Goal: Consume media (video, audio): Consume media (video, audio)

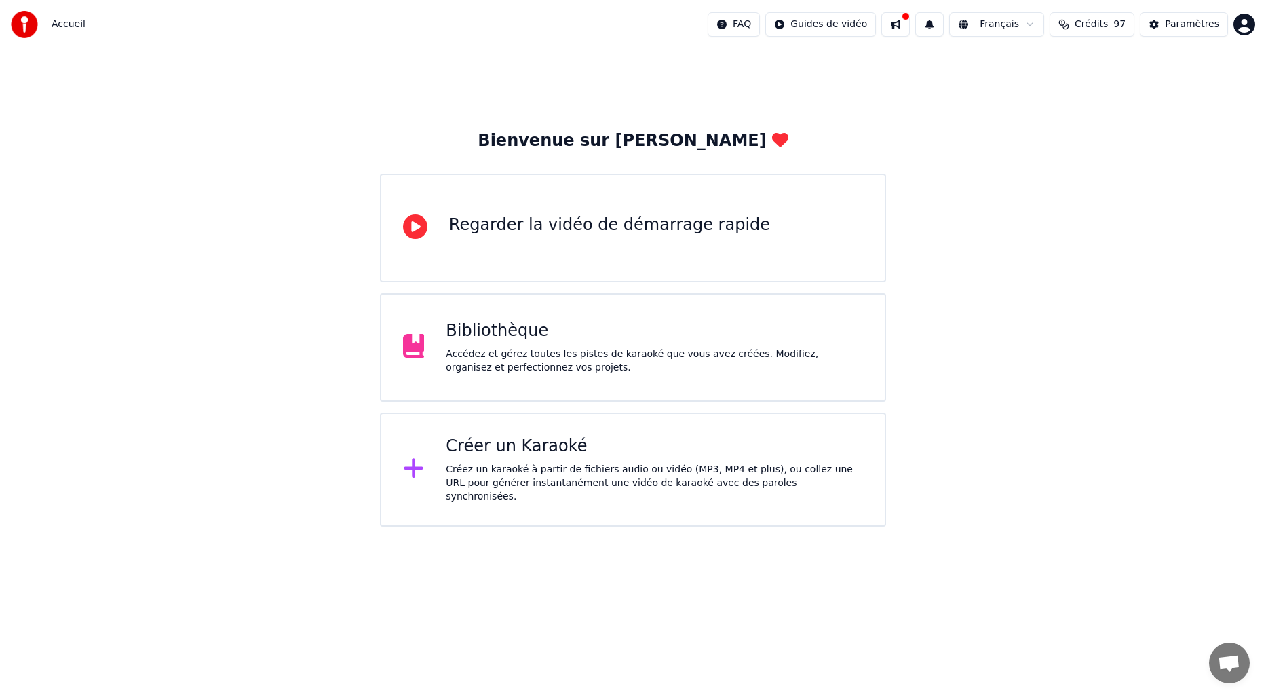
click at [996, 153] on div "Bienvenue sur Youka Regarder la vidéo de démarrage rapide Bibliothèque Accédez …" at bounding box center [633, 288] width 1266 height 478
click at [571, 379] on div "Bibliothèque Accédez et gérez toutes les pistes de karaoké que vous avez créées…" at bounding box center [633, 347] width 506 height 109
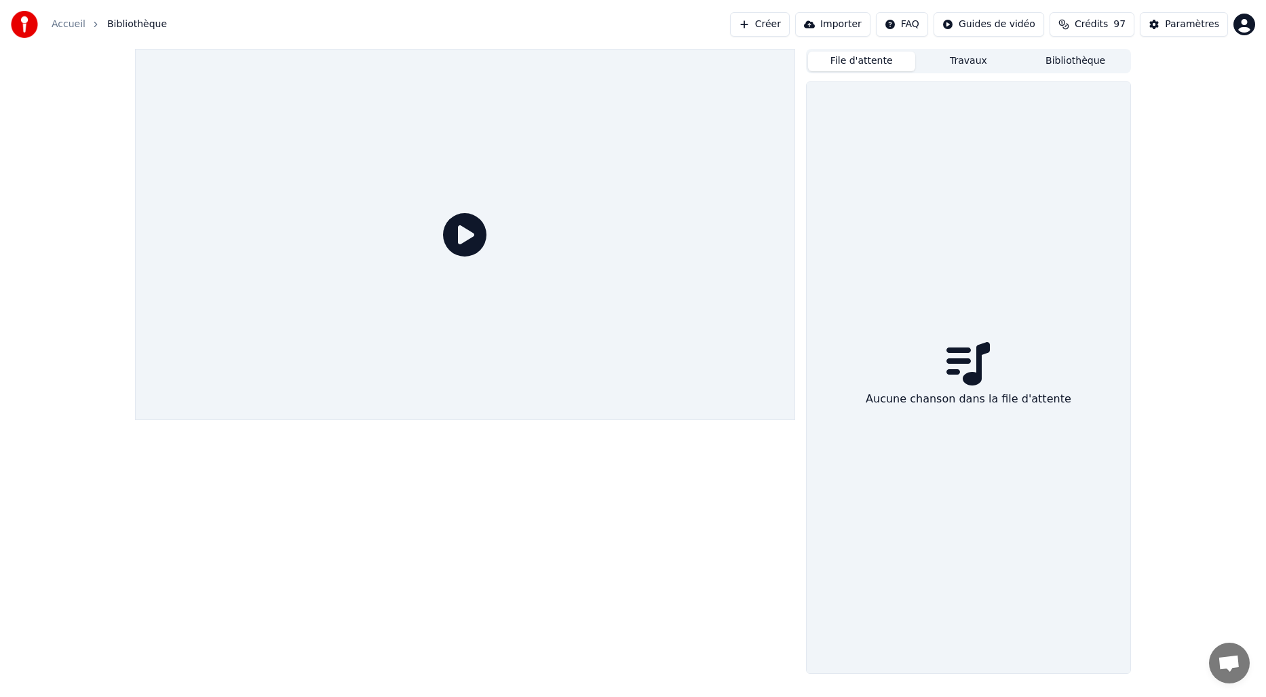
click at [877, 65] on button "File d'attente" at bounding box center [861, 62] width 107 height 20
click at [962, 59] on button "Travaux" at bounding box center [968, 62] width 107 height 20
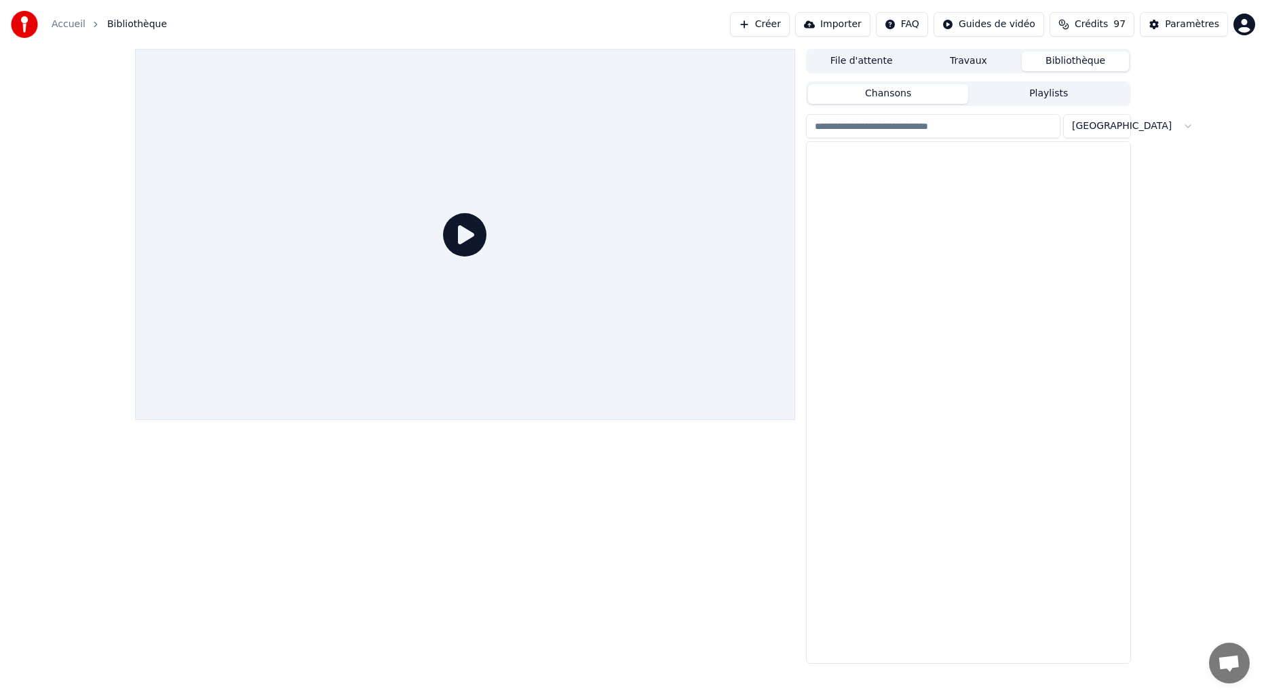
click at [1070, 58] on button "Bibliothèque" at bounding box center [1075, 62] width 107 height 20
click at [911, 168] on div "Bourvil" at bounding box center [995, 175] width 231 height 14
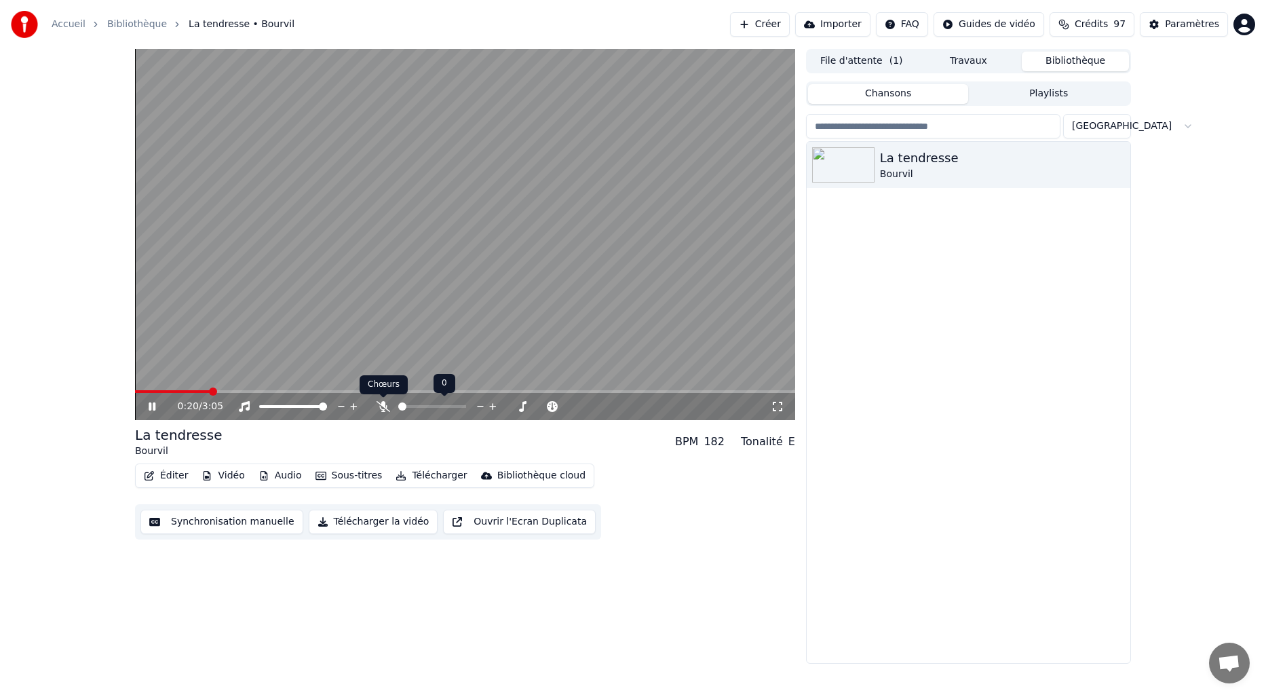
click at [387, 407] on icon at bounding box center [384, 406] width 14 height 11
click at [598, 226] on video at bounding box center [465, 234] width 660 height 371
click at [1031, 218] on div "La tendresse Bourvil" at bounding box center [969, 402] width 324 height 521
click at [978, 153] on div "La tendresse" at bounding box center [995, 158] width 231 height 19
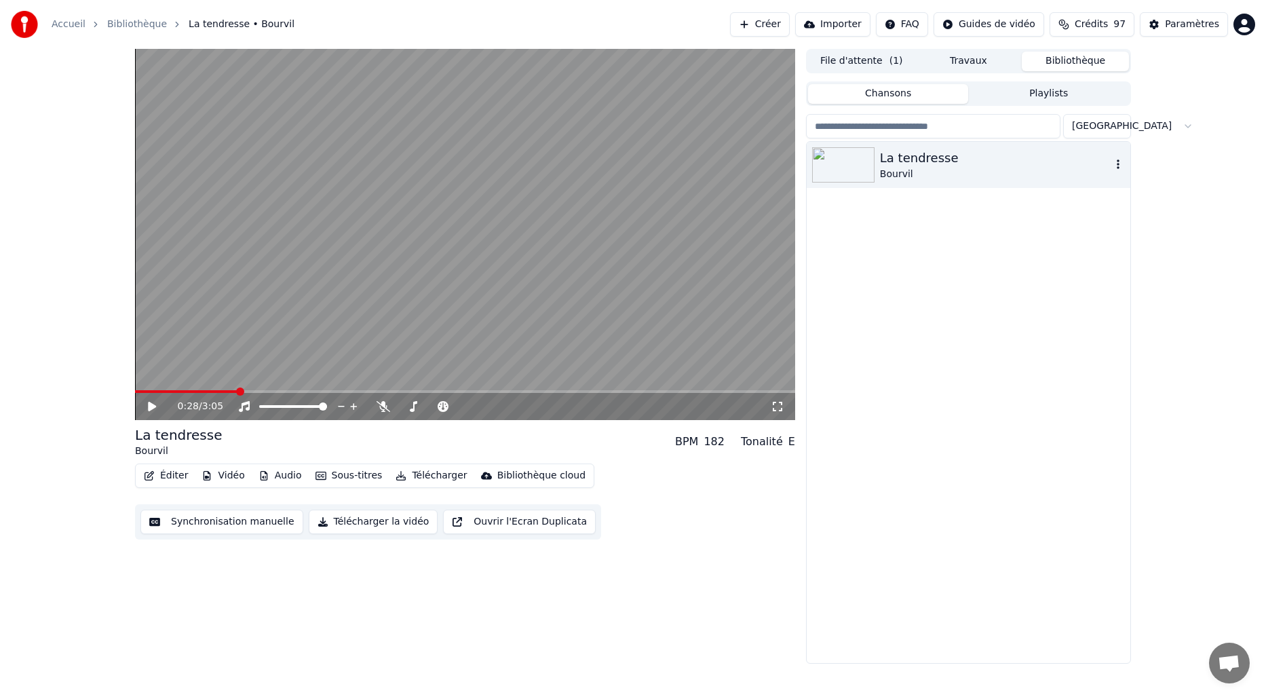
click at [1122, 168] on icon "button" at bounding box center [1118, 164] width 14 height 11
click at [1029, 237] on div "La tendresse Bourvil" at bounding box center [969, 402] width 324 height 521
click at [1018, 92] on button "Playlists" at bounding box center [1048, 94] width 161 height 20
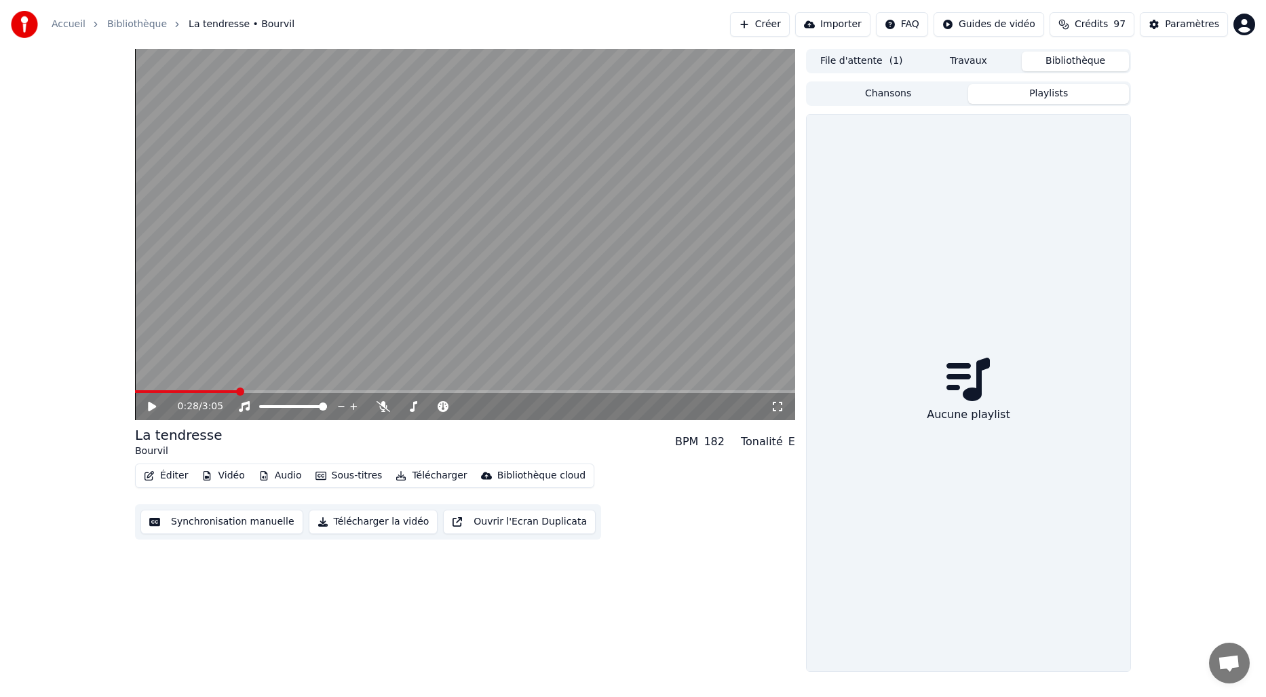
click at [879, 111] on div "Aucune playlist" at bounding box center [968, 391] width 325 height 560
click at [891, 102] on button "Chansons" at bounding box center [888, 94] width 161 height 20
click at [982, 59] on button "Travaux" at bounding box center [968, 62] width 107 height 20
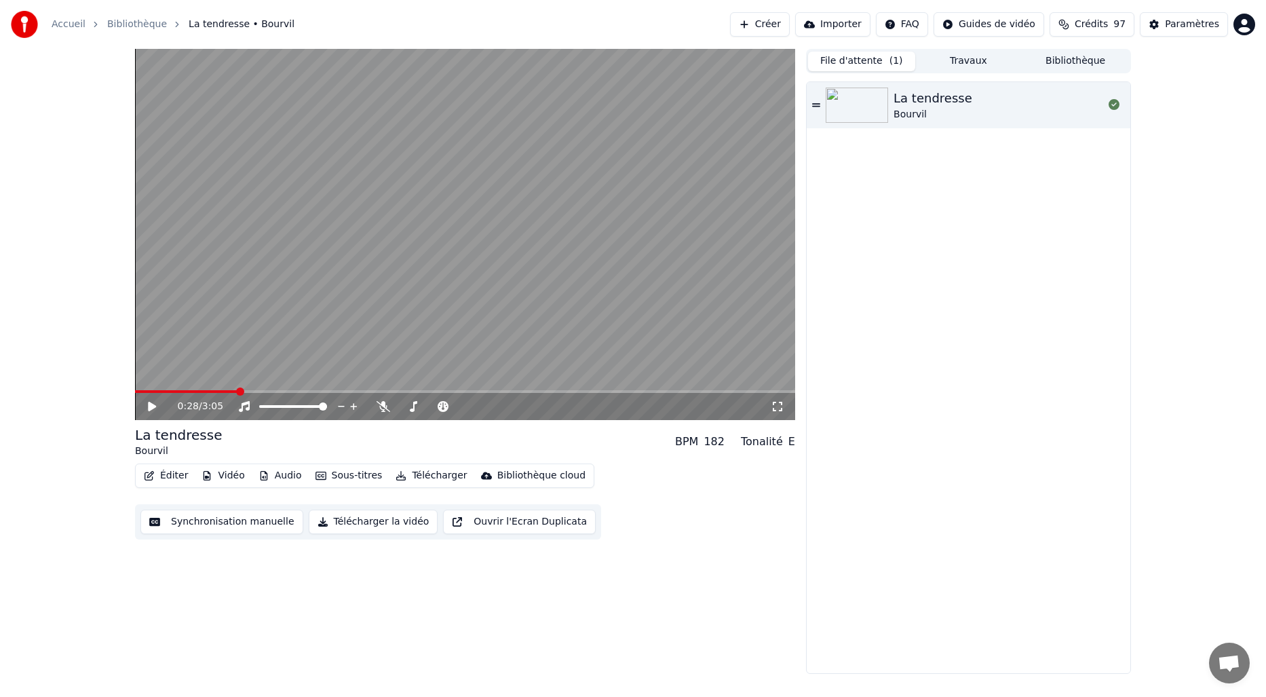
click at [890, 62] on span "( 1 )" at bounding box center [896, 61] width 14 height 14
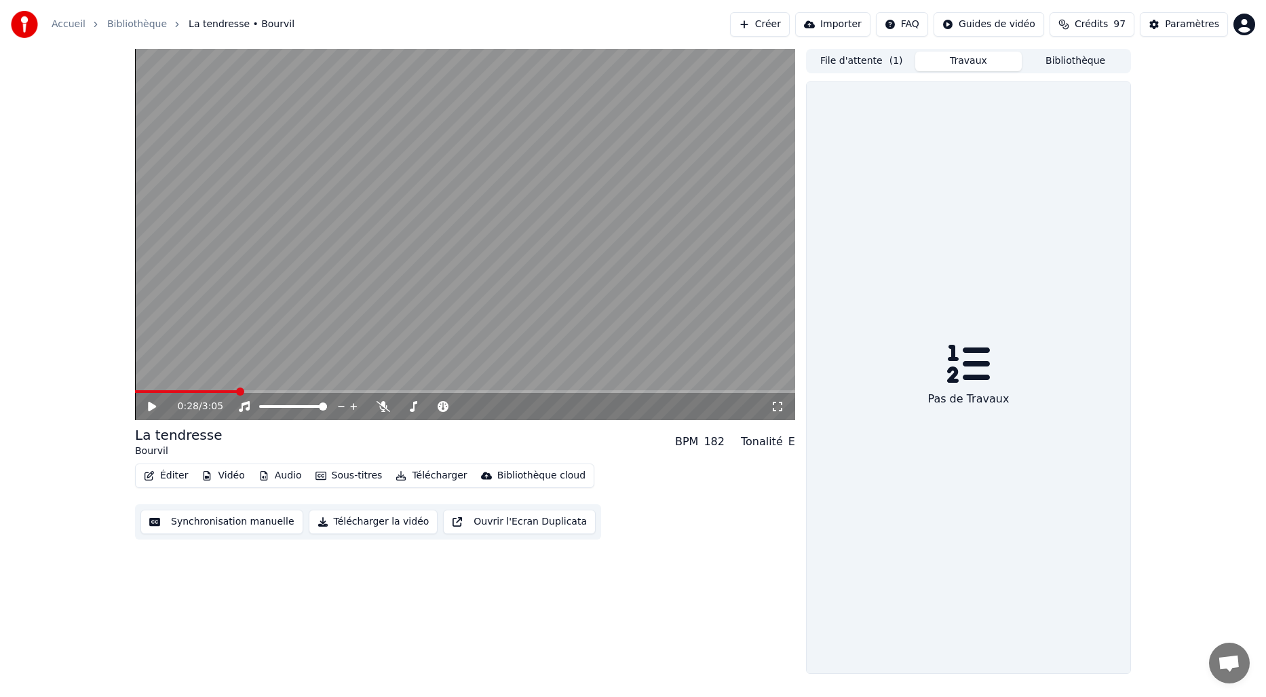
click at [970, 58] on button "Travaux" at bounding box center [968, 62] width 107 height 20
click at [153, 410] on icon at bounding box center [162, 406] width 32 height 11
click at [379, 407] on icon at bounding box center [384, 406] width 14 height 11
click at [153, 408] on icon at bounding box center [152, 406] width 7 height 8
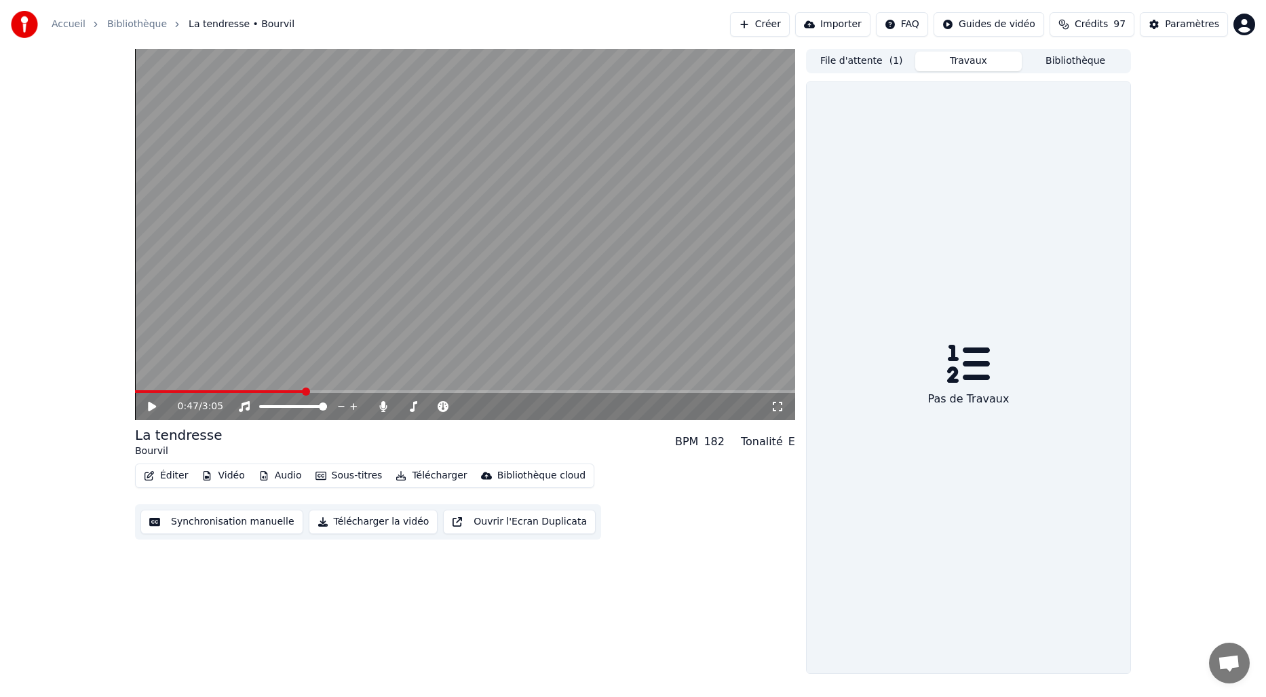
click at [150, 406] on icon at bounding box center [152, 406] width 8 height 9
click at [150, 406] on icon at bounding box center [152, 406] width 7 height 8
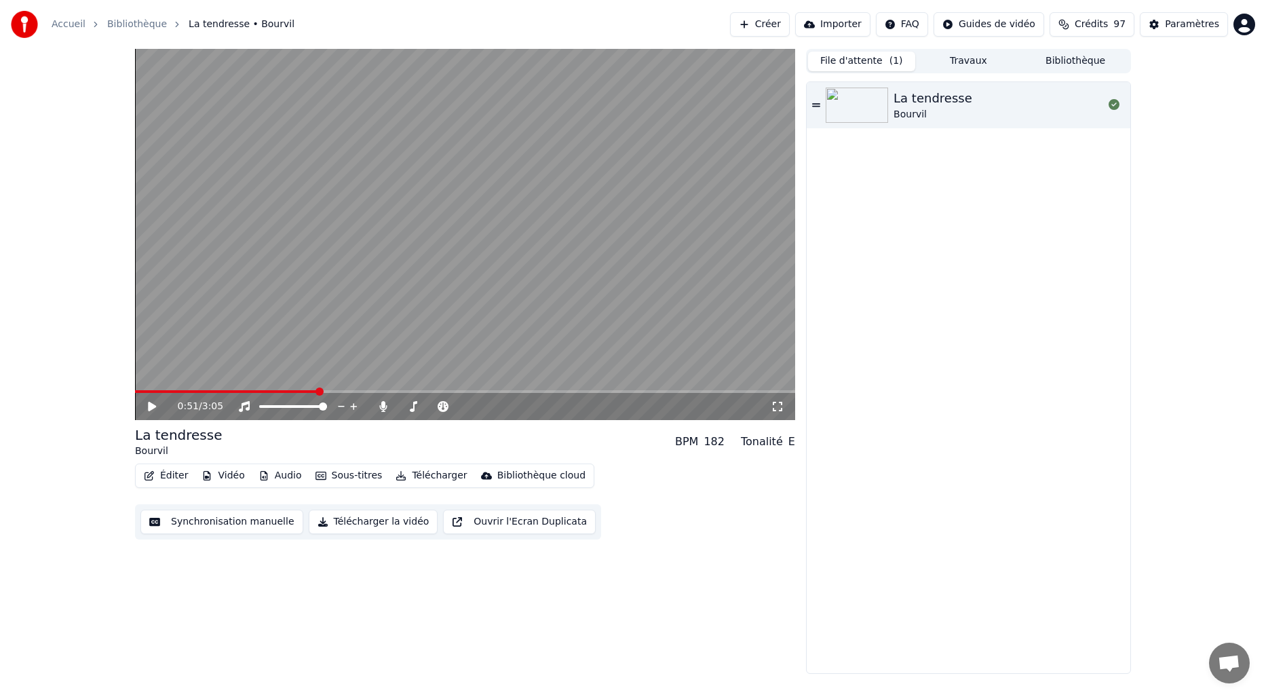
click at [891, 65] on span "( 1 )" at bounding box center [896, 61] width 14 height 14
click at [886, 109] on img at bounding box center [857, 105] width 62 height 35
click at [427, 341] on video at bounding box center [465, 234] width 660 height 371
click at [175, 478] on button "Éditer" at bounding box center [165, 475] width 55 height 19
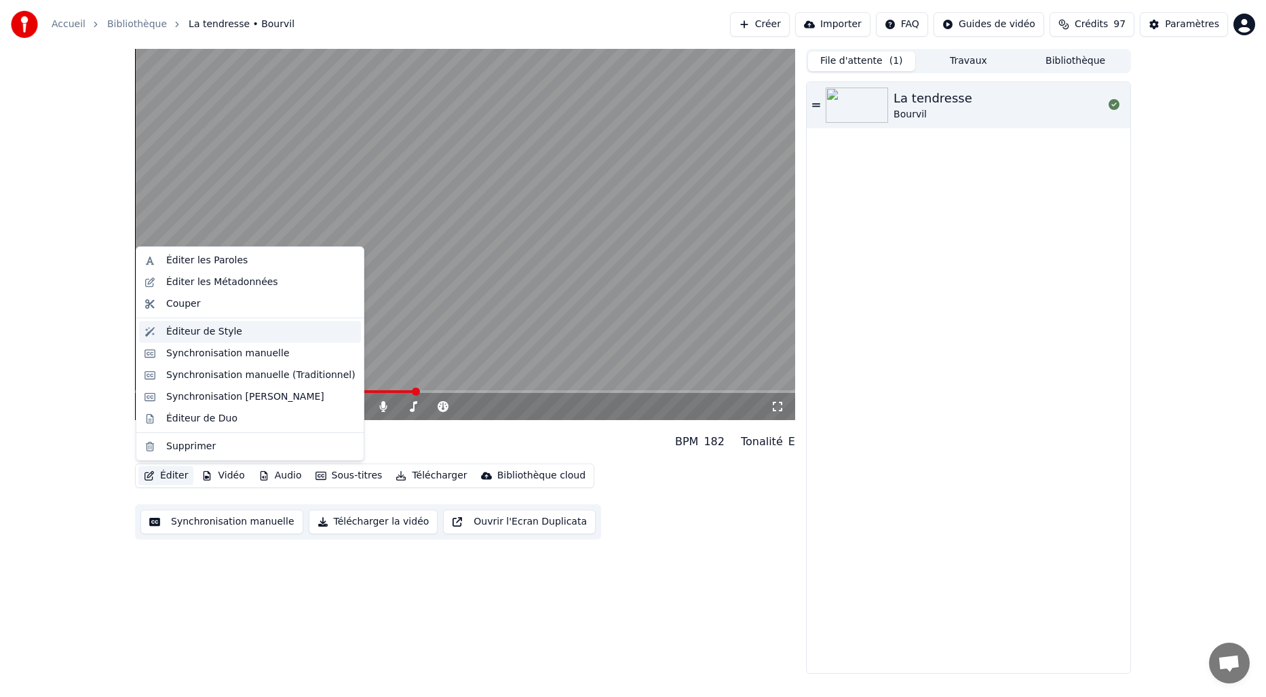
click at [201, 332] on div "Éditeur de Style" at bounding box center [204, 332] width 76 height 14
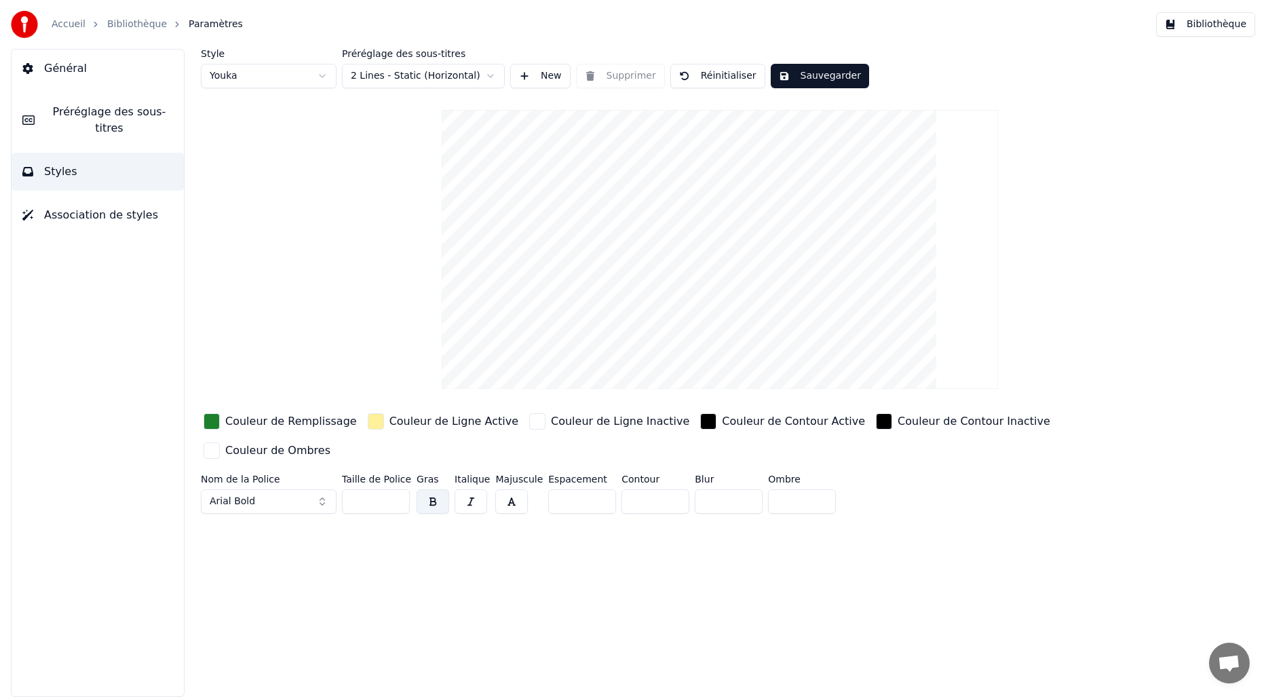
click at [216, 422] on div "button" at bounding box center [212, 421] width 16 height 16
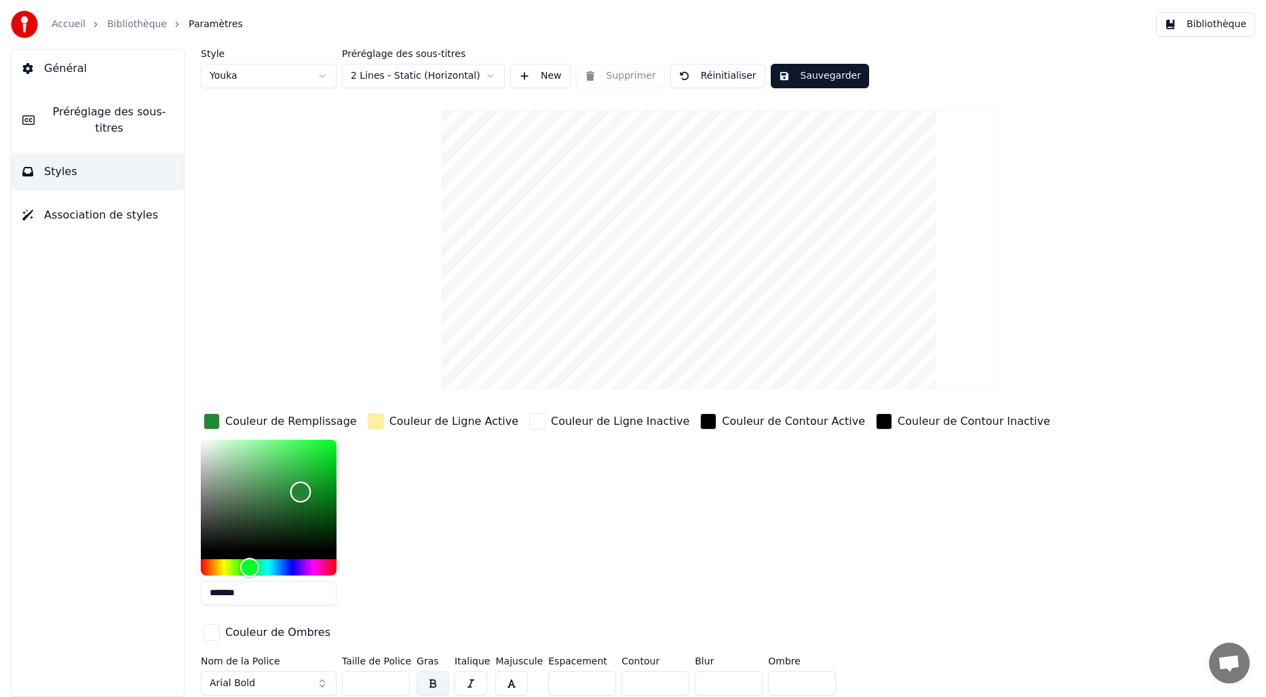
click at [301, 491] on div "Color" at bounding box center [300, 492] width 21 height 21
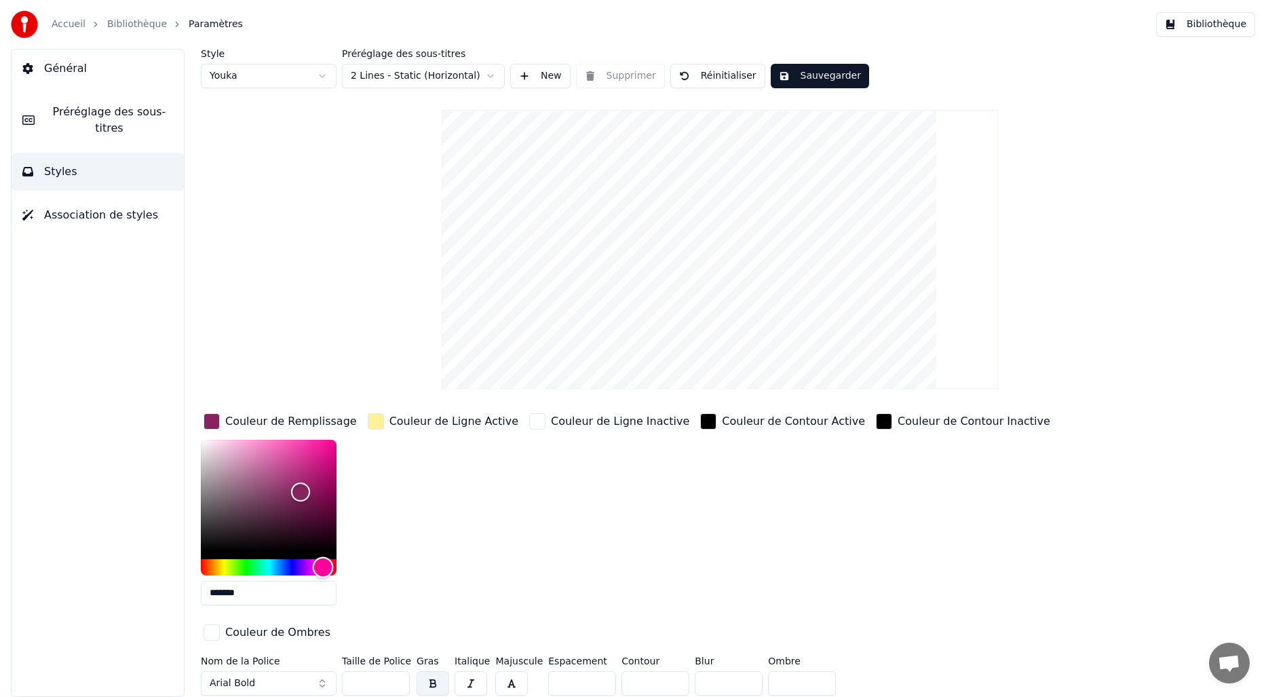
drag, startPoint x: 245, startPoint y: 566, endPoint x: 323, endPoint y: 568, distance: 78.1
click at [323, 568] on div "Hue" at bounding box center [323, 566] width 21 height 21
drag, startPoint x: 299, startPoint y: 493, endPoint x: 237, endPoint y: 451, distance: 73.8
click at [237, 451] on div "Color" at bounding box center [237, 452] width 21 height 21
drag, startPoint x: 315, startPoint y: 561, endPoint x: 320, endPoint y: 571, distance: 11.5
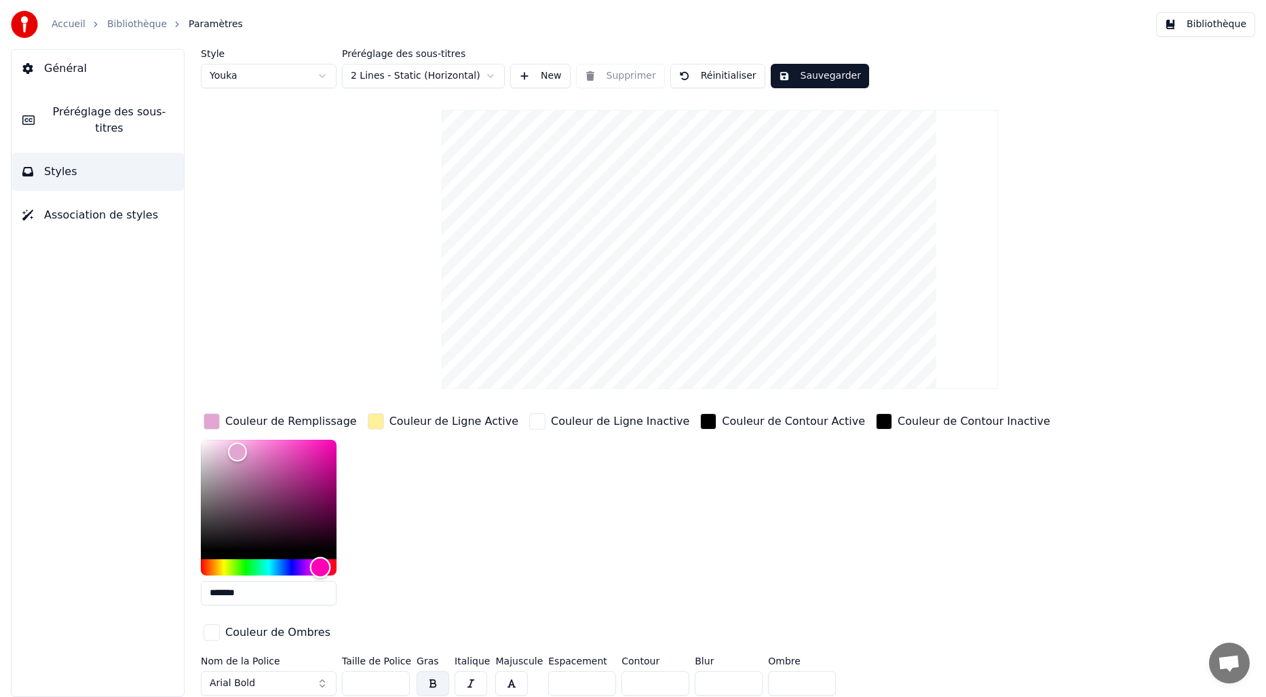
click at [320, 571] on div "Hue" at bounding box center [320, 566] width 21 height 21
drag, startPoint x: 233, startPoint y: 455, endPoint x: 250, endPoint y: 445, distance: 19.4
click at [250, 445] on div "Color" at bounding box center [250, 446] width 21 height 21
drag, startPoint x: 314, startPoint y: 565, endPoint x: 314, endPoint y: 541, distance: 23.7
click at [314, 541] on div at bounding box center [269, 508] width 136 height 136
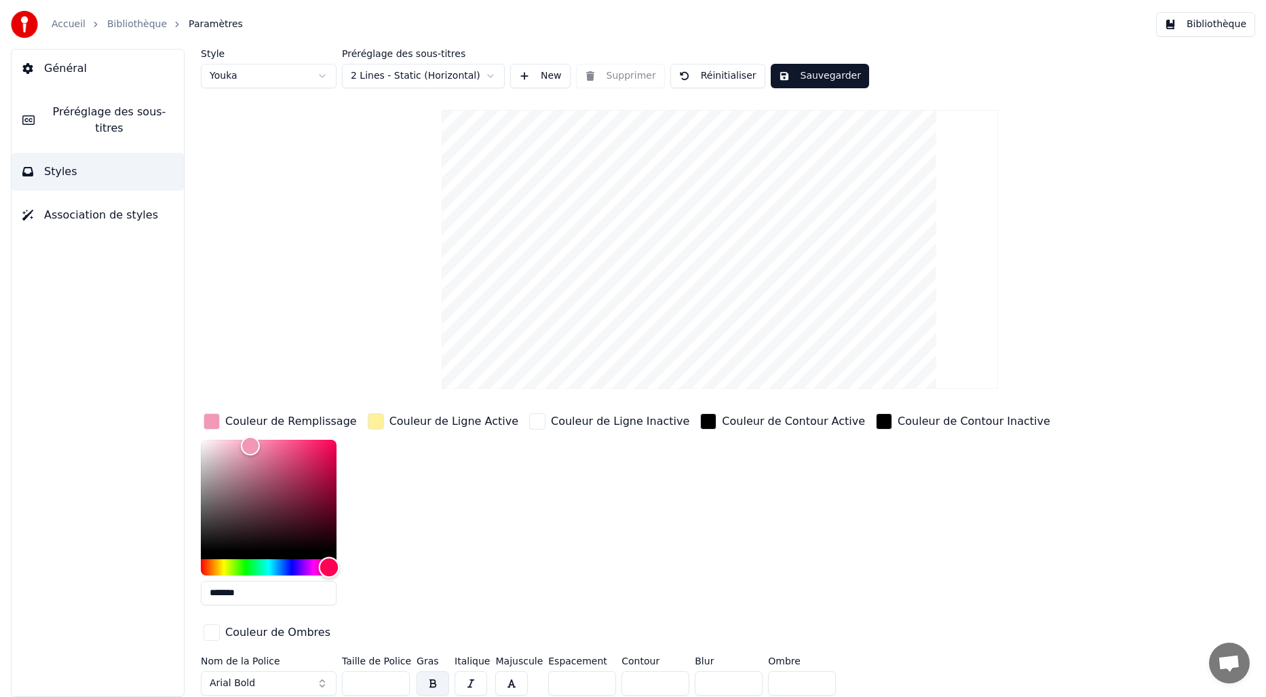
drag, startPoint x: 315, startPoint y: 569, endPoint x: 329, endPoint y: 563, distance: 15.5
click at [329, 563] on div "Hue" at bounding box center [329, 566] width 21 height 21
drag, startPoint x: 255, startPoint y: 447, endPoint x: 292, endPoint y: 455, distance: 38.2
click at [292, 455] on div "Color" at bounding box center [292, 456] width 21 height 21
type input "*******"
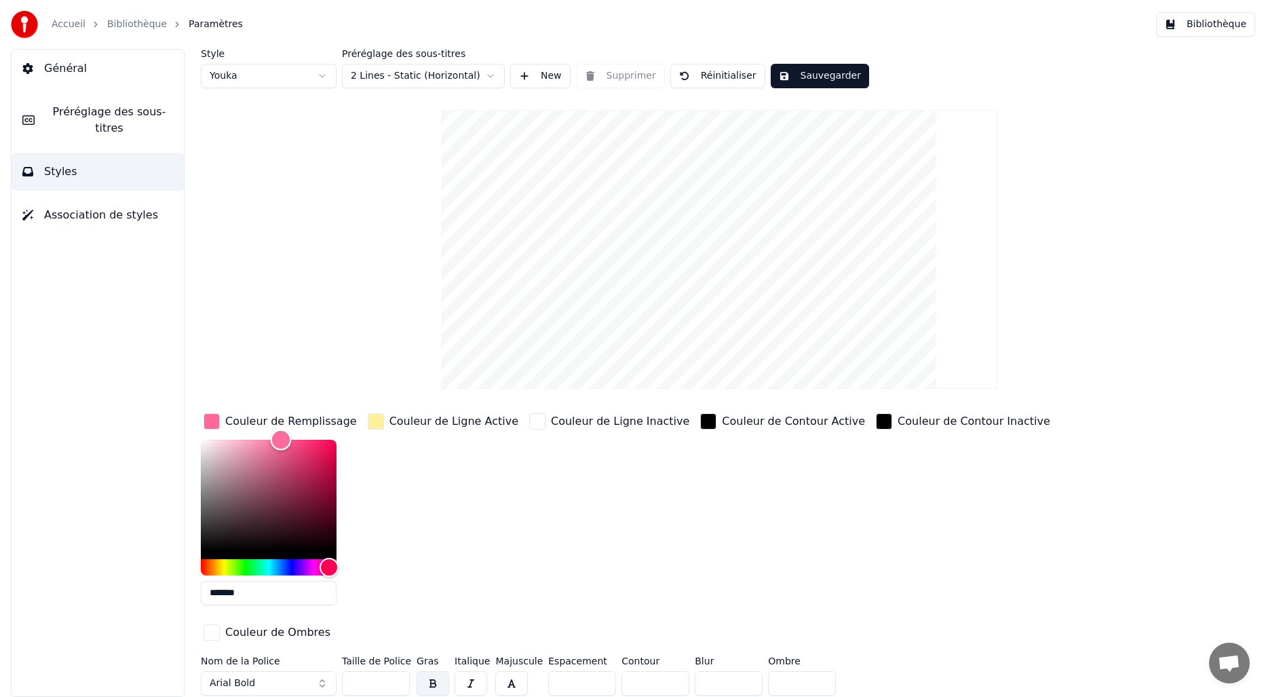
drag, startPoint x: 291, startPoint y: 455, endPoint x: 281, endPoint y: 438, distance: 19.2
click at [281, 438] on div "Color" at bounding box center [281, 439] width 21 height 21
click at [375, 422] on div "button" at bounding box center [376, 421] width 16 height 16
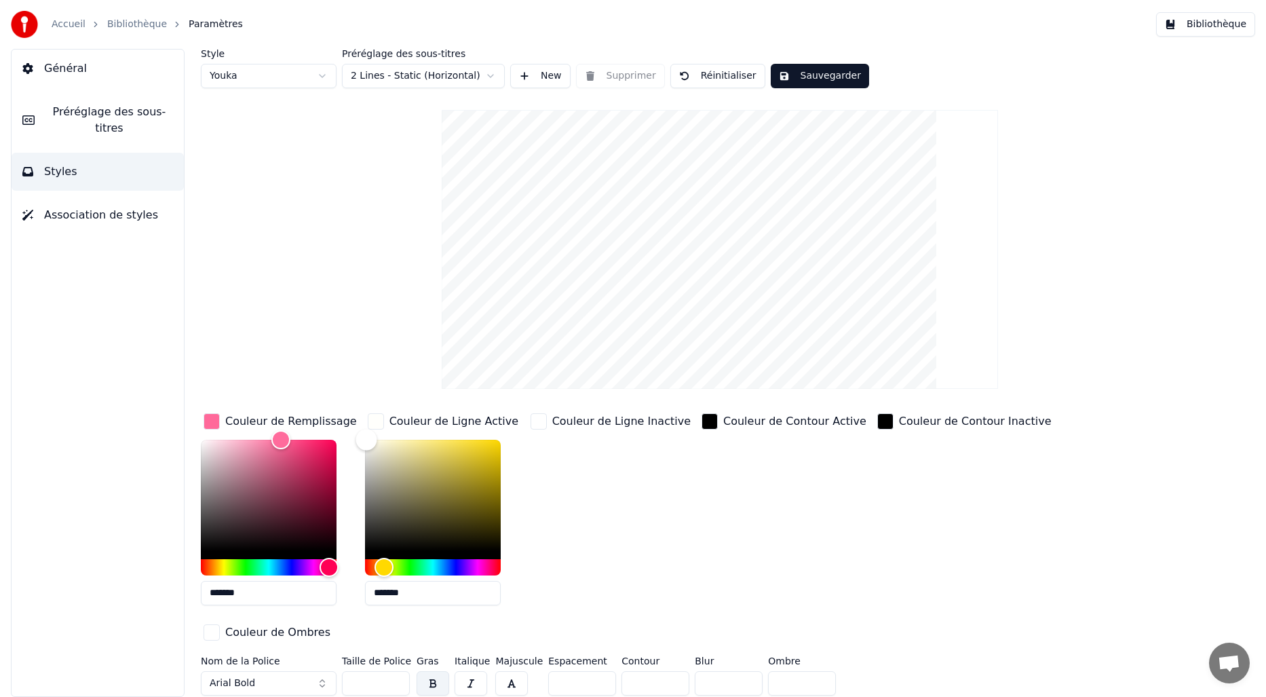
type input "*******"
drag, startPoint x: 421, startPoint y: 439, endPoint x: 364, endPoint y: 434, distance: 57.2
click at [364, 434] on div "Color" at bounding box center [364, 439] width 21 height 21
click at [598, 471] on div "Couleur de Ligne Inactive" at bounding box center [611, 513] width 166 height 206
click at [446, 81] on html "Accueil Bibliothèque Paramètres Bibliothèque Général Préréglage des sous-titres…" at bounding box center [633, 348] width 1266 height 697
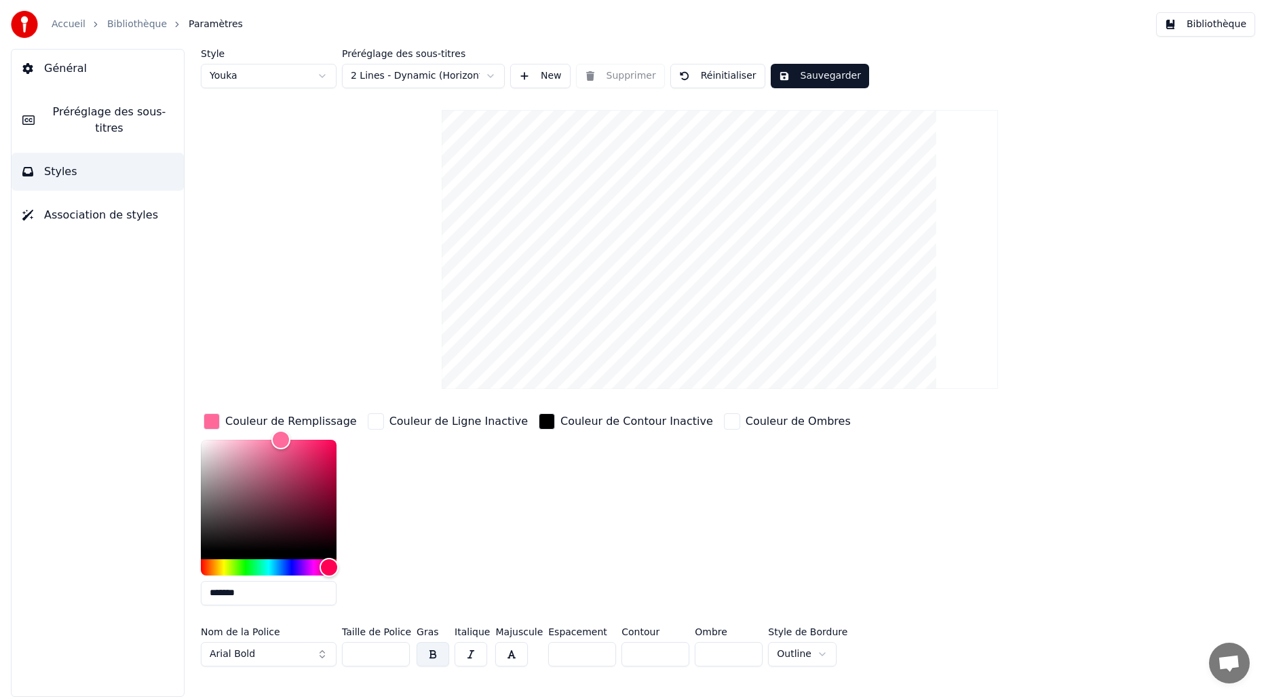
click at [459, 77] on html "Accueil Bibliothèque Paramètres Bibliothèque Général Préréglage des sous-titres…" at bounding box center [633, 348] width 1266 height 697
click at [309, 113] on html "Accueil Bibliothèque Paramètres Bibliothèque Général Préréglage des sous-titres…" at bounding box center [633, 348] width 1266 height 697
click at [321, 80] on html "Accueil Bibliothèque Paramètres Bibliothèque Général Préréglage des sous-titres…" at bounding box center [633, 348] width 1266 height 697
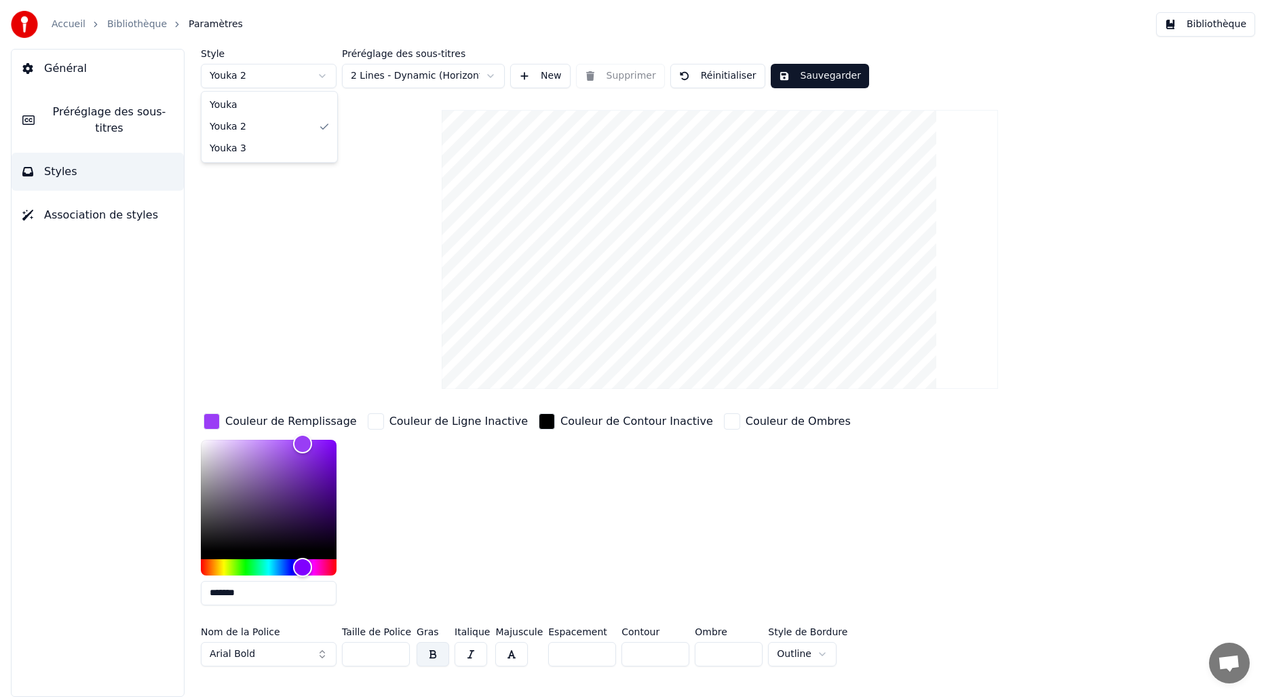
click at [324, 76] on html "Accueil Bibliothèque Paramètres Bibliothèque Général Préréglage des sous-titres…" at bounding box center [633, 348] width 1266 height 697
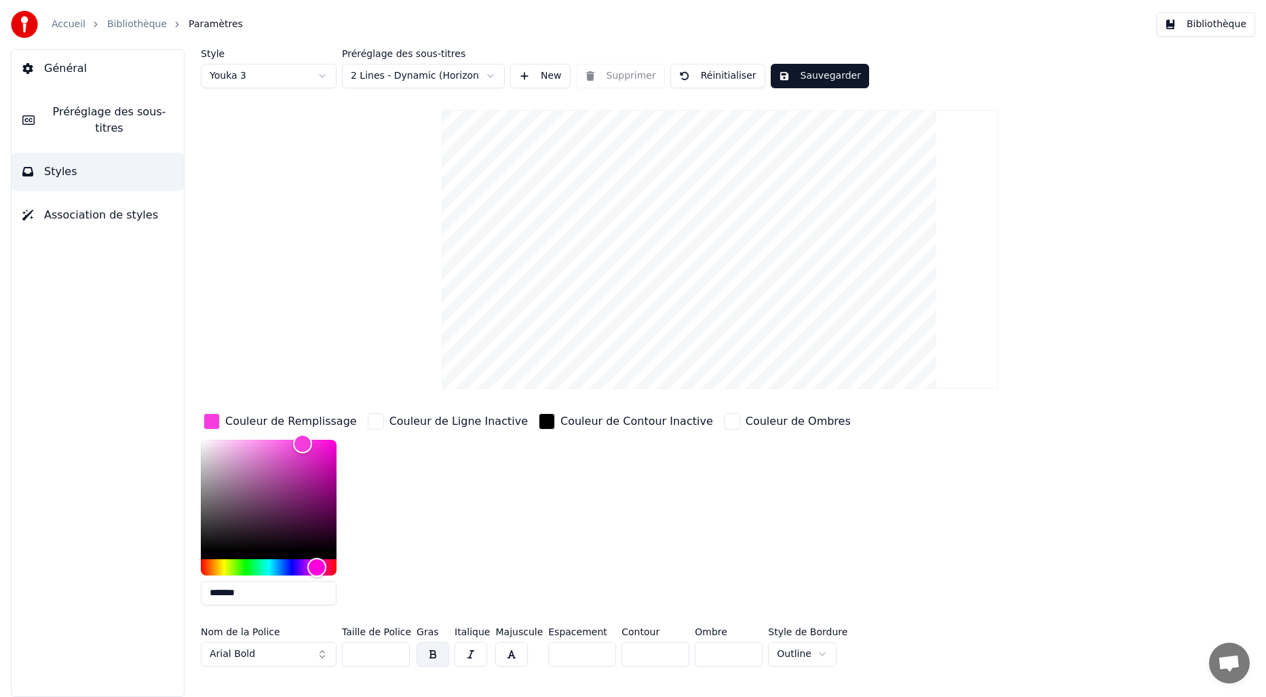
click at [320, 73] on html "Accueil Bibliothèque Paramètres Bibliothèque Général Préréglage des sous-titres…" at bounding box center [633, 348] width 1266 height 697
type input "*******"
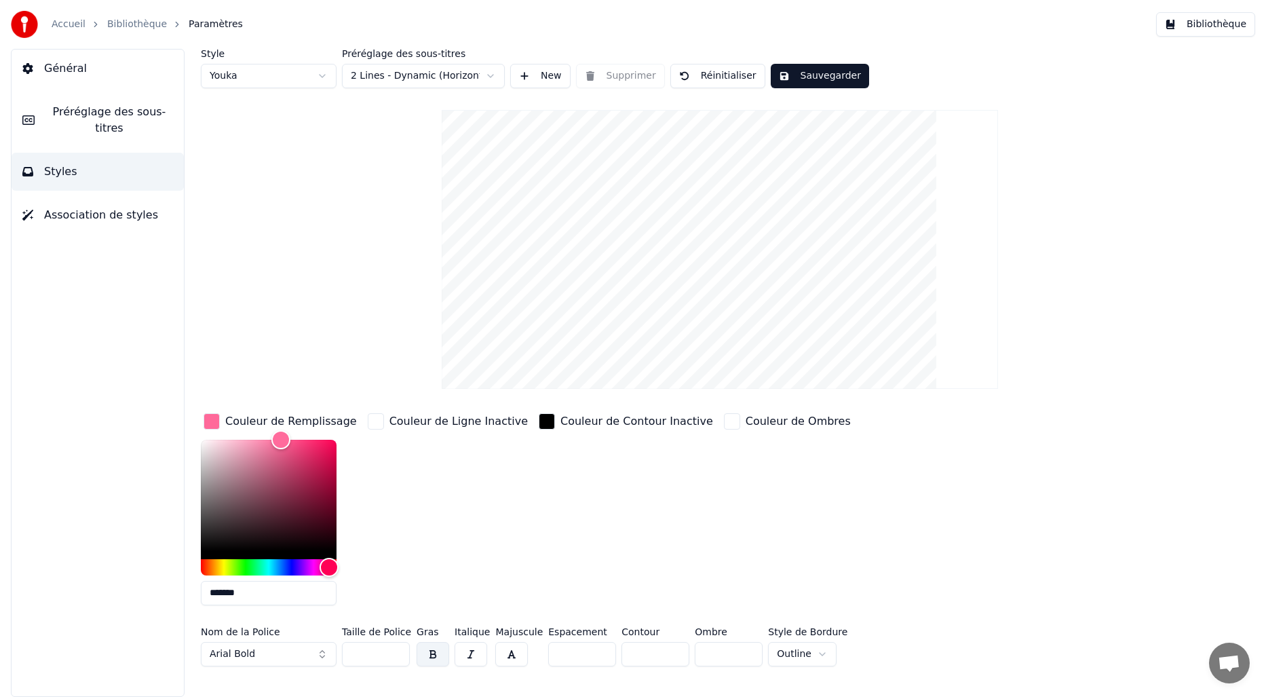
click at [460, 71] on html "Accueil Bibliothèque Paramètres Bibliothèque Général Préréglage des sous-titres…" at bounding box center [633, 348] width 1266 height 697
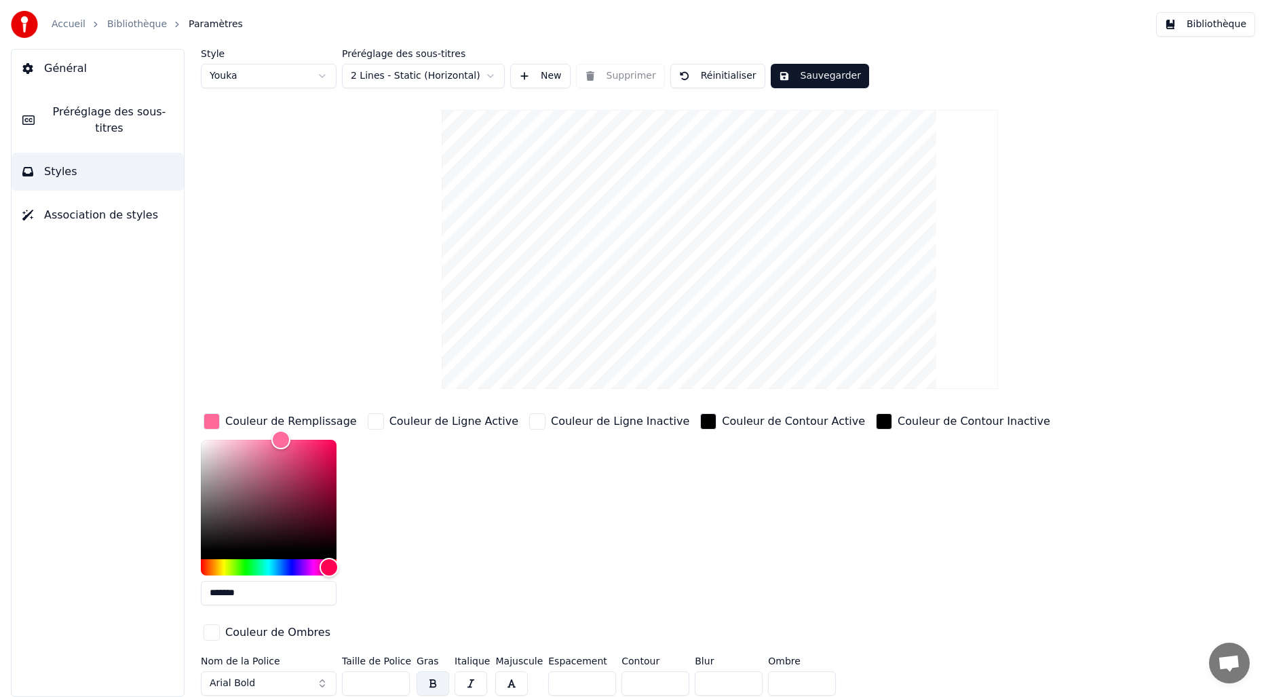
click at [471, 75] on html "Accueil Bibliothèque Paramètres Bibliothèque Général Préréglage des sous-titres…" at bounding box center [633, 348] width 1266 height 697
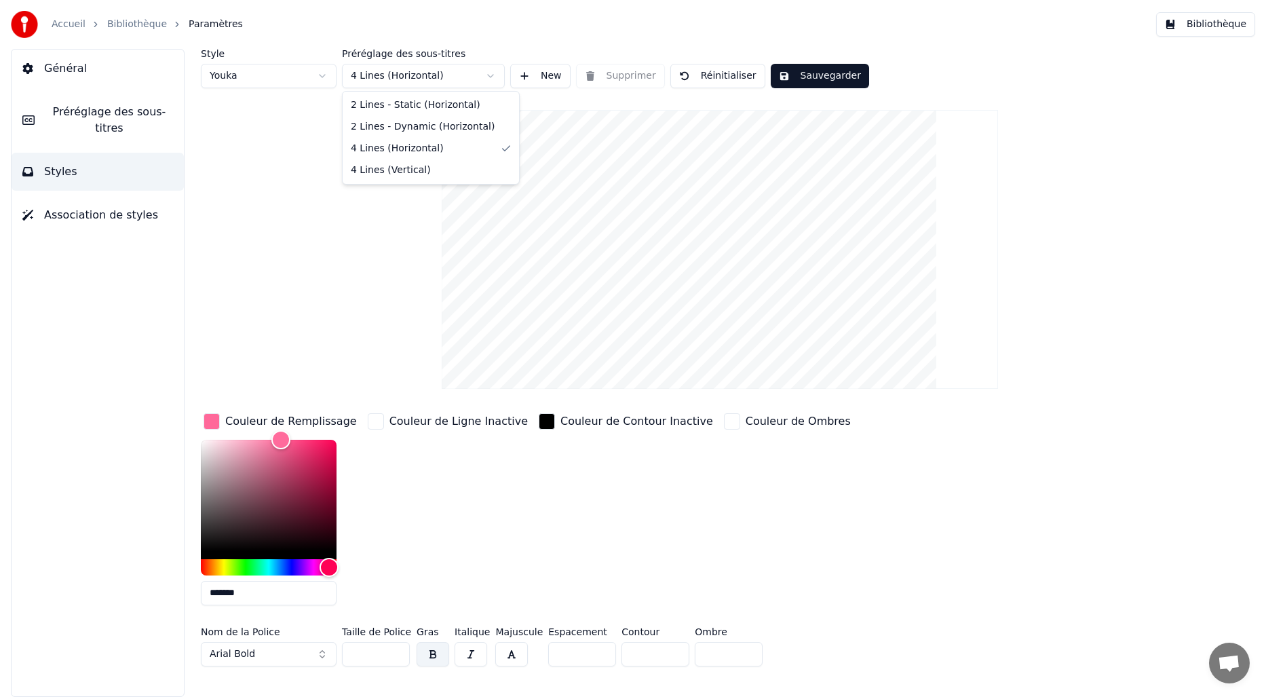
click at [496, 70] on html "Accueil Bibliothèque Paramètres Bibliothèque Général Préréglage des sous-titres…" at bounding box center [633, 348] width 1266 height 697
click at [454, 73] on html "Accueil Bibliothèque Paramètres Bibliothèque Général Préréglage des sous-titres…" at bounding box center [633, 348] width 1266 height 697
click at [397, 651] on input "**" at bounding box center [376, 654] width 68 height 24
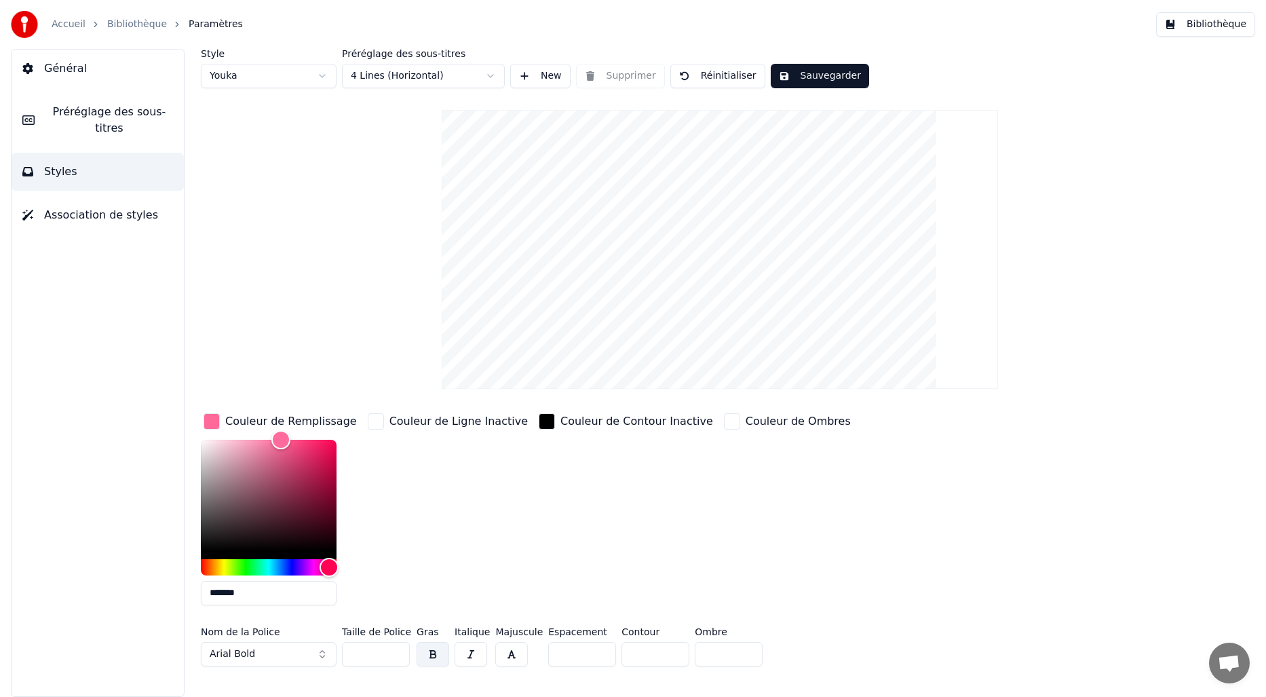
click at [397, 651] on input "***" at bounding box center [376, 654] width 68 height 24
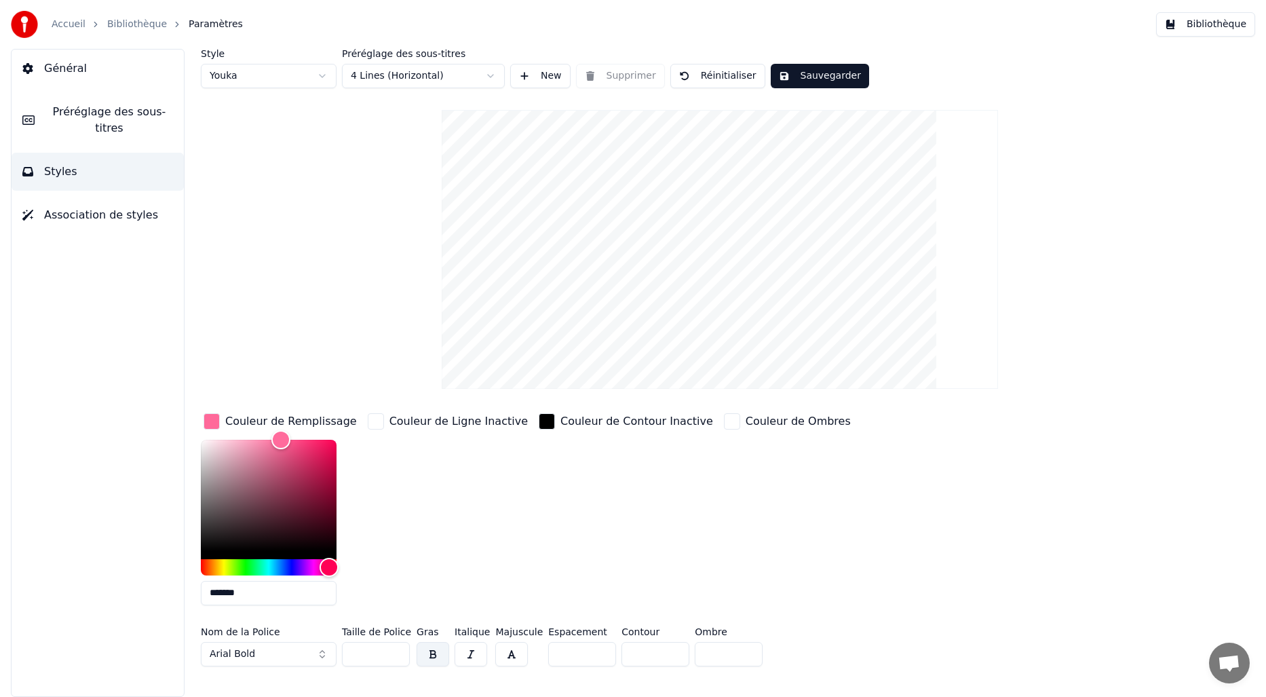
click at [397, 651] on input "***" at bounding box center [376, 654] width 68 height 24
click at [397, 649] on input "***" at bounding box center [376, 654] width 68 height 24
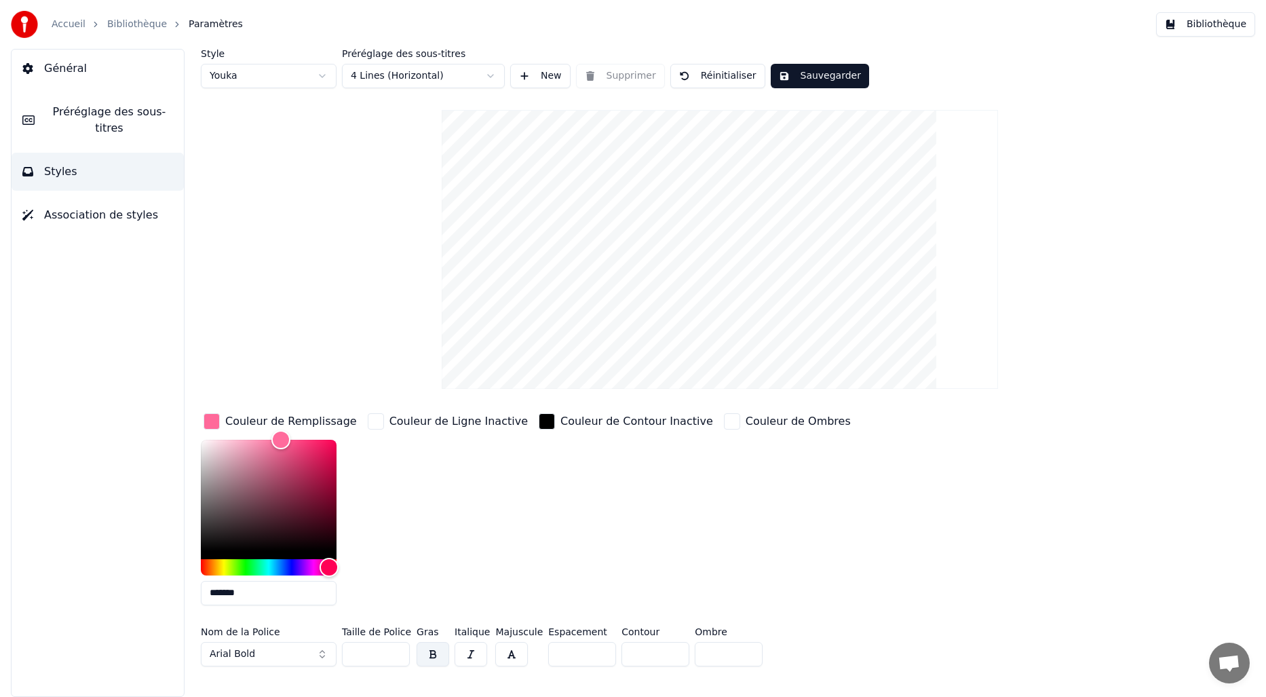
click at [397, 649] on input "***" at bounding box center [376, 654] width 68 height 24
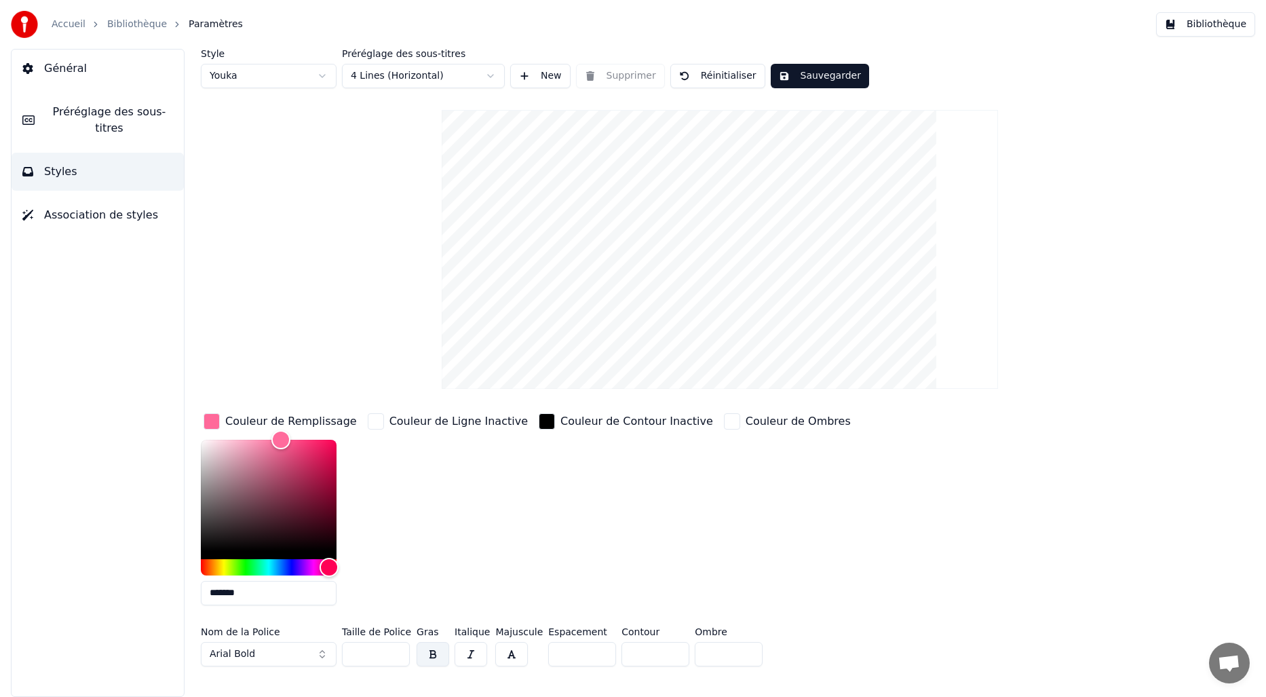
click at [397, 649] on input "***" at bounding box center [376, 654] width 68 height 24
type input "***"
click at [397, 649] on input "***" at bounding box center [376, 654] width 68 height 24
click at [482, 80] on html "Accueil Bibliothèque Paramètres Bibliothèque Général Préréglage des sous-titres…" at bounding box center [633, 348] width 1266 height 697
click at [455, 72] on html "Accueil Bibliothèque Paramètres Bibliothèque Général Préréglage des sous-titres…" at bounding box center [633, 348] width 1266 height 697
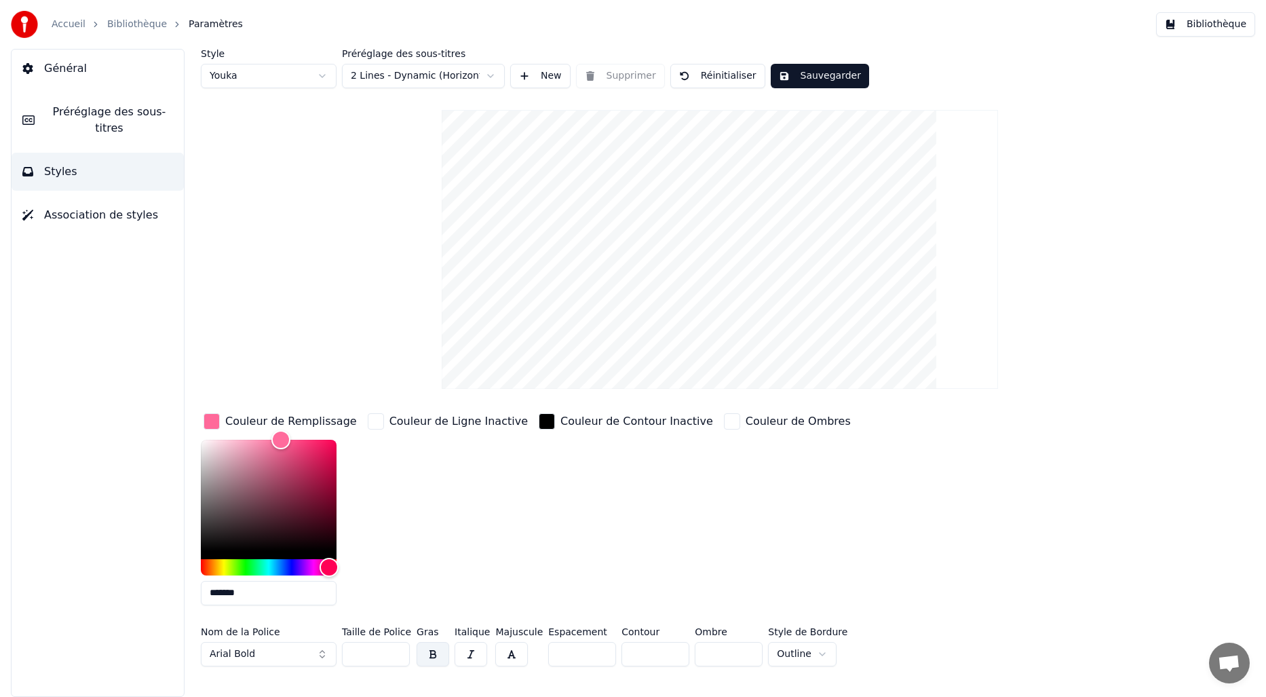
click at [488, 71] on html "Accueil Bibliothèque Paramètres Bibliothèque Général Préréglage des sous-titres…" at bounding box center [633, 348] width 1266 height 697
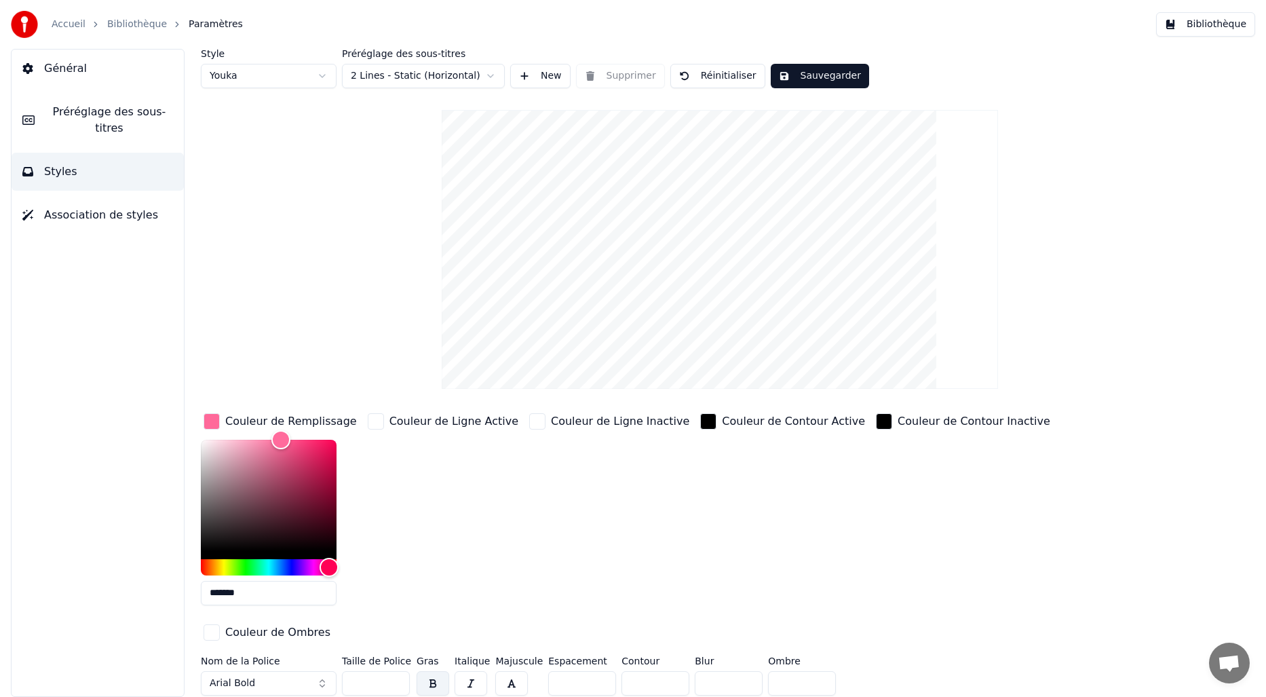
click at [478, 81] on html "Accueil Bibliothèque Paramètres Bibliothèque Général Préréglage des sous-titres…" at bounding box center [633, 348] width 1266 height 697
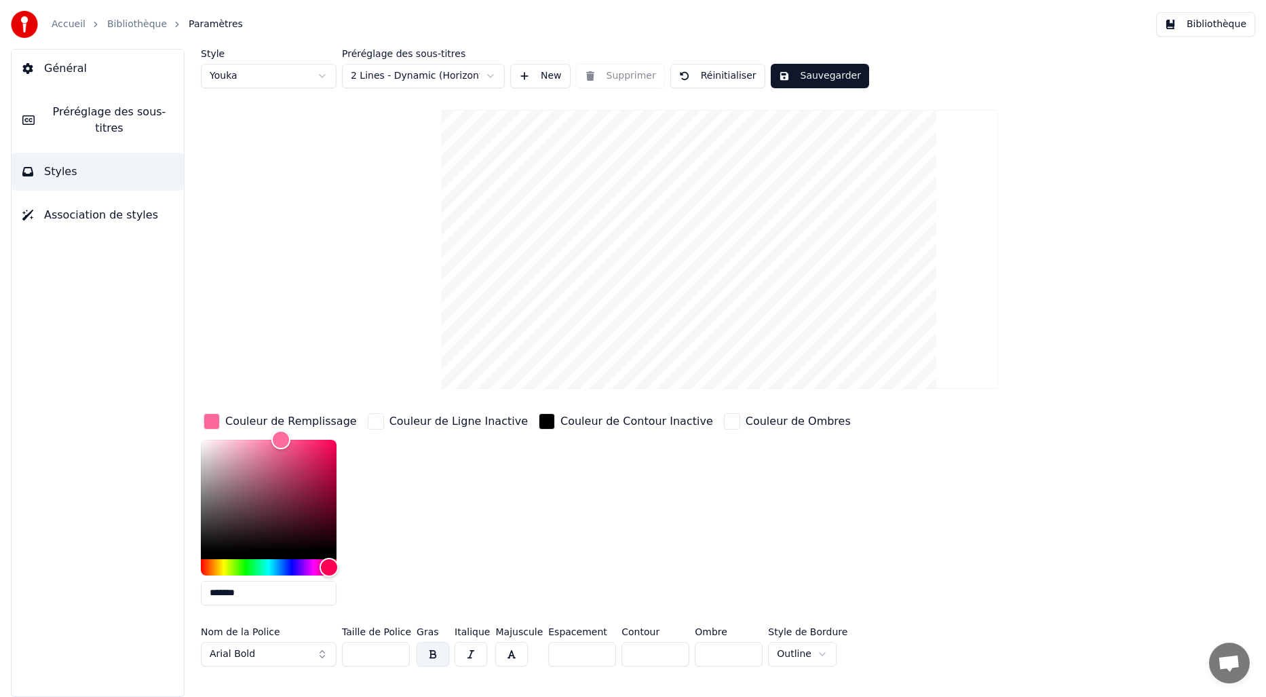
click at [803, 653] on html "Accueil Bibliothèque Paramètres Bibliothèque Général Préréglage des sous-titres…" at bounding box center [633, 348] width 1266 height 697
click at [813, 657] on html "Accueil Bibliothèque Paramètres Bibliothèque Général Préréglage des sous-titres…" at bounding box center [633, 348] width 1266 height 697
click at [320, 655] on button "Arial Bold" at bounding box center [269, 654] width 136 height 24
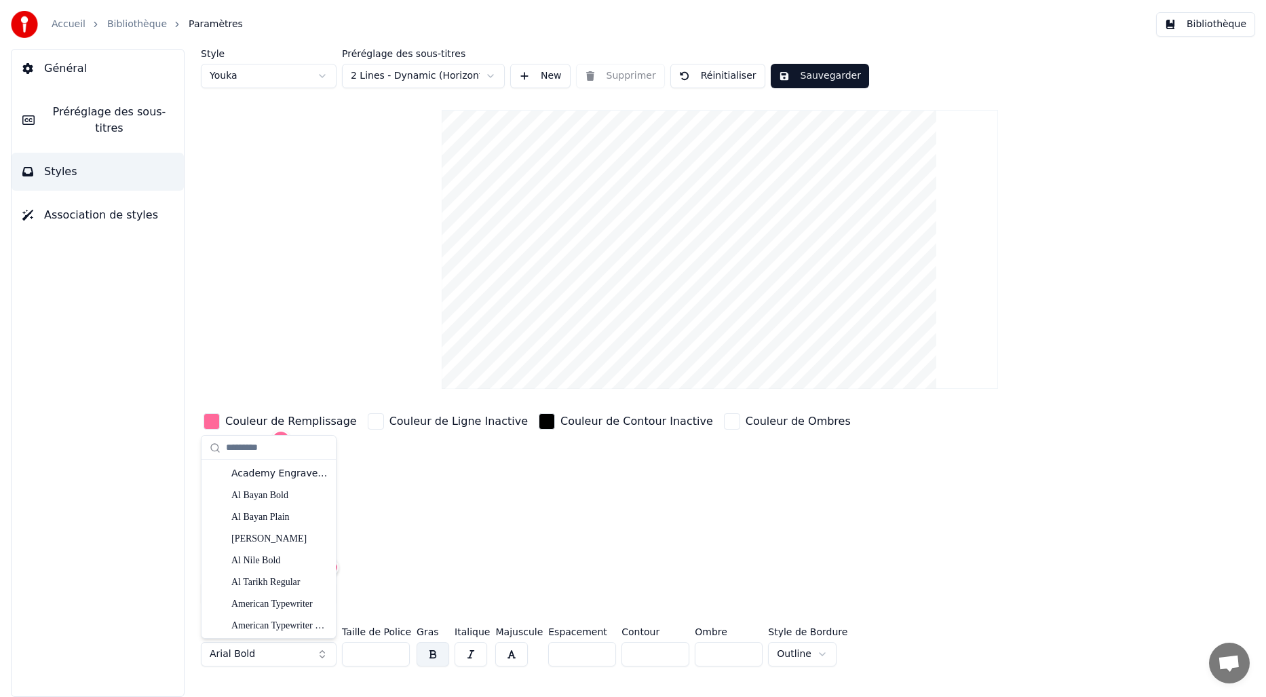
click at [459, 545] on div "Couleur de Ligne Inactive" at bounding box center [448, 513] width 166 height 206
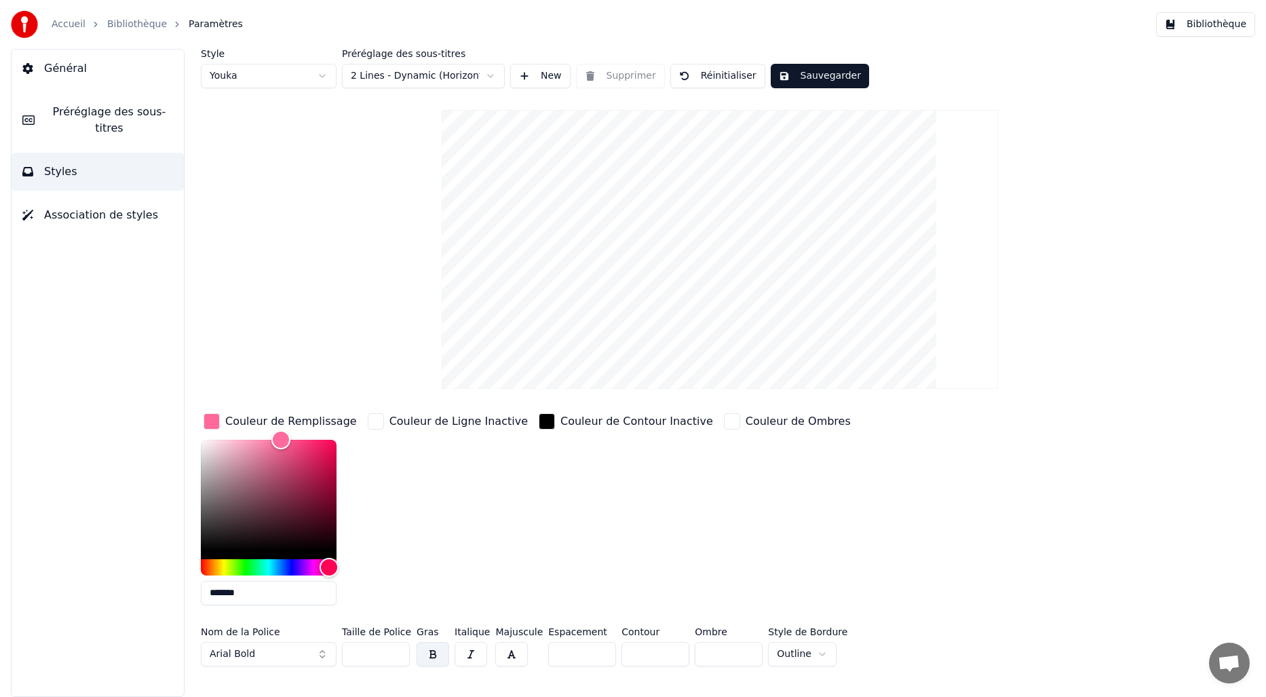
click at [113, 123] on span "Préréglage des sous-titres" at bounding box center [109, 120] width 128 height 33
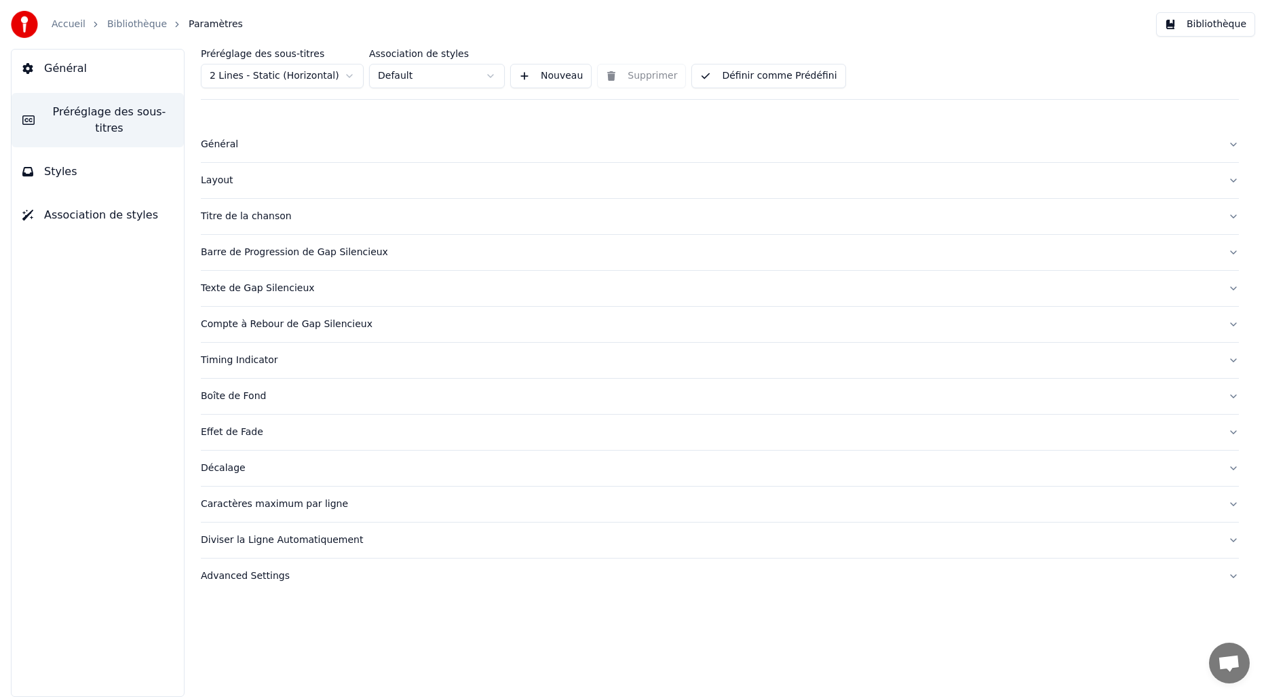
click at [213, 147] on div "Général" at bounding box center [709, 145] width 1016 height 14
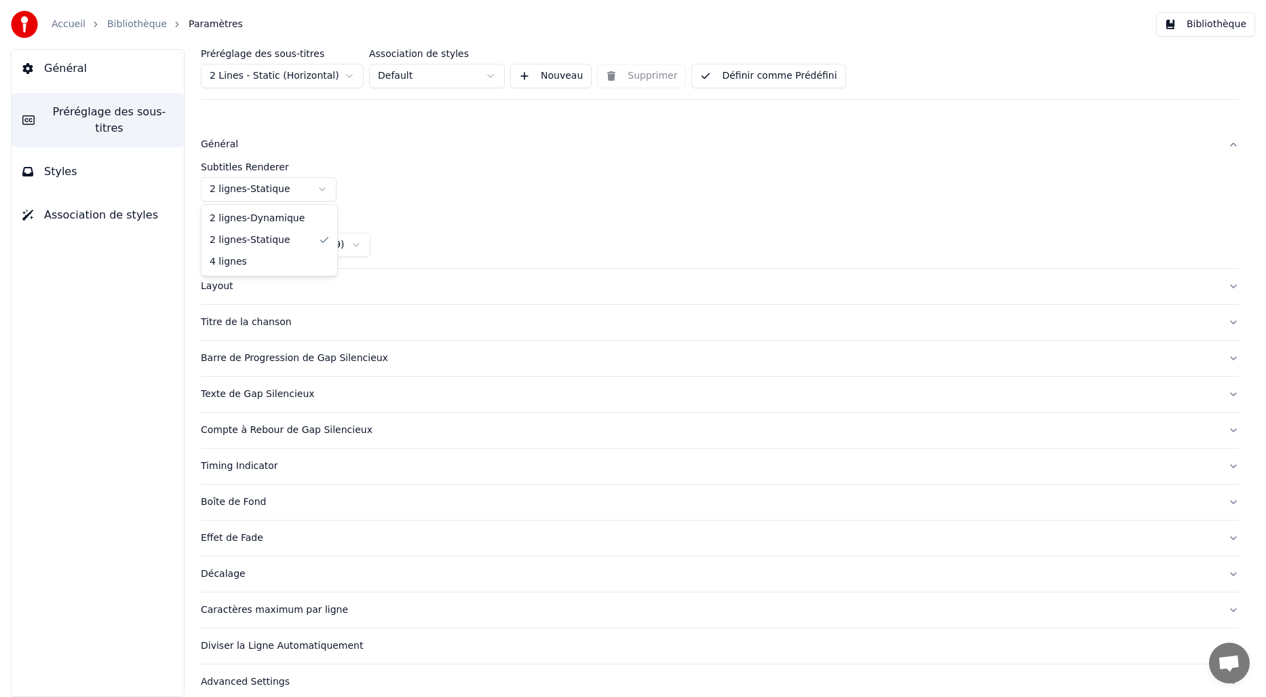
click at [299, 181] on html "Accueil Bibliothèque Paramètres Bibliothèque Général Préréglage des sous-titres…" at bounding box center [633, 348] width 1266 height 697
click at [65, 173] on span "Styles" at bounding box center [60, 172] width 33 height 16
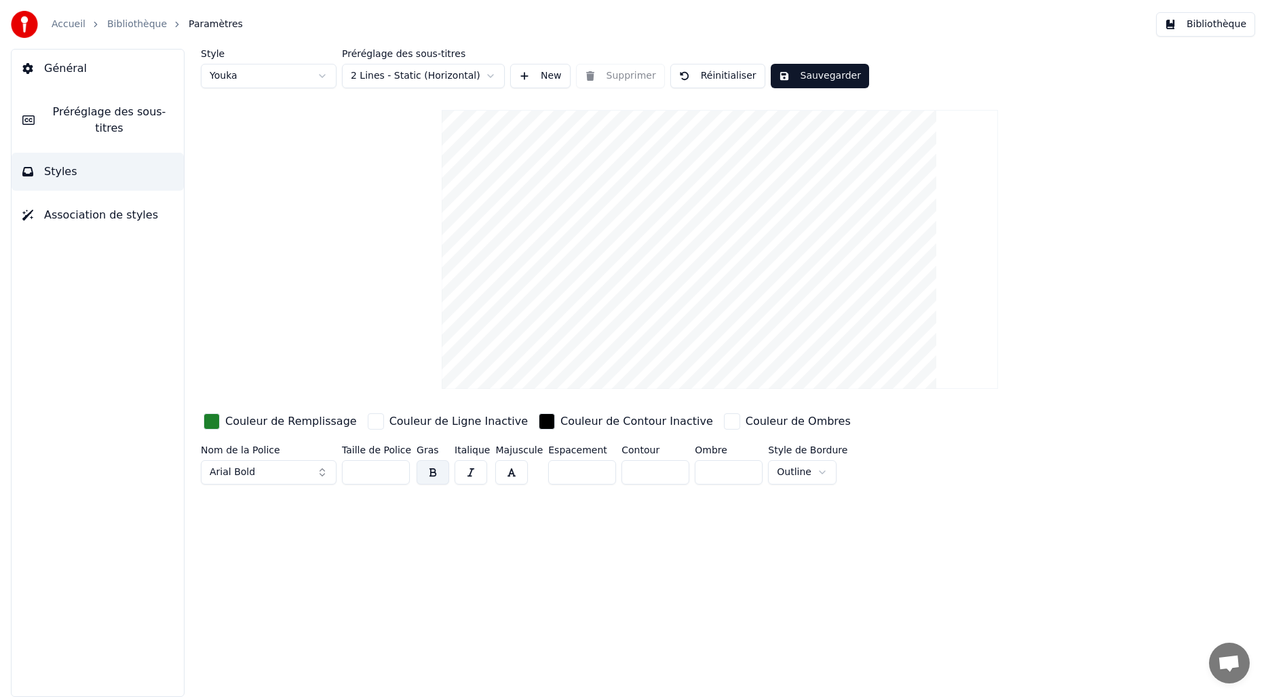
click at [96, 115] on span "Préréglage des sous-titres" at bounding box center [109, 120] width 128 height 33
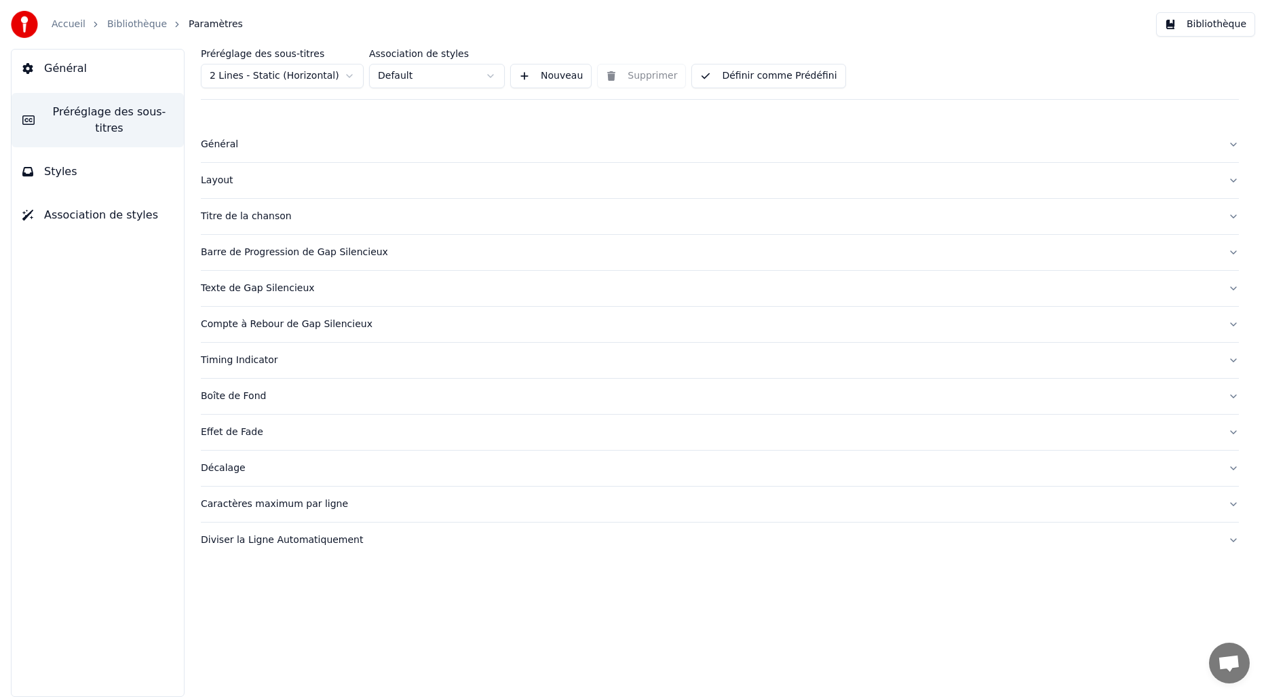
click at [221, 150] on div "Général" at bounding box center [709, 145] width 1016 height 14
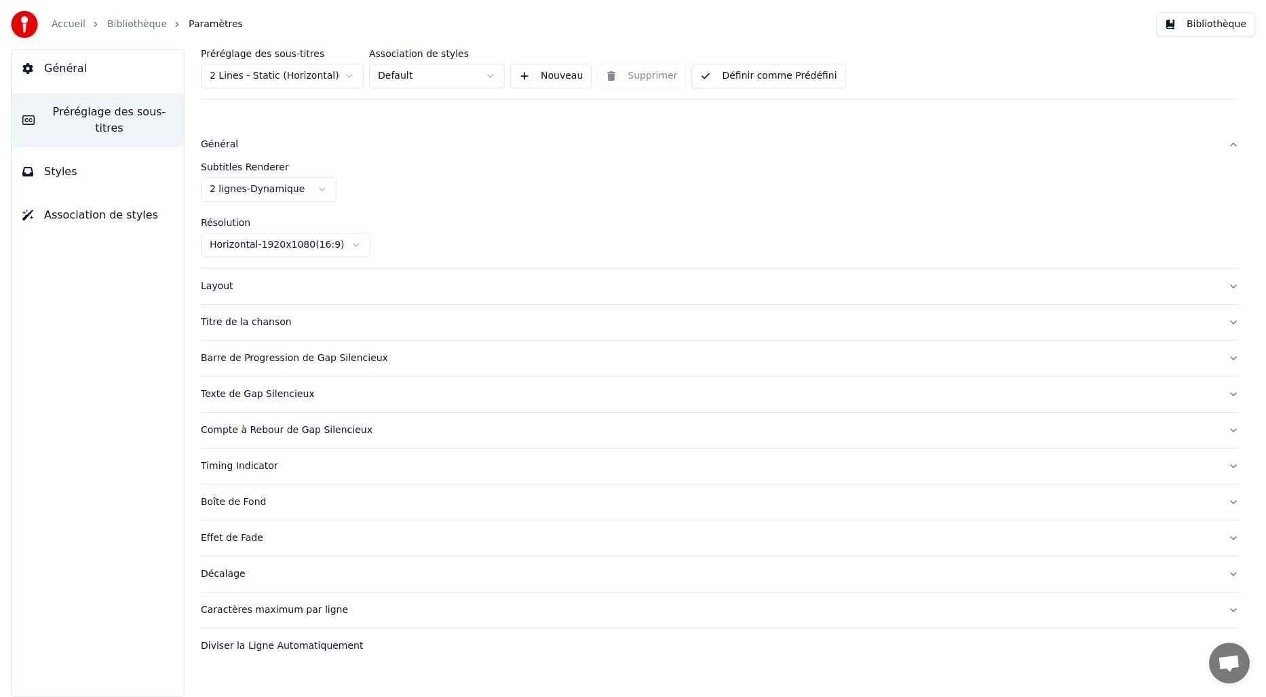
click at [270, 188] on html "Accueil Bibliothèque Paramètres Bibliothèque Général Préréglage des sous-titres…" at bounding box center [633, 348] width 1266 height 697
click at [77, 170] on button "Styles" at bounding box center [98, 172] width 172 height 38
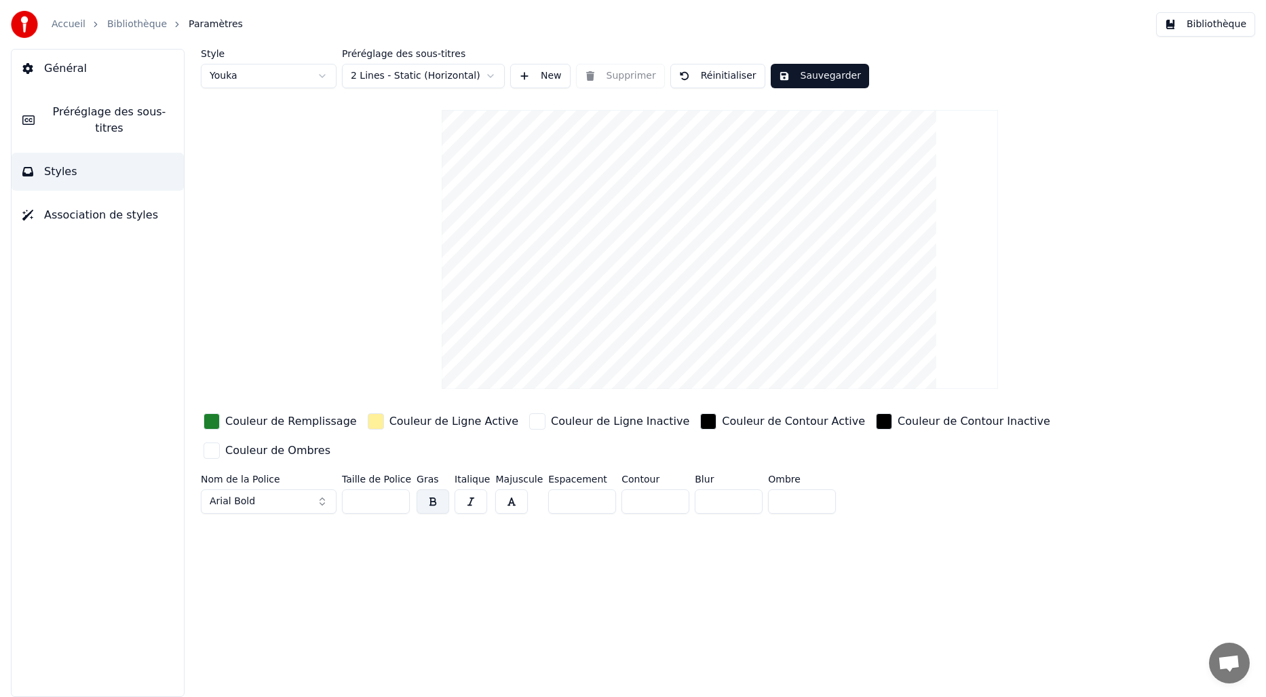
click at [92, 118] on span "Préréglage des sous-titres" at bounding box center [109, 120] width 128 height 33
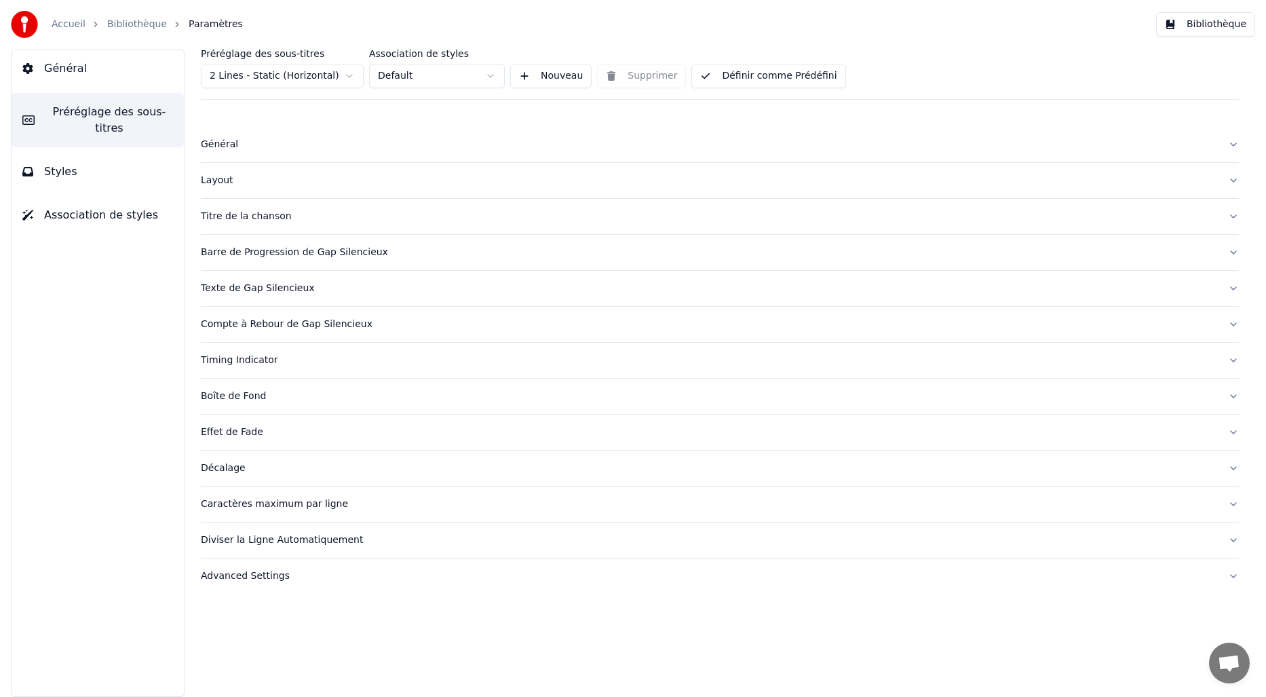
click at [221, 146] on div "Général" at bounding box center [709, 145] width 1016 height 14
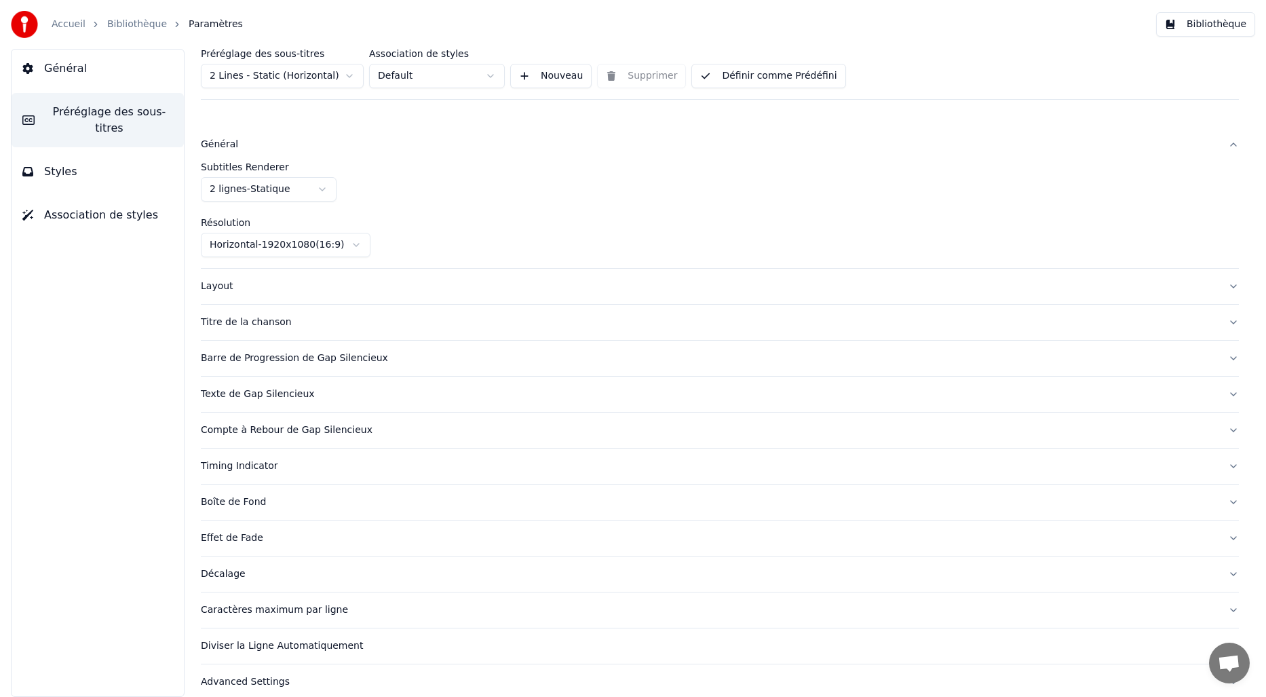
click at [235, 186] on html "Accueil Bibliothèque Paramètres Bibliothèque Général Préréglage des sous-titres…" at bounding box center [633, 348] width 1266 height 697
click at [50, 176] on span "Styles" at bounding box center [60, 172] width 33 height 16
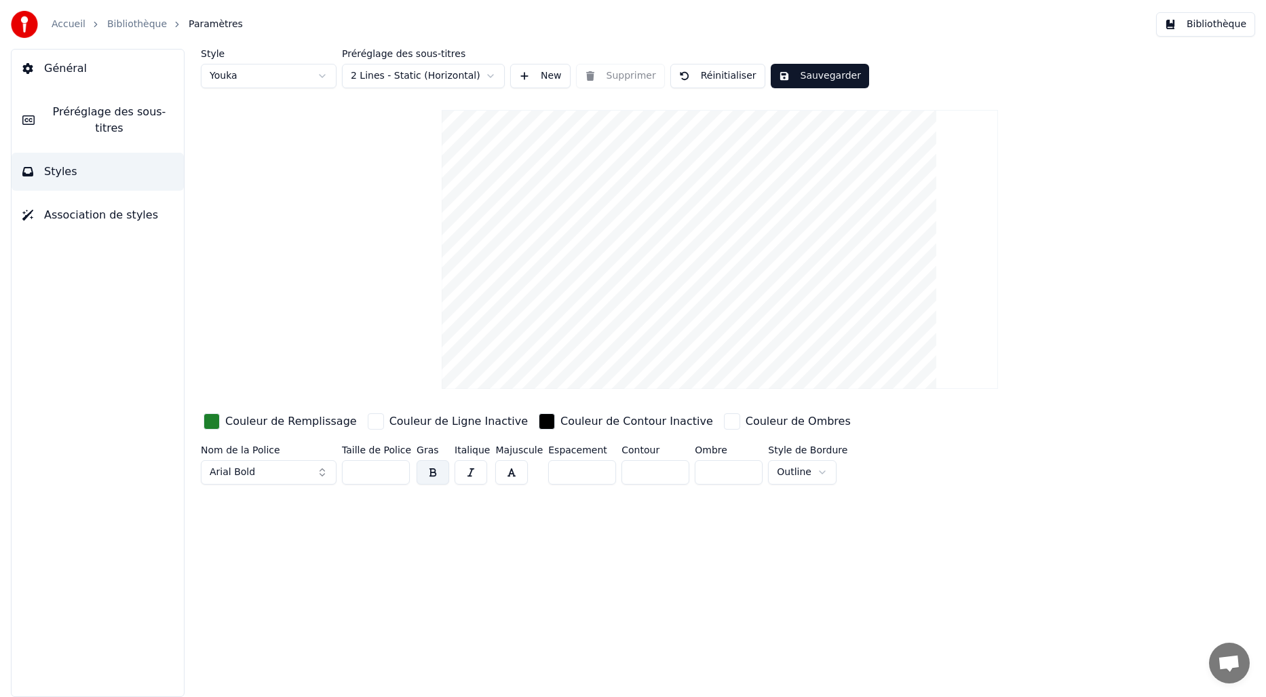
click at [97, 118] on span "Préréglage des sous-titres" at bounding box center [109, 120] width 128 height 33
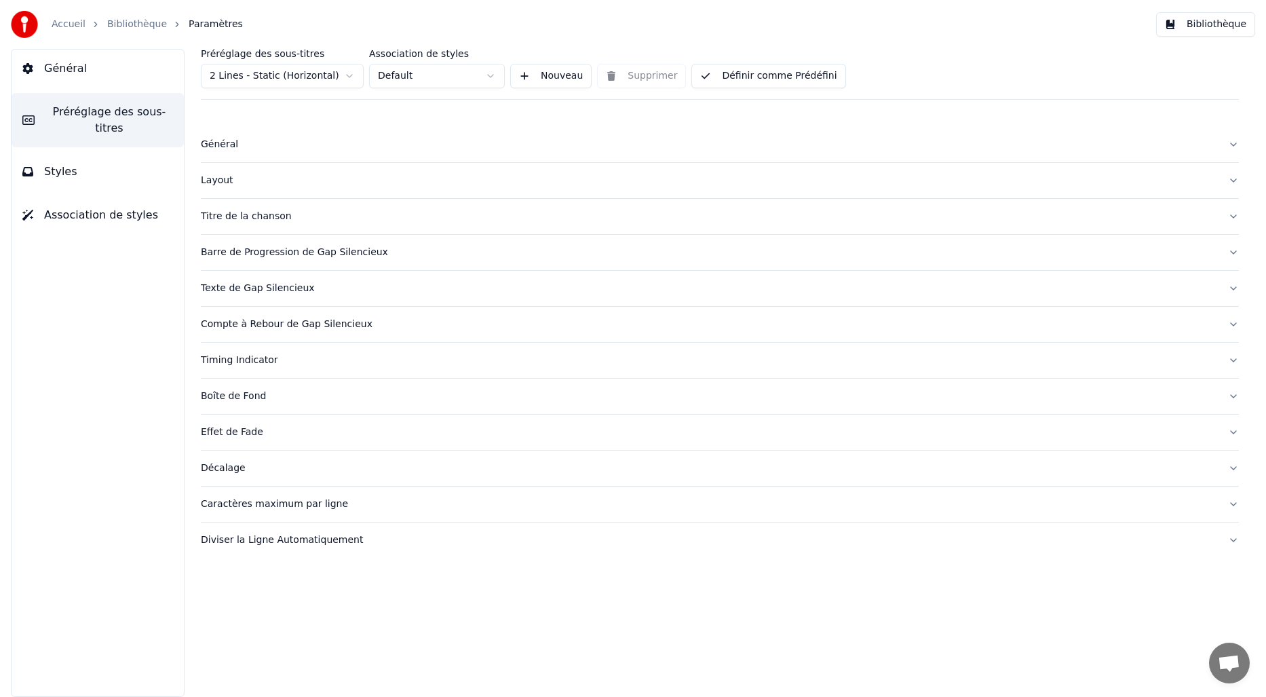
click at [62, 168] on span "Styles" at bounding box center [60, 172] width 33 height 16
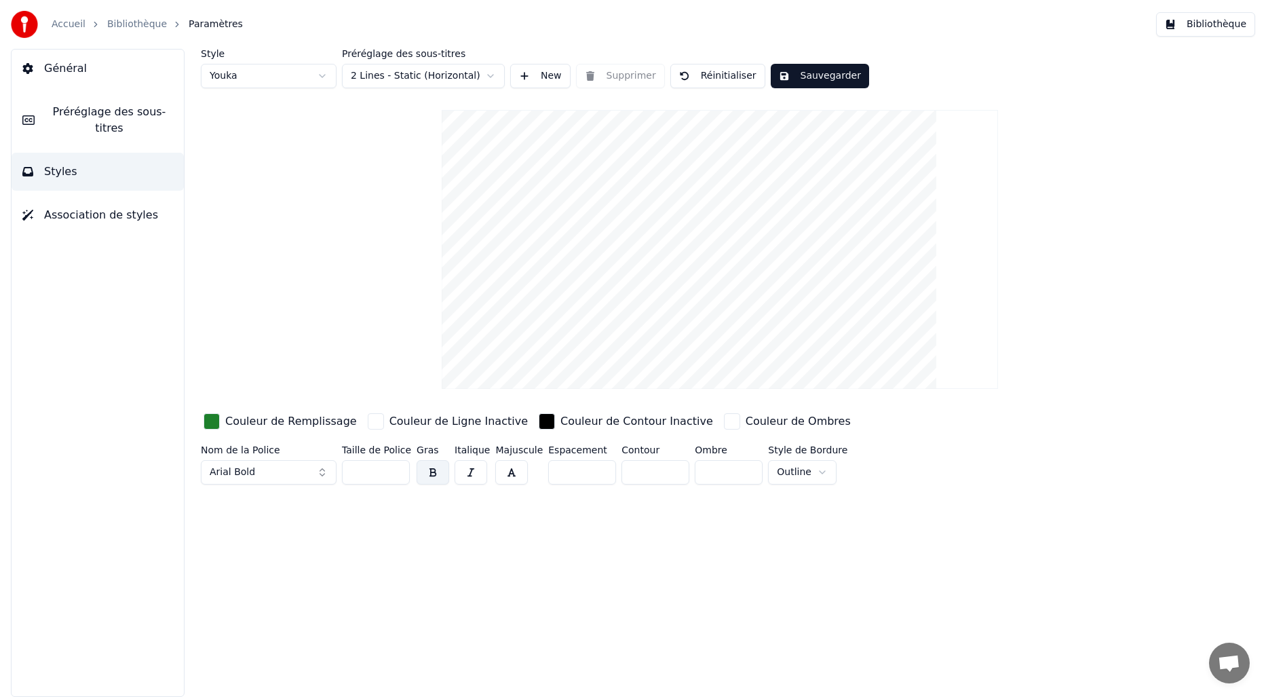
click at [204, 422] on div "button" at bounding box center [212, 421] width 16 height 16
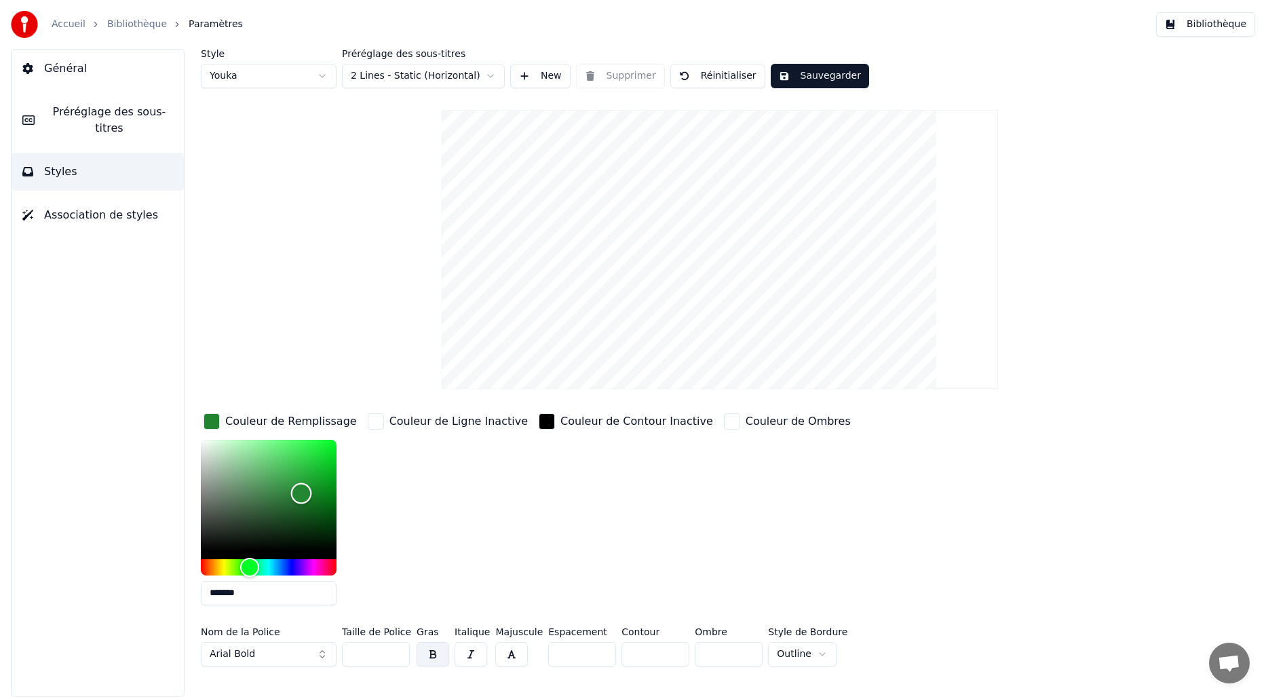
click at [301, 493] on div "Color" at bounding box center [301, 493] width 21 height 21
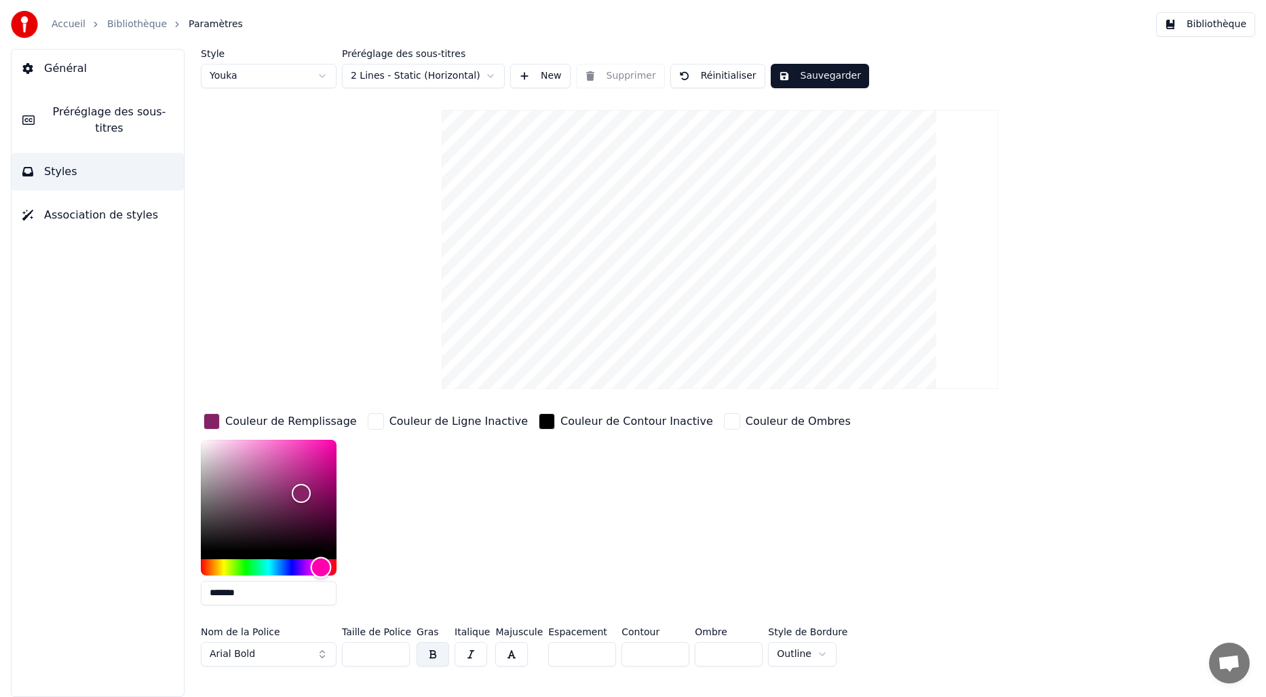
drag, startPoint x: 246, startPoint y: 561, endPoint x: 320, endPoint y: 572, distance: 75.4
click at [320, 572] on div "Hue" at bounding box center [321, 566] width 21 height 21
drag, startPoint x: 294, startPoint y: 488, endPoint x: 276, endPoint y: 433, distance: 57.9
click at [276, 433] on div "Color" at bounding box center [276, 439] width 21 height 21
drag, startPoint x: 318, startPoint y: 578, endPoint x: 311, endPoint y: 577, distance: 7.6
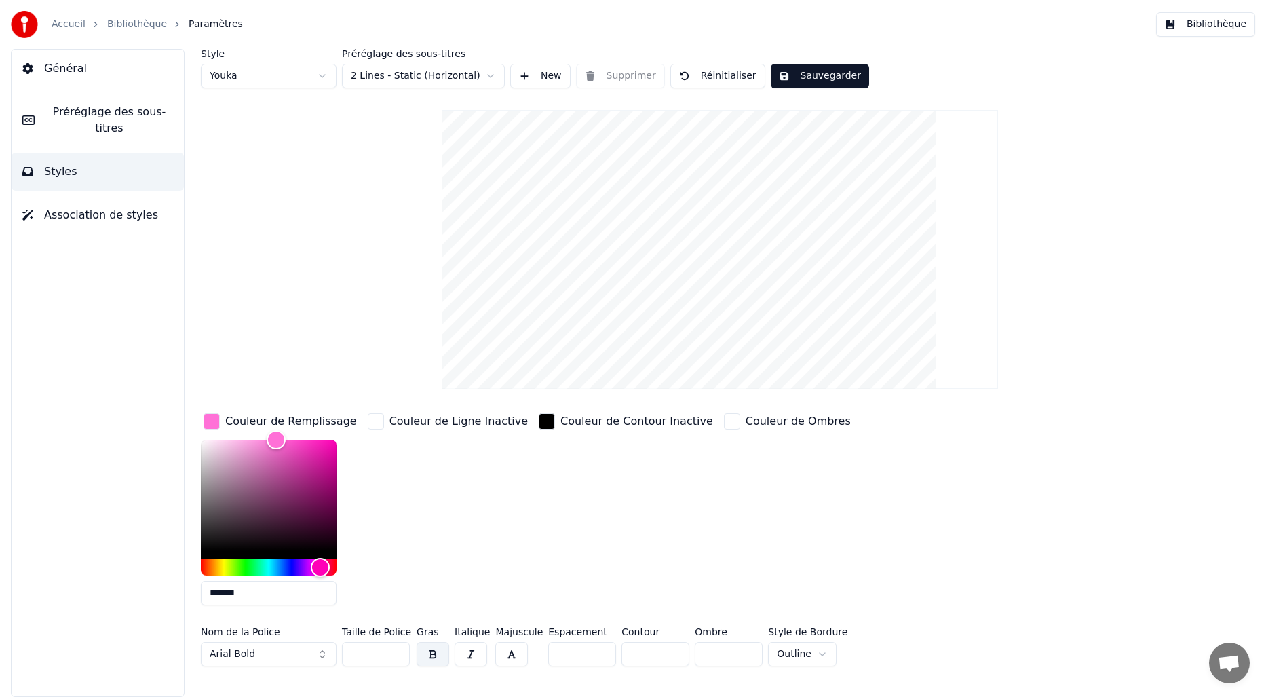
click at [311, 577] on div "*******" at bounding box center [269, 525] width 137 height 171
drag, startPoint x: 318, startPoint y: 568, endPoint x: 324, endPoint y: 566, distance: 7.1
click at [324, 566] on div "Hue" at bounding box center [324, 566] width 21 height 21
type input "*******"
drag, startPoint x: 269, startPoint y: 442, endPoint x: 286, endPoint y: 451, distance: 18.8
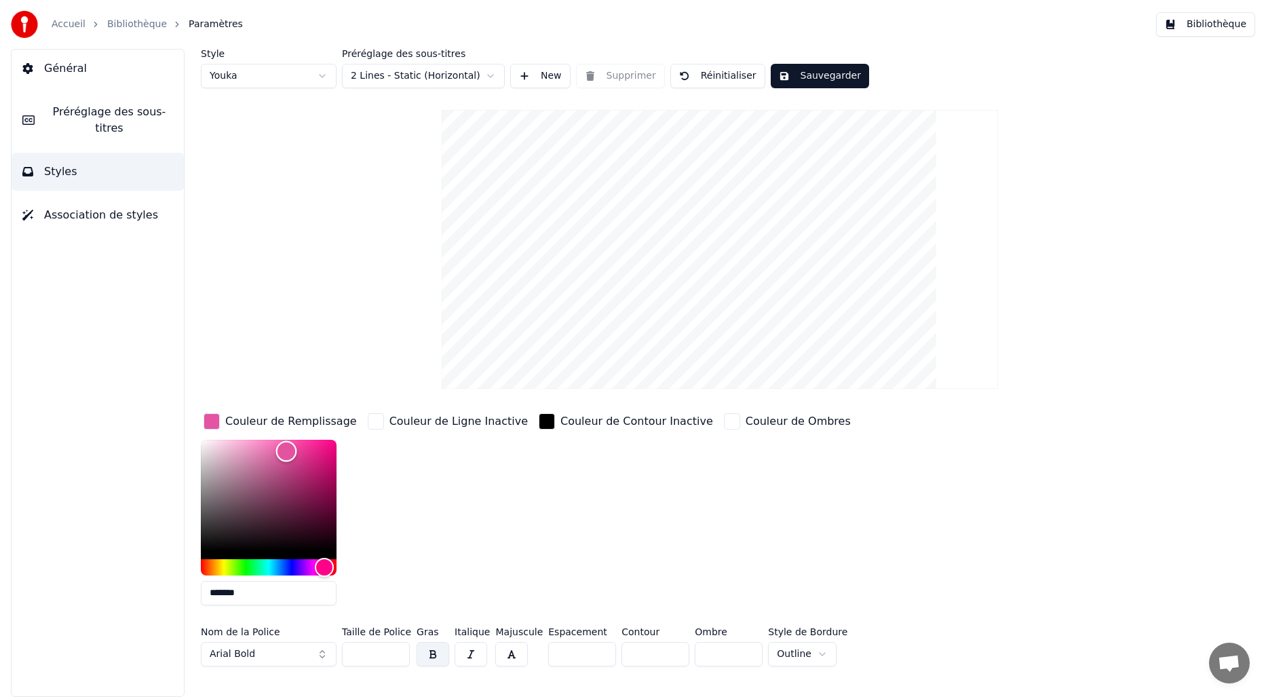
click at [286, 451] on div "Color" at bounding box center [286, 451] width 21 height 21
click at [377, 423] on div "button" at bounding box center [376, 421] width 16 height 16
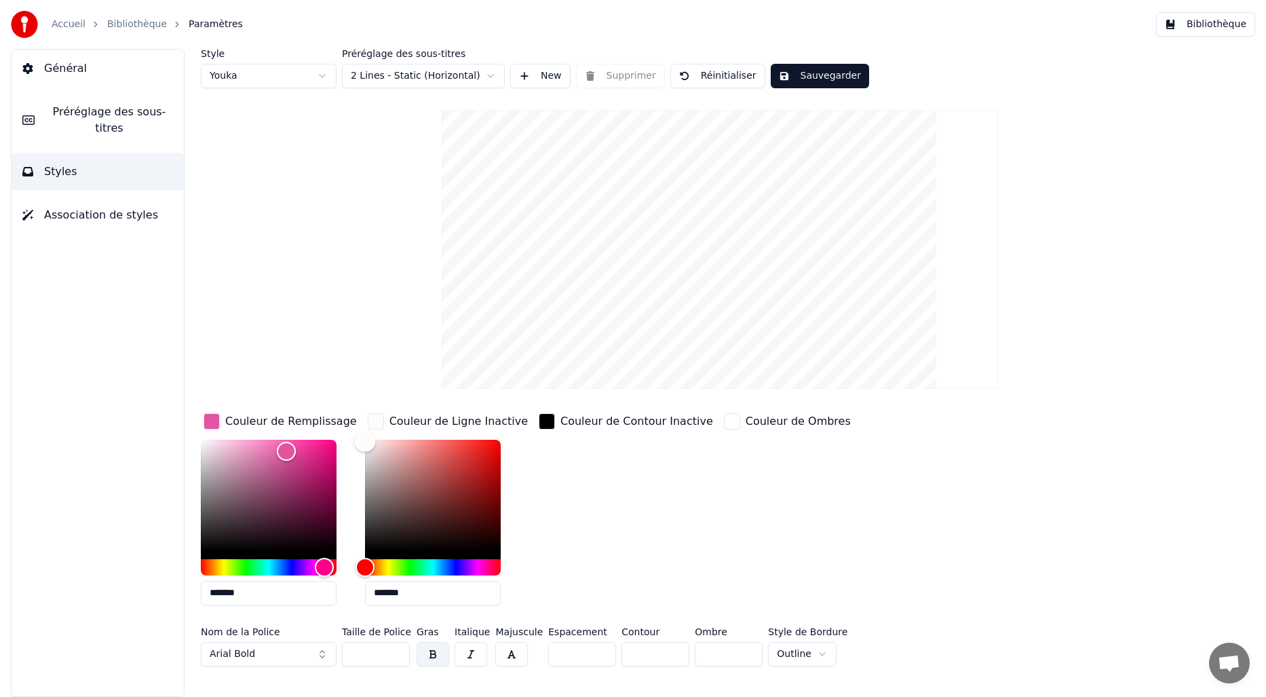
type input "*******"
drag, startPoint x: 363, startPoint y: 440, endPoint x: 351, endPoint y: 431, distance: 15.1
click at [351, 431] on div "Couleur de Remplissage ******* Couleur de Ligne Inactive ******* Couleur de Con…" at bounding box center [644, 513] width 886 height 206
click at [362, 335] on div "Style Youka Préréglage des sous-titres 2 Lines - Static (Horizontal) New Suppri…" at bounding box center [720, 360] width 1038 height 623
click at [807, 75] on button "Sauvegarder" at bounding box center [820, 76] width 98 height 24
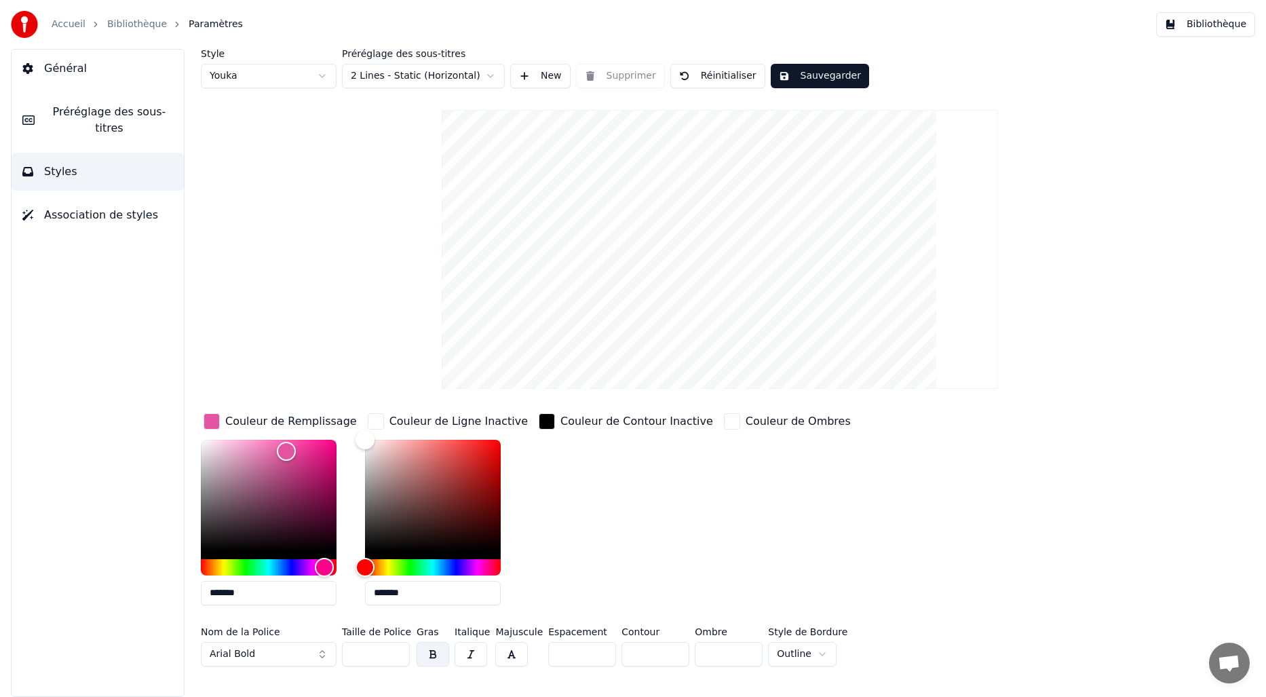
click at [78, 113] on span "Préréglage des sous-titres" at bounding box center [109, 120] width 128 height 33
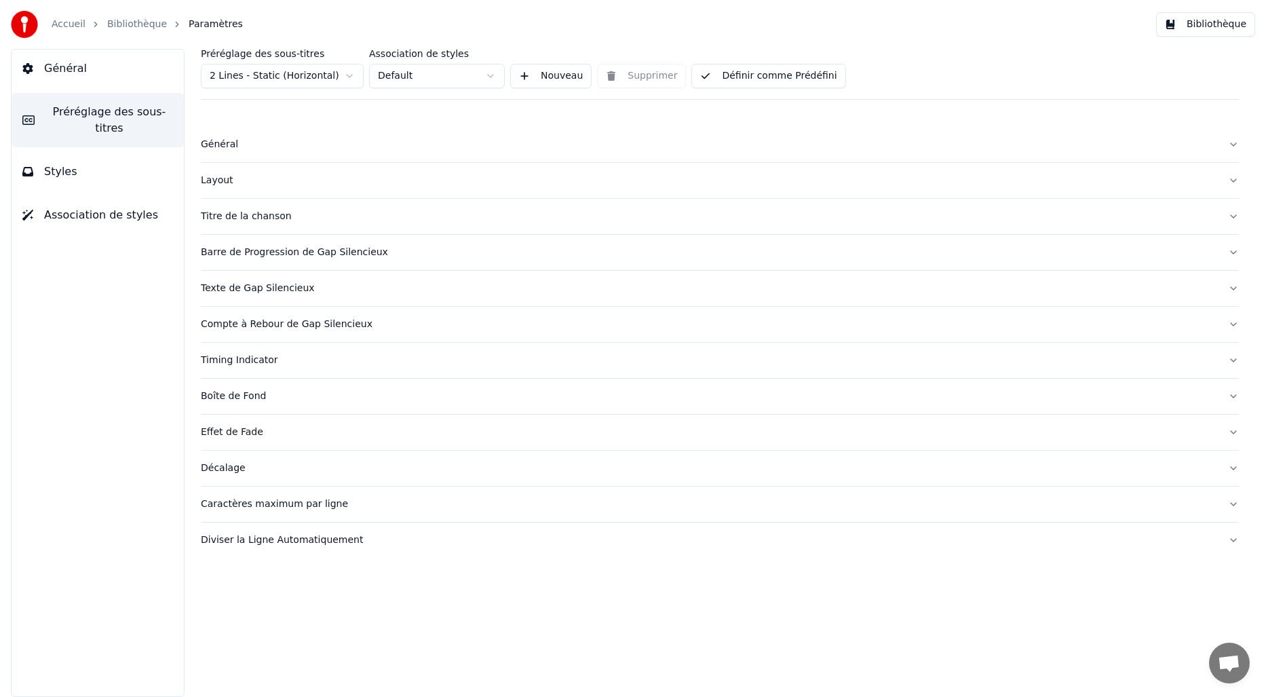
click at [258, 220] on div "Titre de la chanson" at bounding box center [709, 217] width 1016 height 14
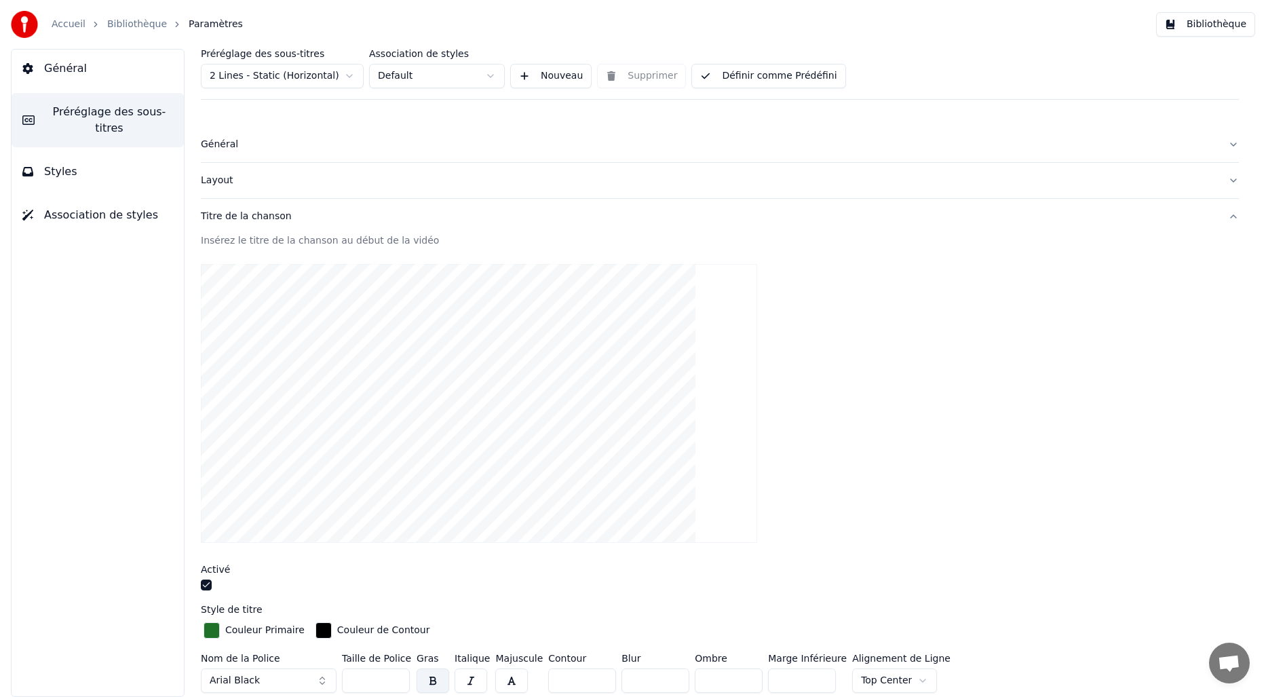
click at [212, 631] on div "button" at bounding box center [212, 630] width 16 height 16
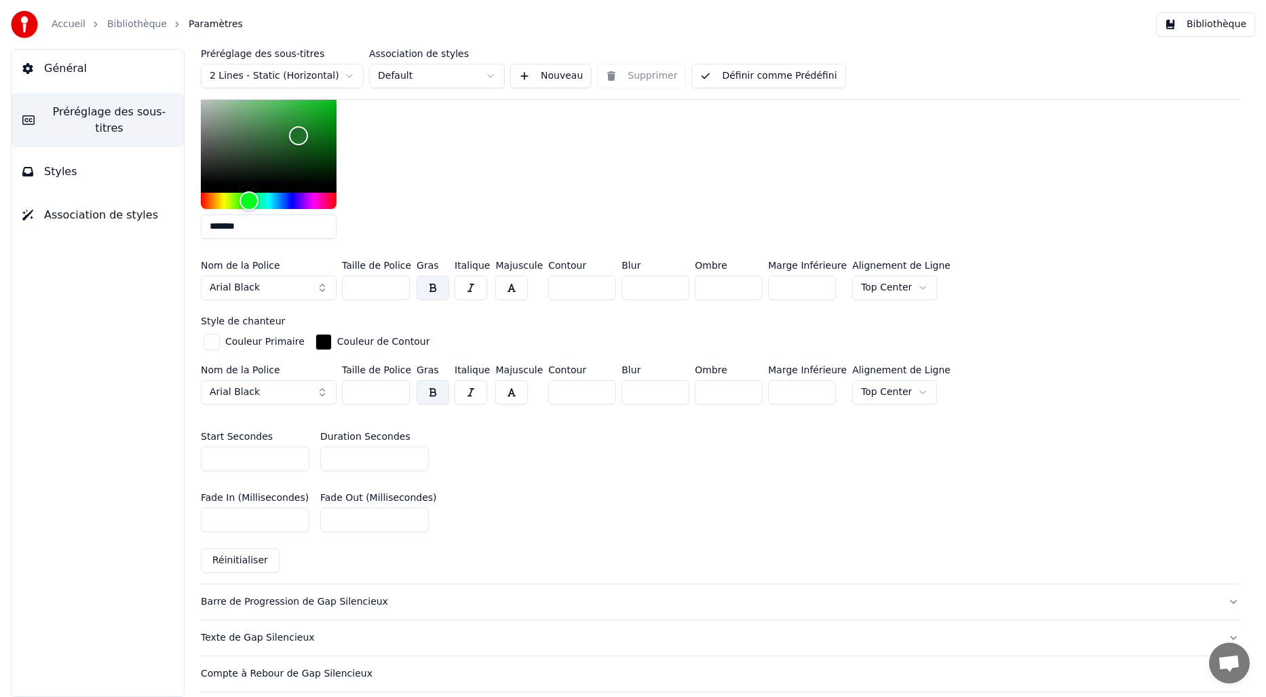
scroll to position [294, 0]
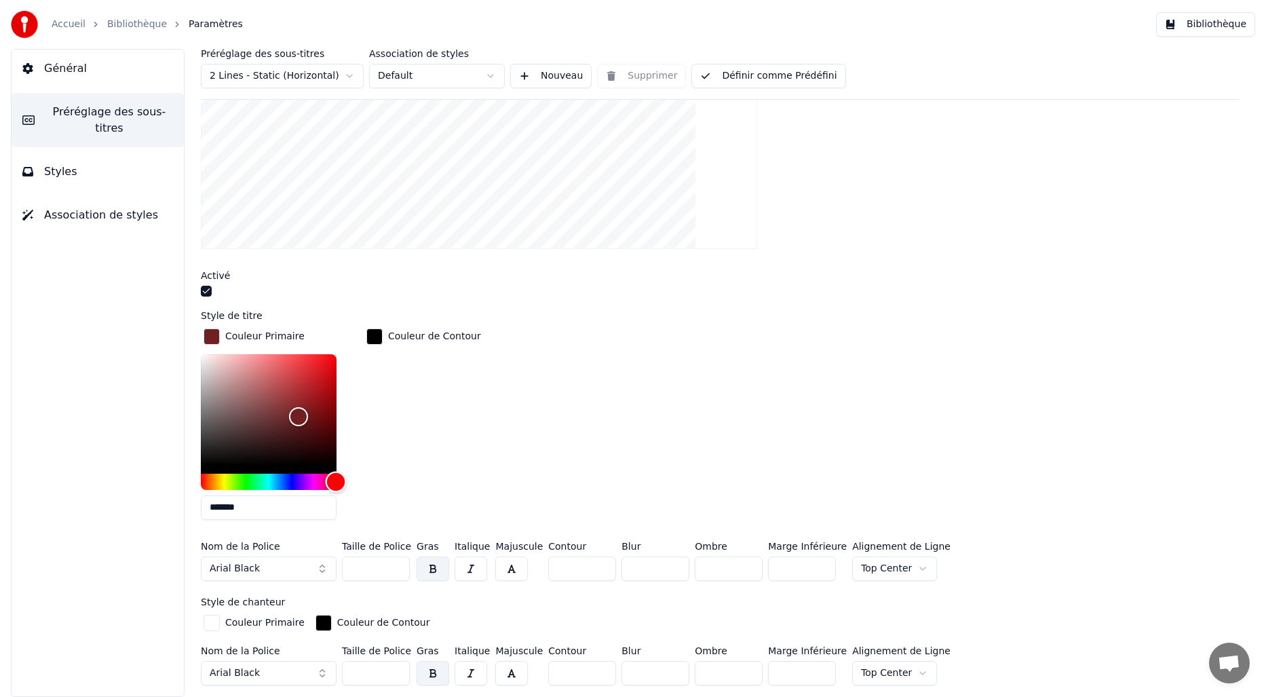
drag, startPoint x: 246, startPoint y: 480, endPoint x: 335, endPoint y: 479, distance: 88.9
click at [335, 479] on div "Hue" at bounding box center [336, 481] width 21 height 21
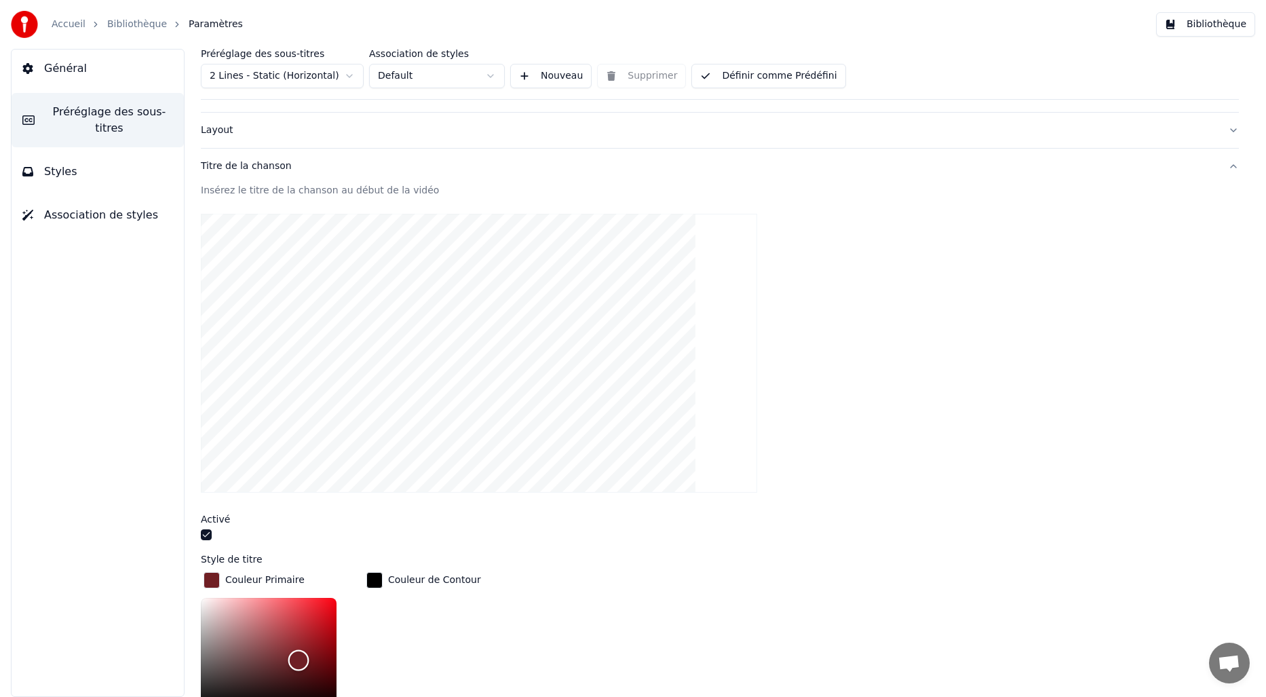
scroll to position [61, 0]
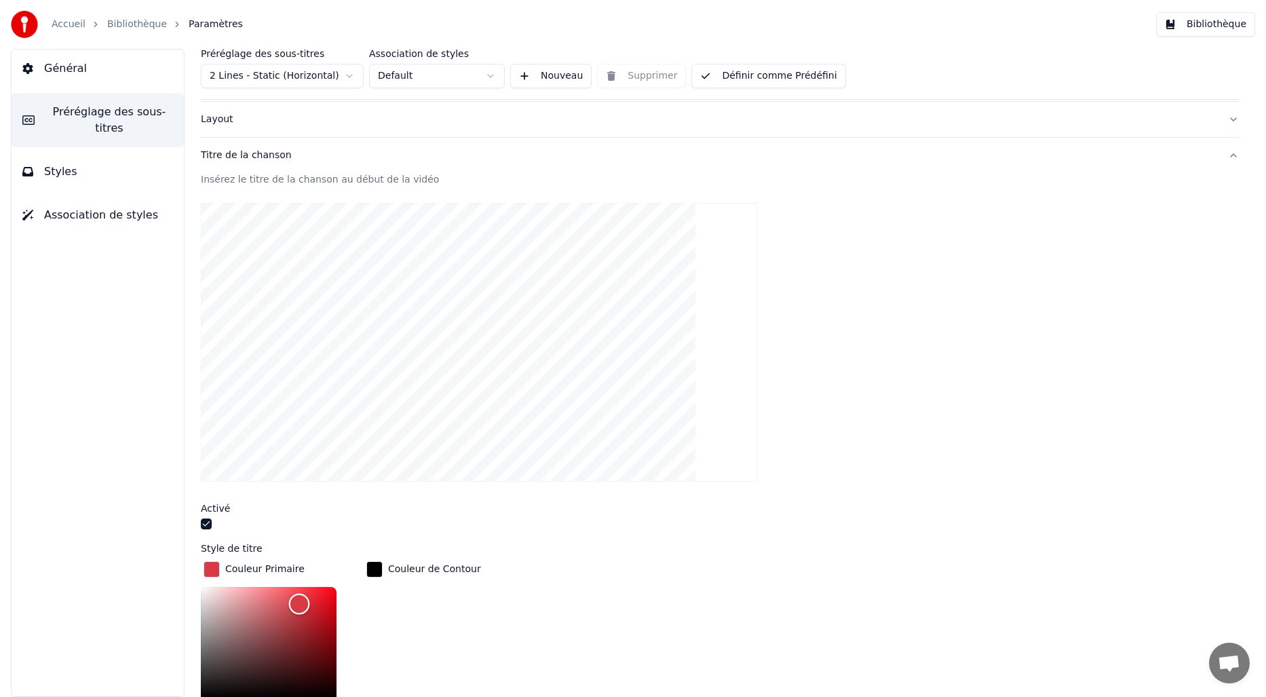
drag, startPoint x: 302, startPoint y: 651, endPoint x: 299, endPoint y: 602, distance: 48.9
click at [299, 602] on div "Color" at bounding box center [299, 604] width 21 height 21
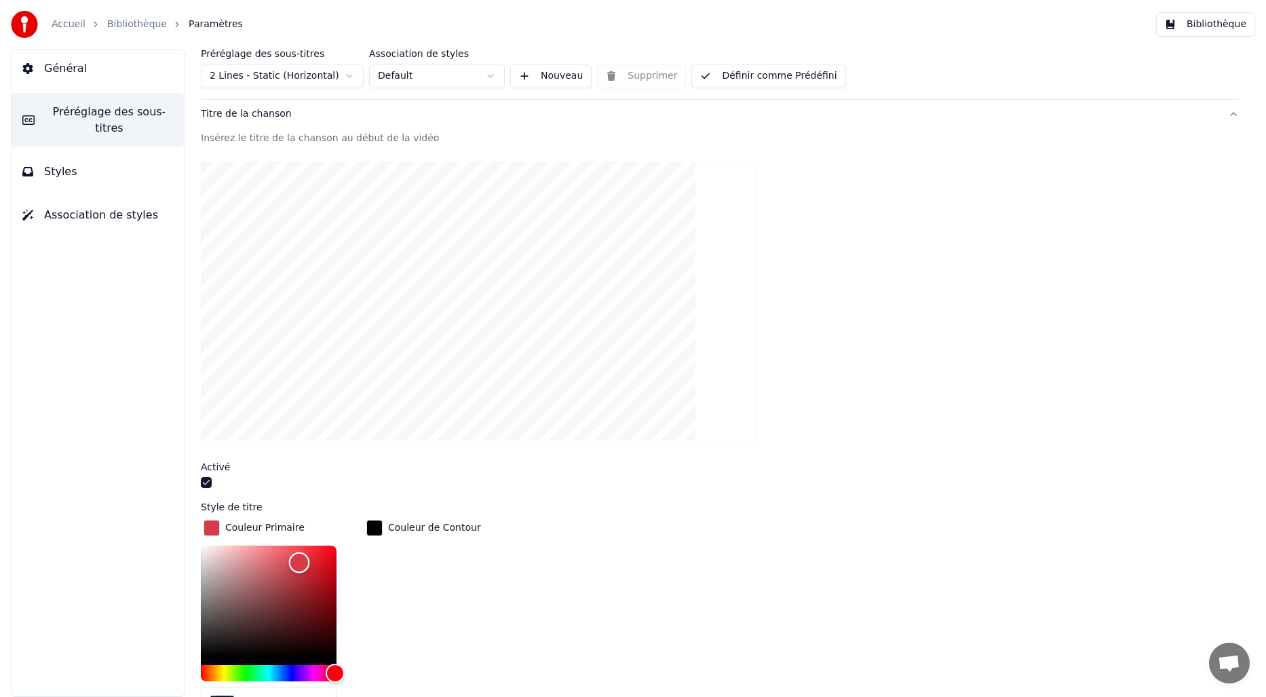
scroll to position [105, 0]
type input "*******"
drag, startPoint x: 299, startPoint y: 558, endPoint x: 304, endPoint y: 552, distance: 8.2
click at [304, 552] on div "Color" at bounding box center [304, 553] width 21 height 21
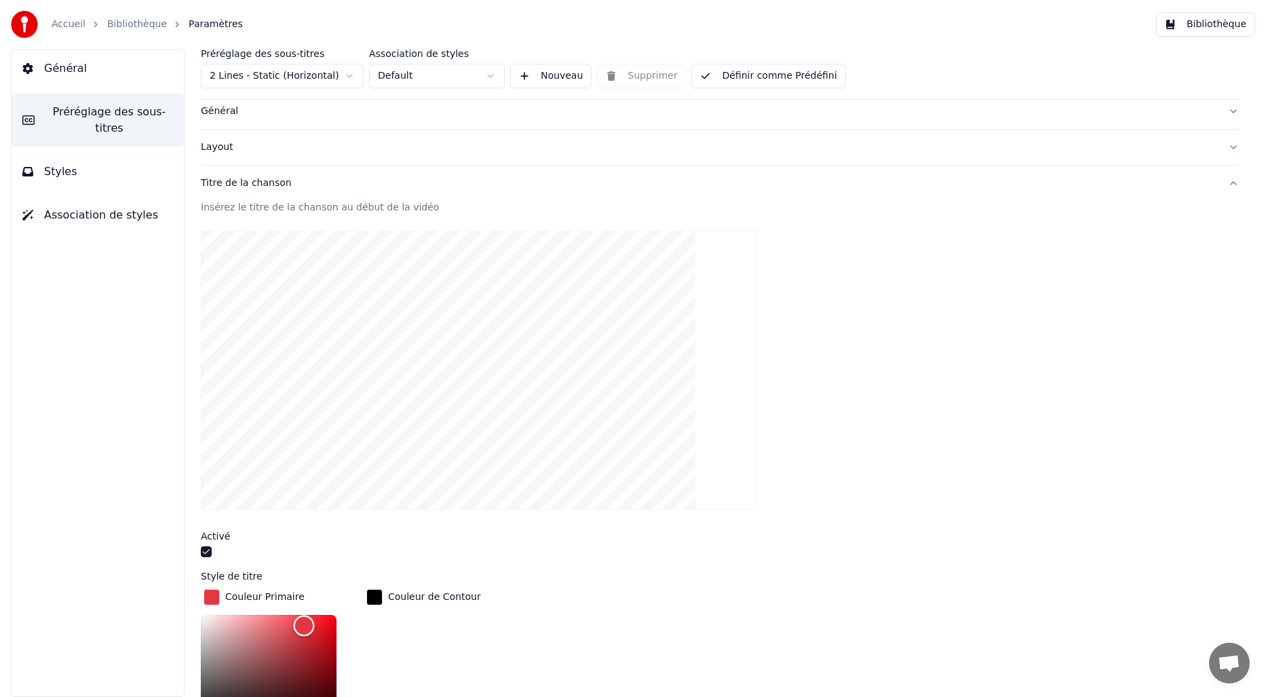
scroll to position [0, 0]
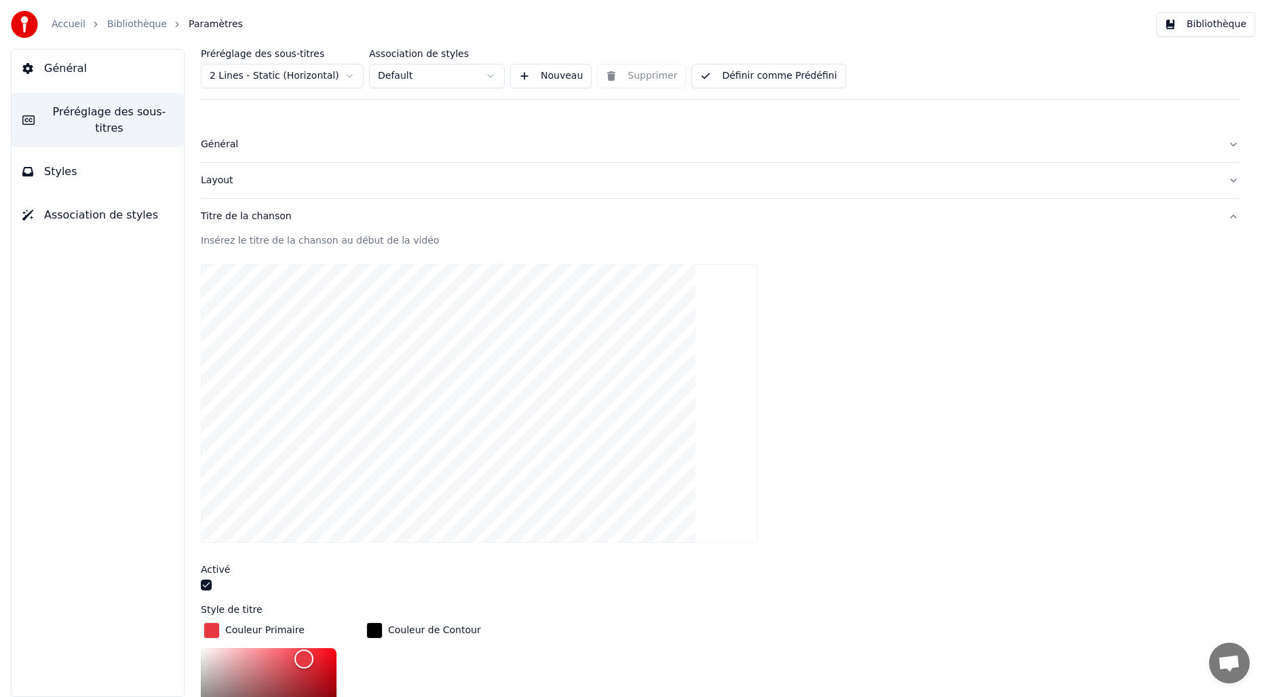
click at [66, 169] on span "Styles" at bounding box center [60, 172] width 33 height 16
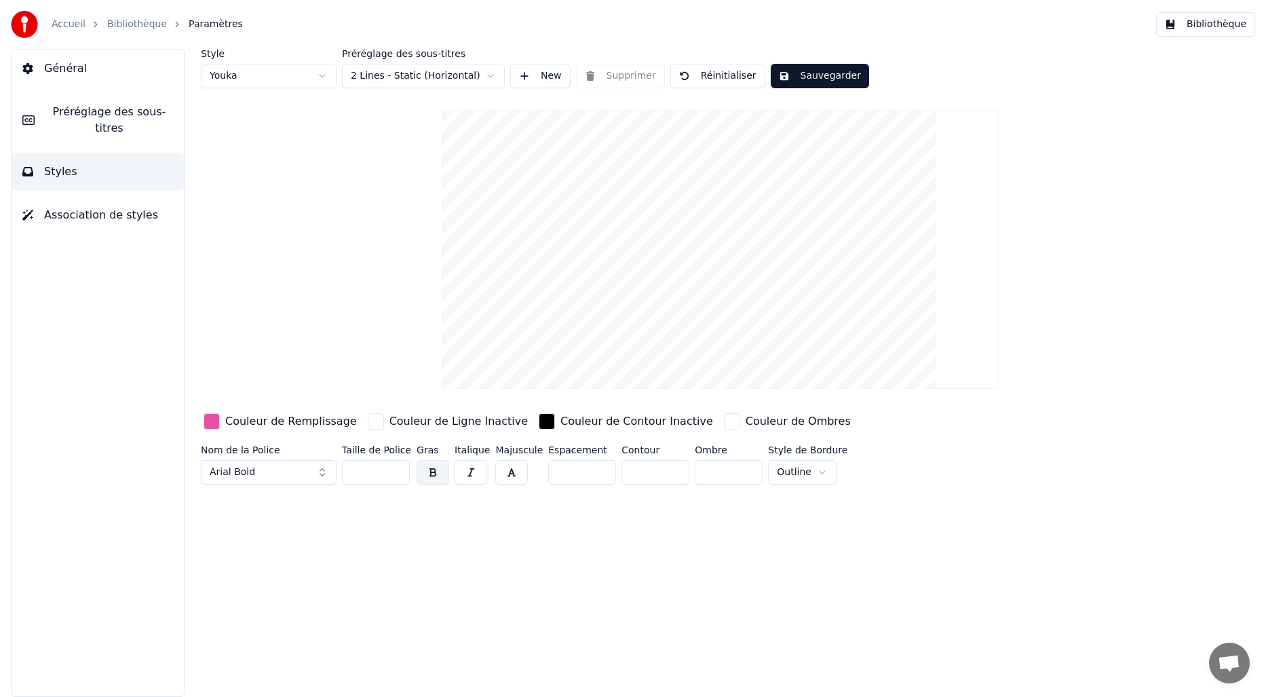
click at [94, 113] on span "Préréglage des sous-titres" at bounding box center [109, 120] width 128 height 33
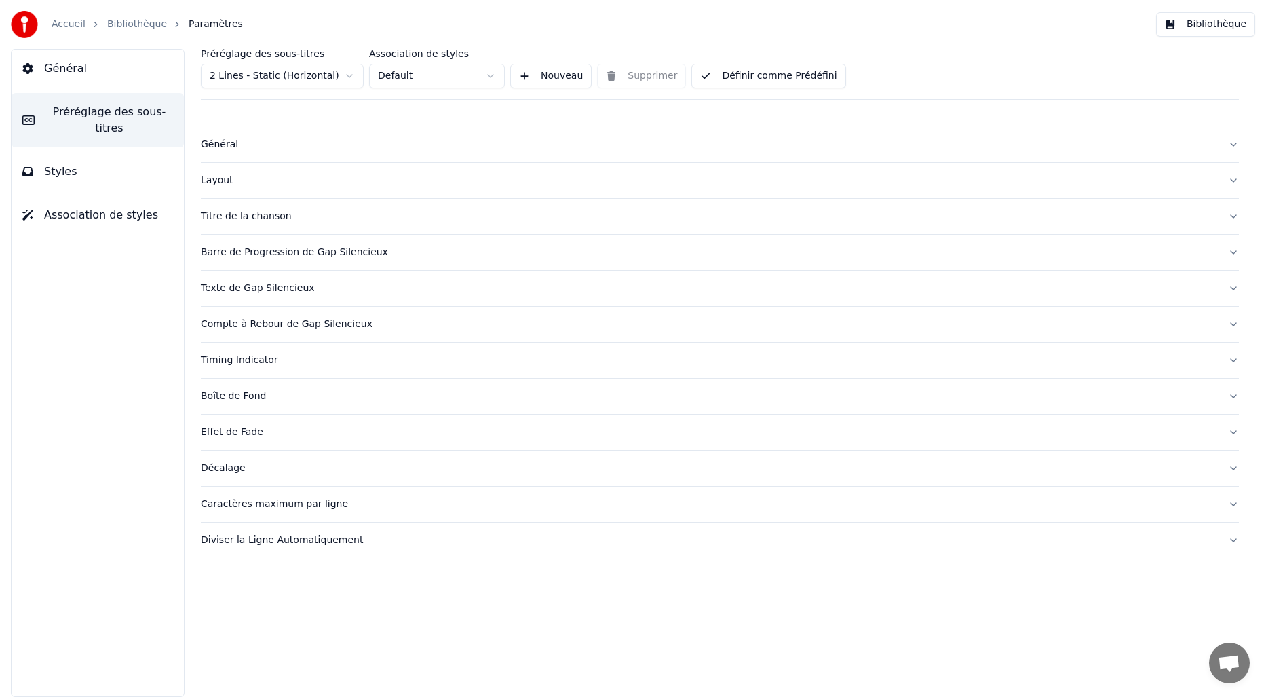
click at [223, 218] on div "Titre de la chanson" at bounding box center [709, 217] width 1016 height 14
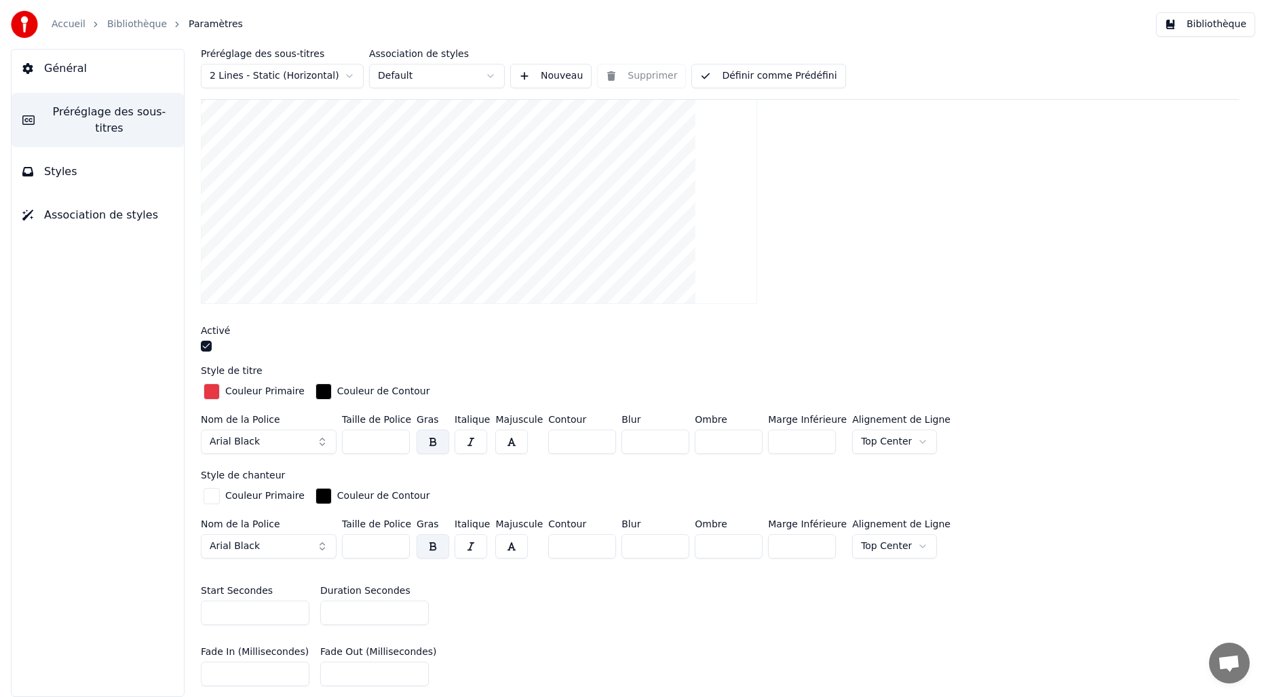
scroll to position [127, 0]
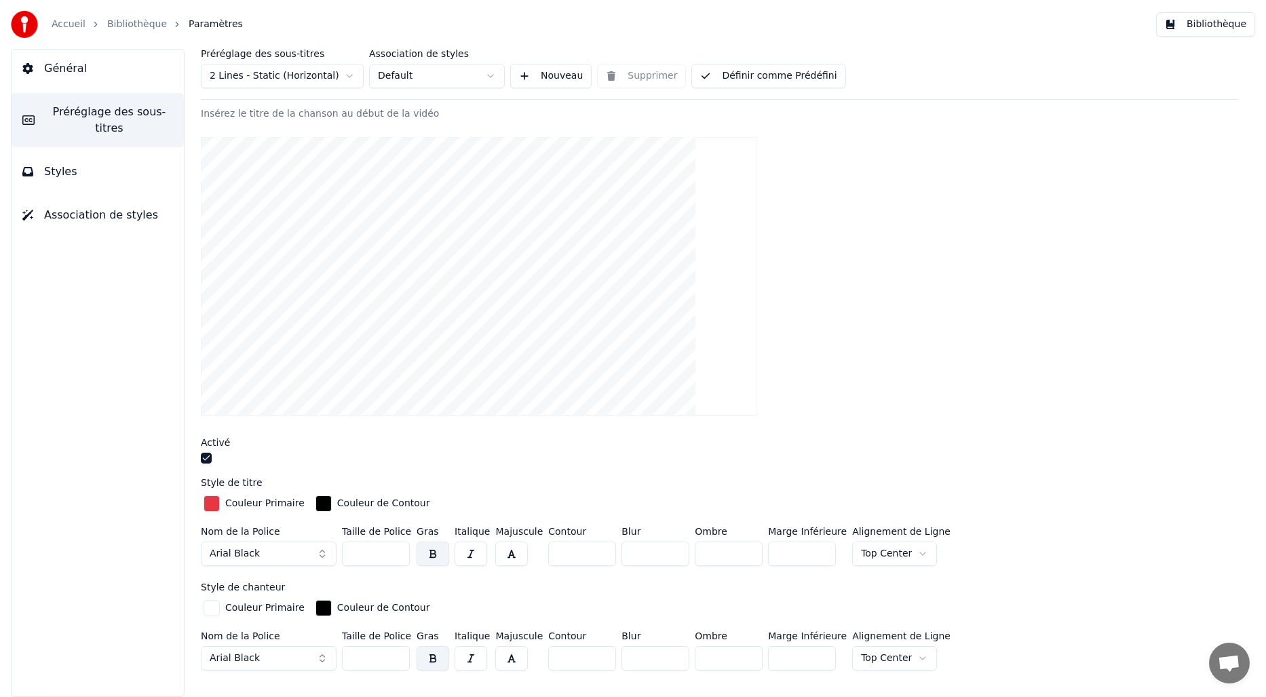
click at [213, 502] on div "button" at bounding box center [212, 503] width 16 height 16
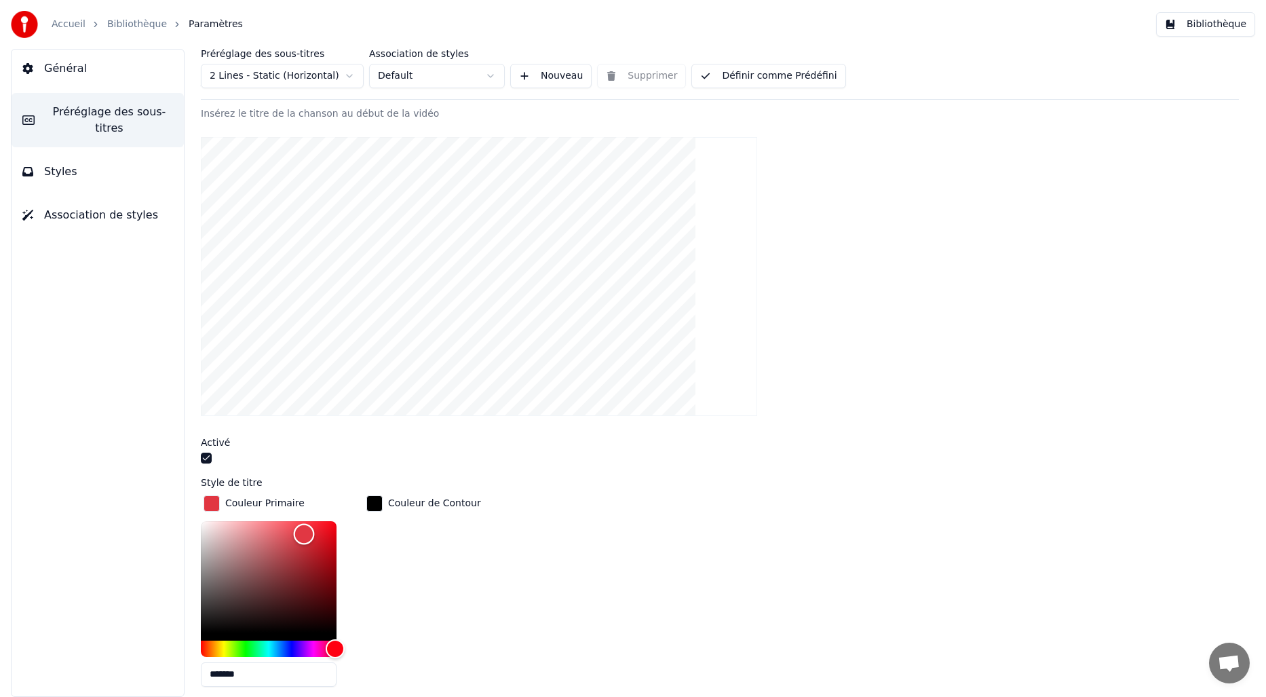
click at [304, 533] on div "Color" at bounding box center [304, 534] width 21 height 21
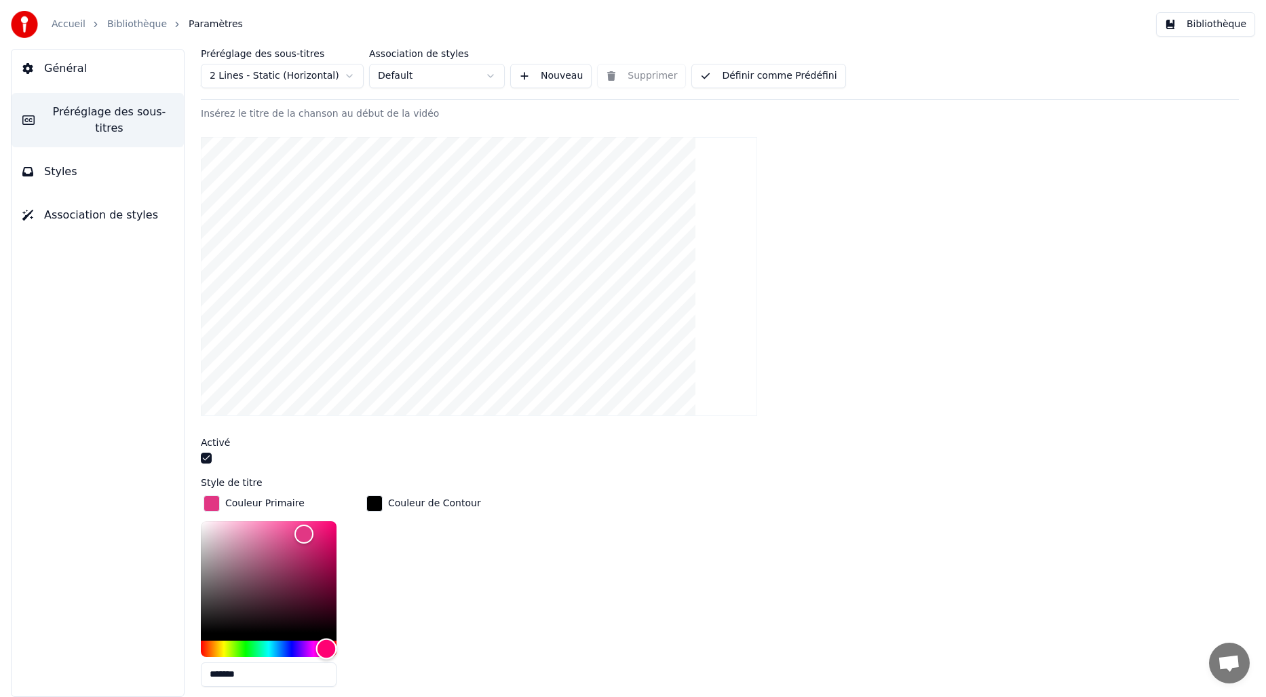
click at [326, 652] on div "Hue" at bounding box center [326, 648] width 21 height 21
type input "*******"
drag, startPoint x: 298, startPoint y: 534, endPoint x: 291, endPoint y: 531, distance: 7.6
click at [291, 531] on div "Color" at bounding box center [291, 532] width 21 height 21
click at [54, 172] on span "Styles" at bounding box center [60, 172] width 33 height 16
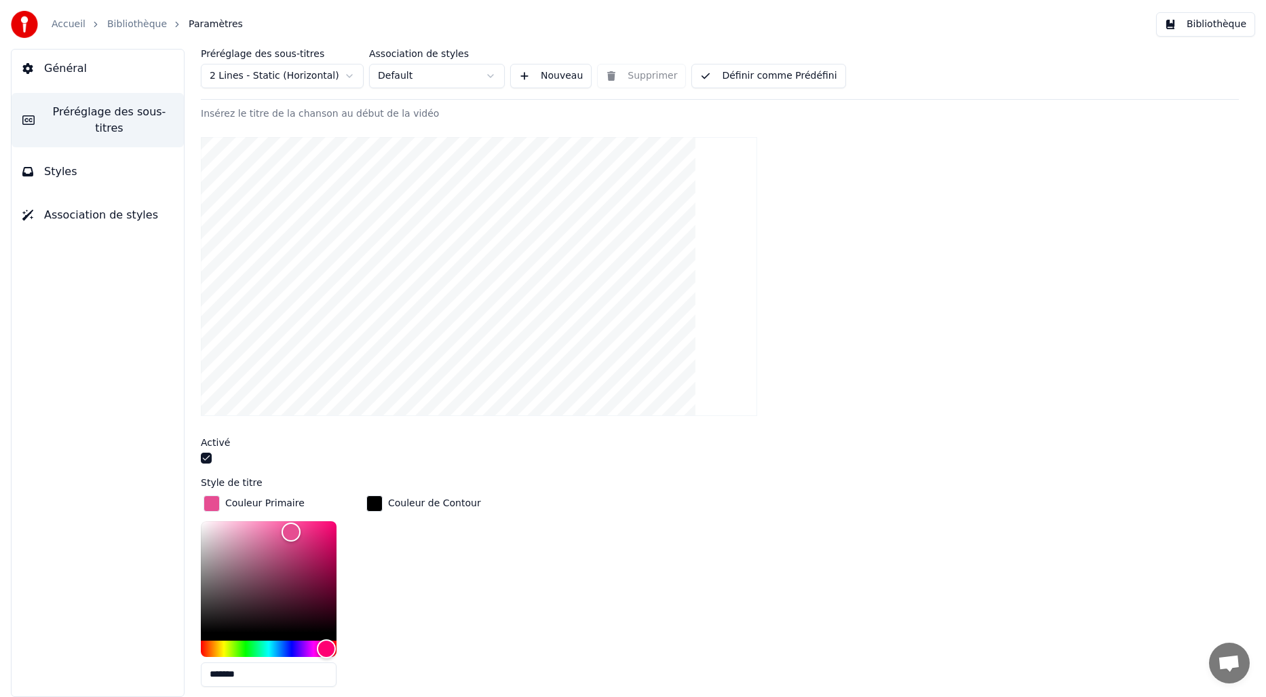
scroll to position [0, 0]
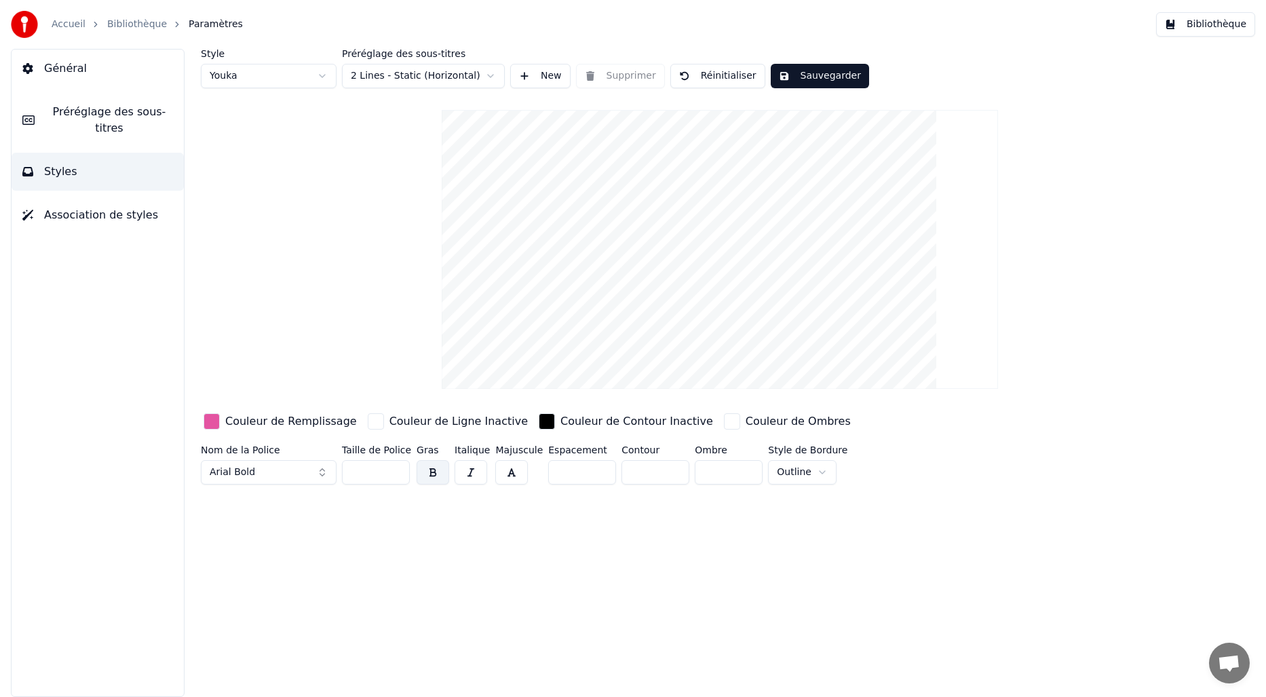
click at [82, 120] on span "Préréglage des sous-titres" at bounding box center [109, 120] width 128 height 33
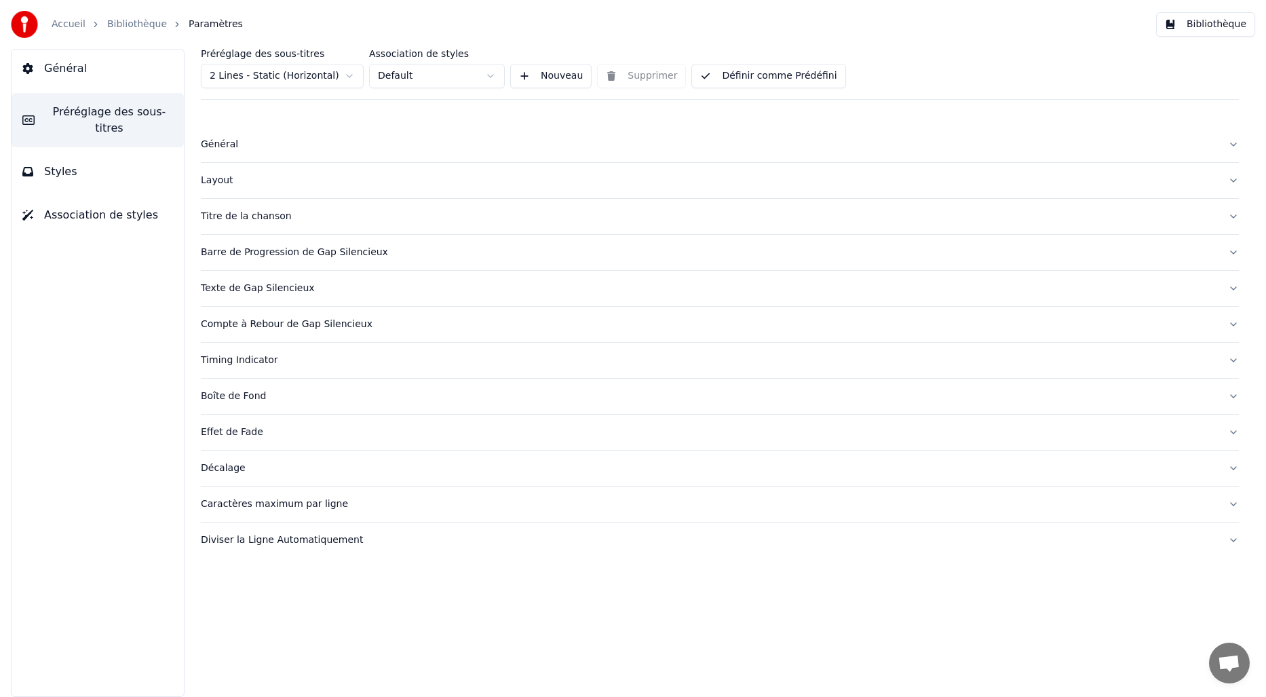
click at [265, 257] on div "Barre de Progression de Gap Silencieux" at bounding box center [709, 253] width 1016 height 14
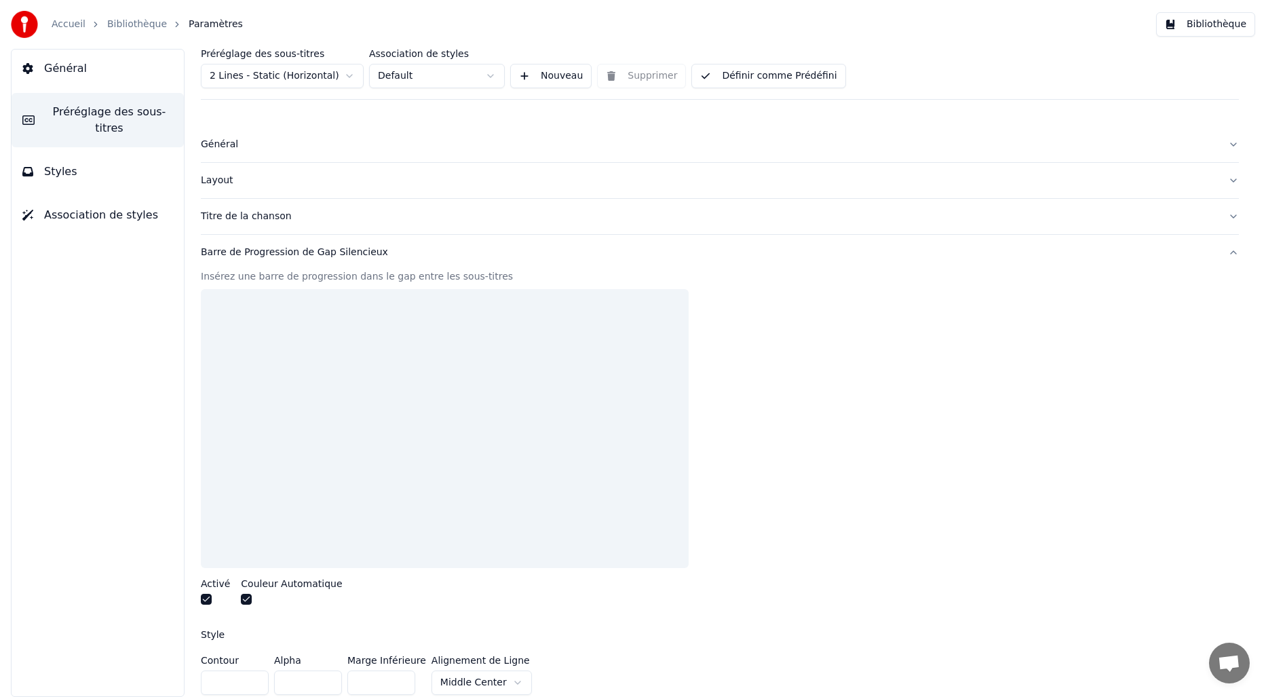
click at [265, 257] on div "Barre de Progression de Gap Silencieux" at bounding box center [709, 253] width 1016 height 14
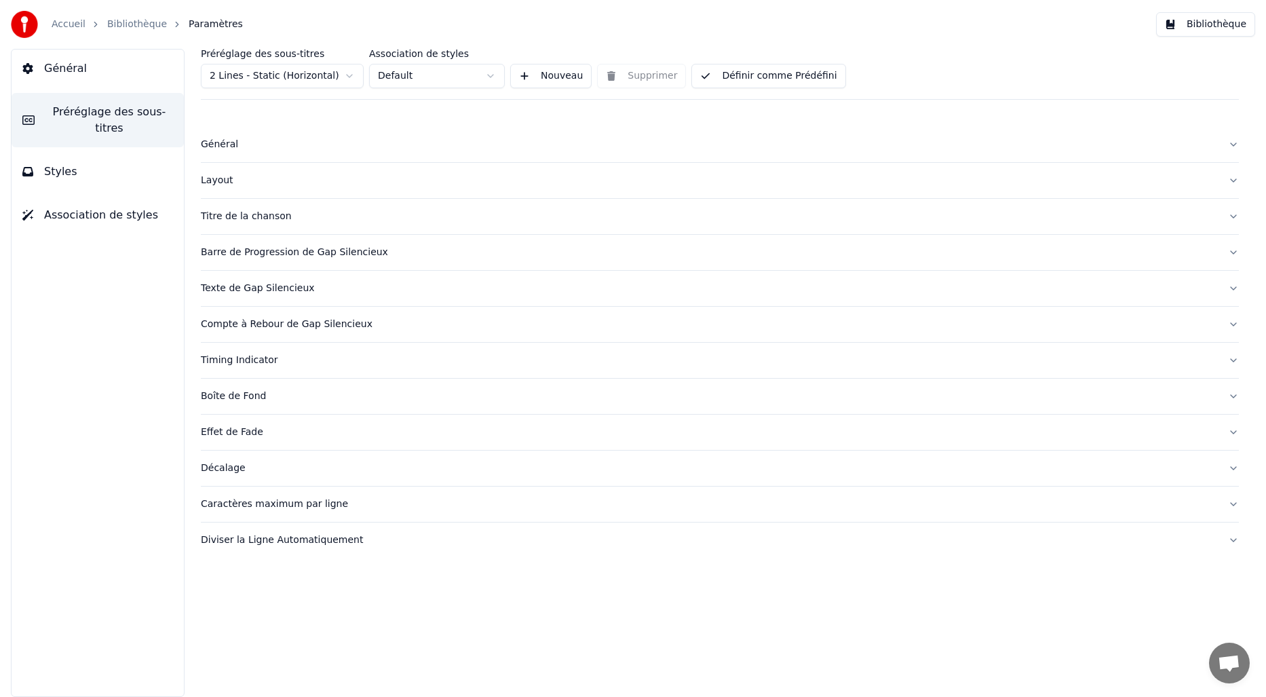
click at [250, 288] on div "Texte de Gap Silencieux" at bounding box center [709, 289] width 1016 height 14
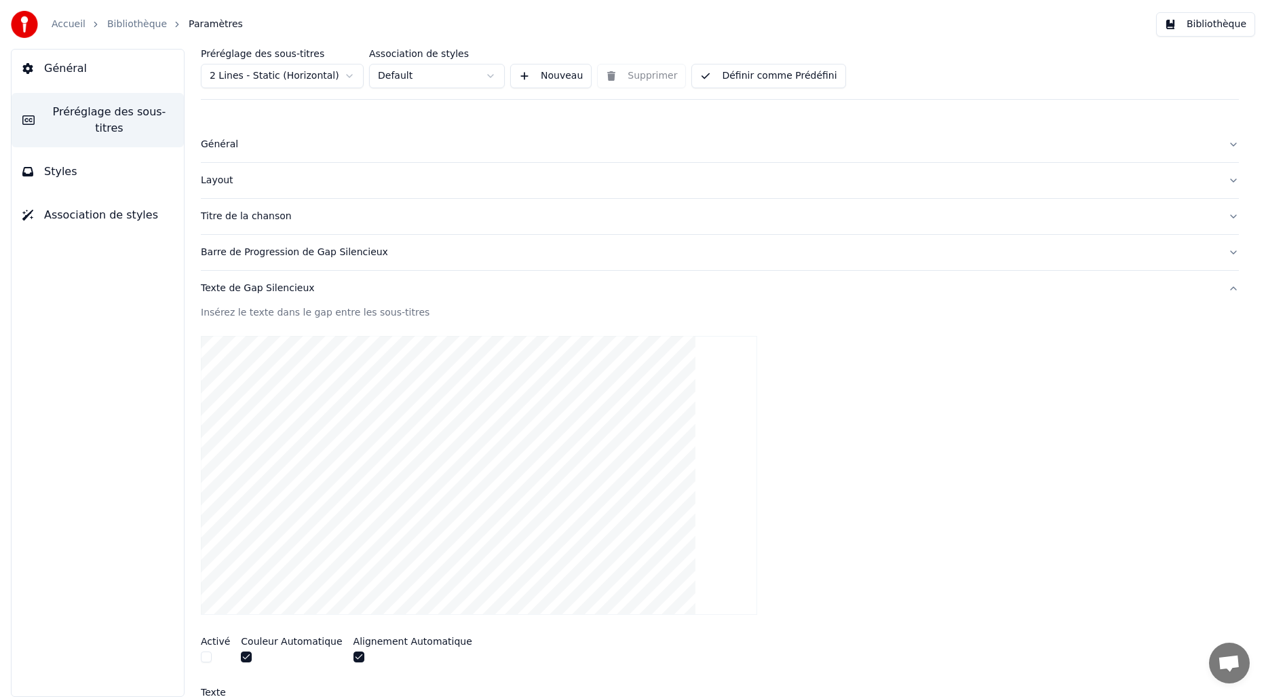
click at [250, 288] on div "Texte de Gap Silencieux" at bounding box center [709, 289] width 1016 height 14
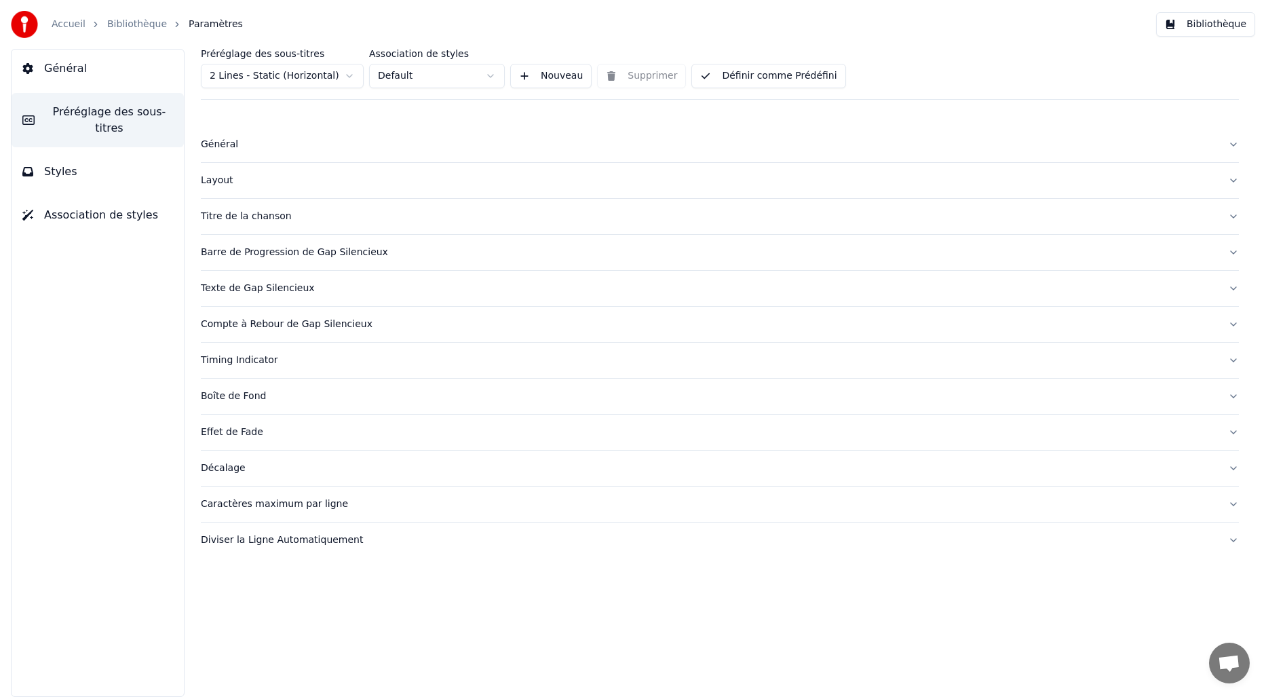
click at [271, 503] on div "Caractères maximum par ligne" at bounding box center [709, 504] width 1016 height 14
click at [288, 543] on div "Diviser la Ligne Automatiquement" at bounding box center [709, 540] width 1016 height 14
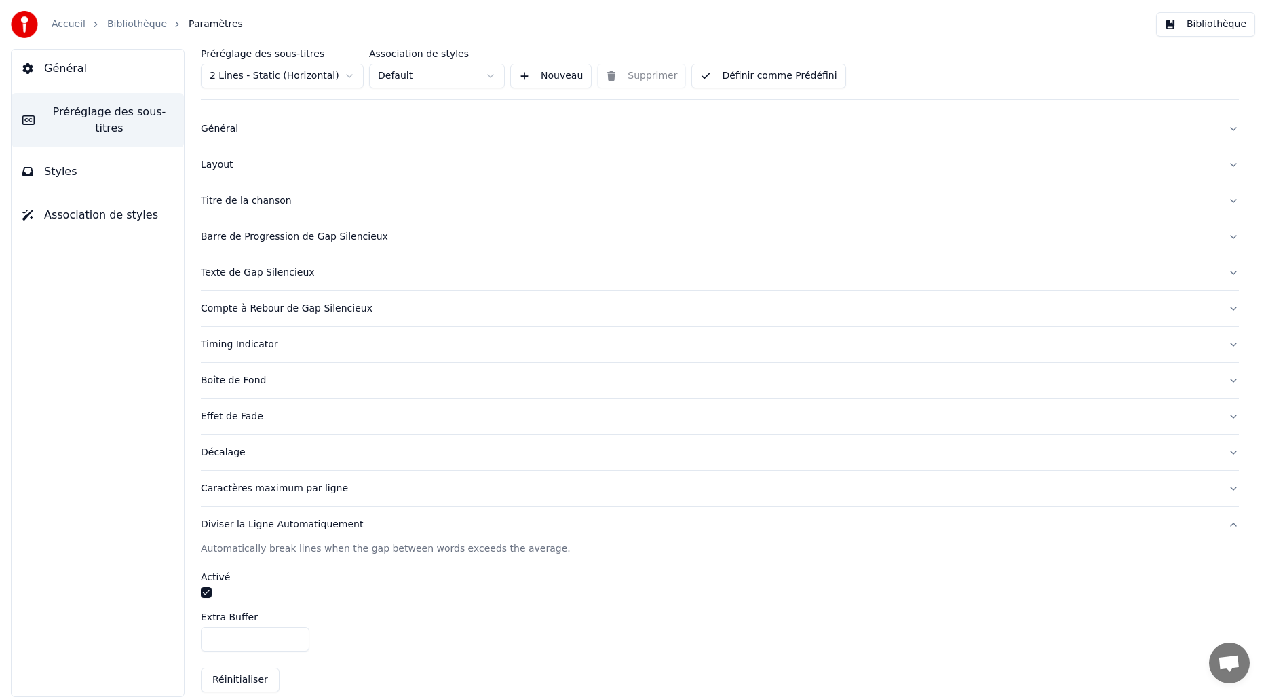
scroll to position [32, 0]
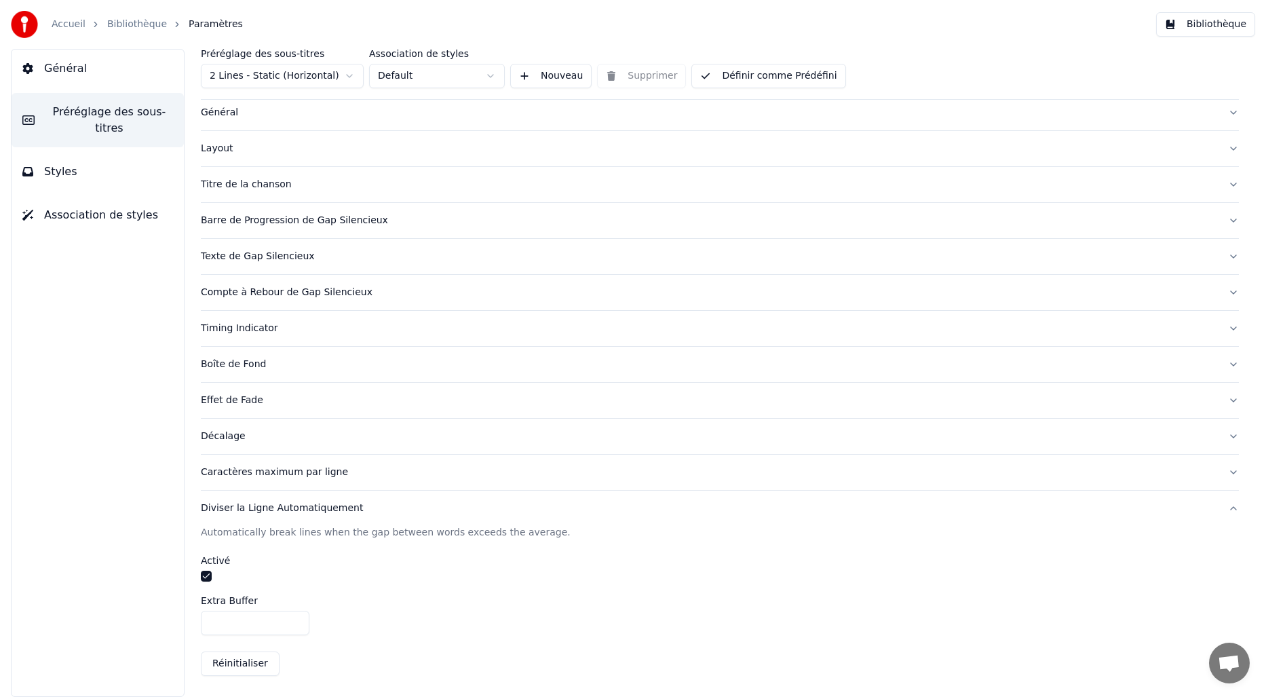
click at [286, 508] on div "Diviser la Ligne Automatiquement" at bounding box center [709, 508] width 1016 height 14
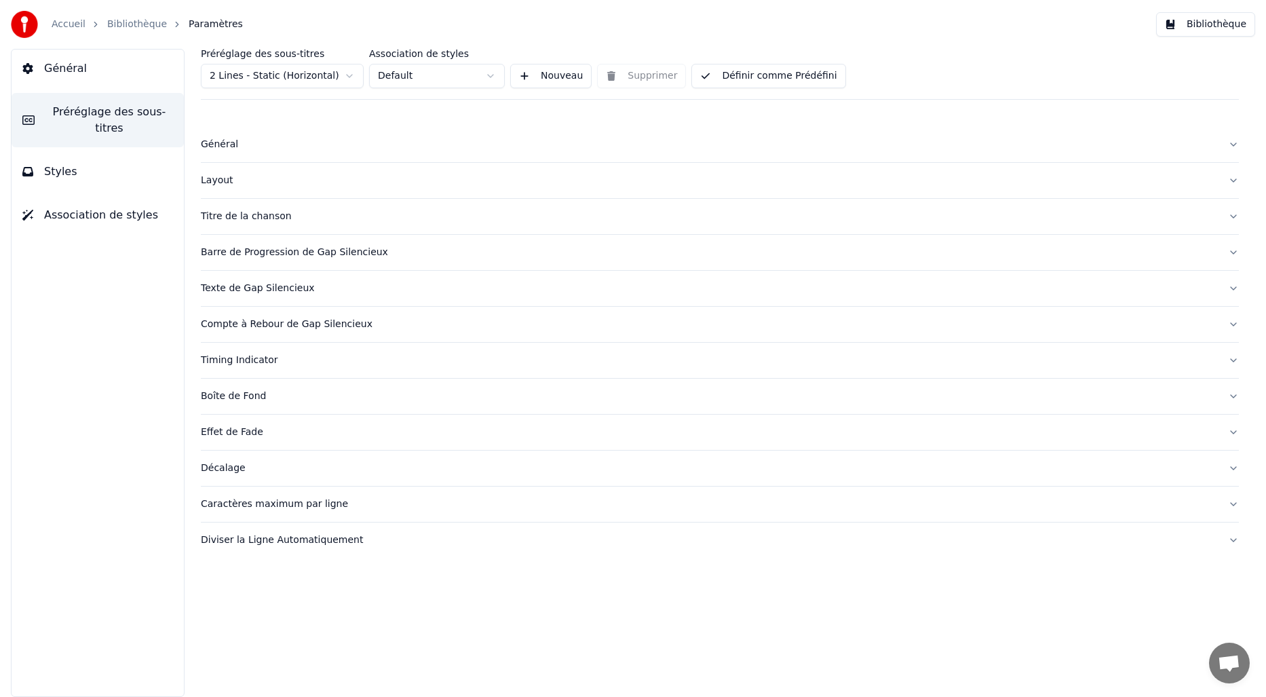
click at [208, 142] on div "Général" at bounding box center [709, 145] width 1016 height 14
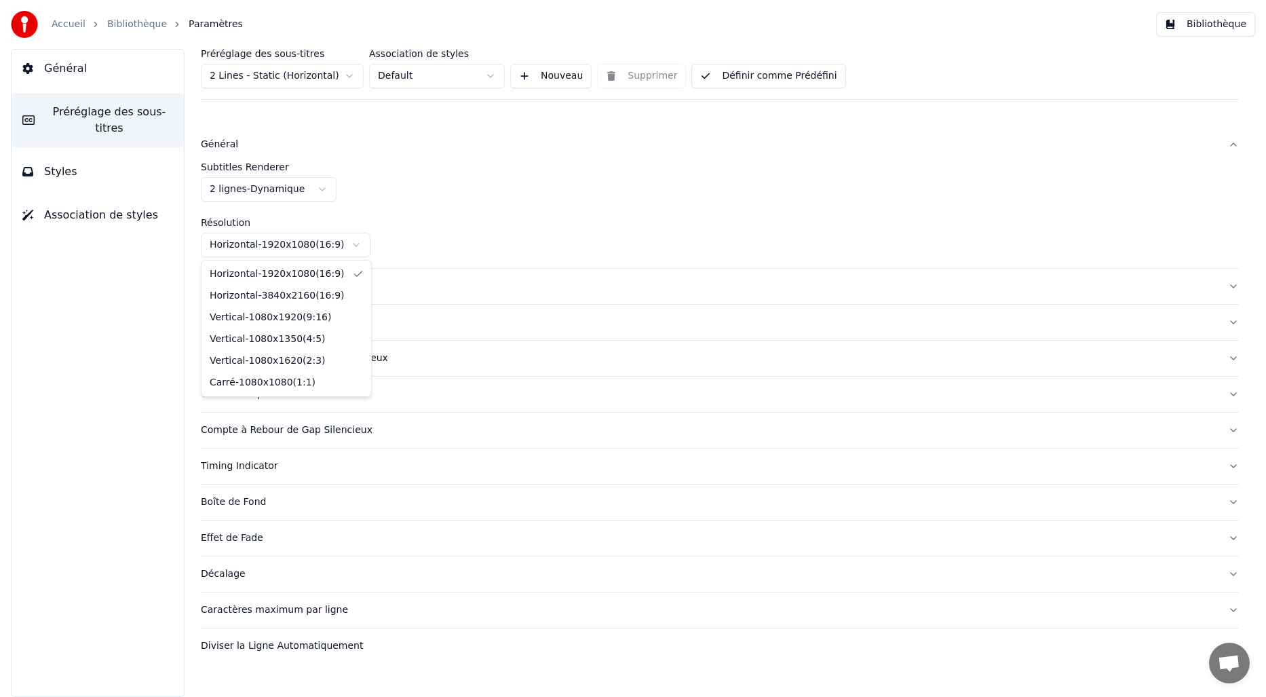
click at [348, 246] on html "Accueil Bibliothèque Paramètres Bibliothèque Général Préréglage des sous-titres…" at bounding box center [633, 348] width 1266 height 697
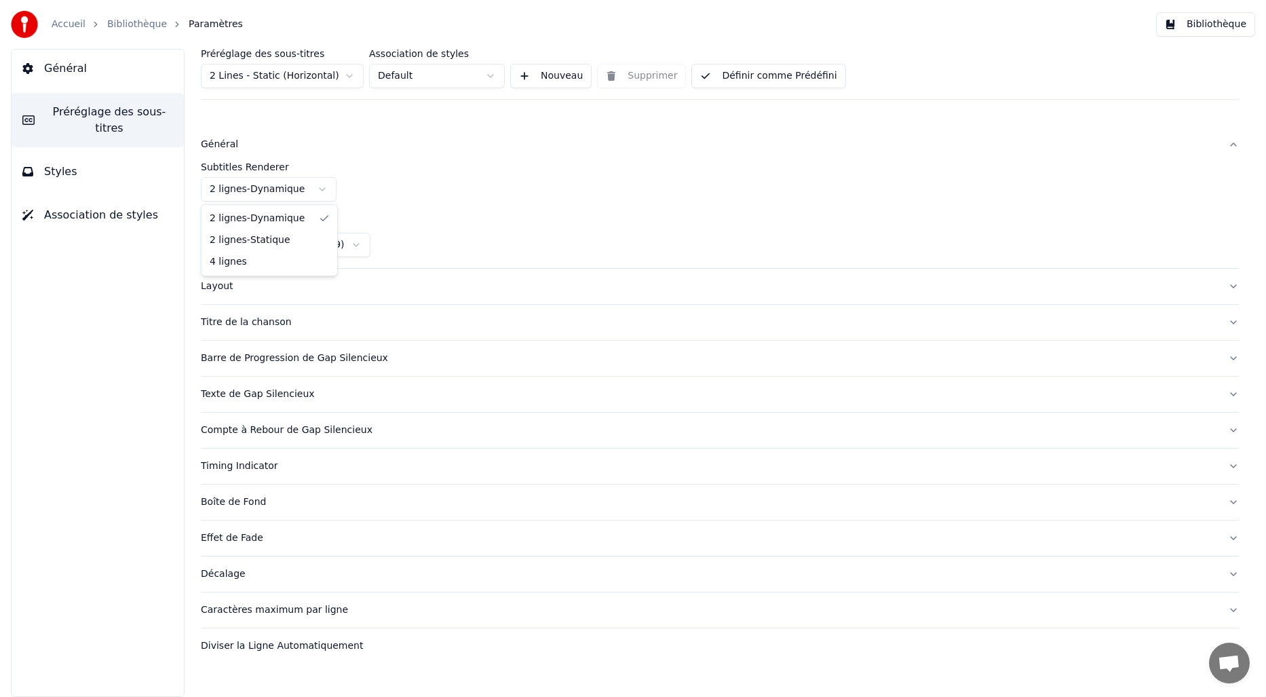
click at [234, 188] on html "Accueil Bibliothèque Paramètres Bibliothèque Général Préréglage des sous-titres…" at bounding box center [633, 348] width 1266 height 697
click at [351, 77] on html "Accueil Bibliothèque Paramètres Bibliothèque Général Préréglage des sous-titres…" at bounding box center [633, 348] width 1266 height 697
click at [491, 75] on html "Accueil Bibliothèque Paramètres Bibliothèque Général Préréglage des sous-titres…" at bounding box center [633, 348] width 1266 height 697
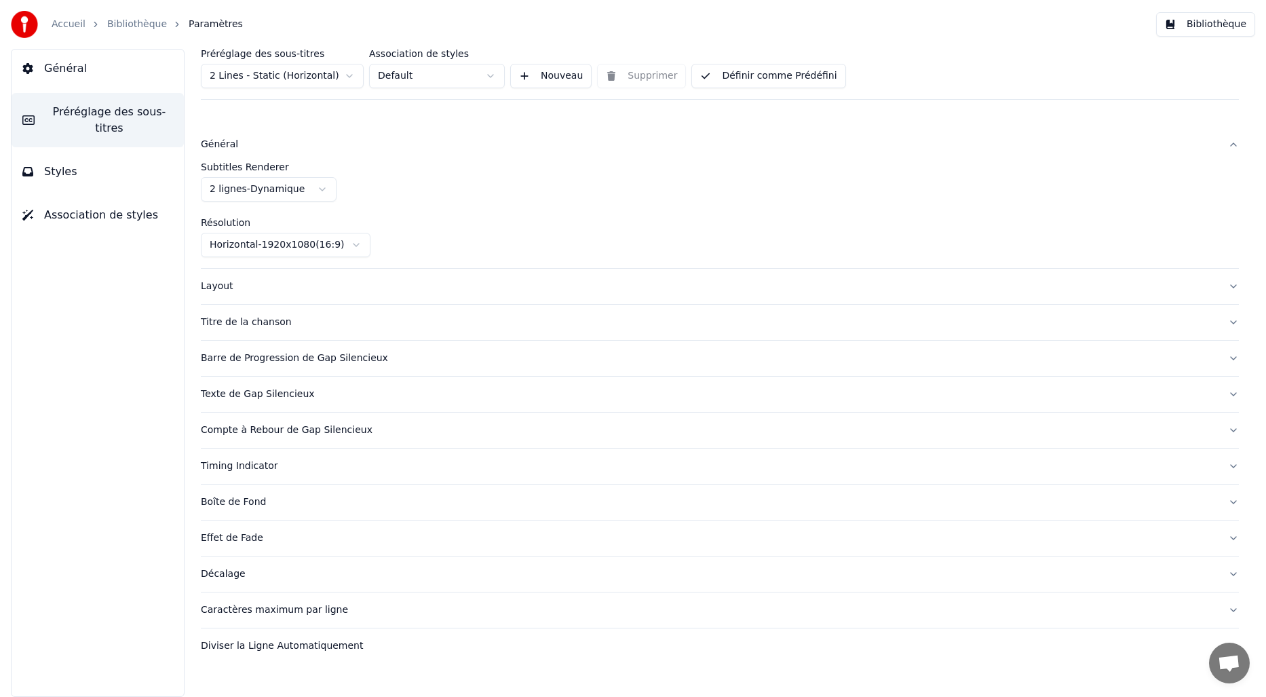
click at [491, 75] on html "Accueil Bibliothèque Paramètres Bibliothèque Général Préréglage des sous-titres…" at bounding box center [633, 348] width 1266 height 697
click at [91, 214] on span "Association de styles" at bounding box center [101, 215] width 114 height 16
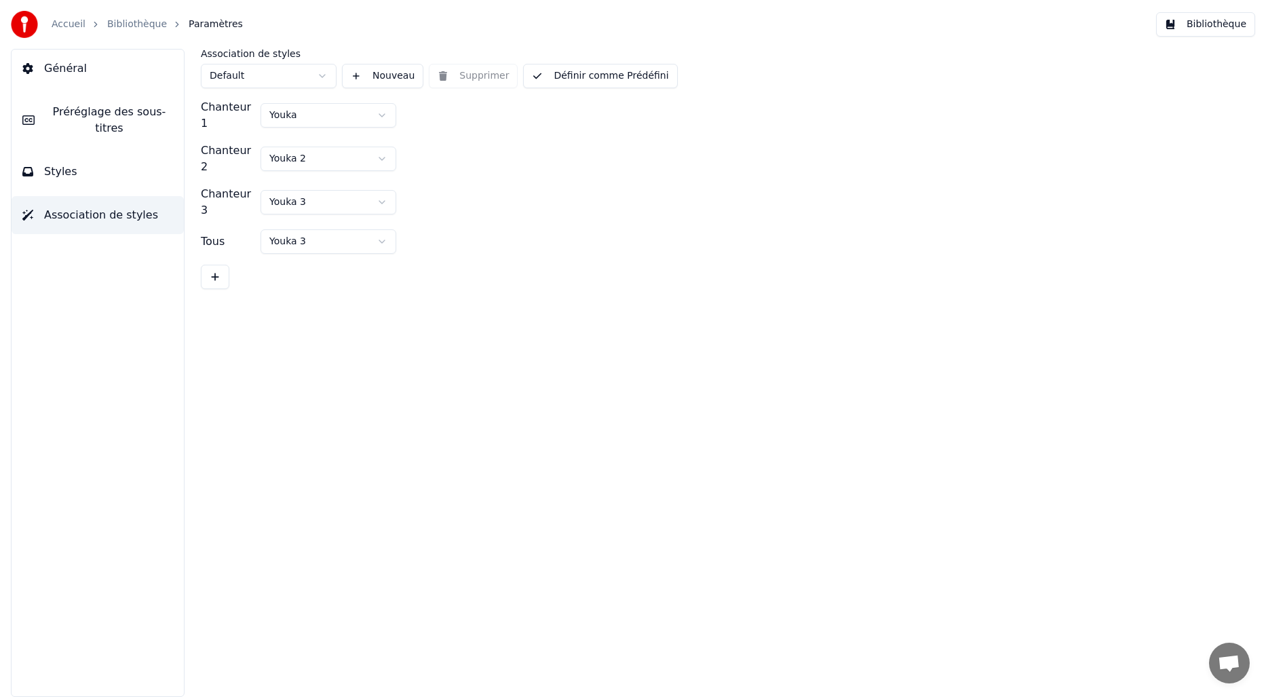
click at [66, 174] on span "Styles" at bounding box center [60, 172] width 33 height 16
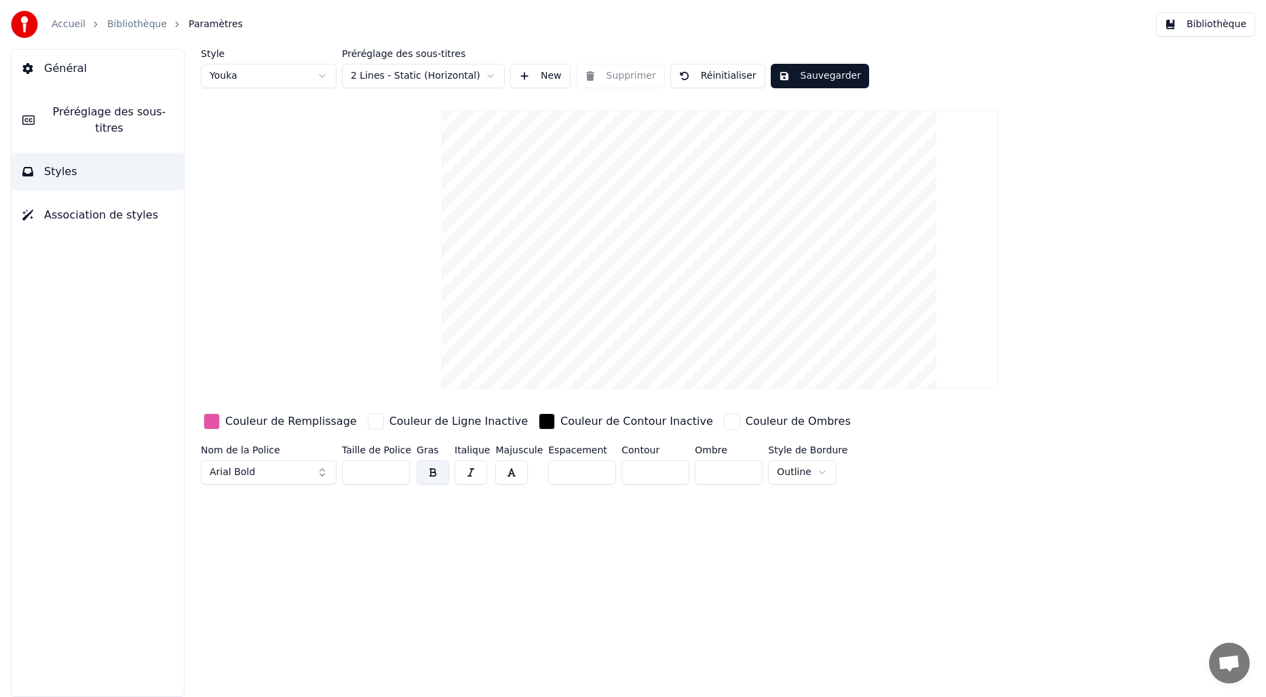
click at [77, 68] on span "Général" at bounding box center [65, 68] width 43 height 16
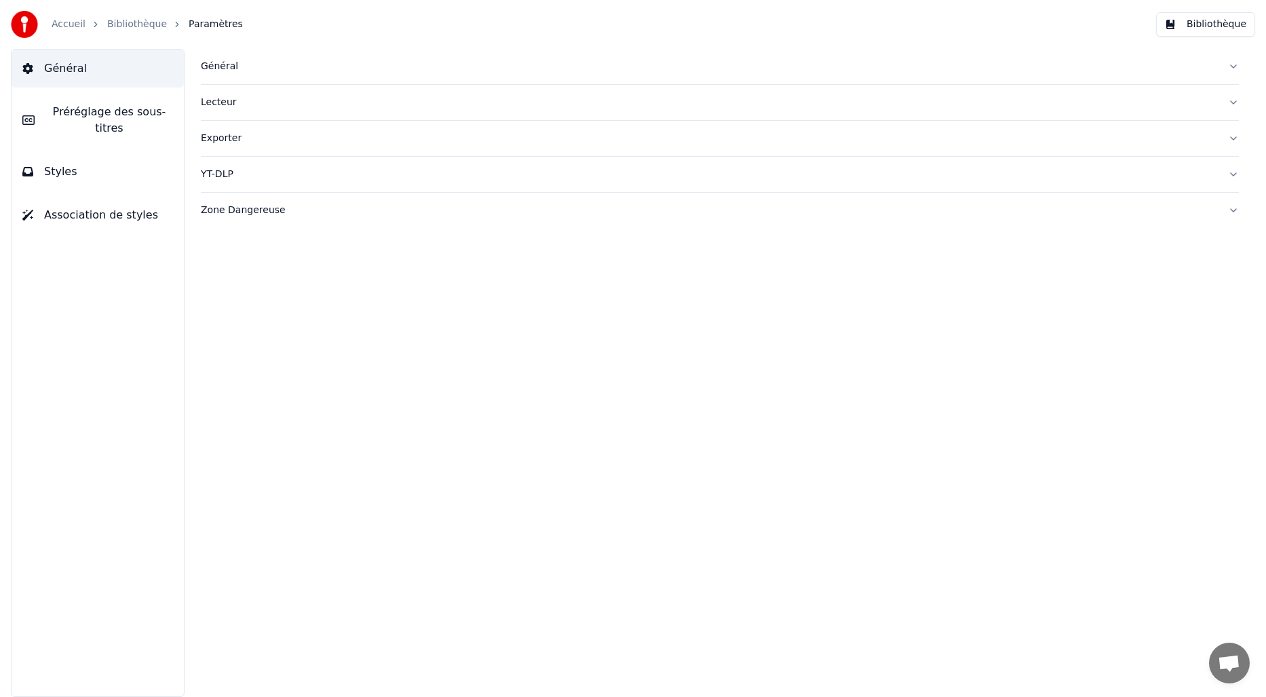
click at [62, 173] on span "Styles" at bounding box center [60, 172] width 33 height 16
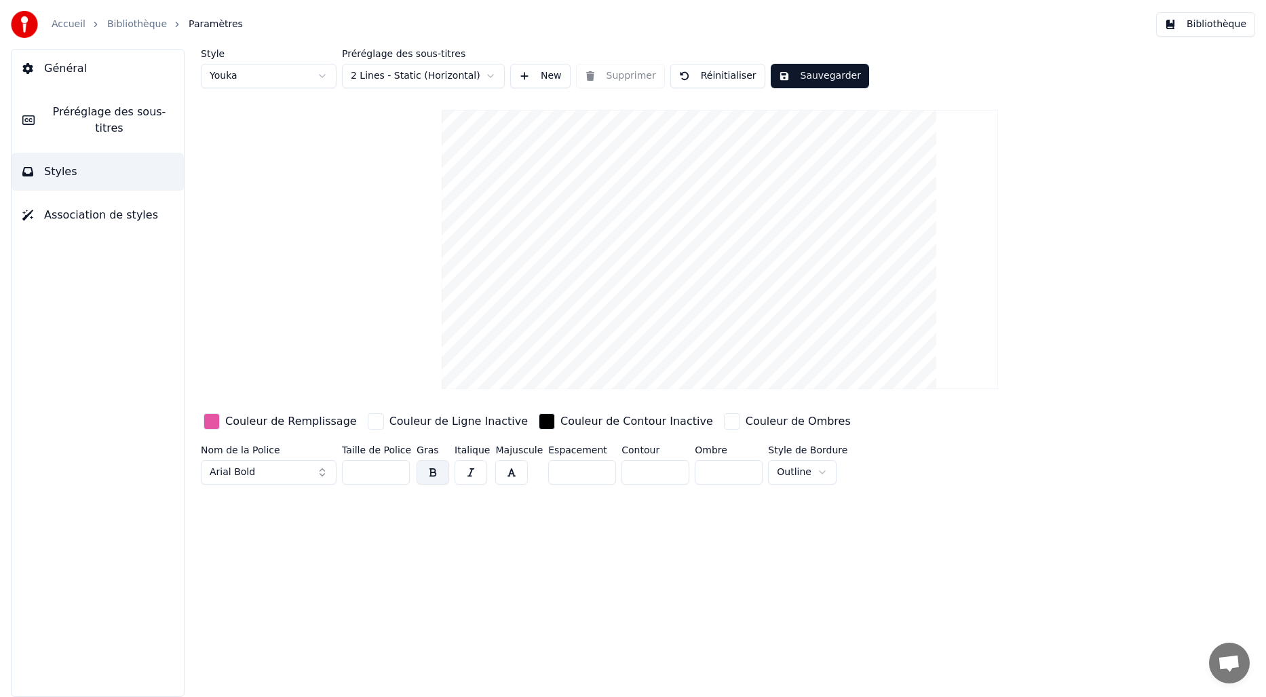
click at [440, 73] on html "Accueil Bibliothèque Paramètres Bibliothèque Général Préréglage des sous-titres…" at bounding box center [633, 348] width 1266 height 697
click at [491, 70] on html "Accueil Bibliothèque Paramètres Bibliothèque Général Préréglage des sous-titres…" at bounding box center [633, 348] width 1266 height 697
click at [461, 73] on html "Accueil Bibliothèque Paramètres Bibliothèque Général Préréglage des sous-titres…" at bounding box center [633, 348] width 1266 height 697
click at [499, 78] on html "Accueil Bibliothèque Paramètres Bibliothèque Général Préréglage des sous-titres…" at bounding box center [633, 348] width 1266 height 697
click at [447, 246] on html "Accueil Bibliothèque Paramètres Bibliothèque Général Préréglage des sous-titres…" at bounding box center [633, 348] width 1266 height 697
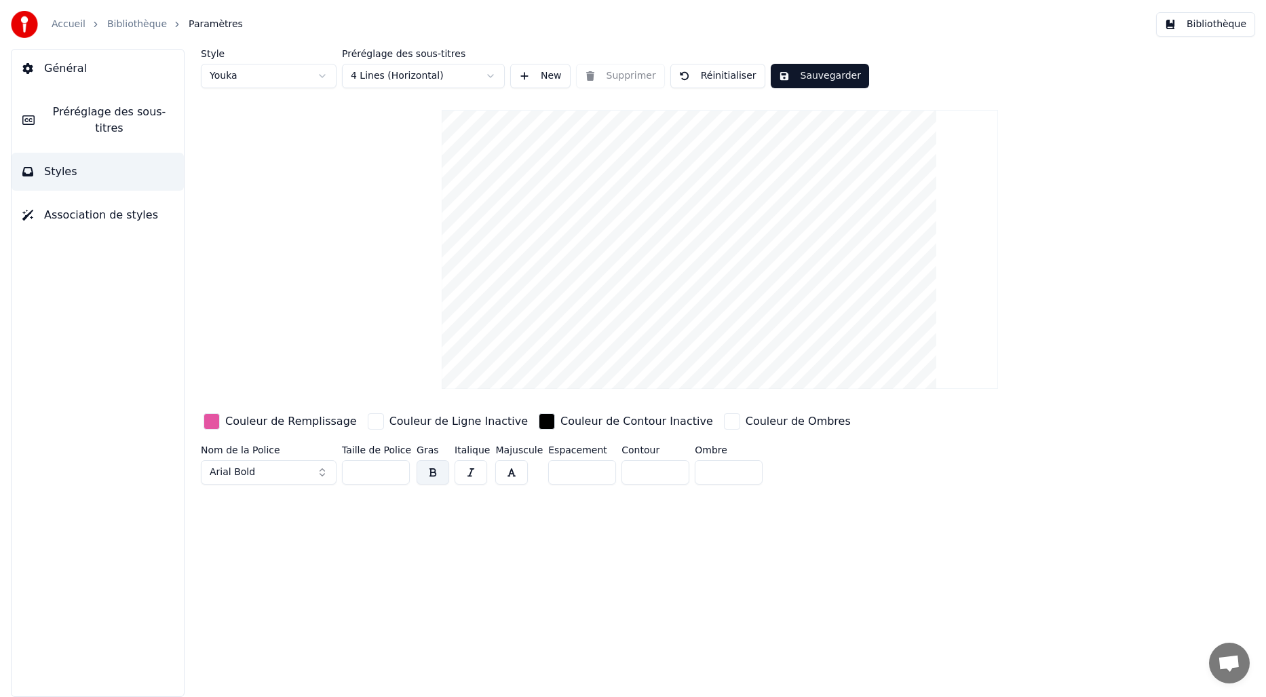
click at [798, 75] on button "Sauvegarder" at bounding box center [820, 76] width 98 height 24
click at [1214, 22] on button "Bibliothèque" at bounding box center [1205, 24] width 99 height 24
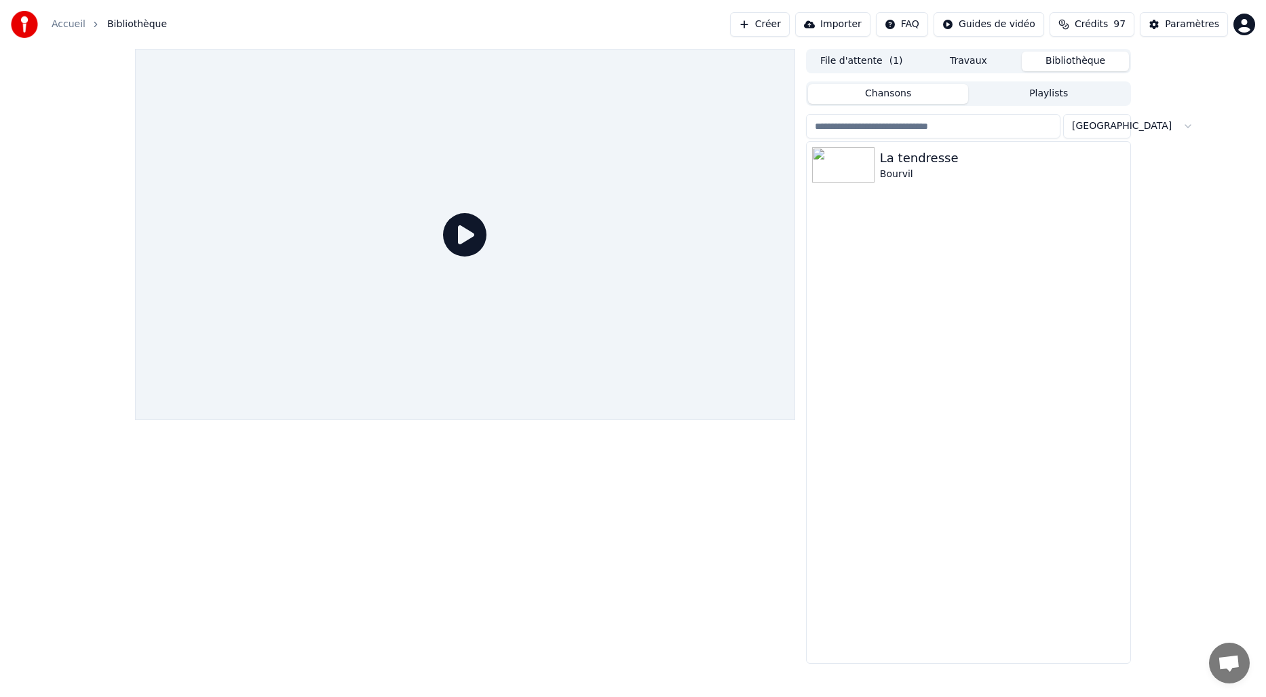
click at [467, 224] on icon at bounding box center [464, 234] width 43 height 43
click at [908, 165] on div "La tendresse" at bounding box center [995, 158] width 231 height 19
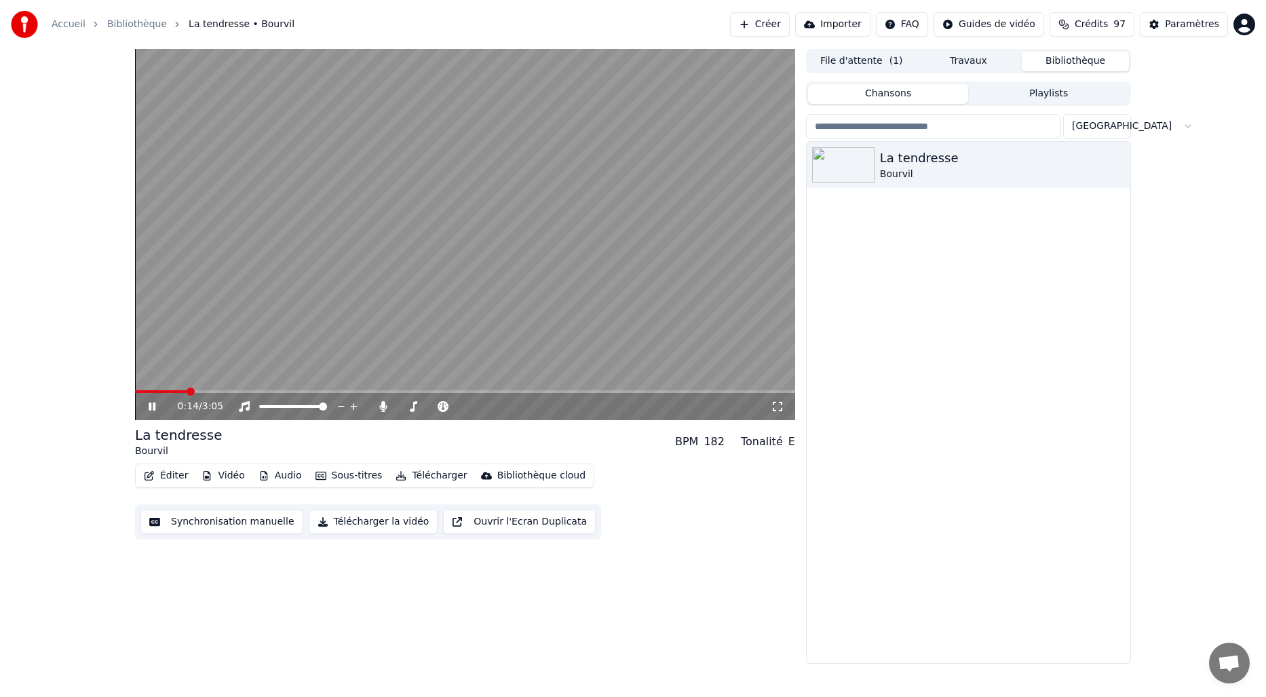
click at [444, 315] on video at bounding box center [465, 234] width 660 height 371
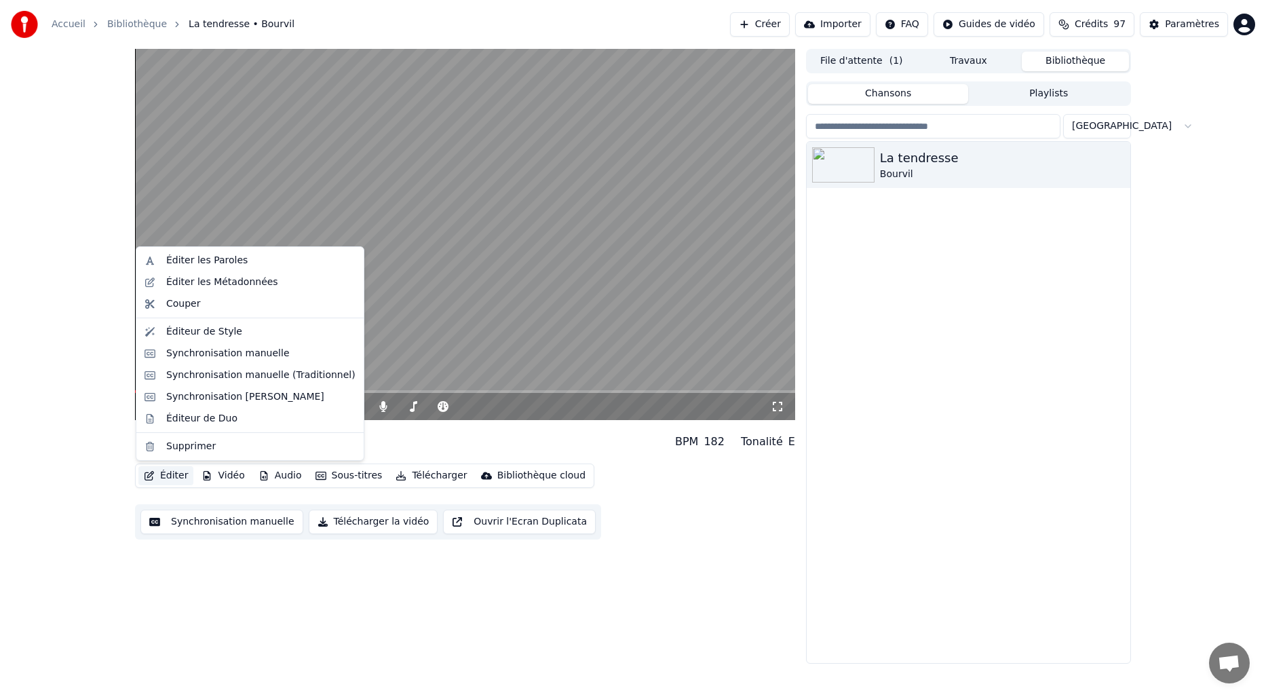
click at [177, 477] on button "Éditer" at bounding box center [165, 475] width 55 height 19
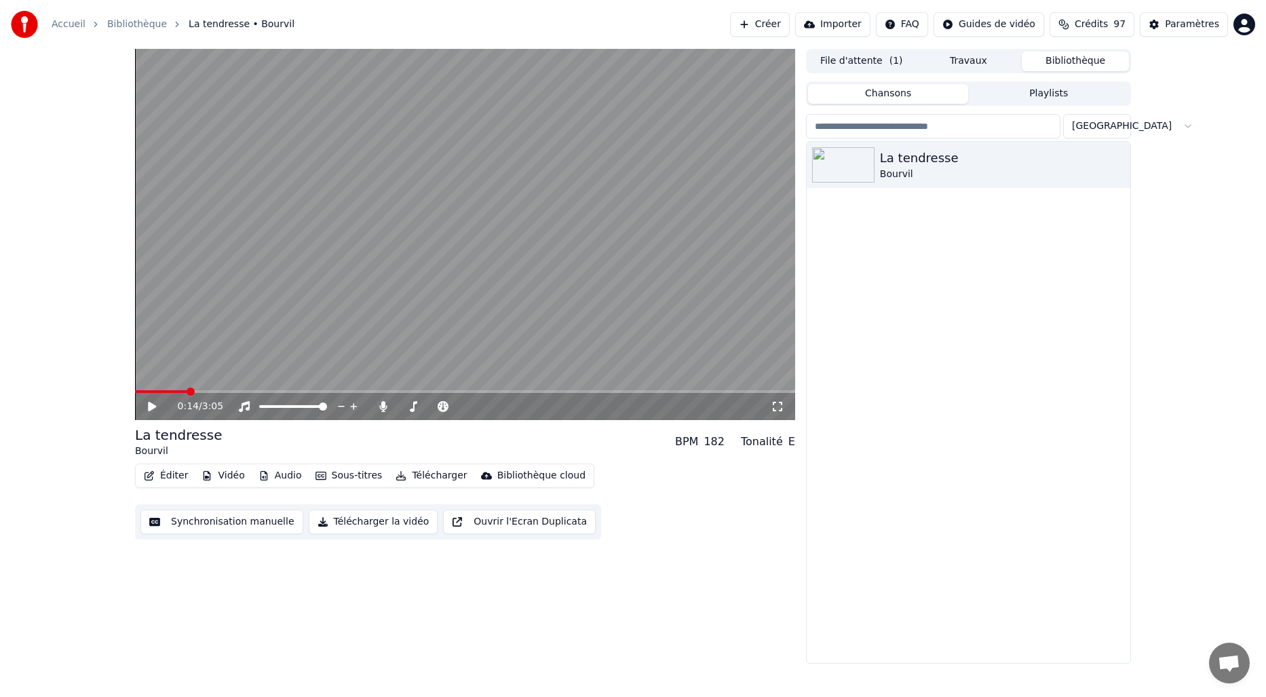
click at [197, 543] on div "0:14 / 3:05 La tendresse Bourvil BPM 182 Tonalité E Éditer Vidéo Audio Sous-tit…" at bounding box center [465, 356] width 660 height 615
click at [229, 474] on button "Vidéo" at bounding box center [223, 475] width 54 height 19
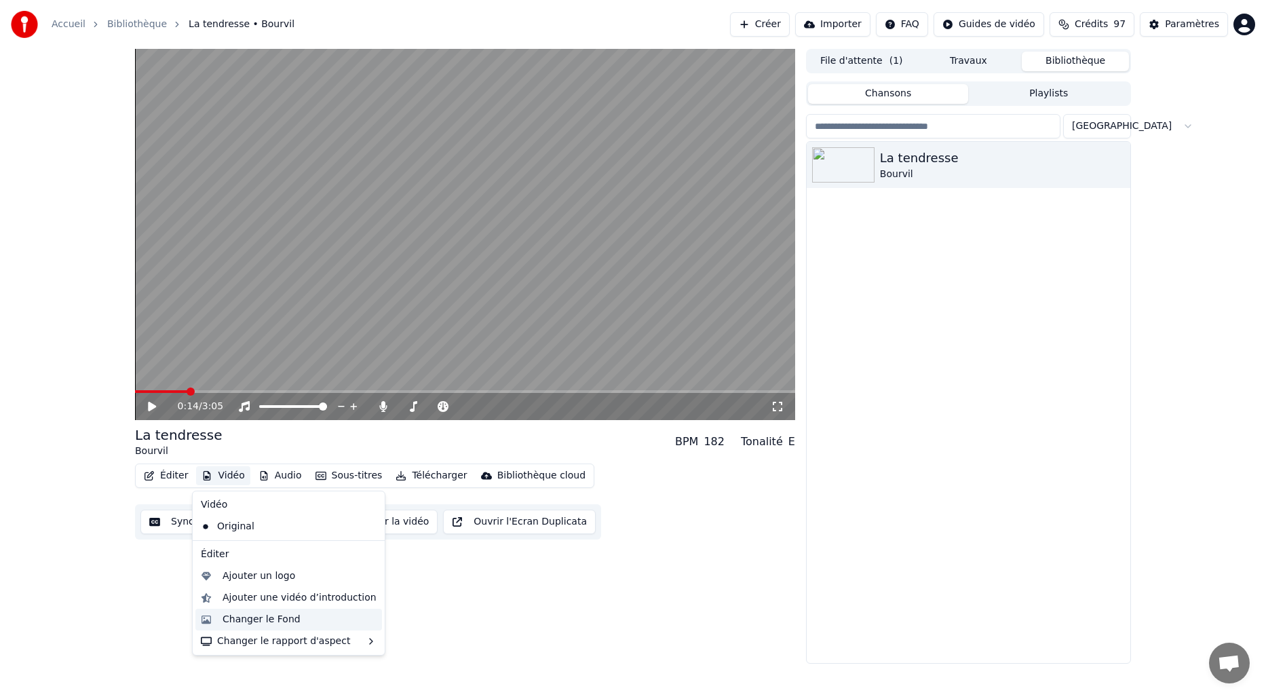
click at [291, 619] on div "Changer le Fond" at bounding box center [262, 620] width 78 height 14
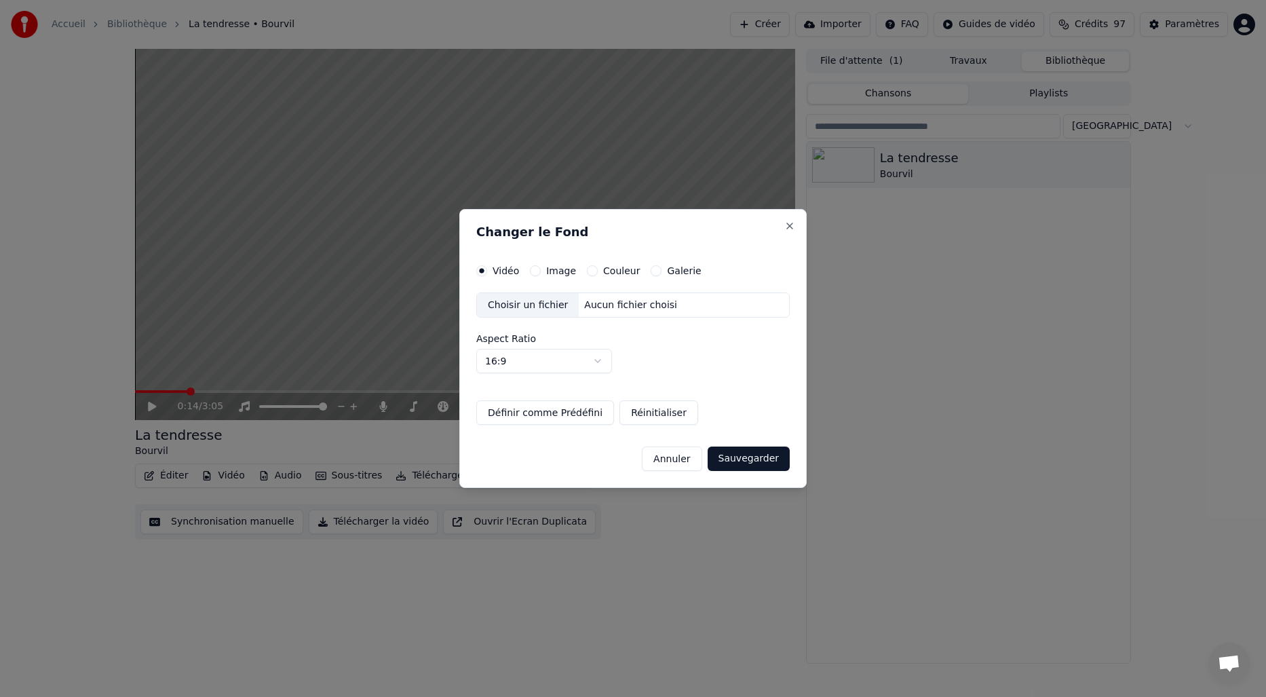
click at [620, 271] on label "Couleur" at bounding box center [621, 270] width 37 height 9
click at [598, 271] on button "Couleur" at bounding box center [592, 270] width 11 height 11
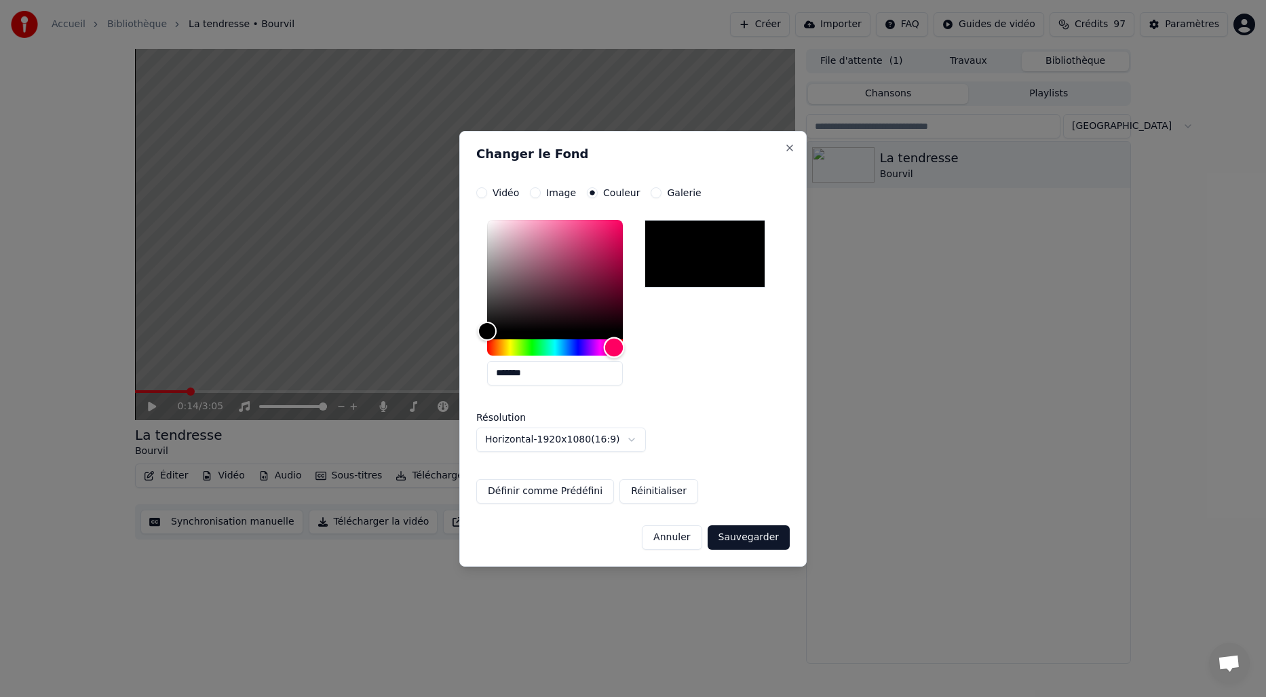
drag, startPoint x: 484, startPoint y: 350, endPoint x: 614, endPoint y: 347, distance: 129.6
click at [614, 347] on div "Hue" at bounding box center [614, 347] width 21 height 21
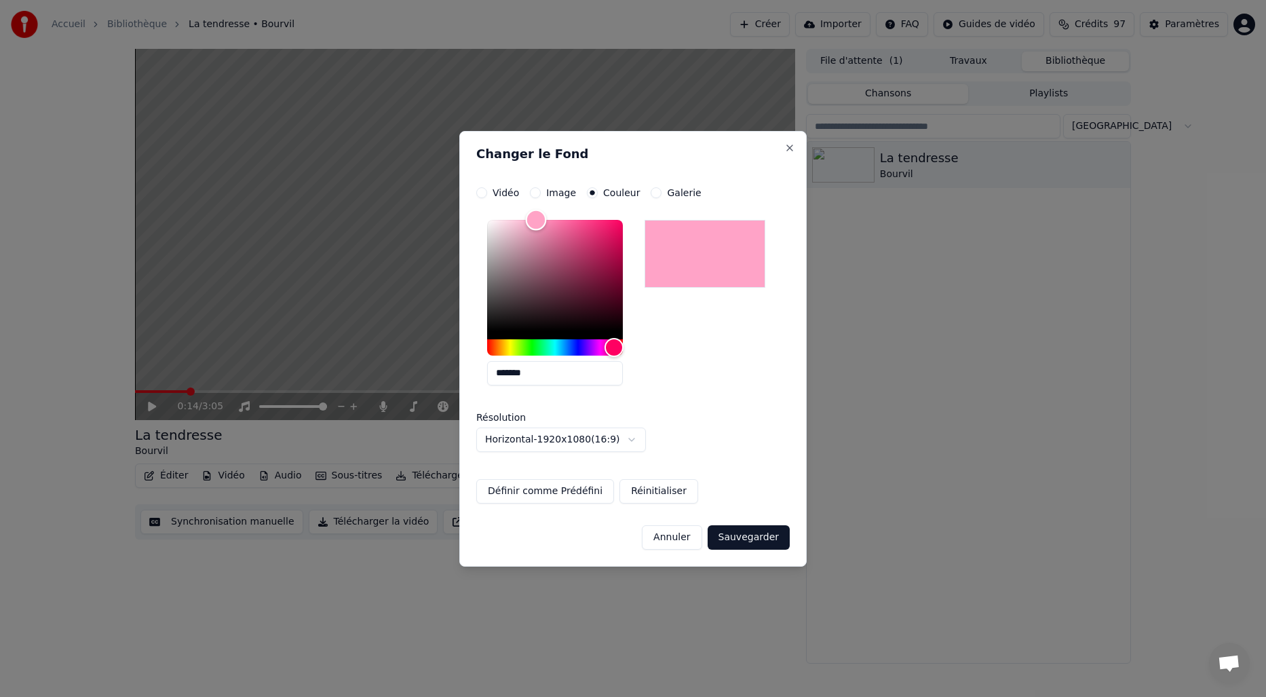
type input "*******"
drag, startPoint x: 485, startPoint y: 326, endPoint x: 535, endPoint y: 208, distance: 128.3
click at [535, 208] on div "**********" at bounding box center [632, 345] width 313 height 316
click at [739, 535] on button "Sauvegarder" at bounding box center [749, 537] width 82 height 24
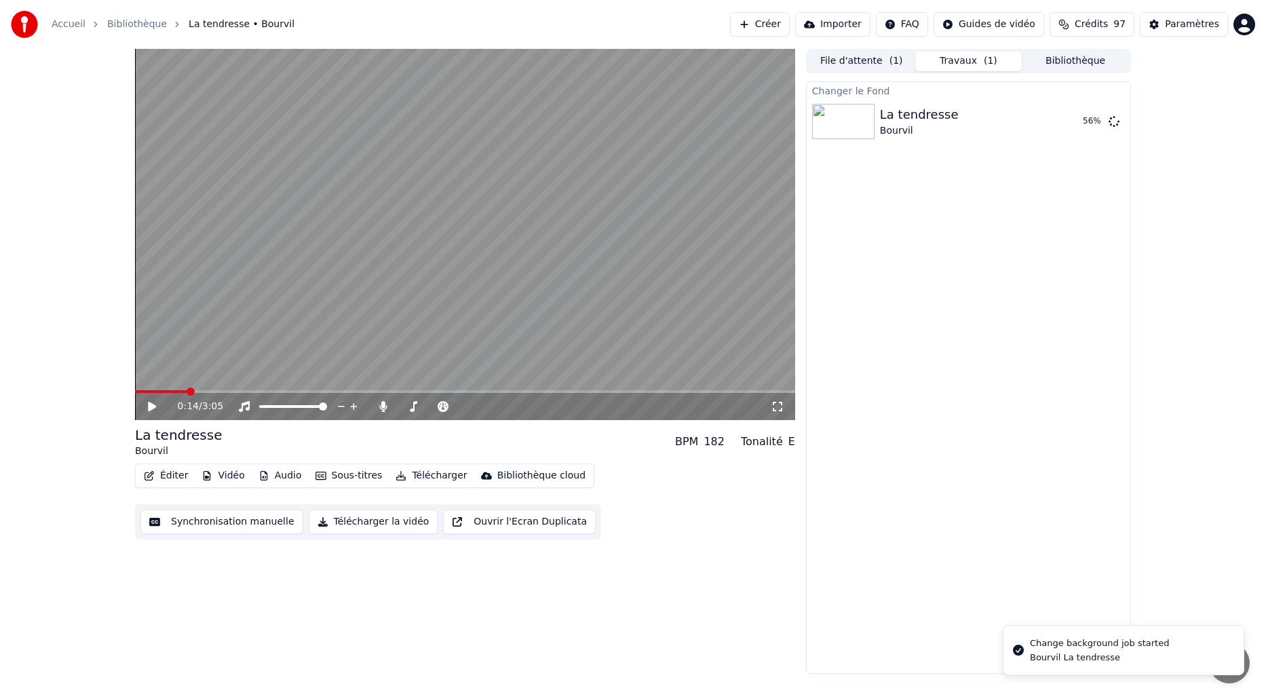
click at [149, 408] on icon at bounding box center [152, 406] width 8 height 9
click at [135, 396] on span at bounding box center [139, 391] width 8 height 8
click at [230, 317] on video at bounding box center [465, 234] width 660 height 371
click at [955, 61] on button "Travaux" at bounding box center [968, 62] width 107 height 20
click at [868, 58] on button "File d'attente ( 1 )" at bounding box center [861, 62] width 107 height 20
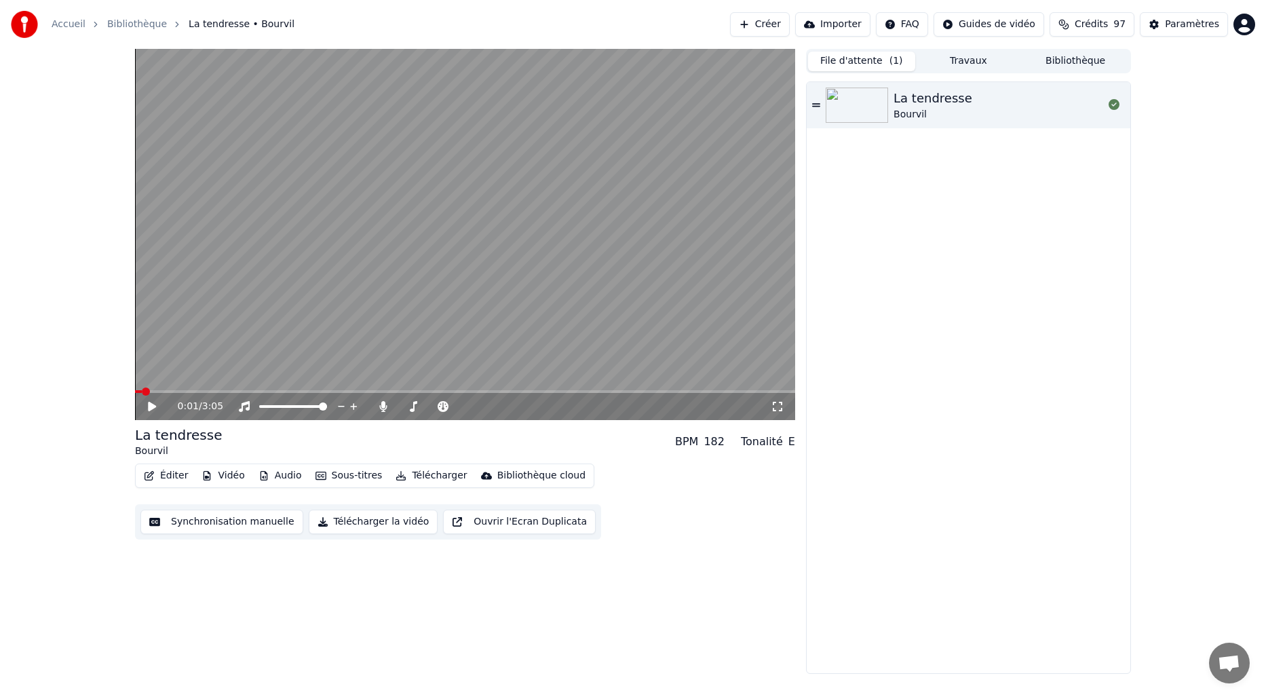
click at [561, 321] on video at bounding box center [465, 234] width 660 height 371
click at [322, 291] on video at bounding box center [465, 234] width 660 height 371
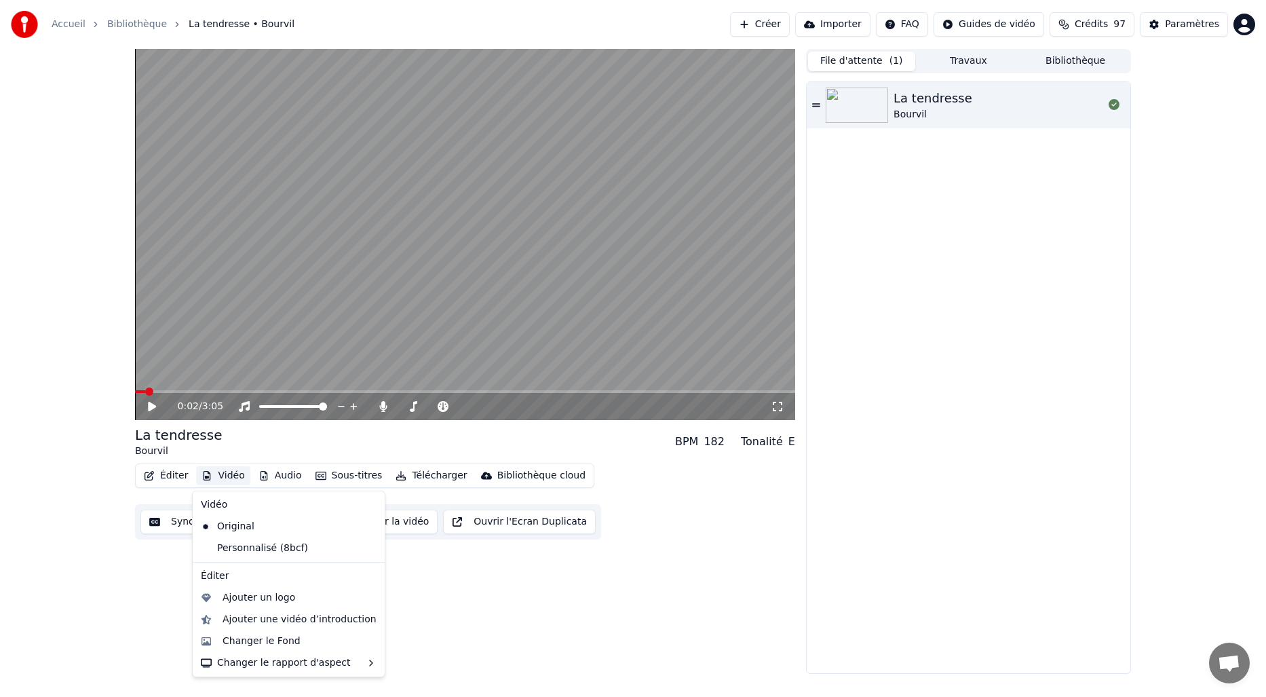
click at [220, 478] on button "Vidéo" at bounding box center [223, 475] width 54 height 19
click at [253, 546] on div "Personnalisé (8bcf)" at bounding box center [278, 548] width 166 height 22
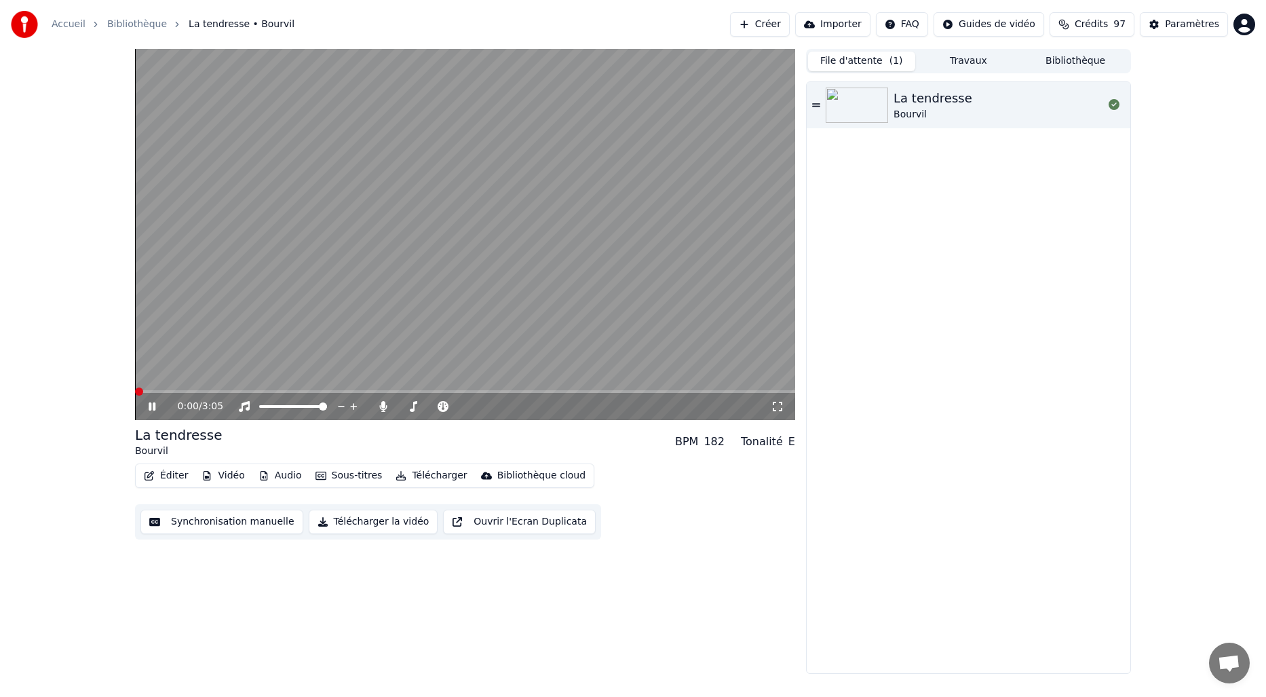
click at [135, 396] on span at bounding box center [139, 391] width 8 height 8
click at [556, 202] on video at bounding box center [465, 234] width 660 height 371
click at [224, 476] on button "Vidéo" at bounding box center [223, 475] width 54 height 19
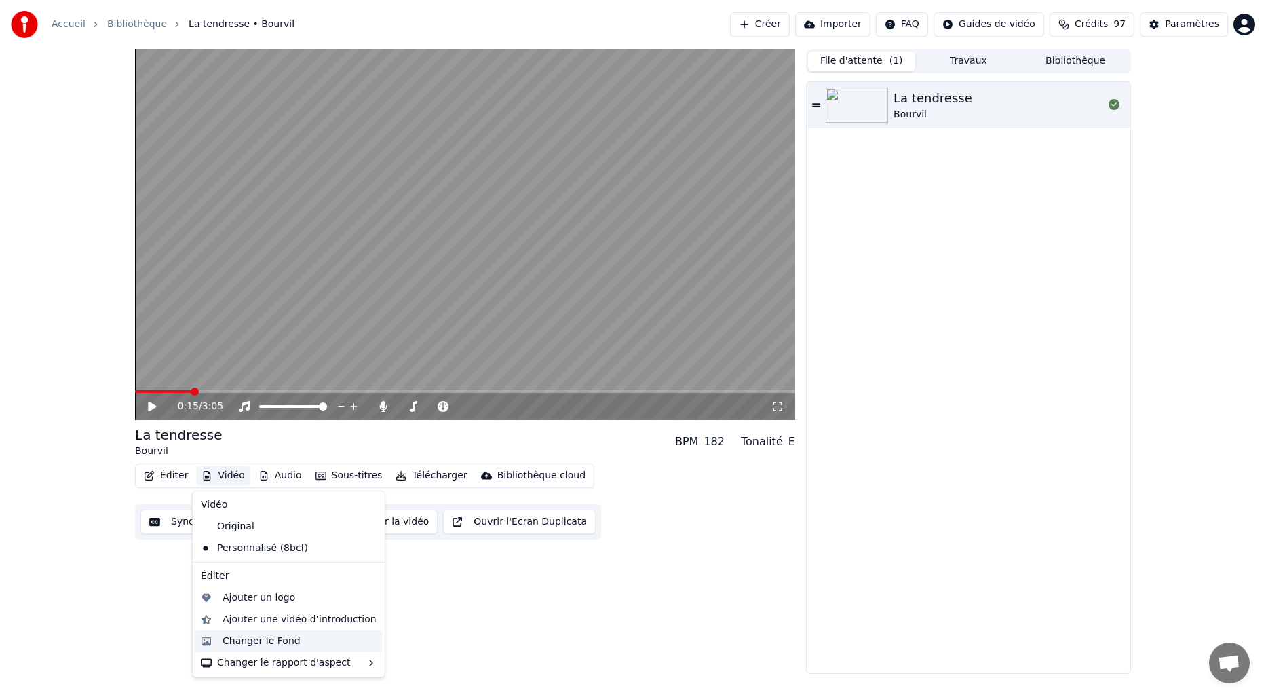
click at [250, 645] on div "Changer le Fond" at bounding box center [262, 641] width 78 height 14
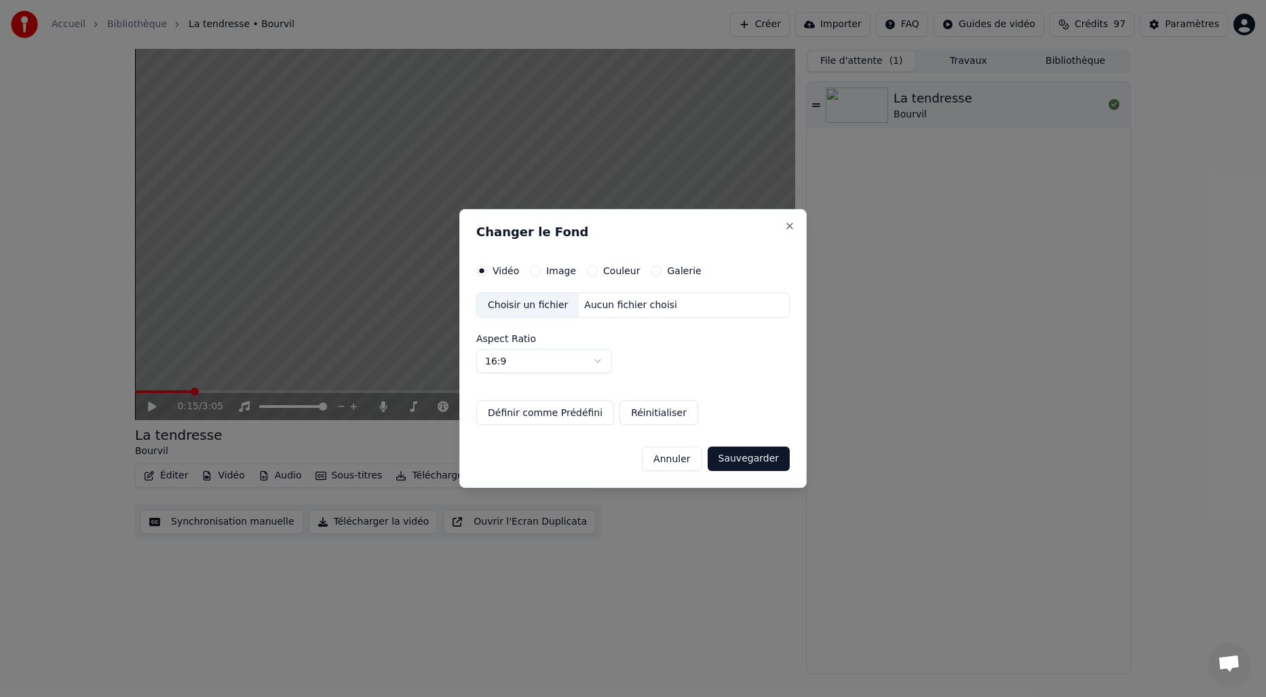
click at [616, 267] on label "Couleur" at bounding box center [621, 270] width 37 height 9
click at [598, 267] on button "Couleur" at bounding box center [592, 270] width 11 height 11
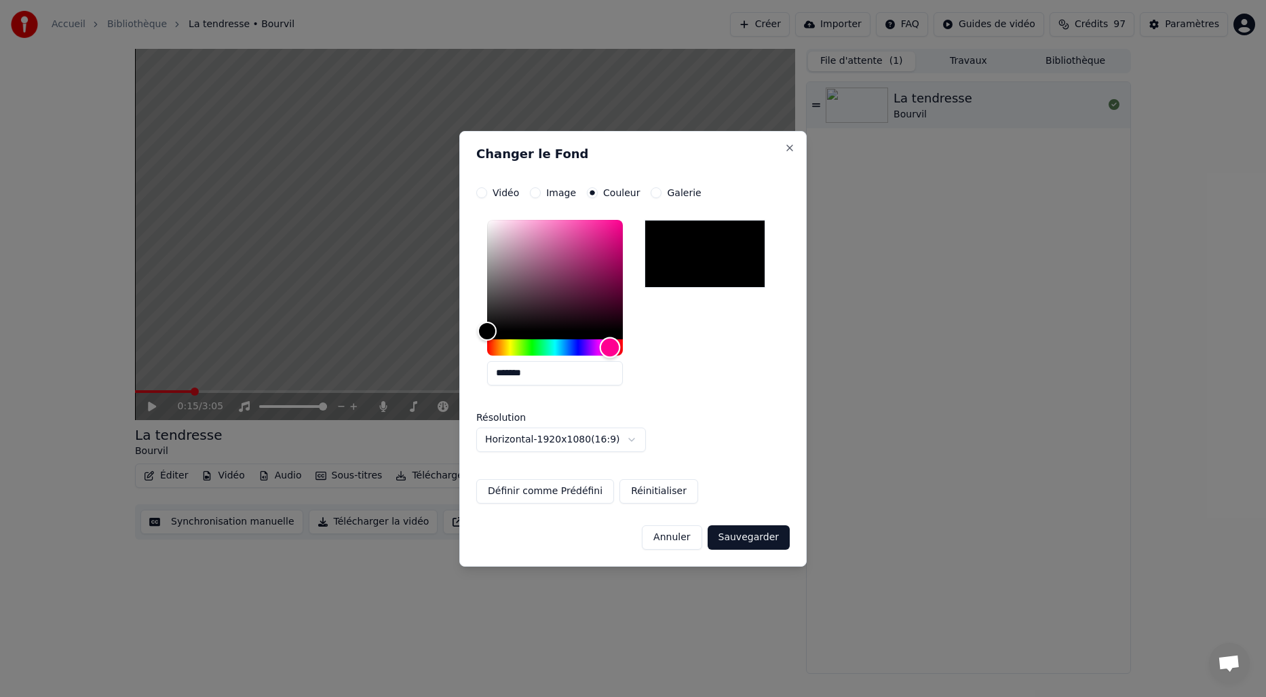
drag, startPoint x: 491, startPoint y: 345, endPoint x: 610, endPoint y: 339, distance: 119.5
click at [610, 339] on div "Hue" at bounding box center [610, 347] width 21 height 21
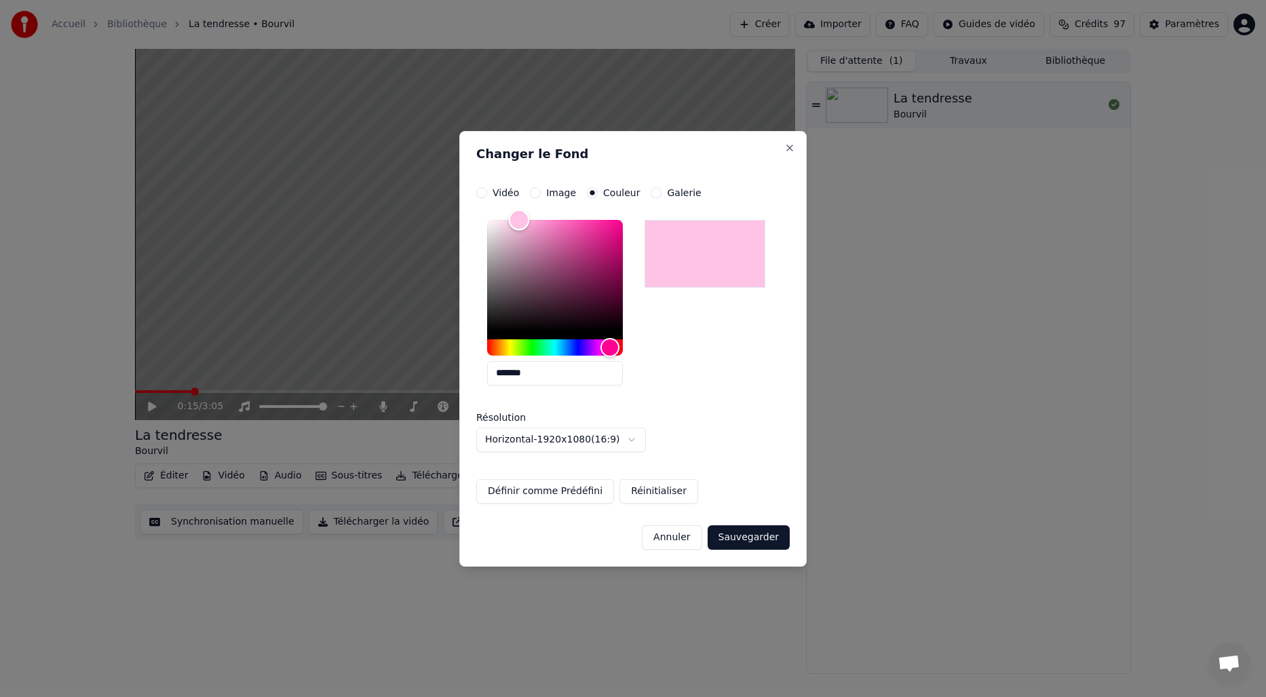
drag, startPoint x: 513, startPoint y: 226, endPoint x: 519, endPoint y: 212, distance: 14.9
click at [519, 220] on div "Color" at bounding box center [555, 275] width 136 height 111
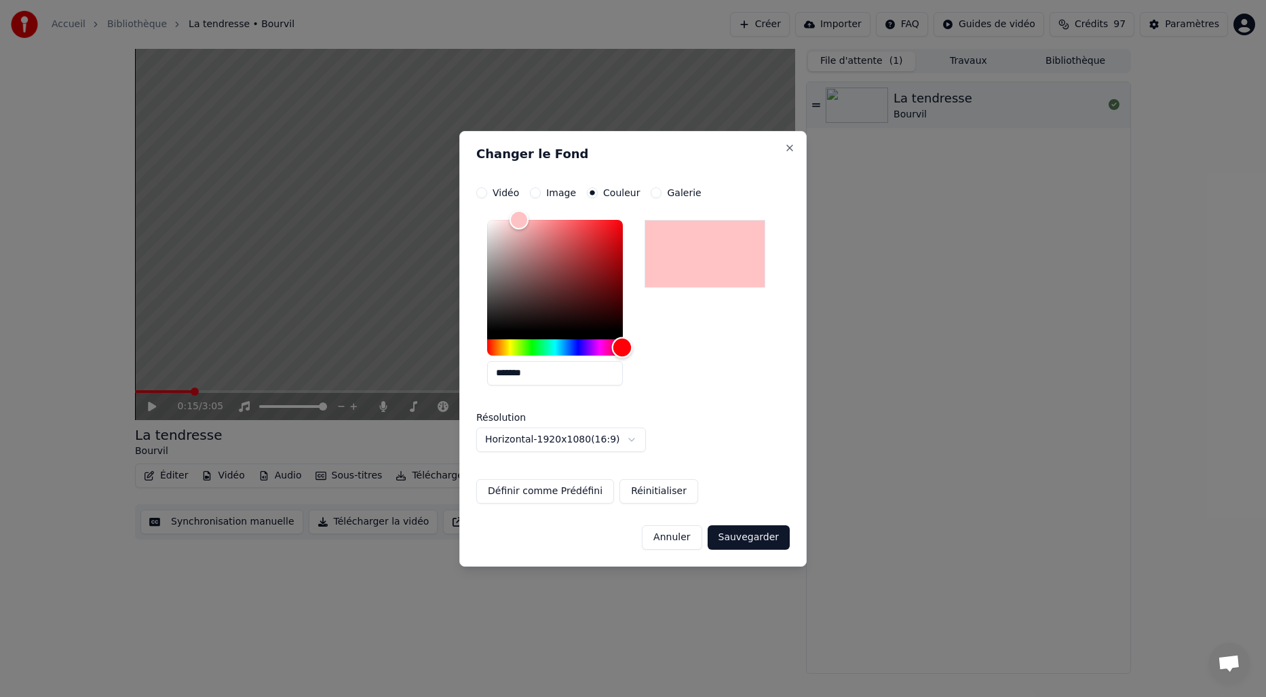
type input "*******"
drag, startPoint x: 603, startPoint y: 344, endPoint x: 623, endPoint y: 332, distance: 23.2
click at [623, 332] on div "*******" at bounding box center [565, 305] width 157 height 182
click at [741, 535] on button "Sauvegarder" at bounding box center [749, 537] width 82 height 24
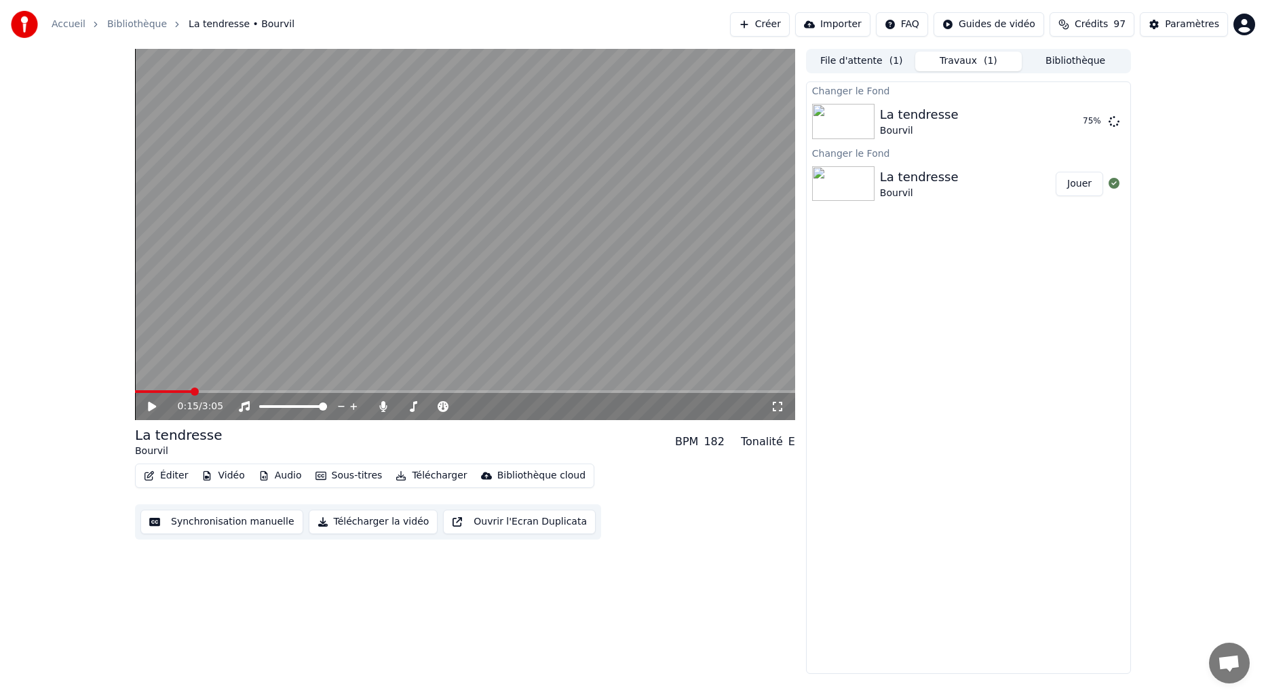
click at [235, 476] on button "Vidéo" at bounding box center [223, 475] width 54 height 19
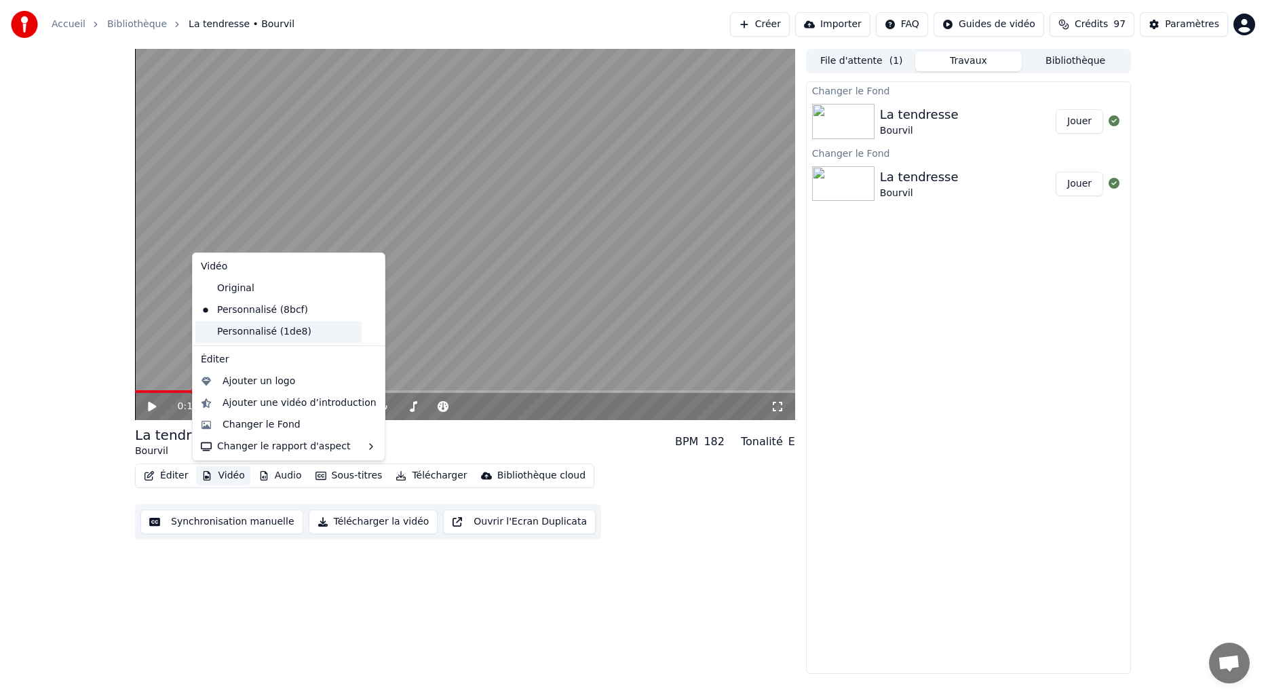
click at [227, 335] on div "Personnalisé (1de8)" at bounding box center [278, 332] width 166 height 22
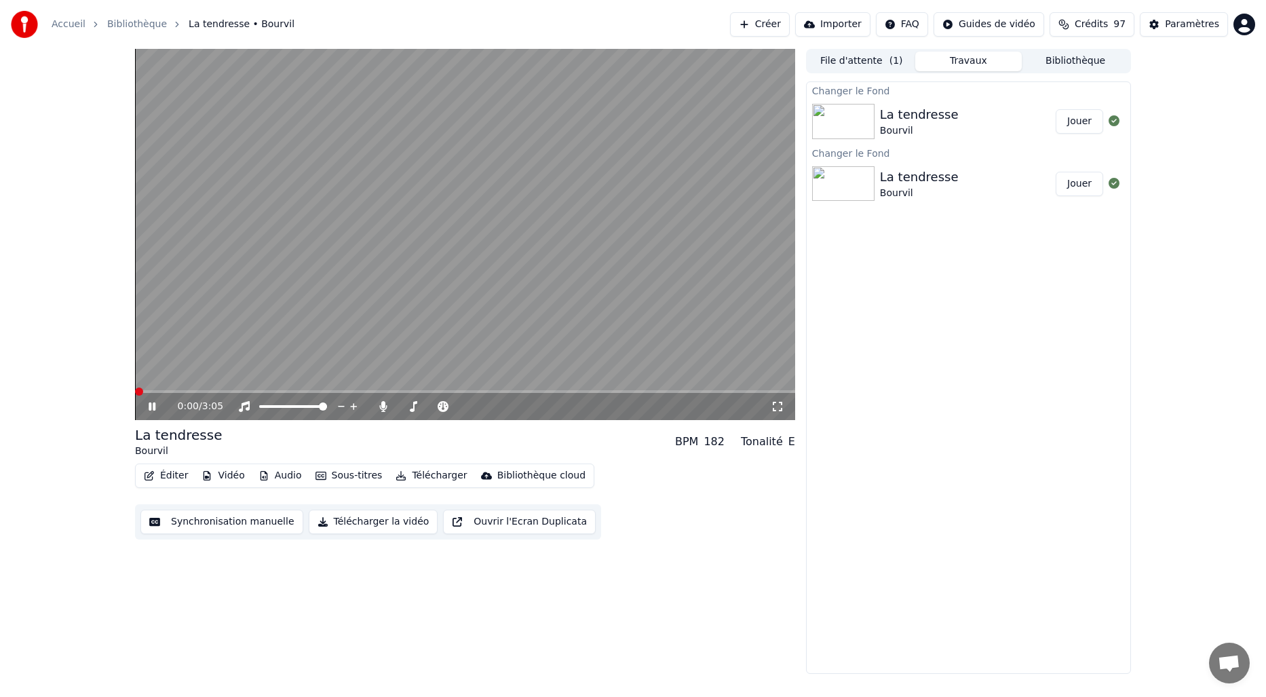
click at [135, 387] on span at bounding box center [139, 391] width 8 height 8
click at [150, 404] on icon at bounding box center [152, 406] width 7 height 8
click at [220, 474] on button "Vidéo" at bounding box center [223, 475] width 54 height 19
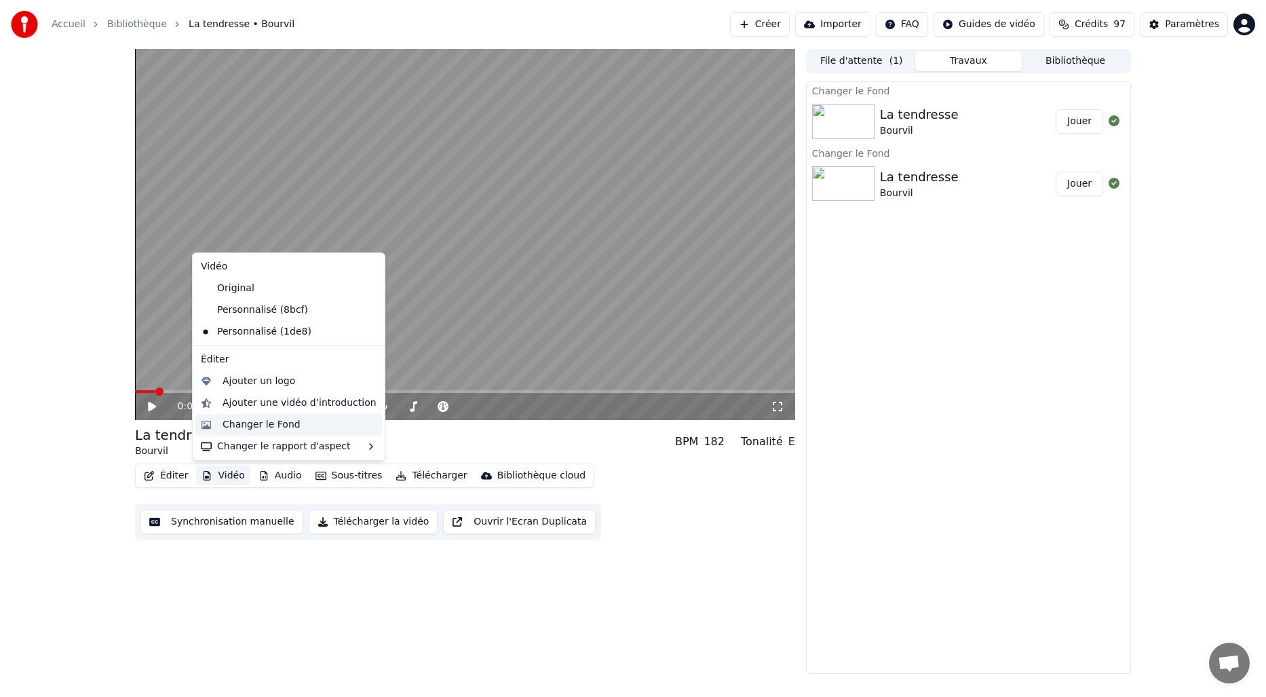
click at [261, 425] on div "Changer le Fond" at bounding box center [262, 425] width 78 height 14
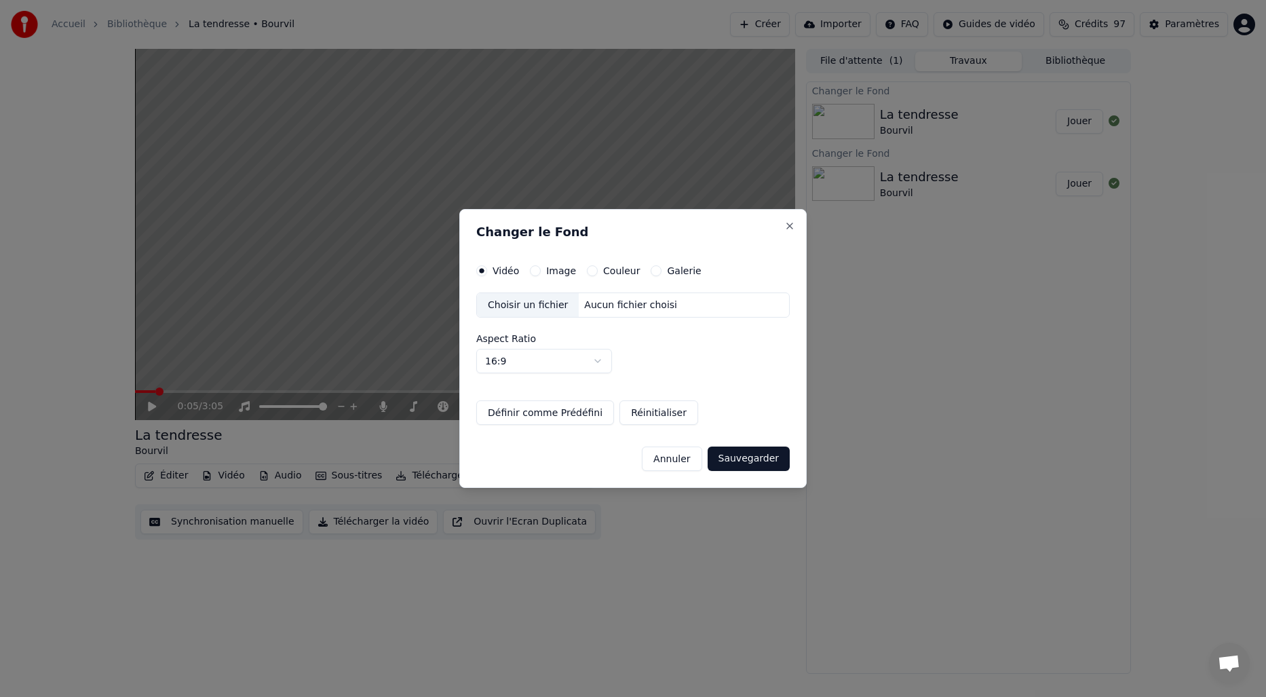
click at [618, 268] on label "Couleur" at bounding box center [621, 270] width 37 height 9
click at [598, 268] on button "Couleur" at bounding box center [592, 270] width 11 height 11
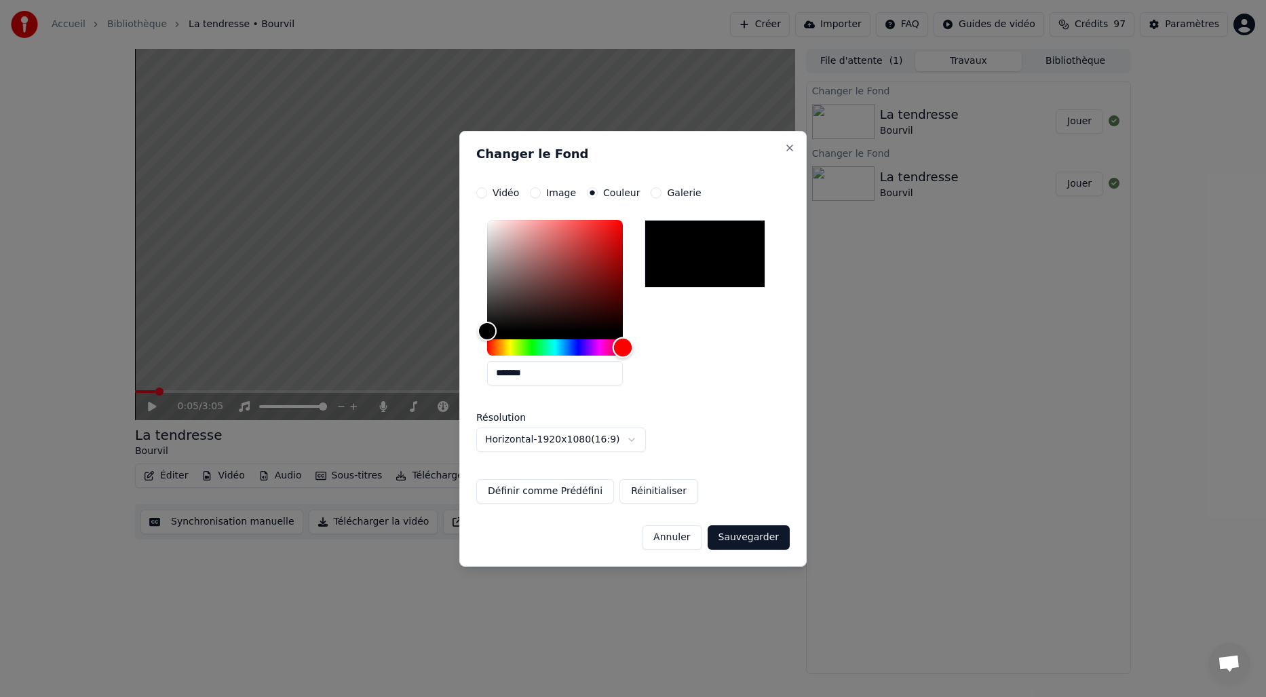
drag, startPoint x: 491, startPoint y: 349, endPoint x: 630, endPoint y: 349, distance: 139.1
click at [630, 349] on div "Hue" at bounding box center [623, 347] width 21 height 21
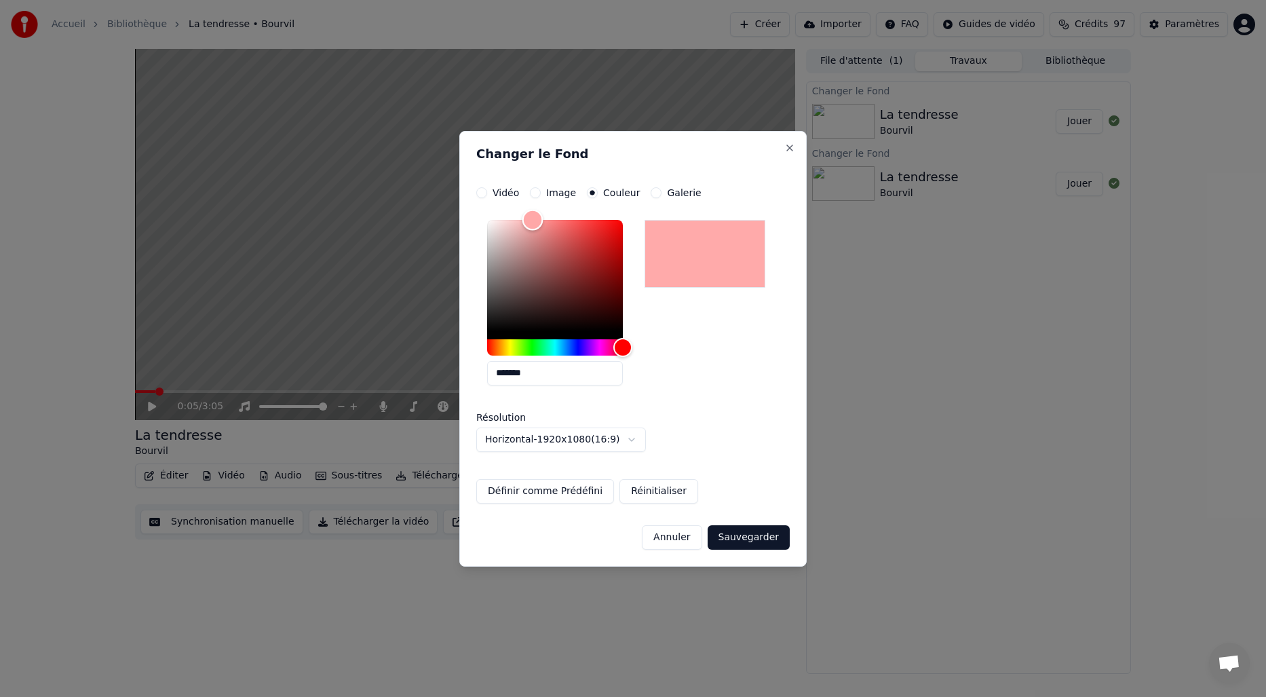
type input "*******"
drag, startPoint x: 554, startPoint y: 235, endPoint x: 533, endPoint y: 191, distance: 48.6
click at [533, 191] on div "**********" at bounding box center [632, 345] width 313 height 316
click at [741, 532] on button "Sauvegarder" at bounding box center [749, 537] width 82 height 24
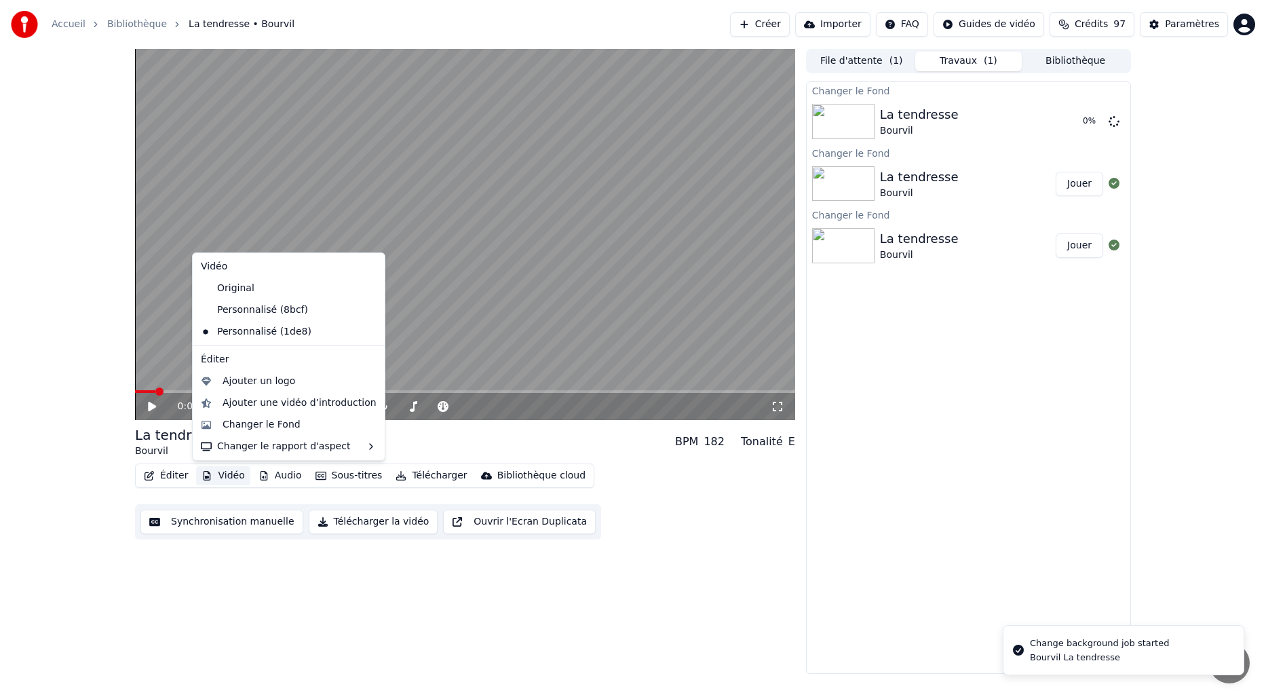
click at [223, 473] on button "Vidéo" at bounding box center [223, 475] width 54 height 19
click at [249, 590] on div "0:05 / 3:05 La tendresse Bourvil BPM 182 Tonalité E Éditer Vidéo Audio Sous-tit…" at bounding box center [465, 361] width 660 height 625
click at [229, 470] on button "Vidéo" at bounding box center [223, 475] width 54 height 19
click at [231, 588] on div "0:05 / 3:05 La tendresse Bourvil BPM 182 Tonalité E Éditer Vidéo Audio Sous-tit…" at bounding box center [465, 361] width 660 height 625
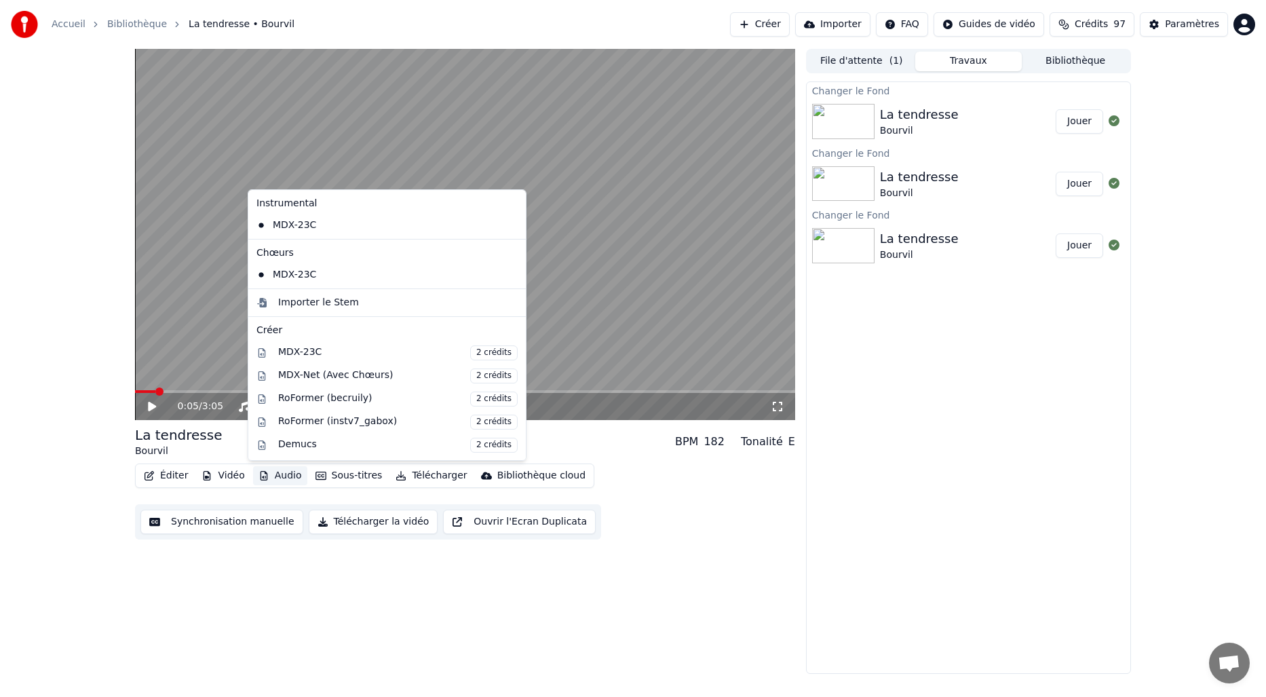
click at [283, 476] on button "Audio" at bounding box center [280, 475] width 54 height 19
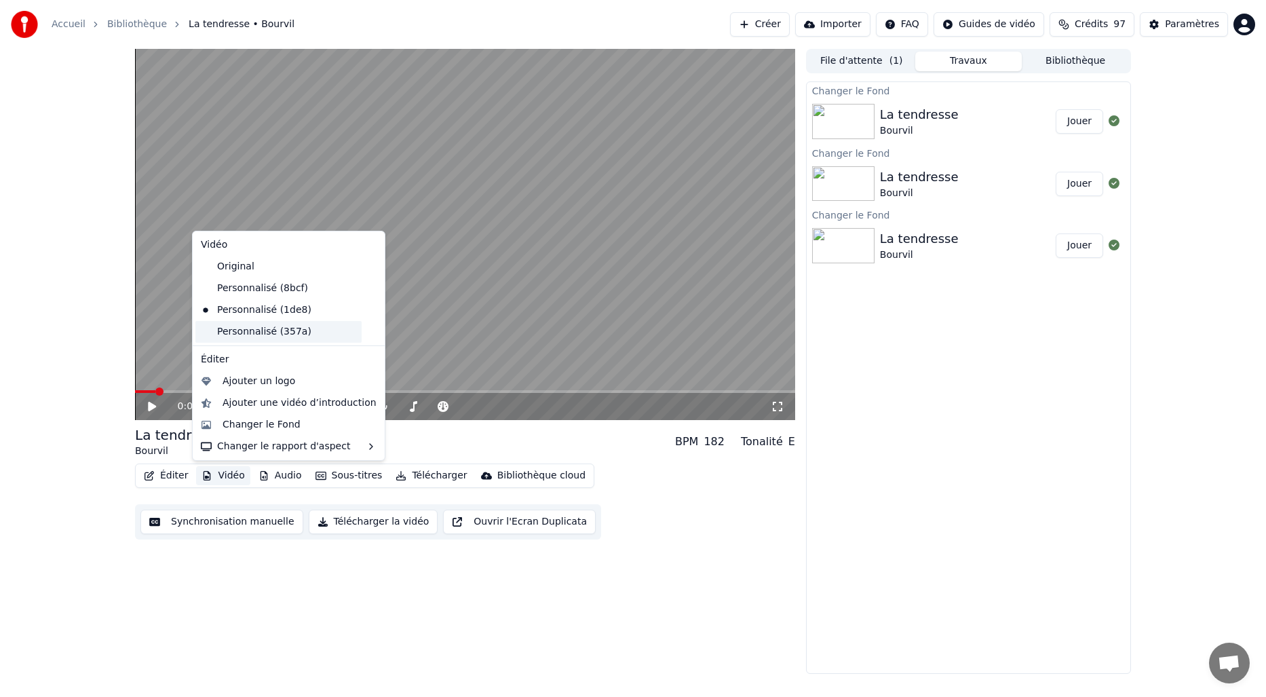
click at [233, 330] on div "Personnalisé (357a)" at bounding box center [278, 332] width 166 height 22
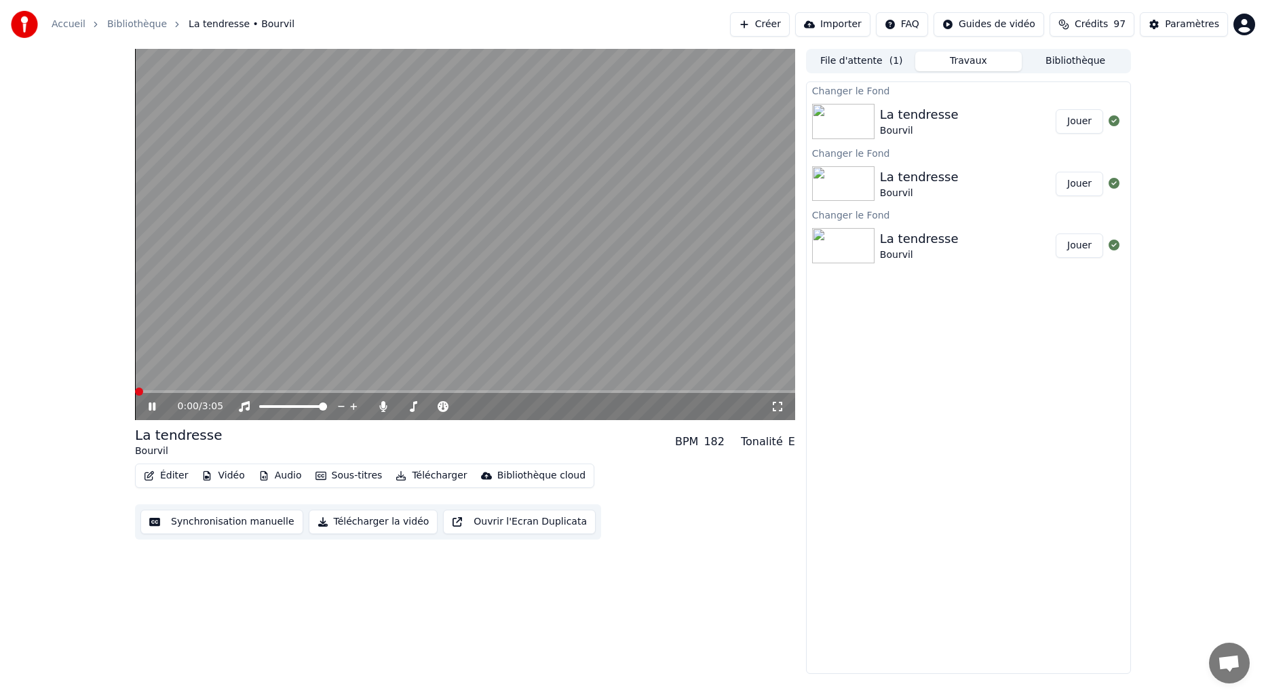
click at [135, 393] on span at bounding box center [139, 391] width 8 height 8
click at [376, 271] on video at bounding box center [465, 234] width 660 height 371
click at [176, 479] on button "Éditer" at bounding box center [165, 475] width 55 height 19
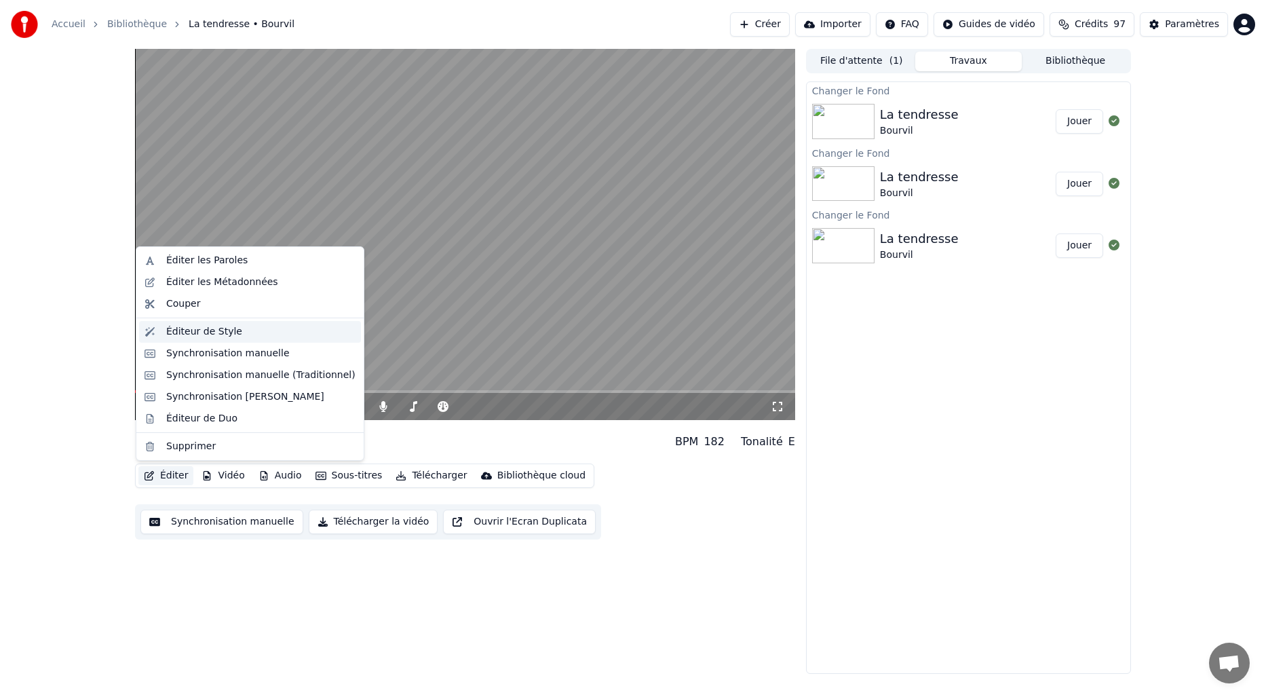
click at [210, 328] on div "Éditeur de Style" at bounding box center [204, 332] width 76 height 14
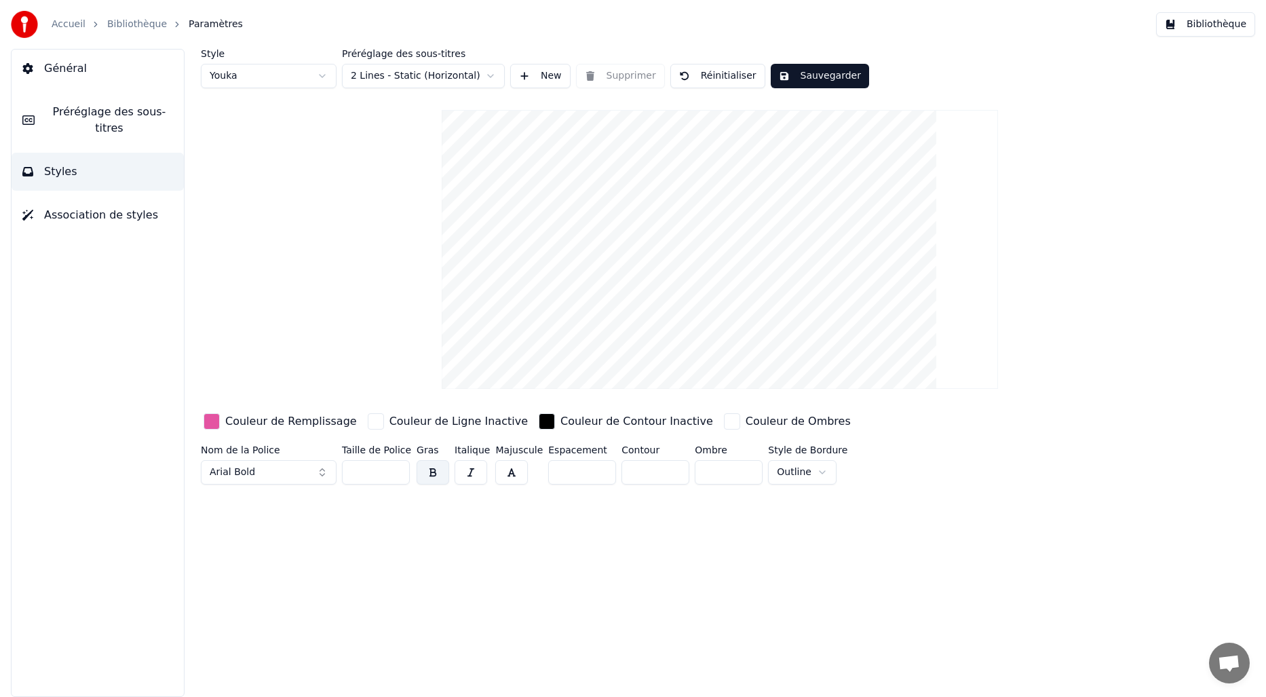
click at [211, 420] on div "button" at bounding box center [212, 421] width 16 height 16
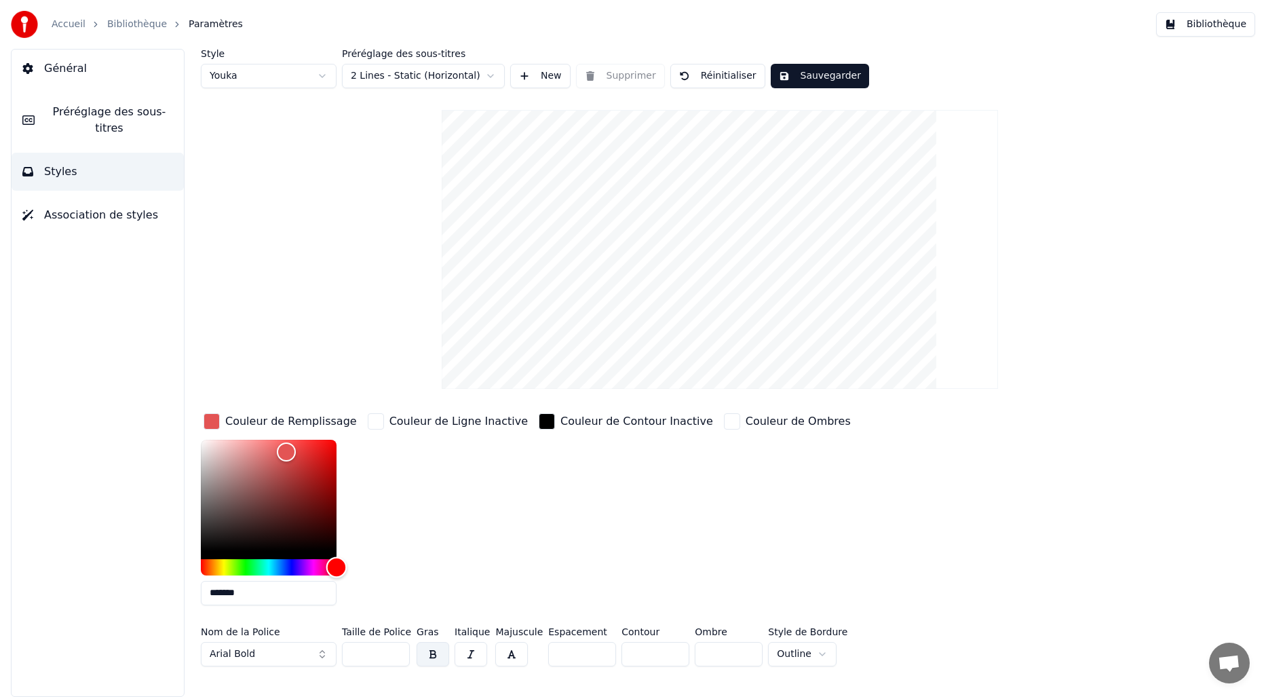
drag, startPoint x: 329, startPoint y: 563, endPoint x: 350, endPoint y: 563, distance: 21.0
click at [350, 563] on div "*******" at bounding box center [280, 525] width 159 height 171
type input "*******"
click at [280, 444] on div "Color" at bounding box center [279, 444] width 21 height 21
click at [85, 115] on span "Préréglage des sous-titres" at bounding box center [109, 120] width 128 height 33
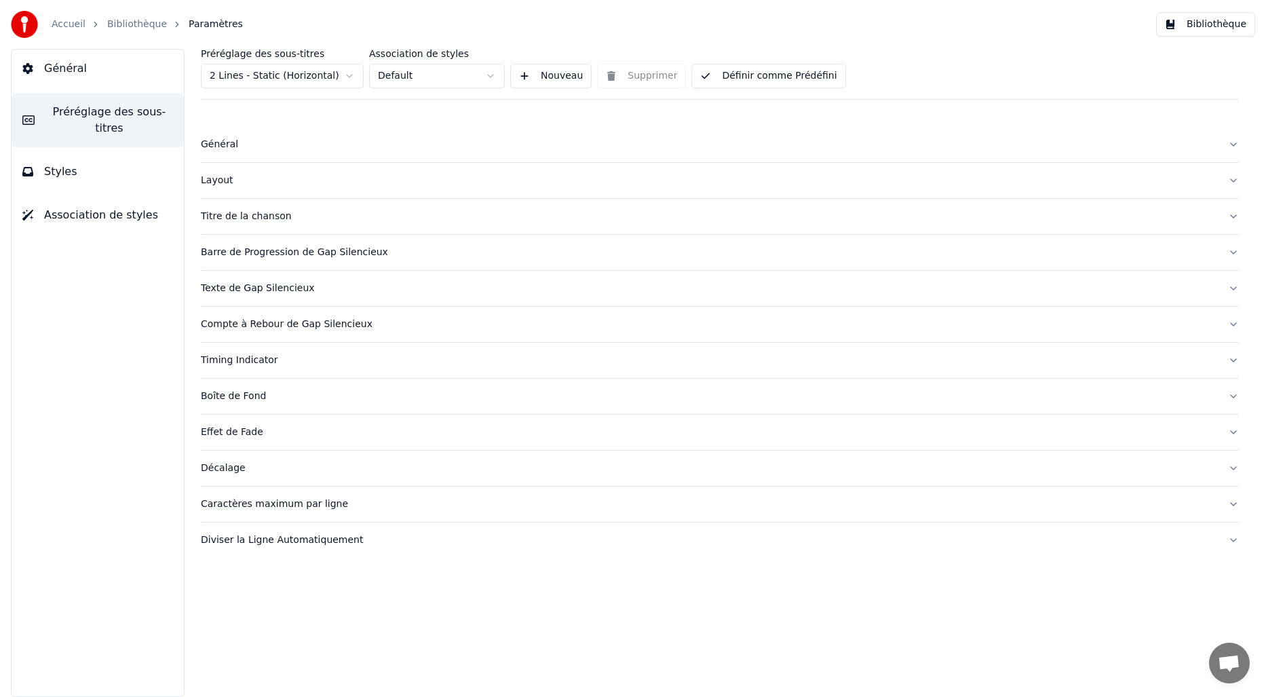
click at [243, 224] on button "Titre de la chanson" at bounding box center [720, 216] width 1038 height 35
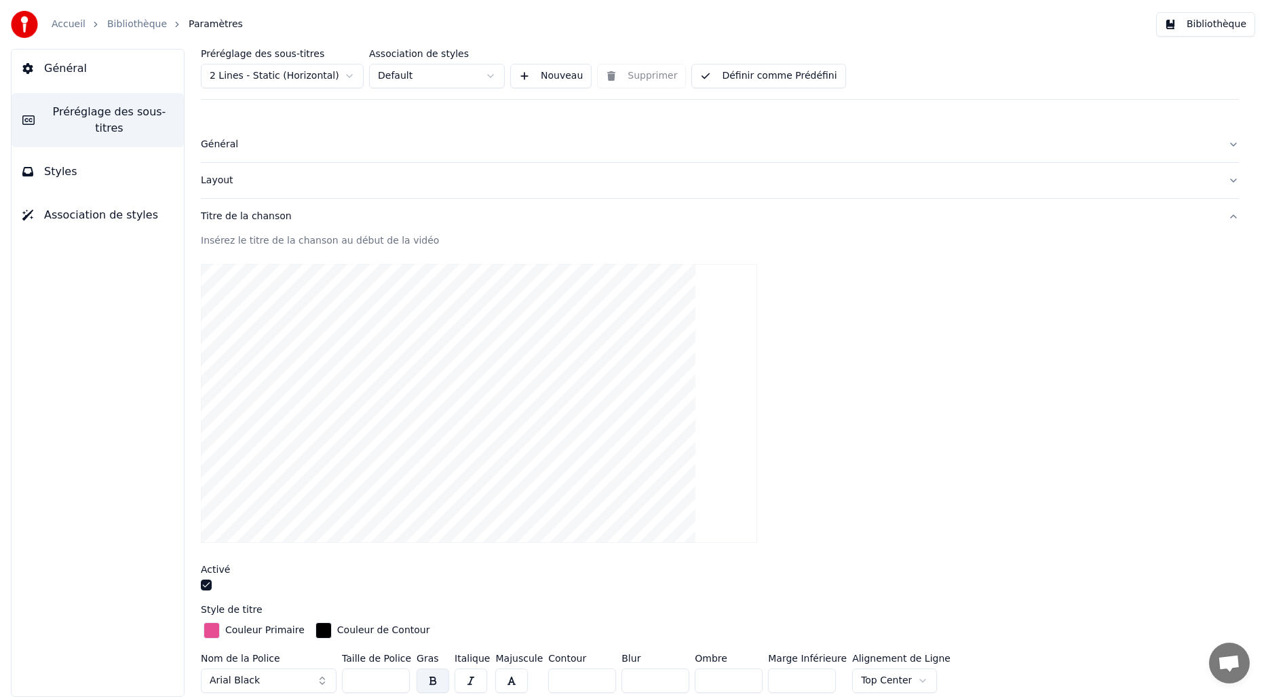
click at [212, 628] on div "button" at bounding box center [212, 630] width 16 height 16
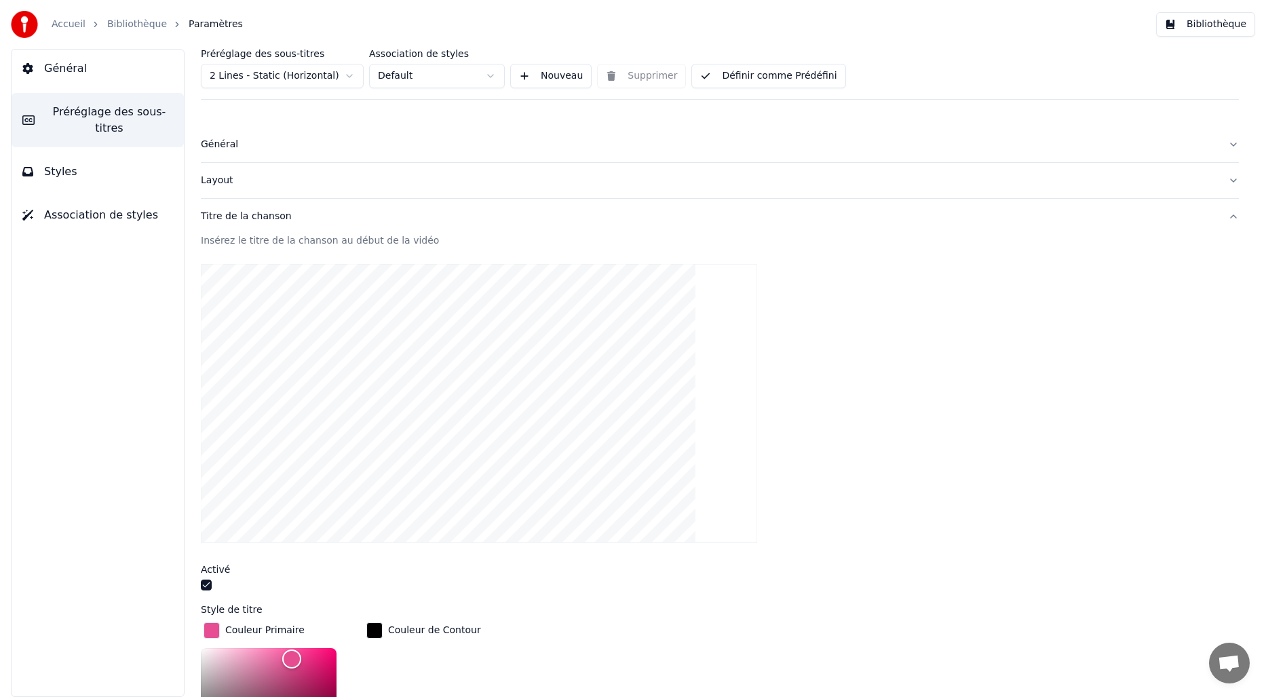
drag, startPoint x: 634, startPoint y: 605, endPoint x: 636, endPoint y: 596, distance: 8.4
click at [636, 596] on div "Insérez le titre de la chanson au début de la vidéo Activé Style de titre Coule…" at bounding box center [720, 696] width 1038 height 924
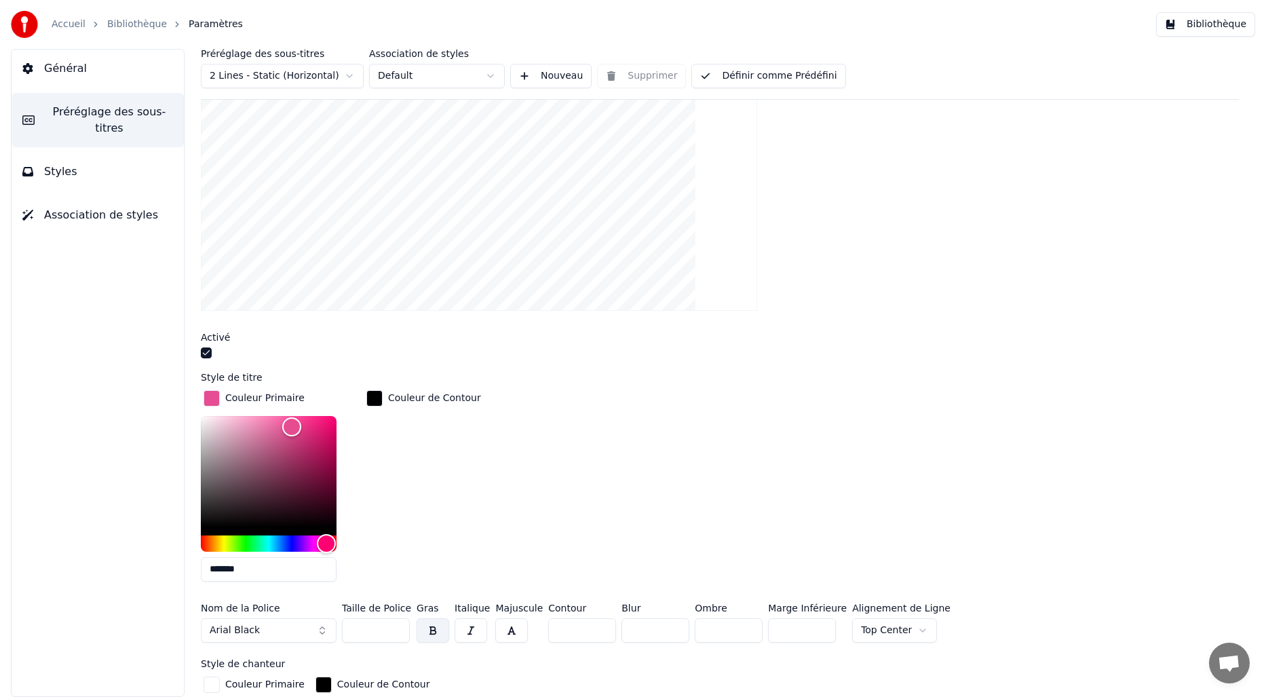
scroll to position [248, 0]
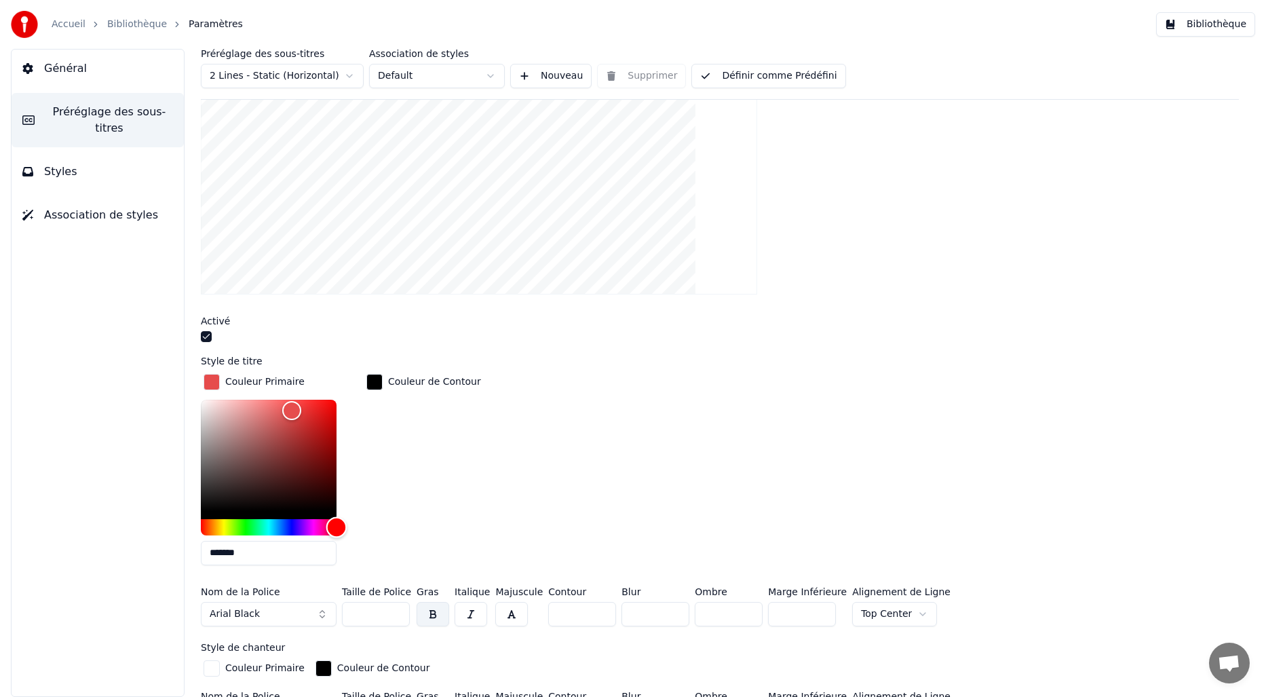
drag, startPoint x: 327, startPoint y: 532, endPoint x: 355, endPoint y: 511, distance: 34.9
click at [370, 529] on div "Couleur Primaire ******* Couleur de Contour" at bounding box center [720, 473] width 1038 height 205
drag, startPoint x: 291, startPoint y: 411, endPoint x: 290, endPoint y: 402, distance: 8.8
click at [290, 402] on div "Color" at bounding box center [290, 404] width 21 height 21
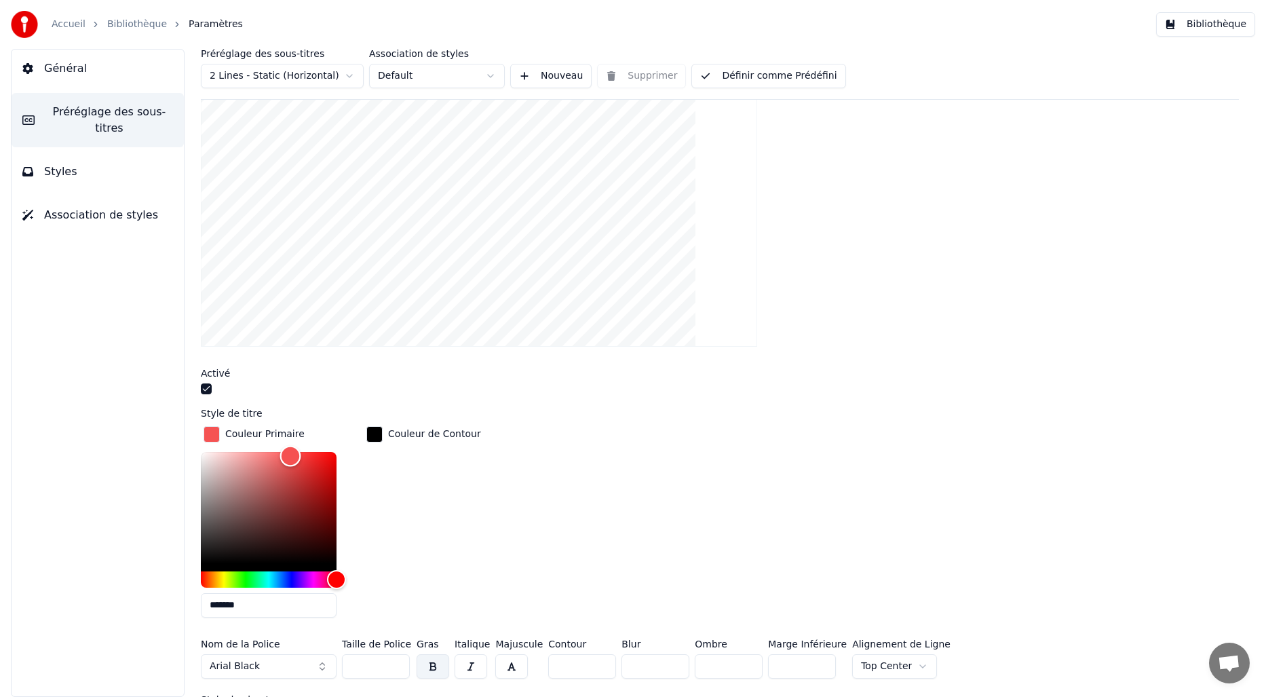
scroll to position [176, 0]
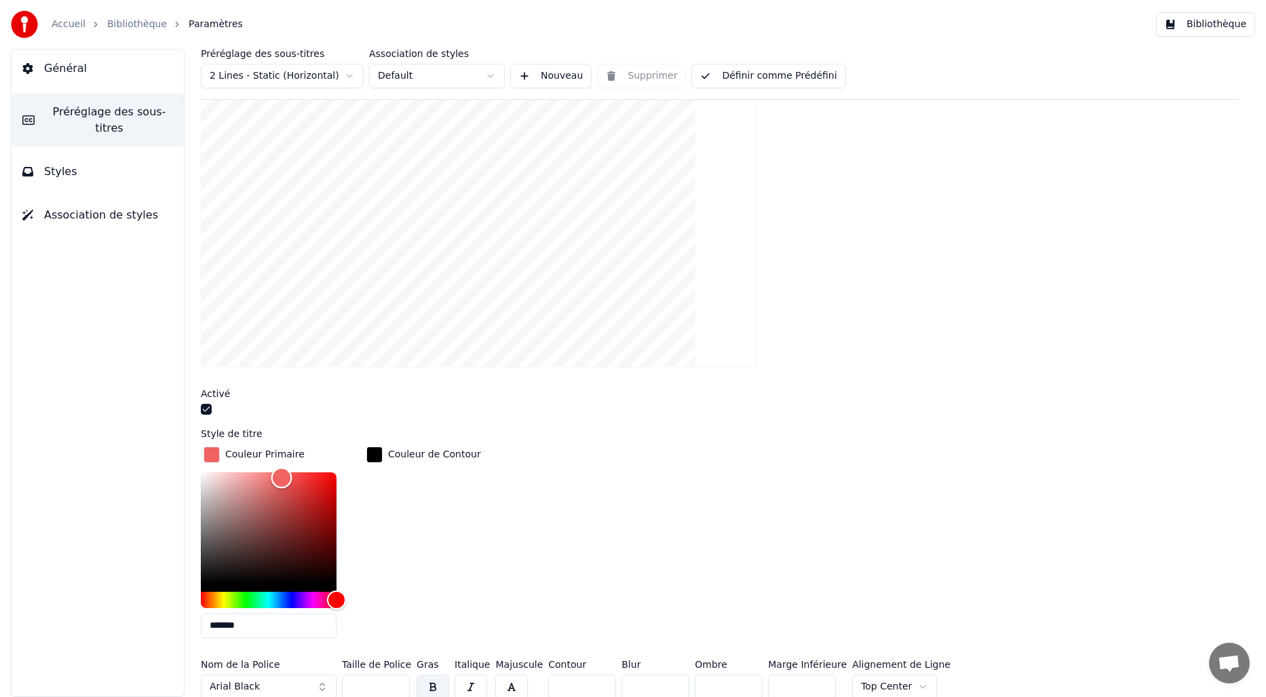
drag, startPoint x: 290, startPoint y: 473, endPoint x: 282, endPoint y: 476, distance: 8.8
click at [282, 476] on div "Color" at bounding box center [281, 477] width 21 height 21
type input "*******"
click at [285, 478] on div "Color" at bounding box center [285, 480] width 21 height 21
click at [54, 175] on span "Styles" at bounding box center [60, 172] width 33 height 16
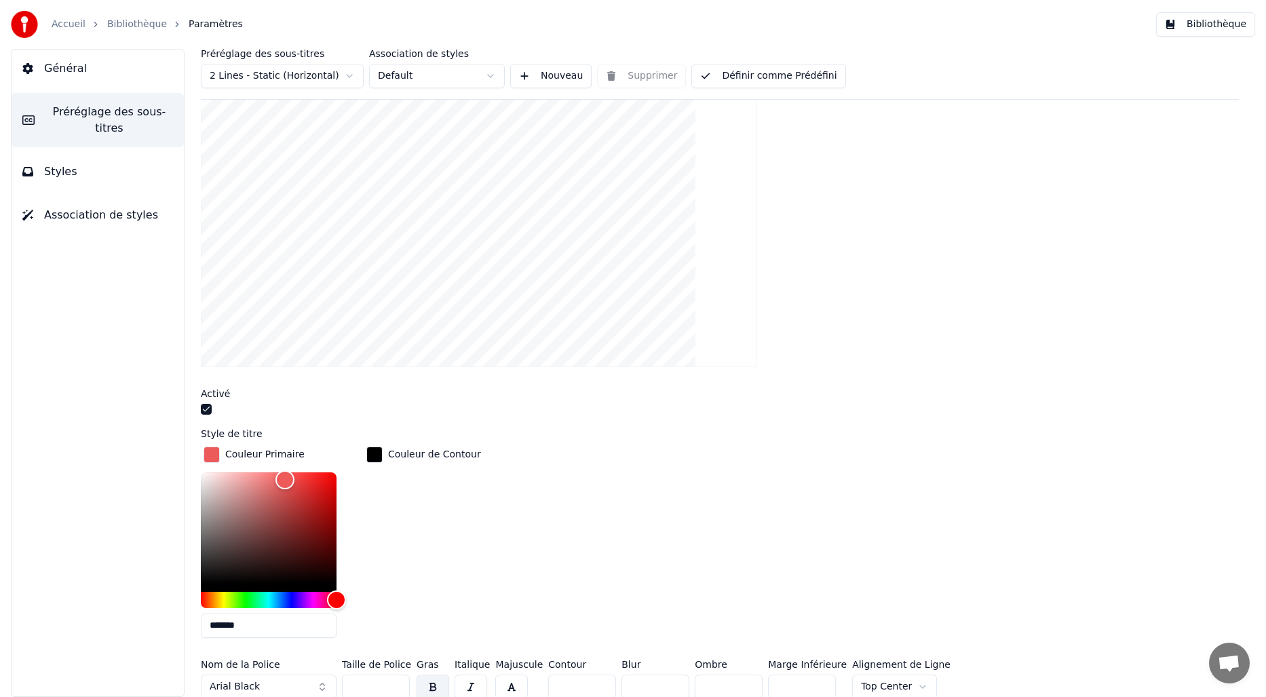
scroll to position [0, 0]
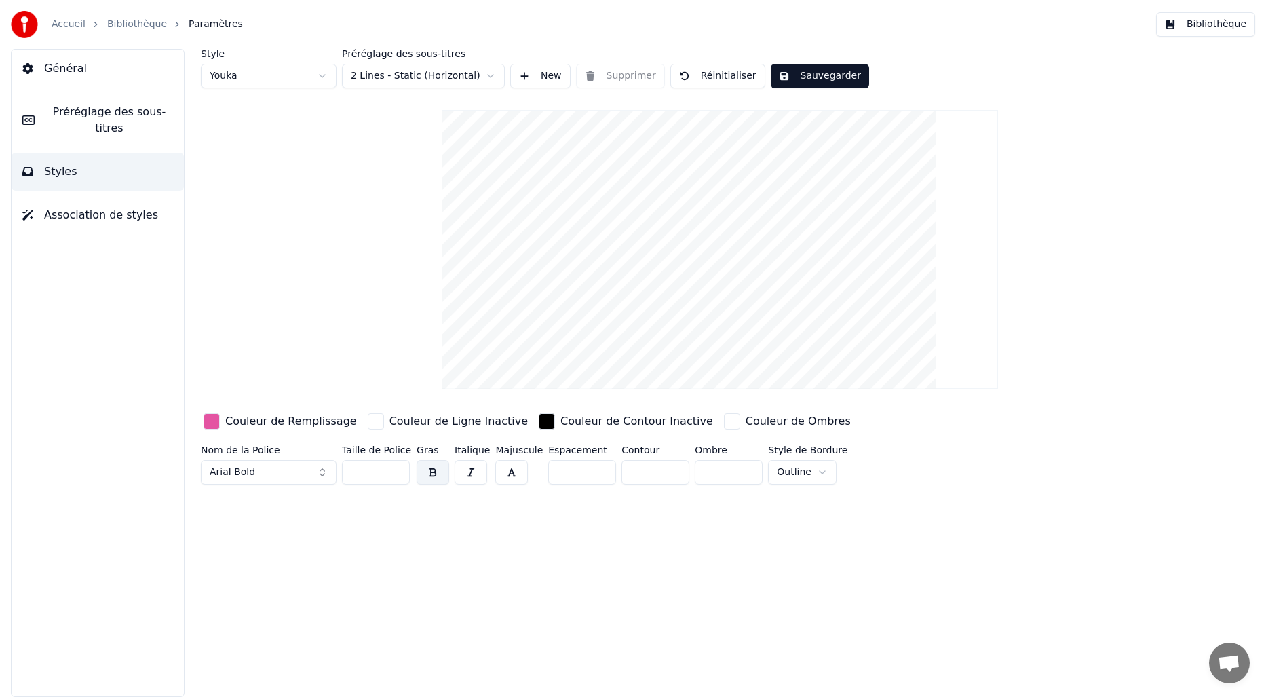
click at [210, 419] on div "button" at bounding box center [212, 421] width 16 height 16
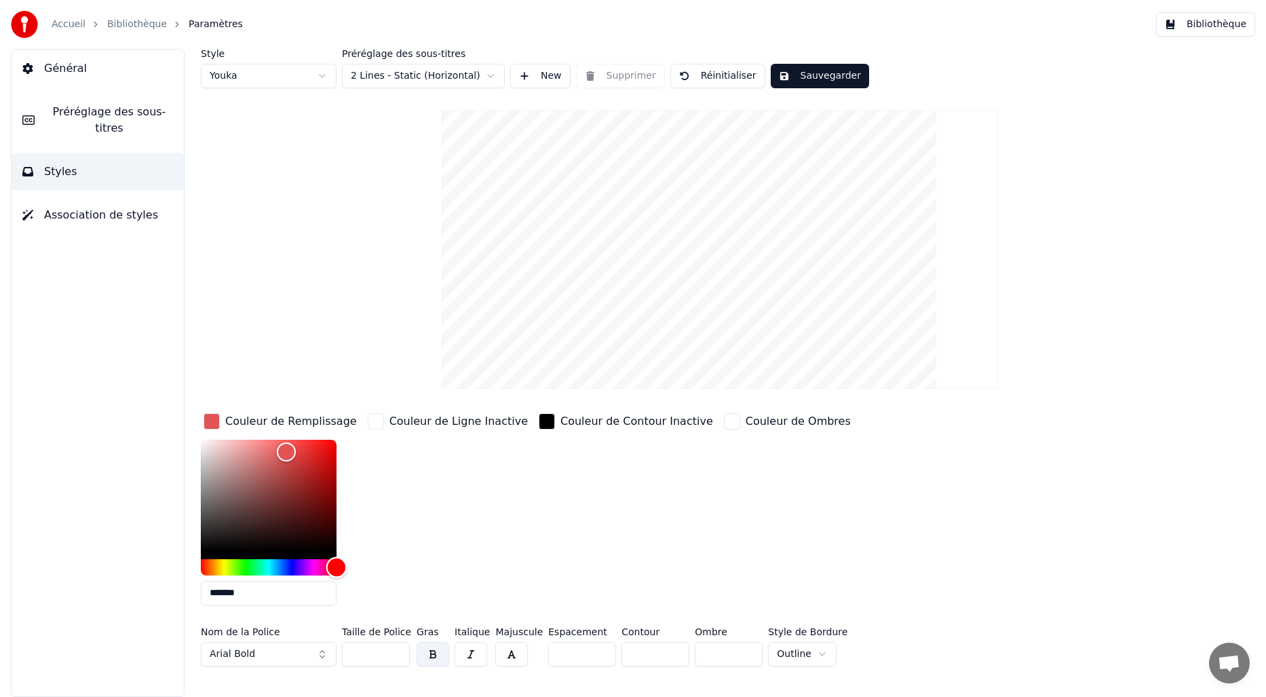
drag, startPoint x: 322, startPoint y: 566, endPoint x: 351, endPoint y: 553, distance: 32.5
click at [362, 569] on div "Couleur de Remplissage ******* Couleur de Ligne Inactive Couleur de Contour Ina…" at bounding box center [644, 513] width 886 height 206
drag, startPoint x: 286, startPoint y: 453, endPoint x: 277, endPoint y: 446, distance: 10.6
click at [277, 446] on div "Color" at bounding box center [277, 446] width 21 height 21
type input "*******"
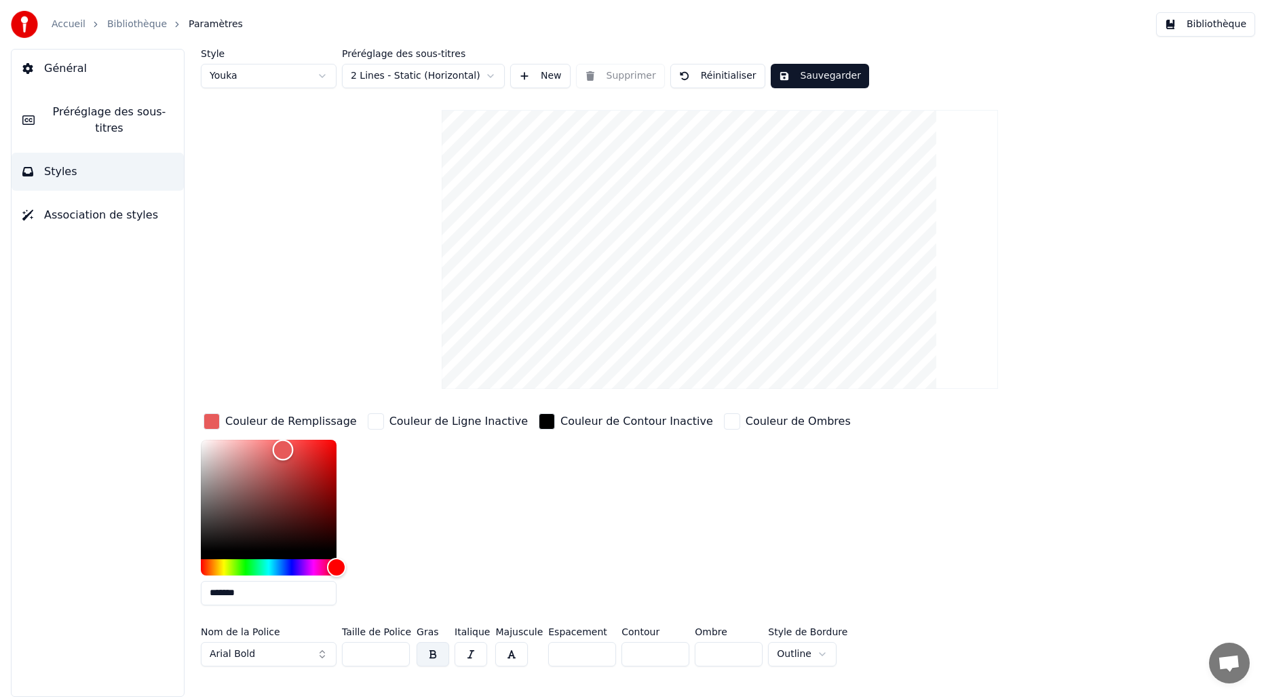
click at [283, 449] on div "Color" at bounding box center [283, 450] width 21 height 21
click at [813, 79] on button "Sauvegarder" at bounding box center [820, 76] width 98 height 24
click at [491, 76] on html "Accueil Bibliothèque Paramètres Bibliothèque Général Préréglage des sous-titres…" at bounding box center [633, 348] width 1266 height 697
click at [839, 75] on button "Sauvegarder" at bounding box center [820, 76] width 98 height 24
click at [1235, 26] on button "Bibliothèque" at bounding box center [1205, 24] width 99 height 24
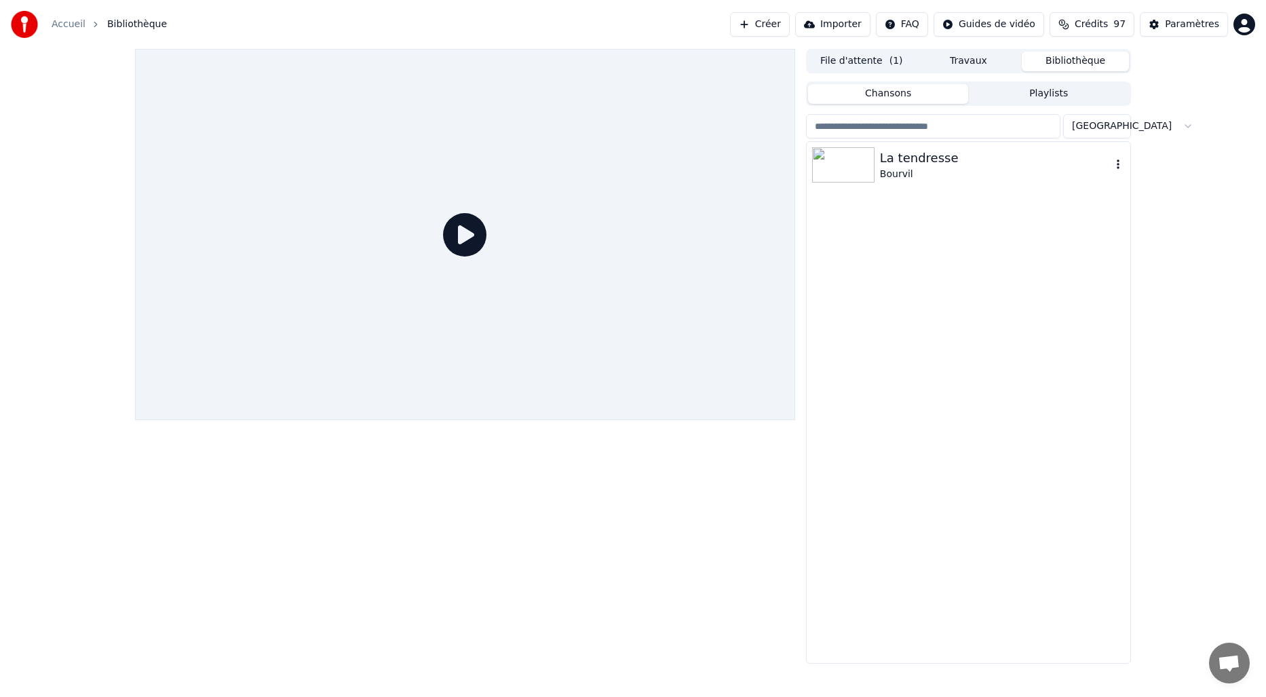
click at [950, 160] on div "La tendresse" at bounding box center [995, 158] width 231 height 19
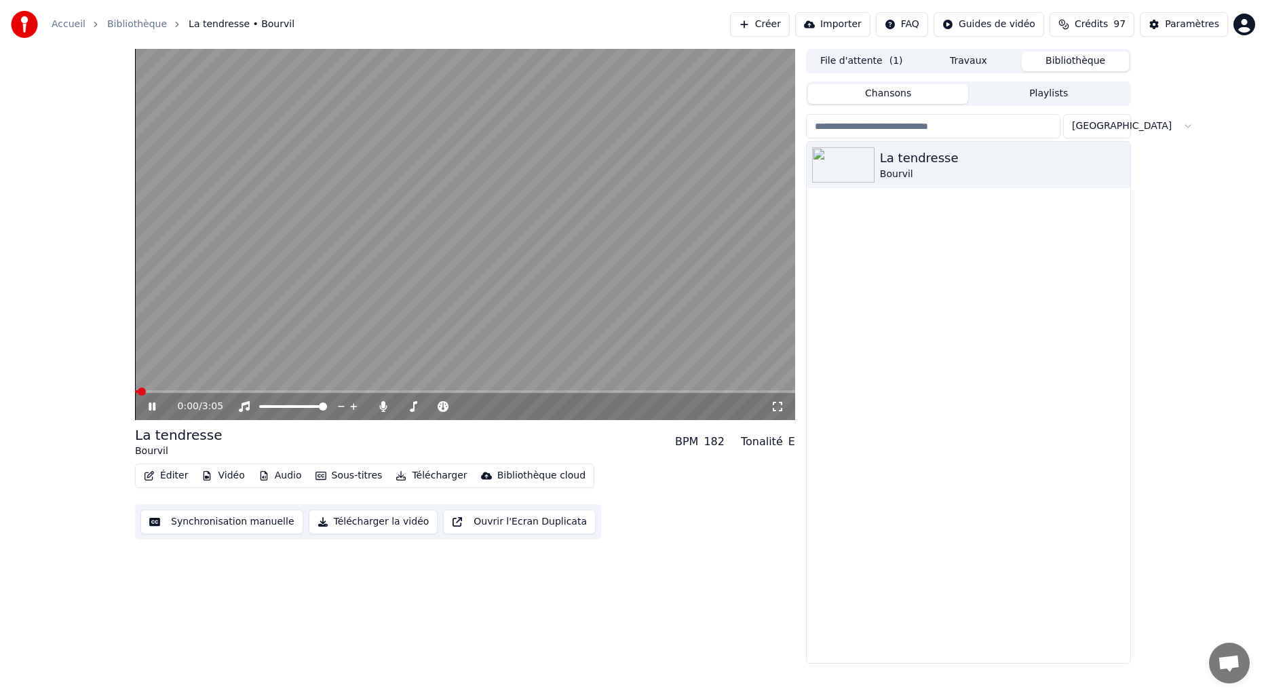
click at [868, 58] on button "File d'attente ( 1 )" at bounding box center [861, 62] width 107 height 20
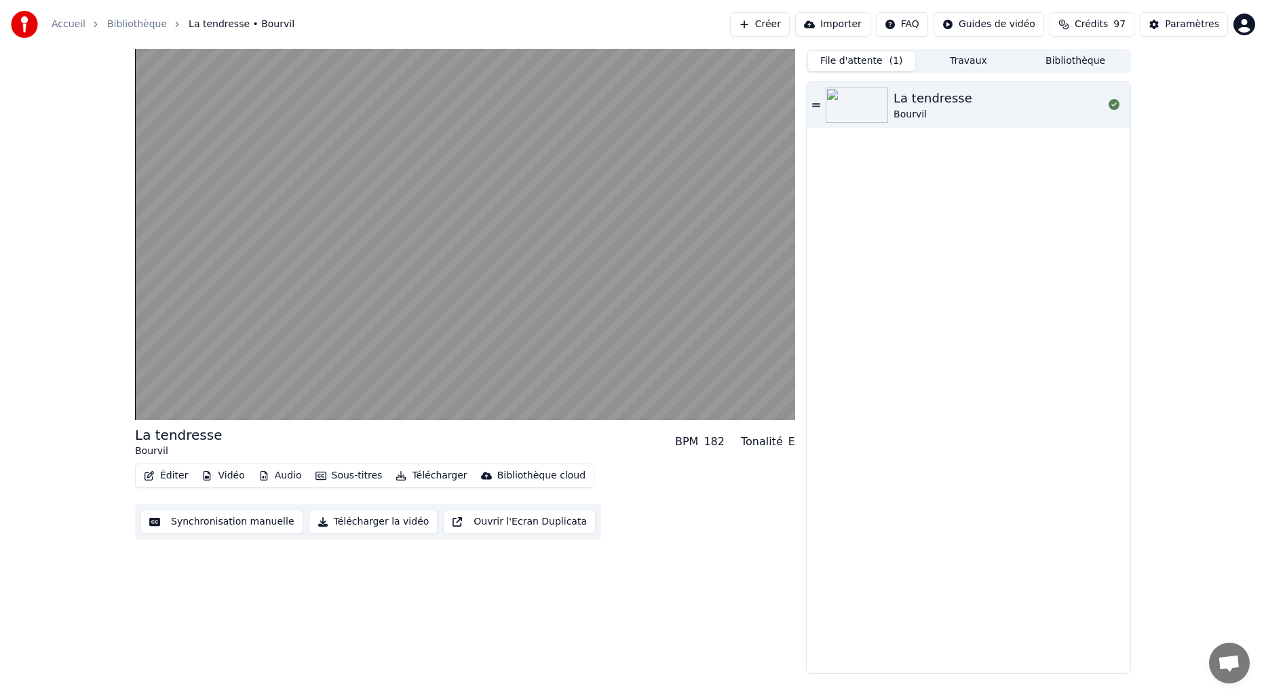
click at [977, 68] on button "Travaux" at bounding box center [968, 62] width 107 height 20
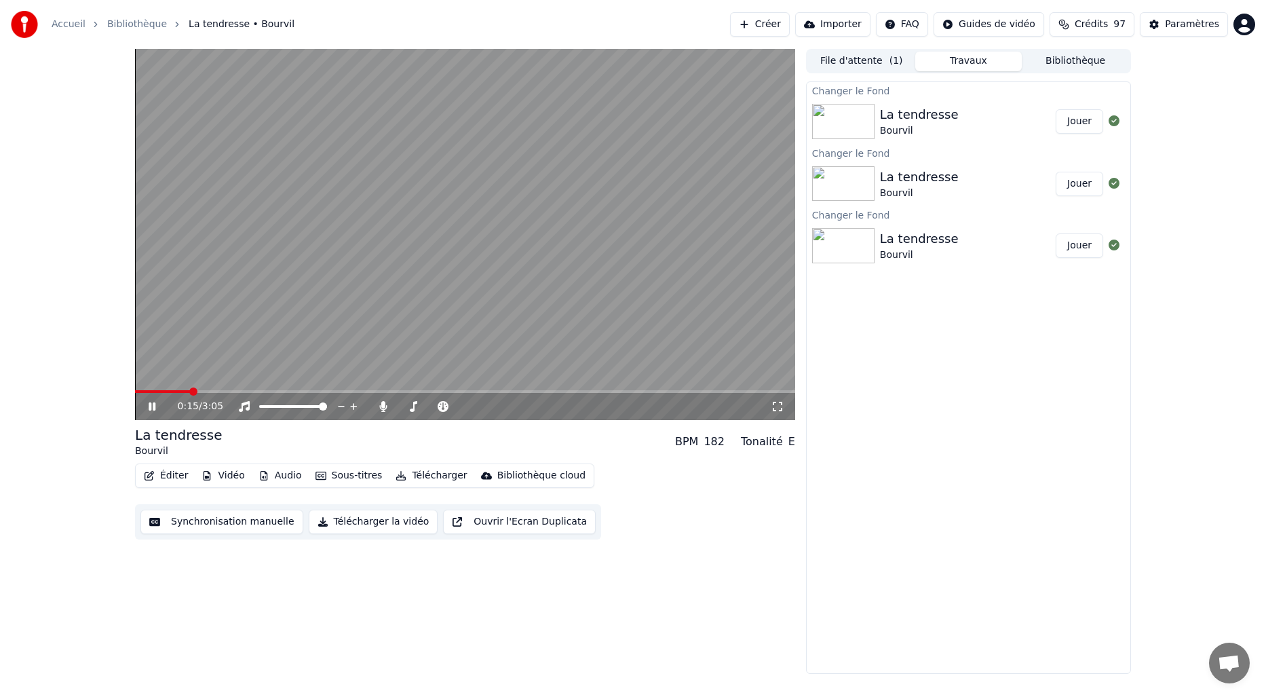
click at [517, 240] on video at bounding box center [465, 234] width 660 height 371
click at [1028, 121] on div "La tendresse Bourvil" at bounding box center [968, 121] width 176 height 33
click at [858, 71] on div "File d'attente ( 1 ) Travaux Bibliothèque" at bounding box center [968, 61] width 325 height 24
click at [861, 64] on button "File d'attente ( 1 )" at bounding box center [861, 62] width 107 height 20
click at [977, 62] on button "Travaux" at bounding box center [968, 62] width 107 height 20
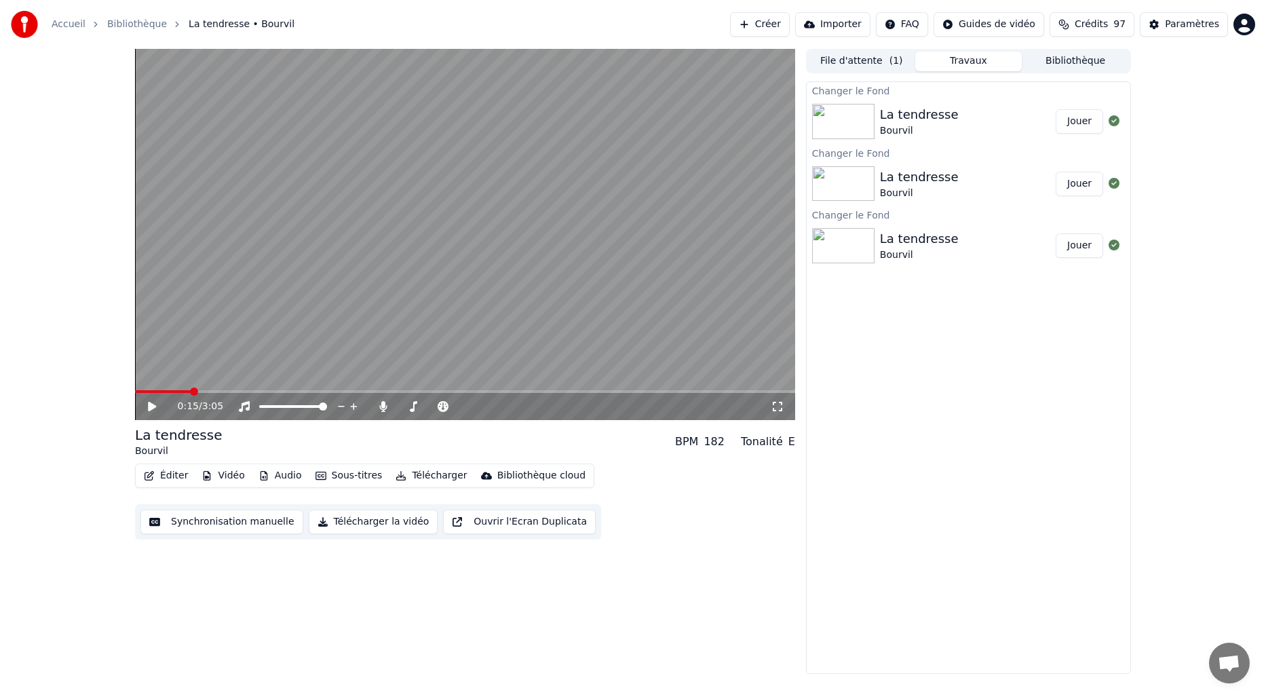
click at [1088, 117] on button "Jouer" at bounding box center [1079, 121] width 47 height 24
click at [367, 237] on video at bounding box center [465, 234] width 660 height 371
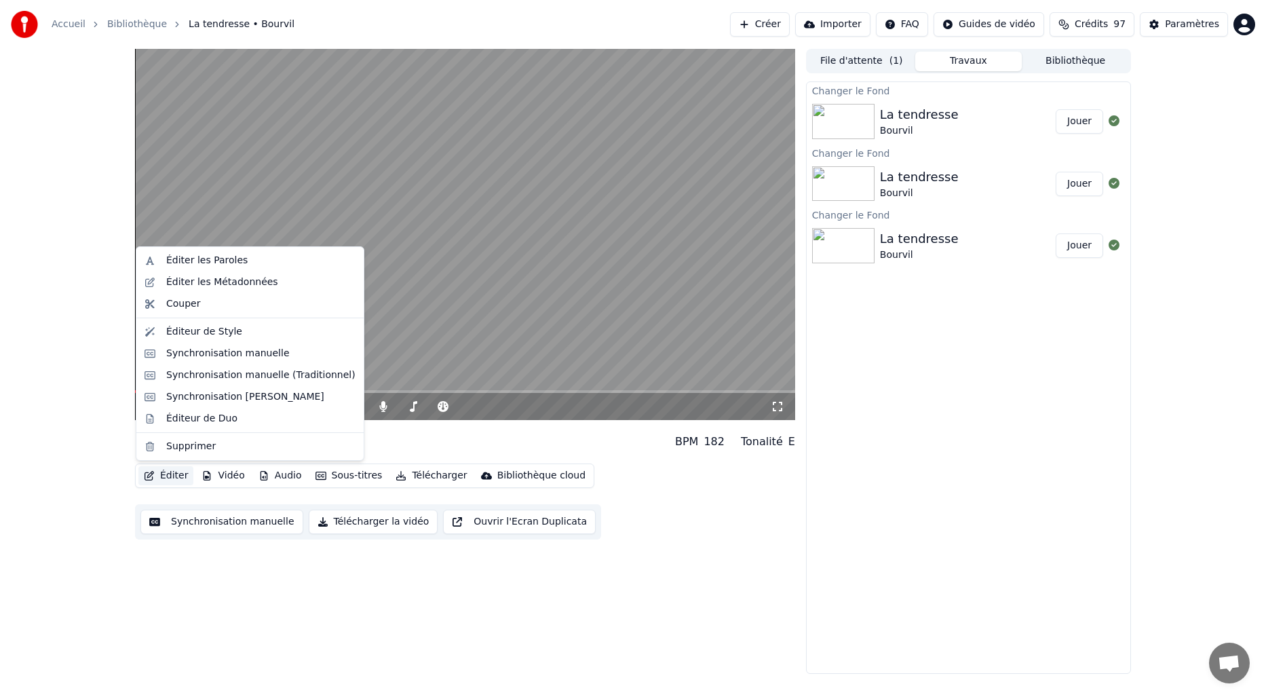
click at [173, 480] on button "Éditer" at bounding box center [165, 475] width 55 height 19
click at [227, 327] on div "Éditeur de Style" at bounding box center [204, 332] width 76 height 14
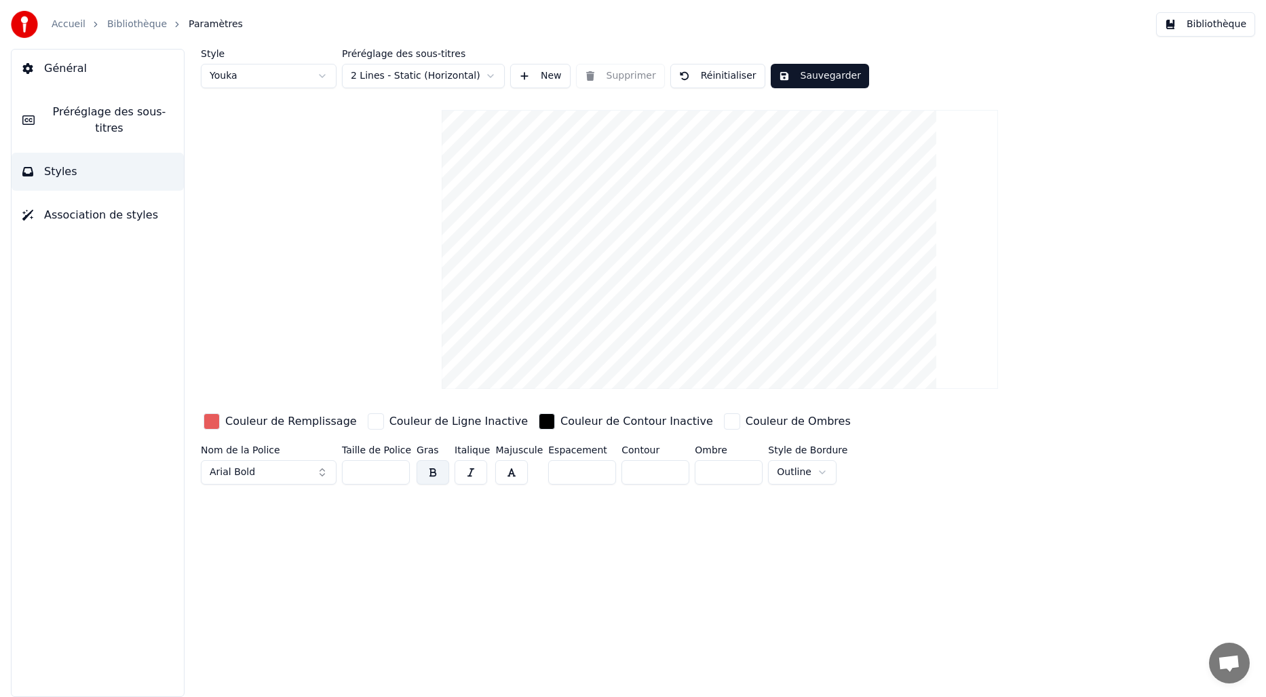
click at [490, 73] on html "Accueil Bibliothèque Paramètres Bibliothèque Général Préréglage des sous-titres…" at bounding box center [633, 348] width 1266 height 697
click at [478, 74] on html "Accueil Bibliothèque Paramètres Bibliothèque Général Préréglage des sous-titres…" at bounding box center [633, 348] width 1266 height 697
click at [847, 79] on button "Sauvegarder" at bounding box center [820, 76] width 98 height 24
click at [805, 69] on button "Sauvegarder" at bounding box center [820, 76] width 98 height 24
click at [803, 82] on button "Sauvegarder" at bounding box center [820, 76] width 98 height 24
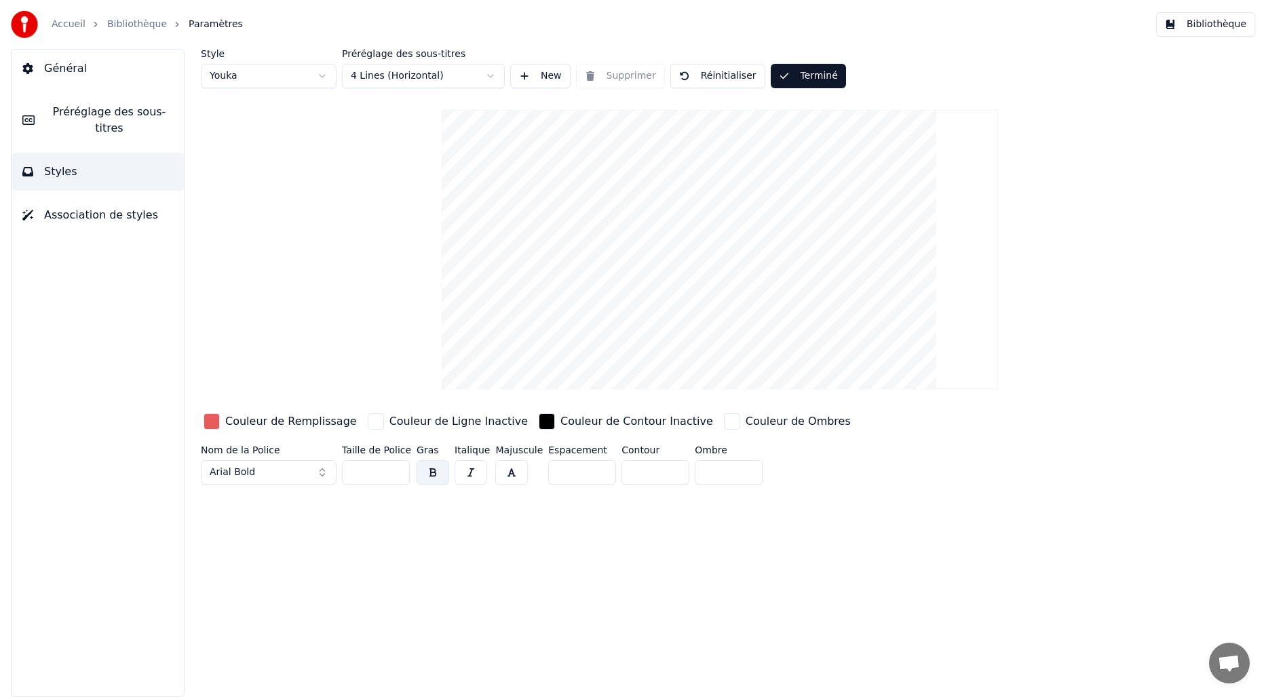
click at [1172, 30] on button "Bibliothèque" at bounding box center [1205, 24] width 99 height 24
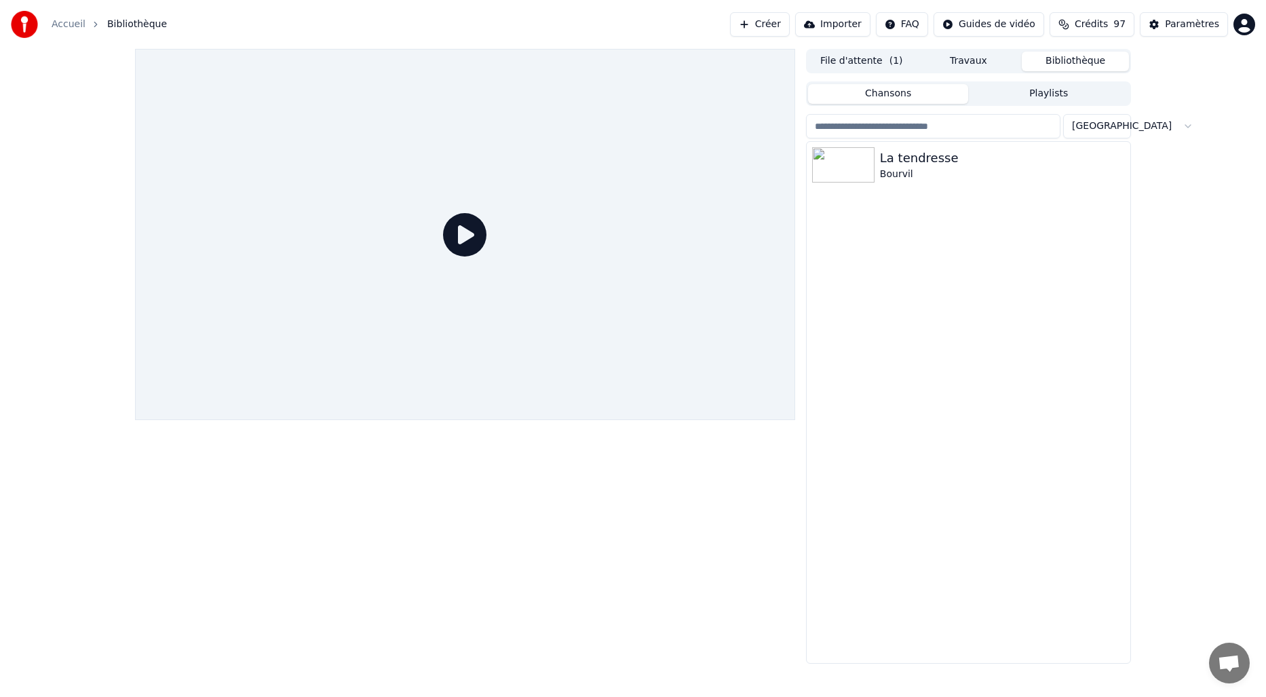
click at [950, 63] on button "Travaux" at bounding box center [968, 62] width 107 height 20
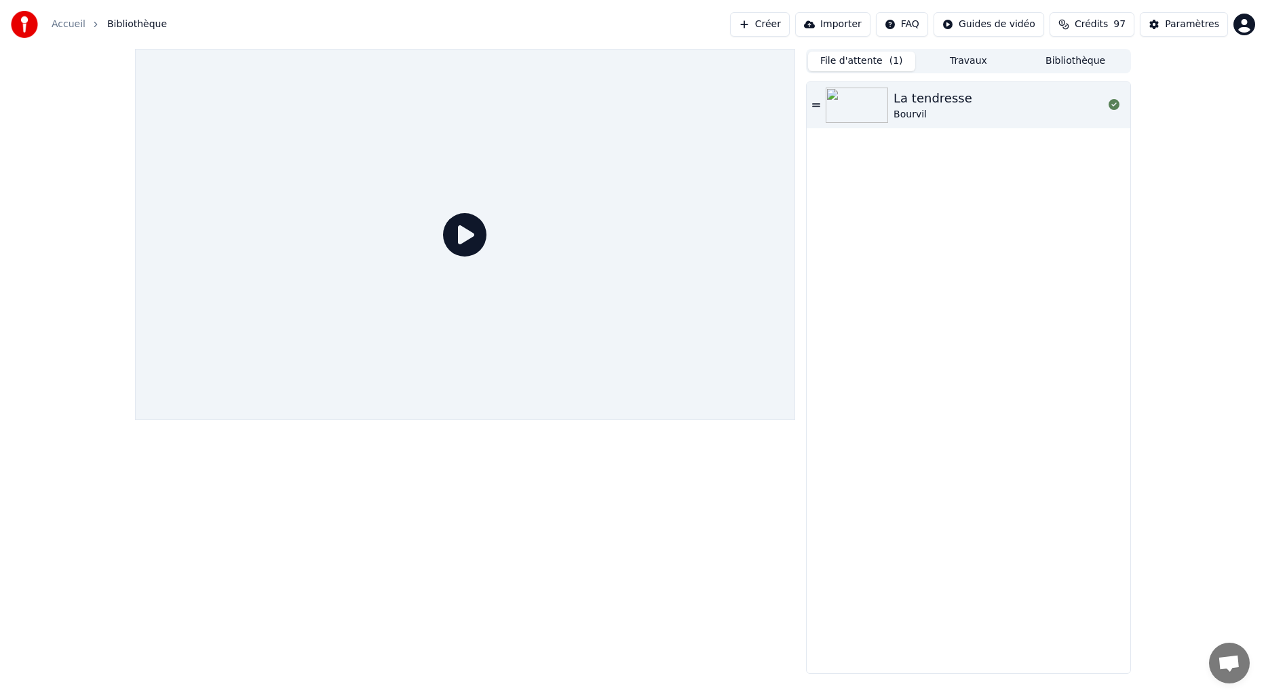
click at [863, 62] on button "File d'attente ( 1 )" at bounding box center [861, 62] width 107 height 20
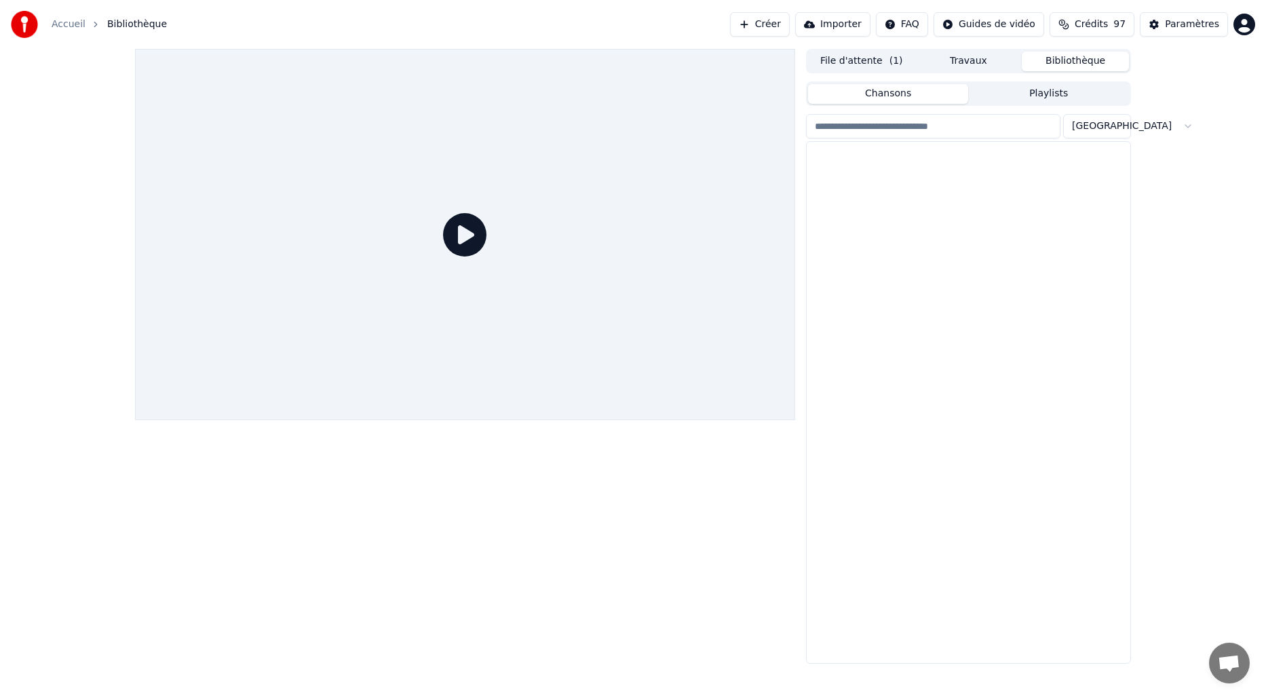
click at [1056, 56] on button "Bibliothèque" at bounding box center [1075, 62] width 107 height 20
click at [892, 166] on div "La tendresse" at bounding box center [995, 158] width 231 height 19
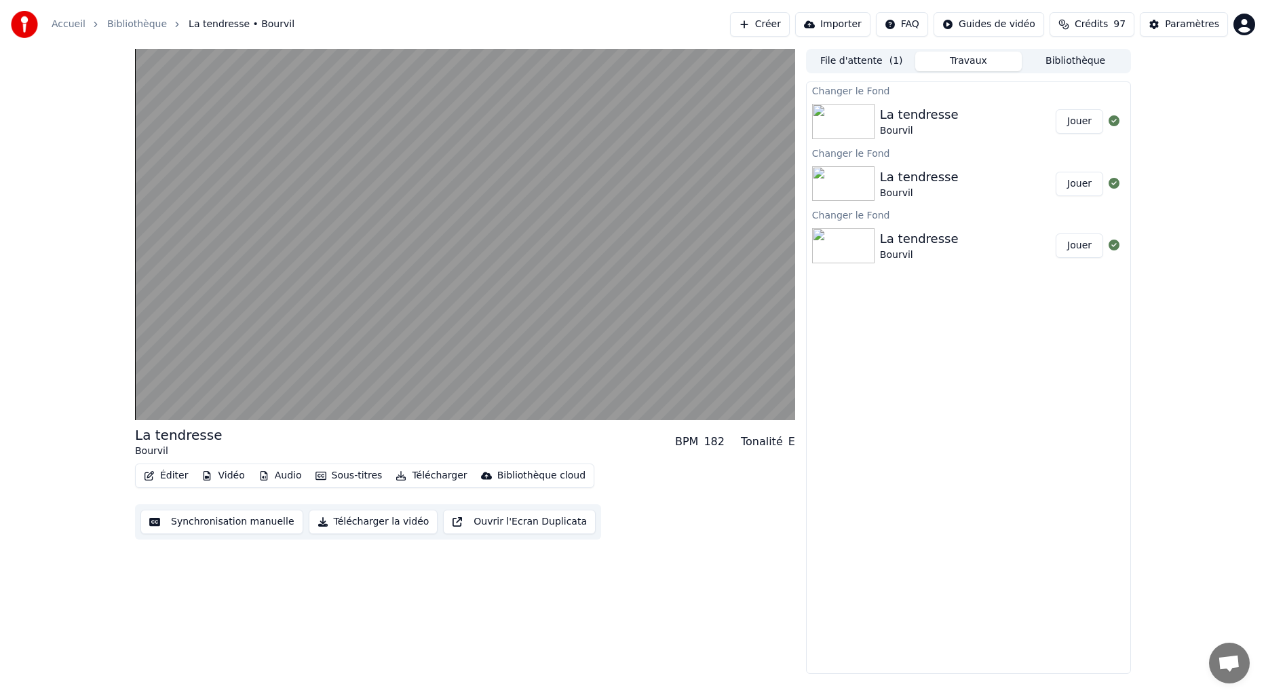
click at [970, 63] on button "Travaux" at bounding box center [968, 62] width 107 height 20
click at [845, 119] on img at bounding box center [843, 121] width 62 height 35
click at [917, 119] on div "La tendresse" at bounding box center [919, 114] width 79 height 19
click at [1079, 121] on button "Jouer" at bounding box center [1079, 121] width 47 height 24
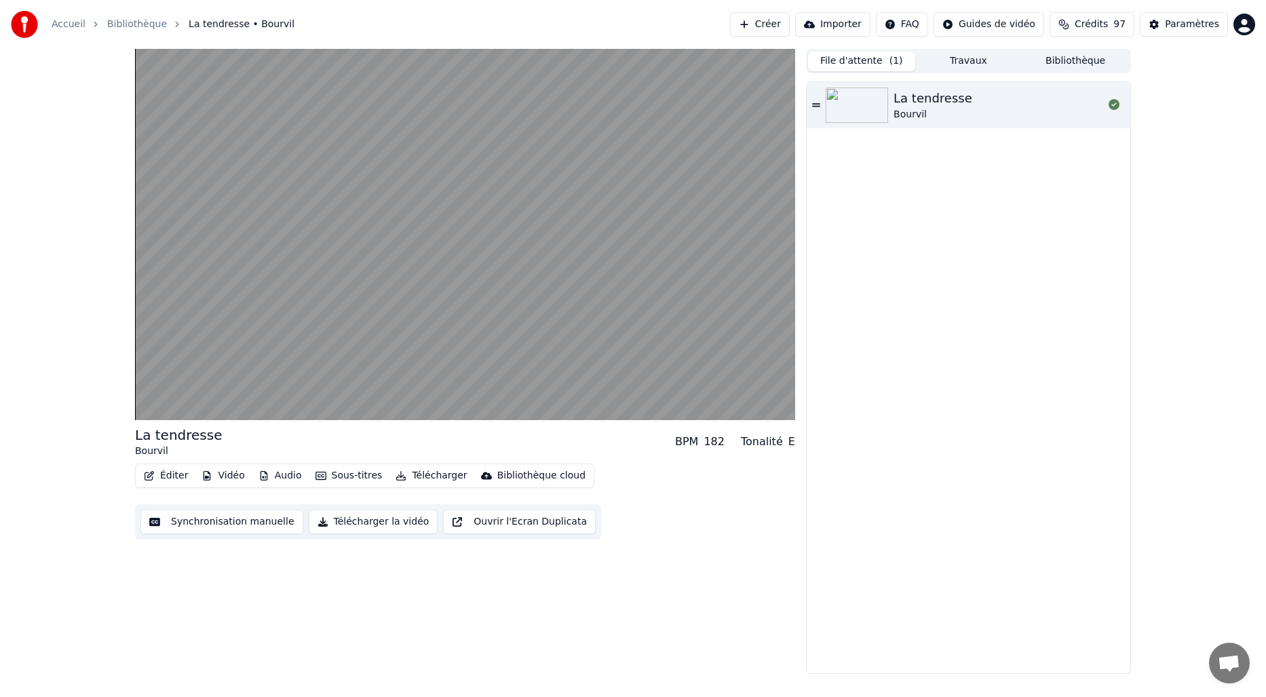
click at [849, 58] on button "File d'attente ( 1 )" at bounding box center [861, 62] width 107 height 20
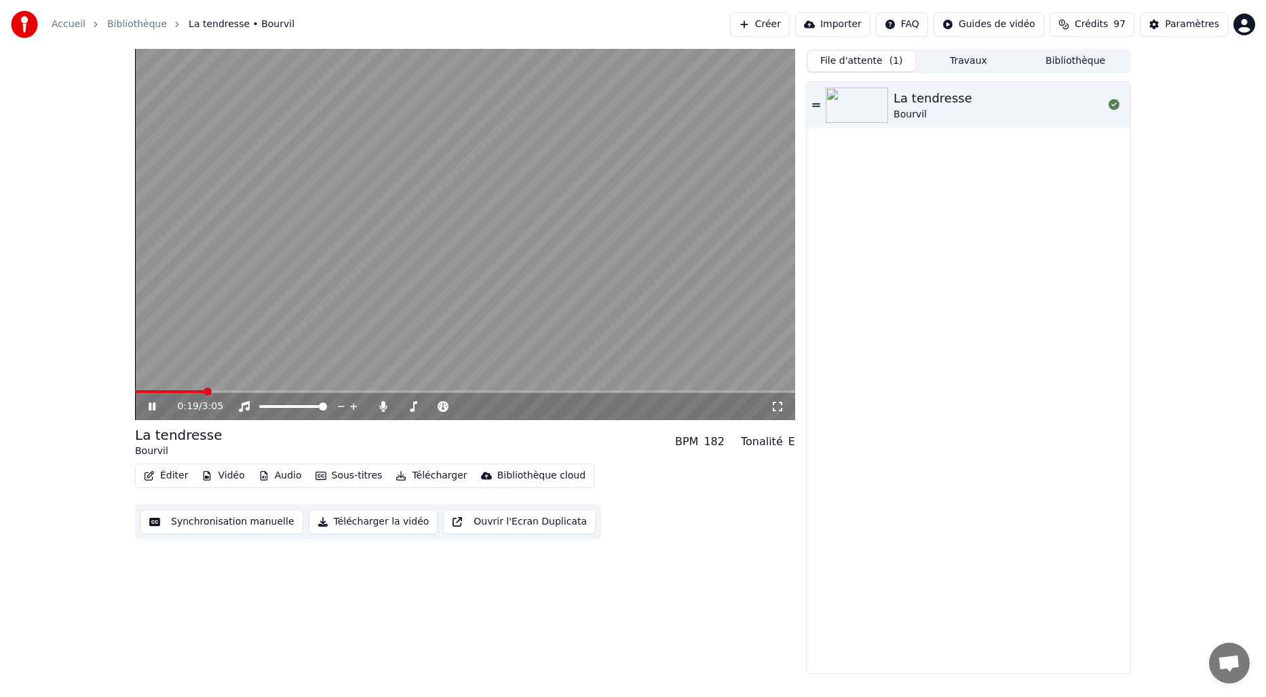
click at [512, 210] on video at bounding box center [465, 234] width 660 height 371
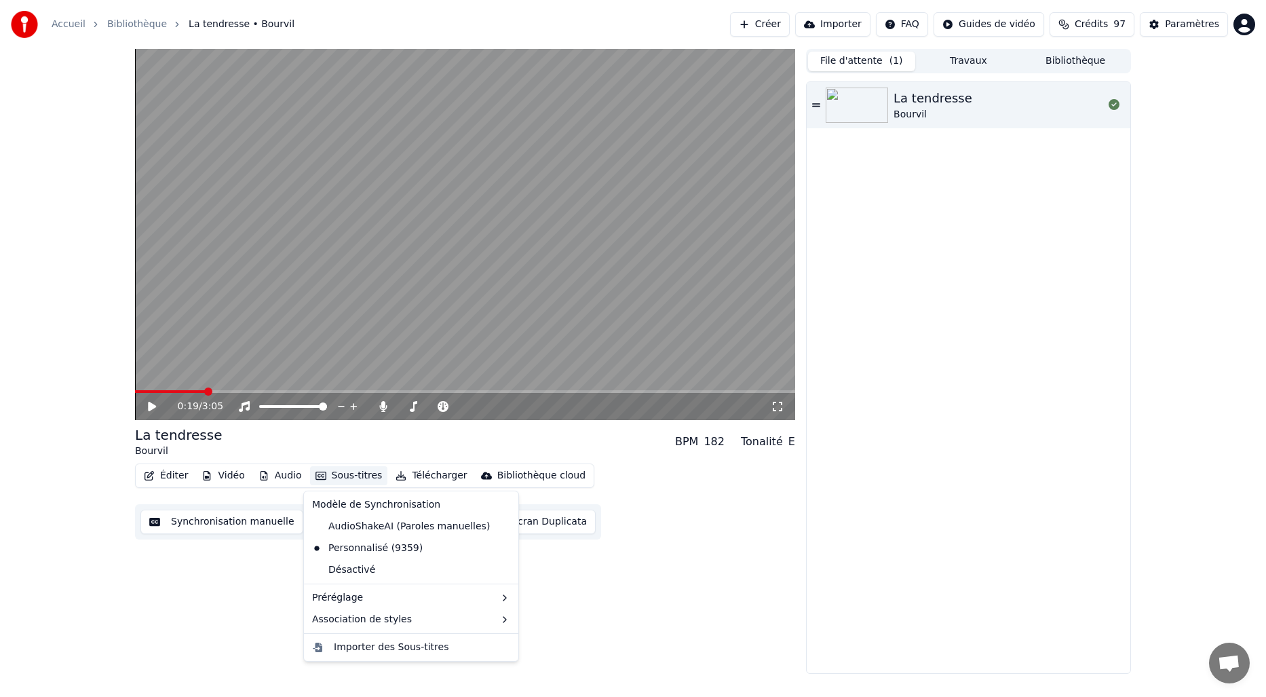
click at [329, 480] on button "Sous-titres" at bounding box center [349, 475] width 78 height 19
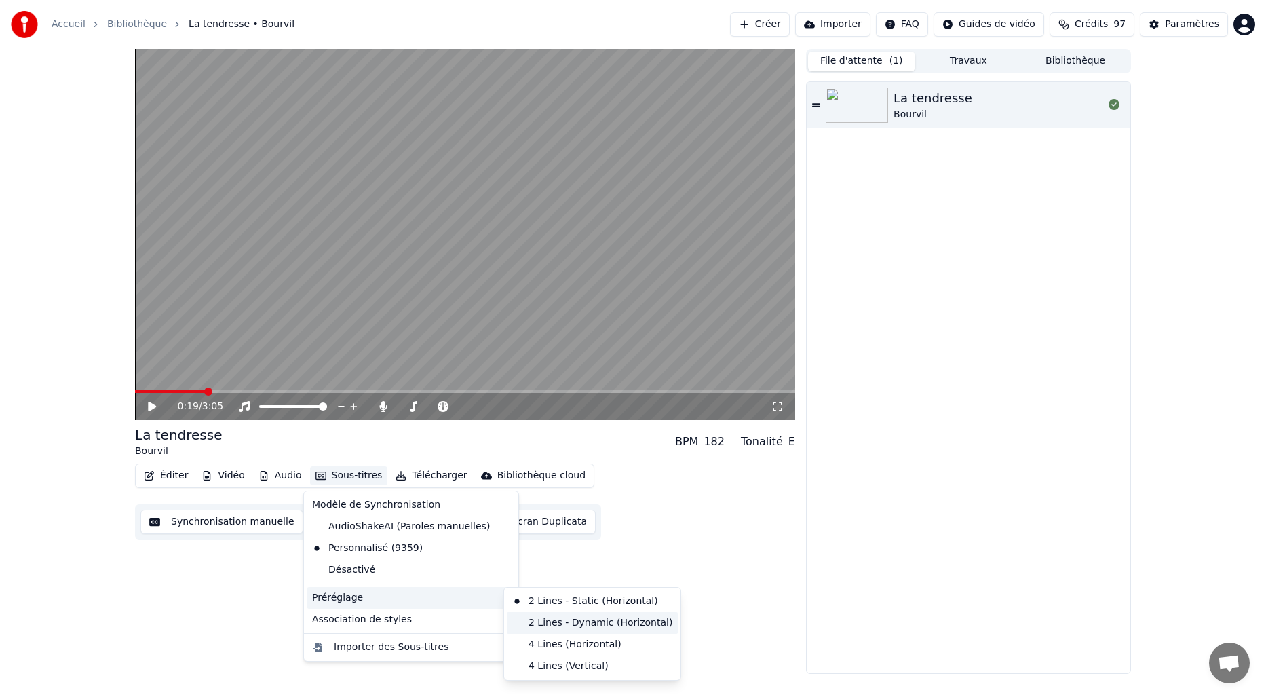
click at [545, 619] on div "2 Lines - Dynamic (Horizontal)" at bounding box center [592, 623] width 171 height 22
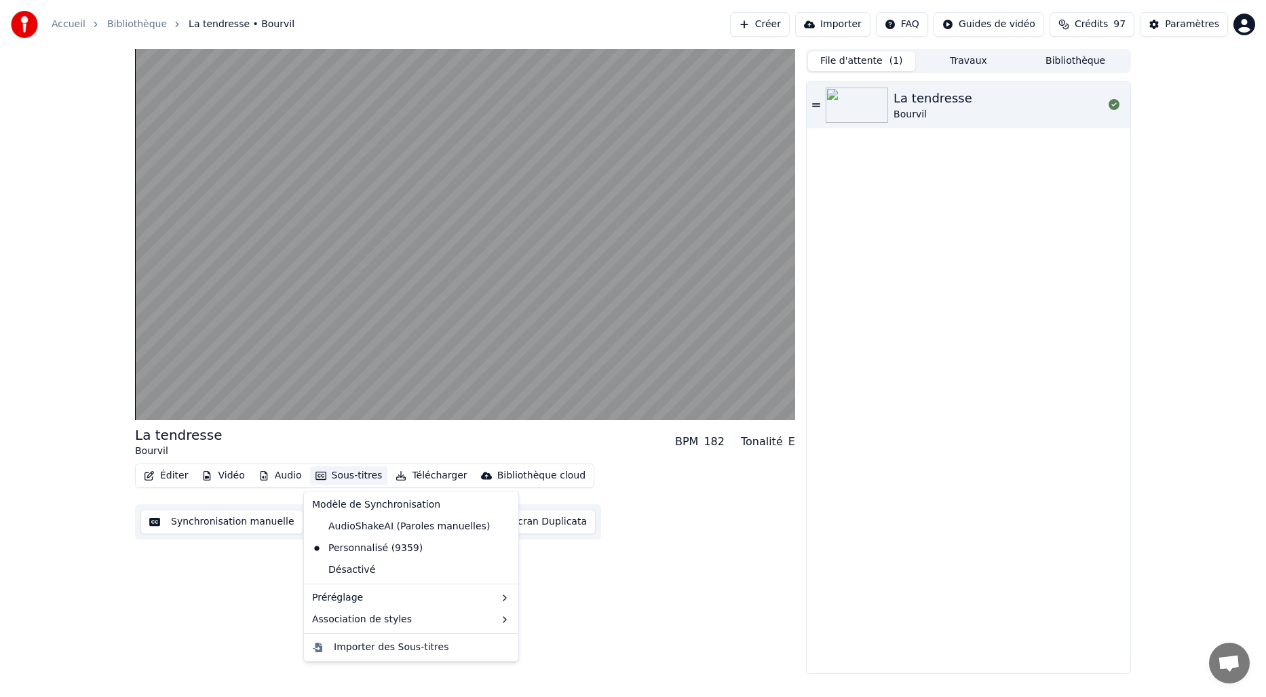
click at [340, 473] on button "Sous-titres" at bounding box center [349, 475] width 78 height 19
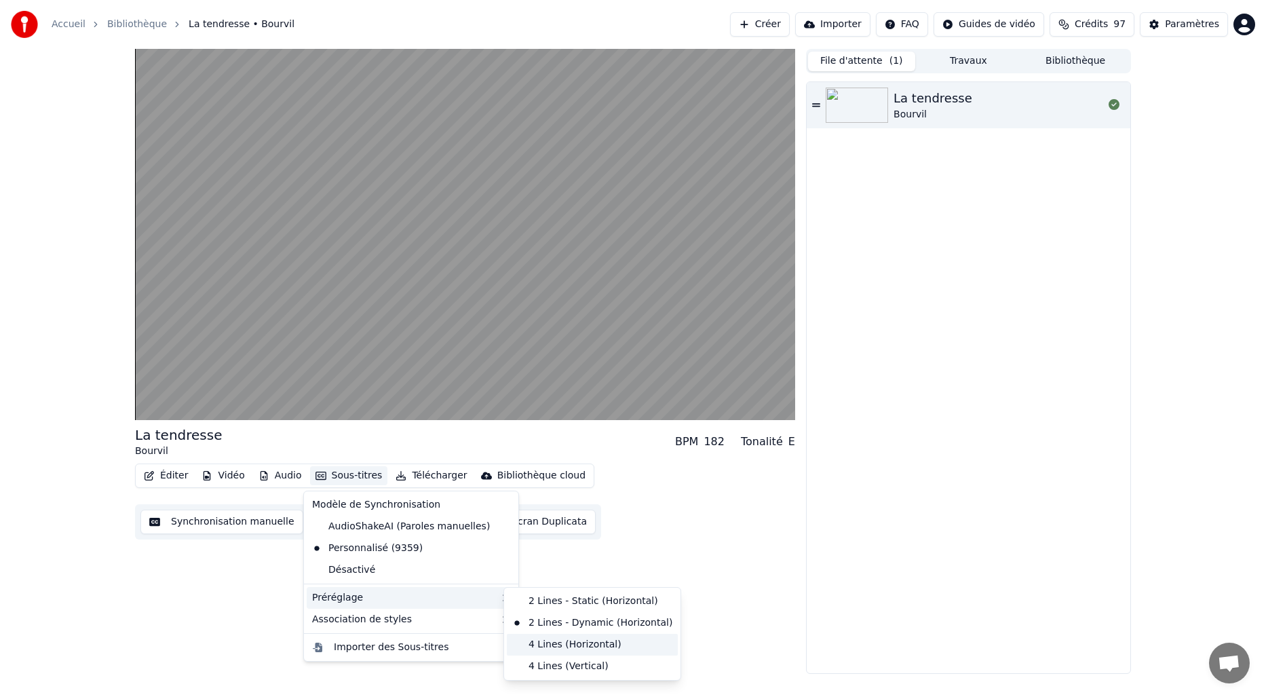
click at [537, 643] on div "4 Lines (Horizontal)" at bounding box center [592, 645] width 171 height 22
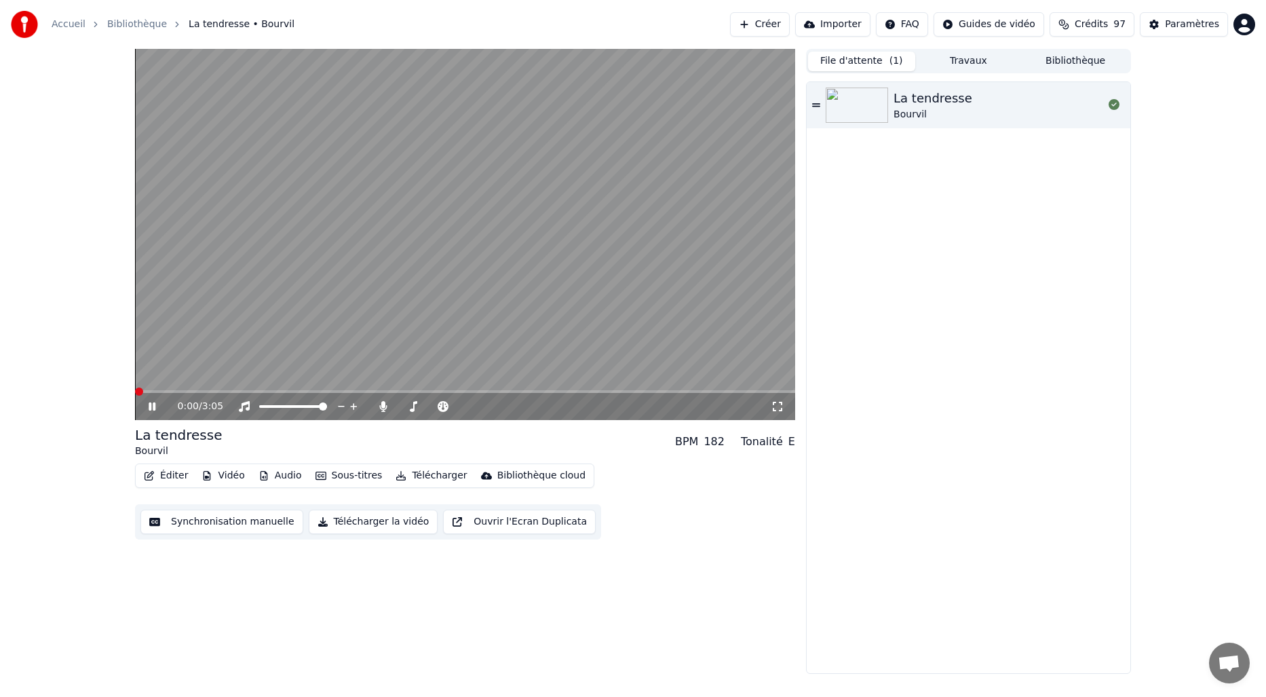
click at [135, 396] on span at bounding box center [139, 391] width 8 height 8
click at [593, 269] on video at bounding box center [465, 234] width 660 height 371
click at [957, 56] on button "Travaux" at bounding box center [968, 62] width 107 height 20
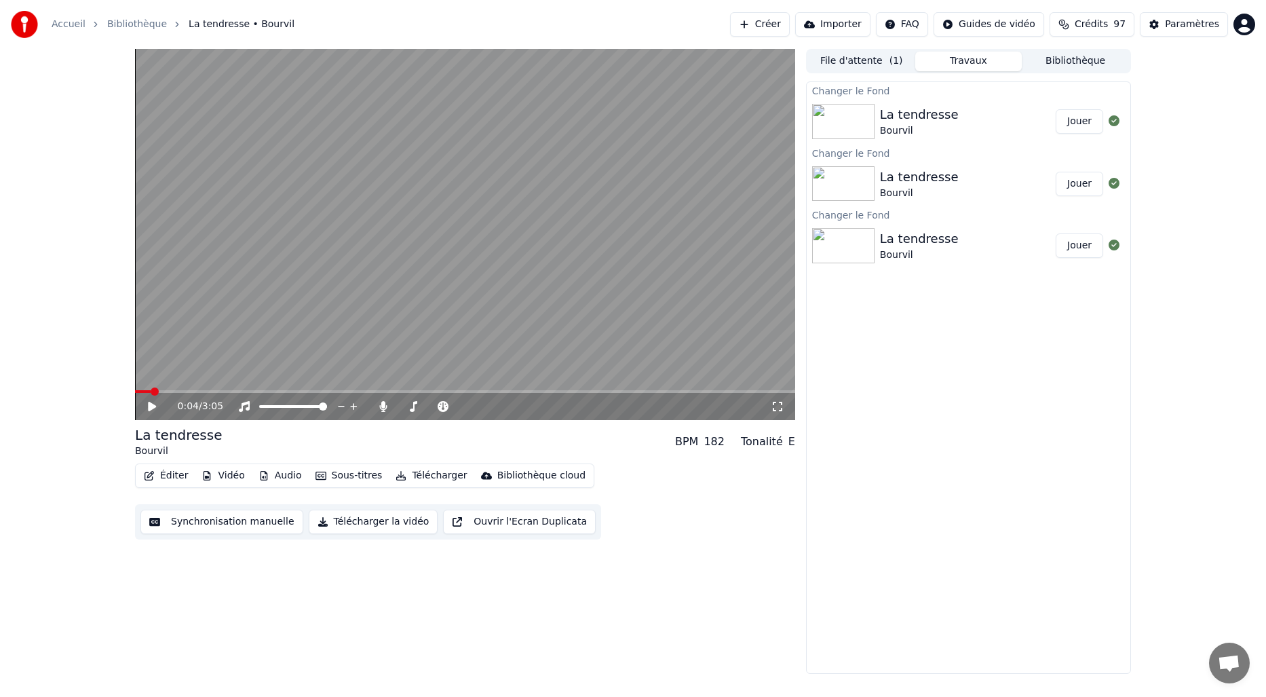
click at [1079, 121] on button "Jouer" at bounding box center [1079, 121] width 47 height 24
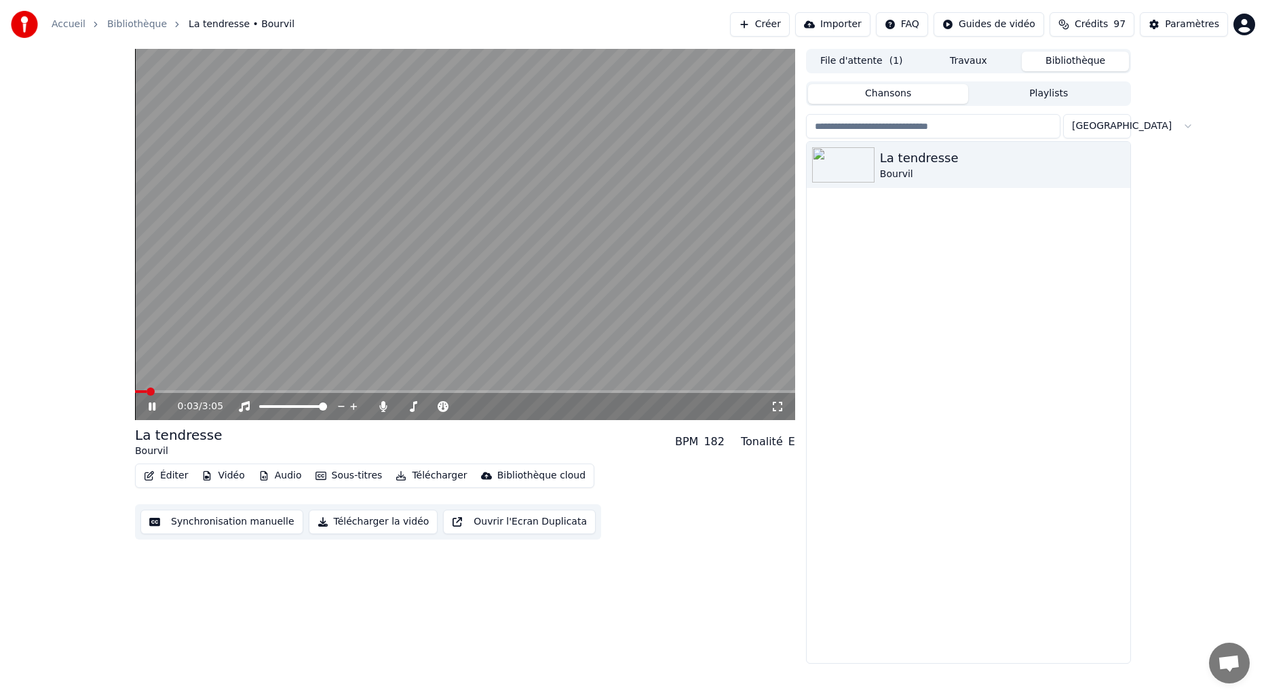
click at [1077, 60] on button "Bibliothèque" at bounding box center [1075, 62] width 107 height 20
click at [873, 162] on img at bounding box center [843, 164] width 62 height 35
click at [558, 263] on video at bounding box center [465, 234] width 660 height 371
click at [259, 309] on video at bounding box center [465, 234] width 660 height 371
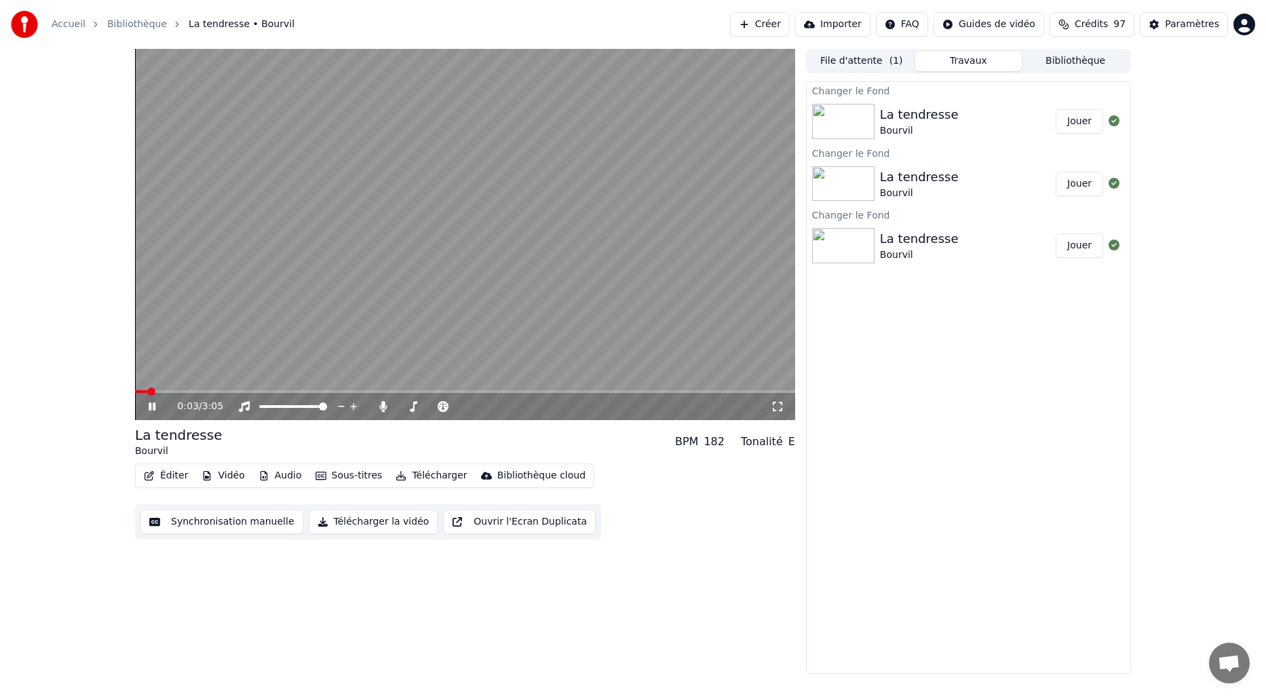
click at [957, 65] on button "Travaux" at bounding box center [968, 62] width 107 height 20
click at [845, 116] on img at bounding box center [843, 121] width 62 height 35
click at [1085, 120] on button "Jouer" at bounding box center [1079, 121] width 47 height 24
click at [613, 291] on video at bounding box center [465, 234] width 660 height 371
click at [353, 476] on button "Sous-titres" at bounding box center [349, 475] width 78 height 19
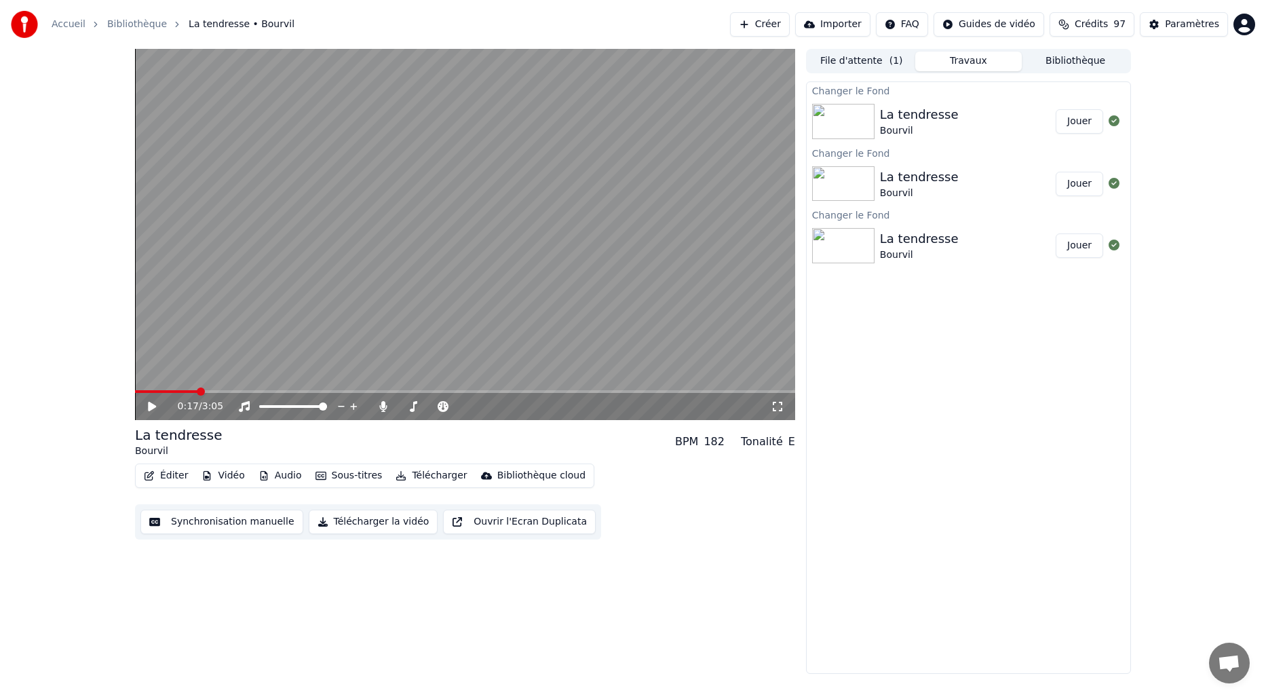
click at [634, 571] on div "0:17 / 3:05 La tendresse Bourvil BPM 182 Tonalité E Éditer Vidéo Audio Sous-tit…" at bounding box center [465, 361] width 660 height 625
click at [168, 476] on button "Éditer" at bounding box center [165, 475] width 55 height 19
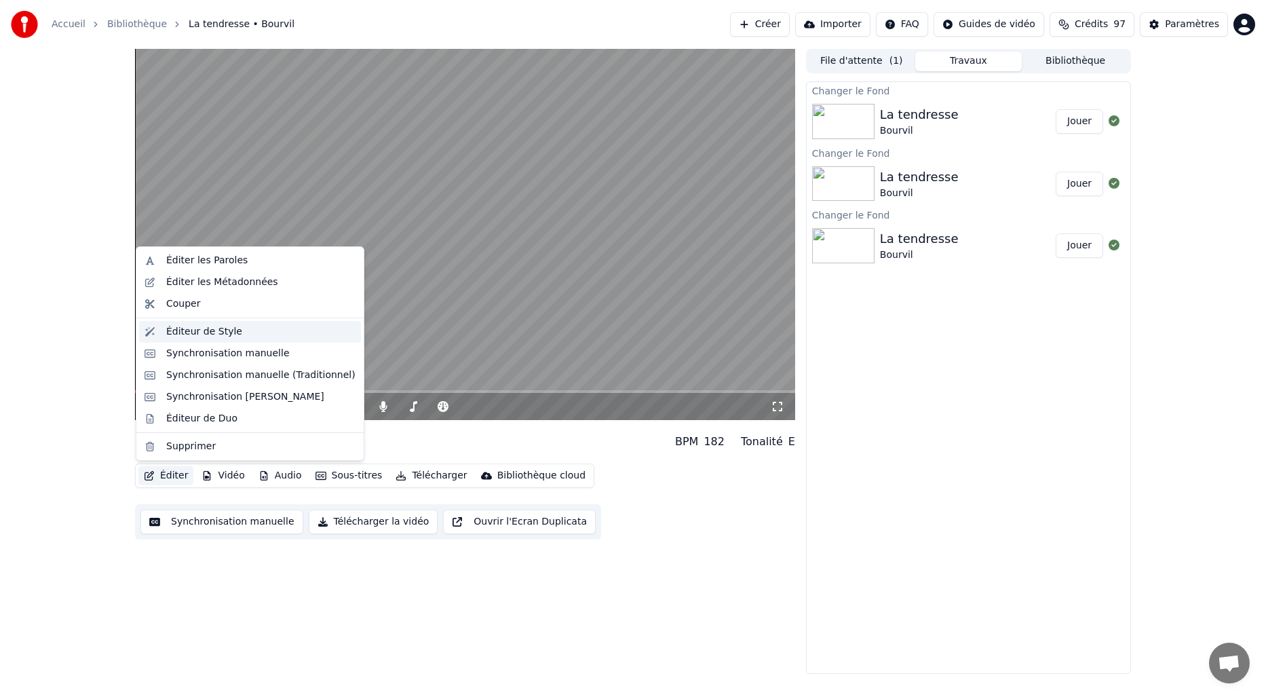
click at [197, 332] on div "Éditeur de Style" at bounding box center [204, 332] width 76 height 14
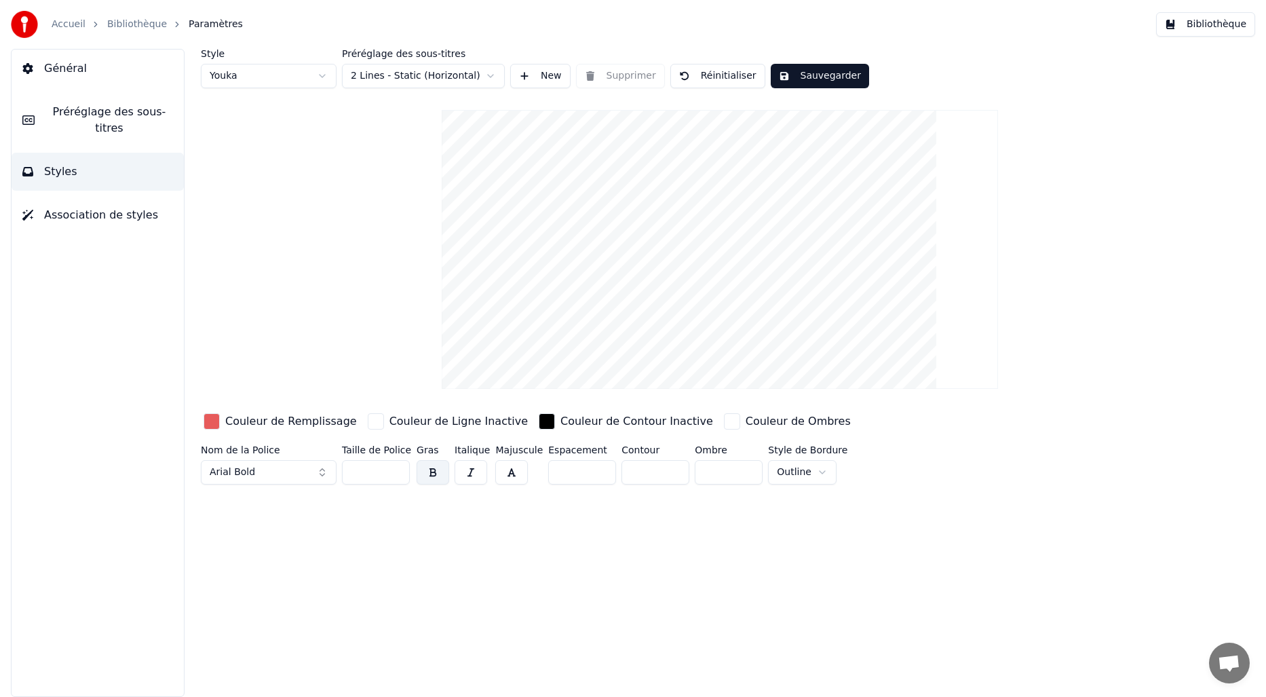
click at [53, 168] on span "Styles" at bounding box center [60, 172] width 33 height 16
click at [809, 85] on button "Sauvegarder" at bounding box center [820, 76] width 98 height 24
click at [54, 168] on span "Styles" at bounding box center [60, 172] width 33 height 16
click at [96, 117] on span "Préréglage des sous-titres" at bounding box center [109, 120] width 128 height 33
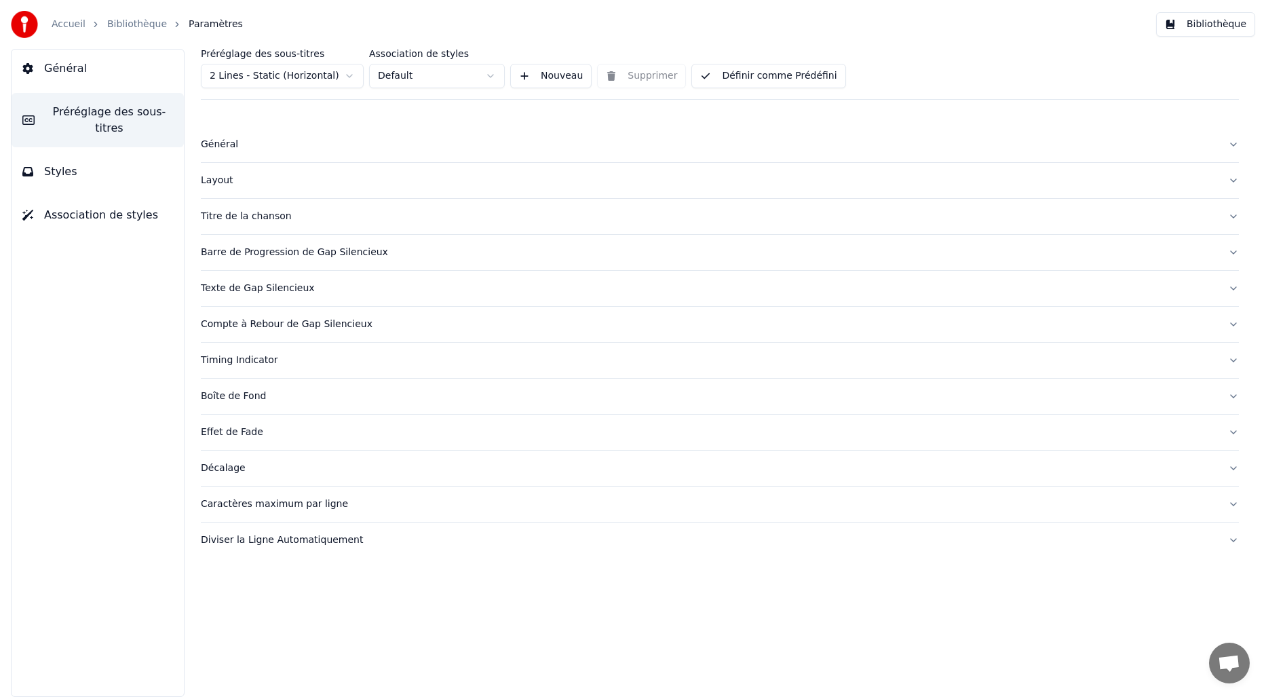
click at [263, 211] on div "Titre de la chanson" at bounding box center [709, 217] width 1016 height 14
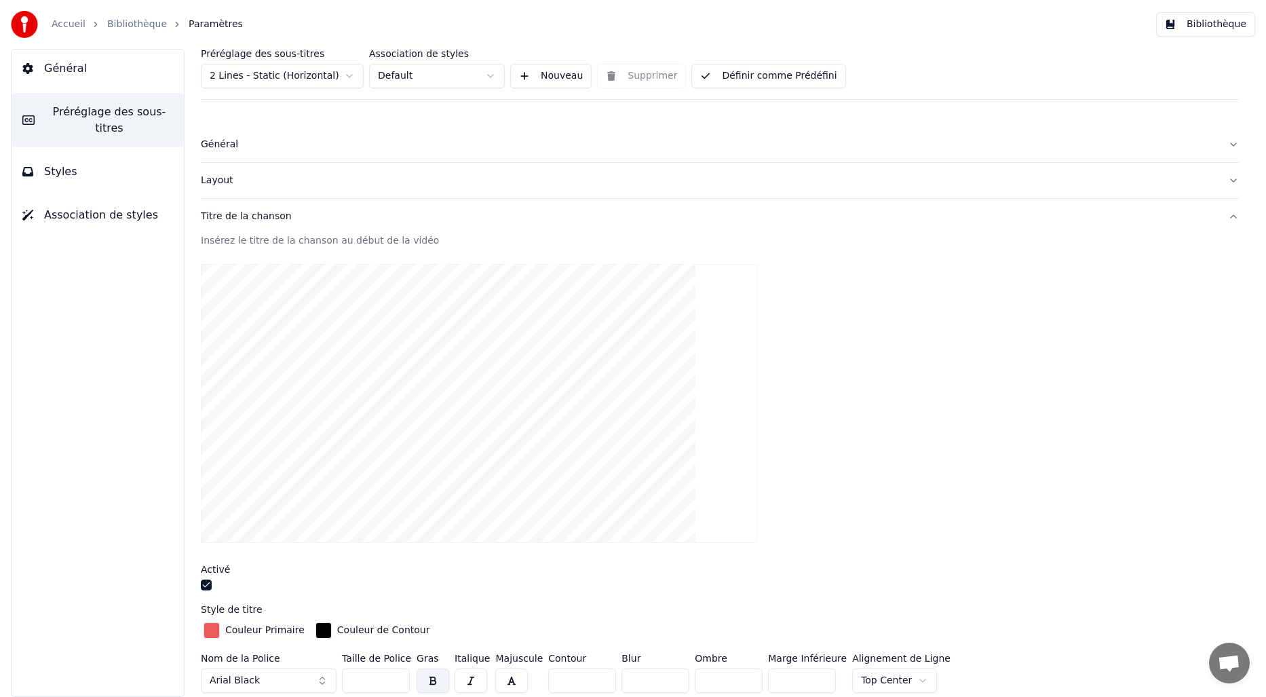
click at [208, 626] on div "button" at bounding box center [212, 630] width 16 height 16
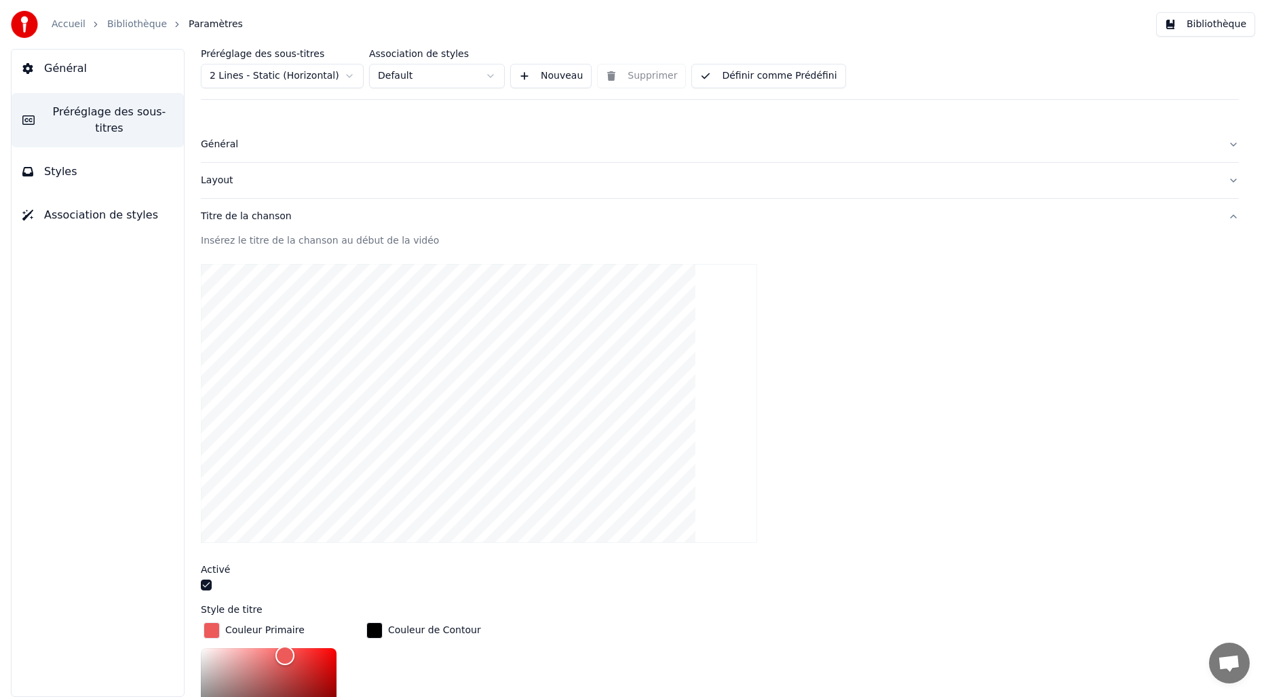
click at [286, 598] on div "Insérez le titre de la chanson au début de la vidéo Activé Style de titre Coule…" at bounding box center [720, 696] width 1038 height 924
click at [86, 111] on span "Préréglage des sous-titres" at bounding box center [109, 120] width 128 height 33
click at [63, 168] on span "Styles" at bounding box center [60, 172] width 33 height 16
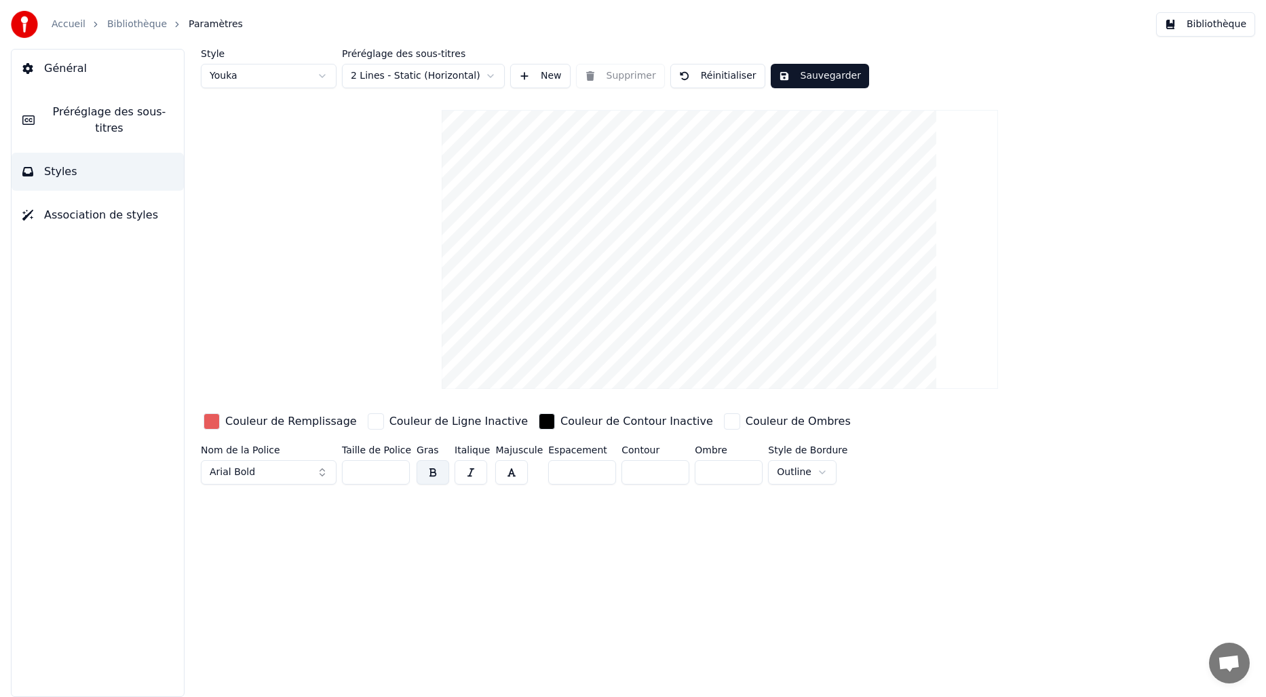
click at [789, 75] on button "Sauvegarder" at bounding box center [820, 76] width 98 height 24
click at [1175, 26] on button "Bibliothèque" at bounding box center [1205, 24] width 99 height 24
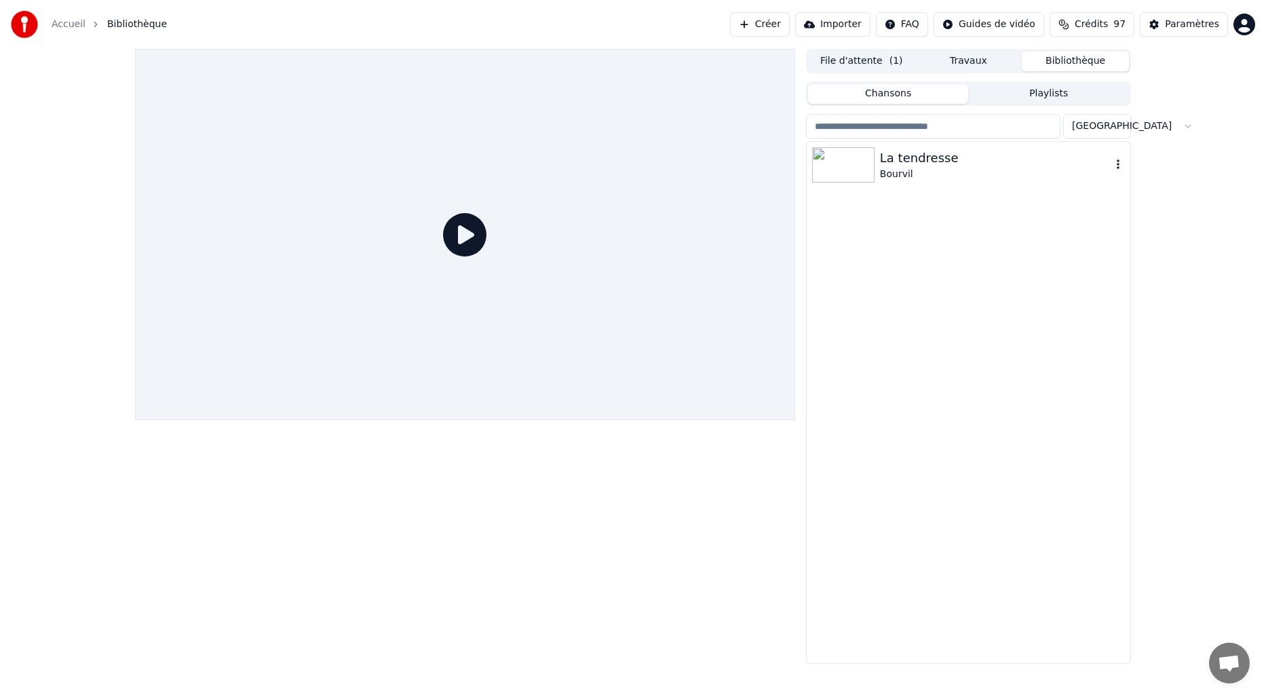
click at [863, 175] on img at bounding box center [843, 164] width 62 height 35
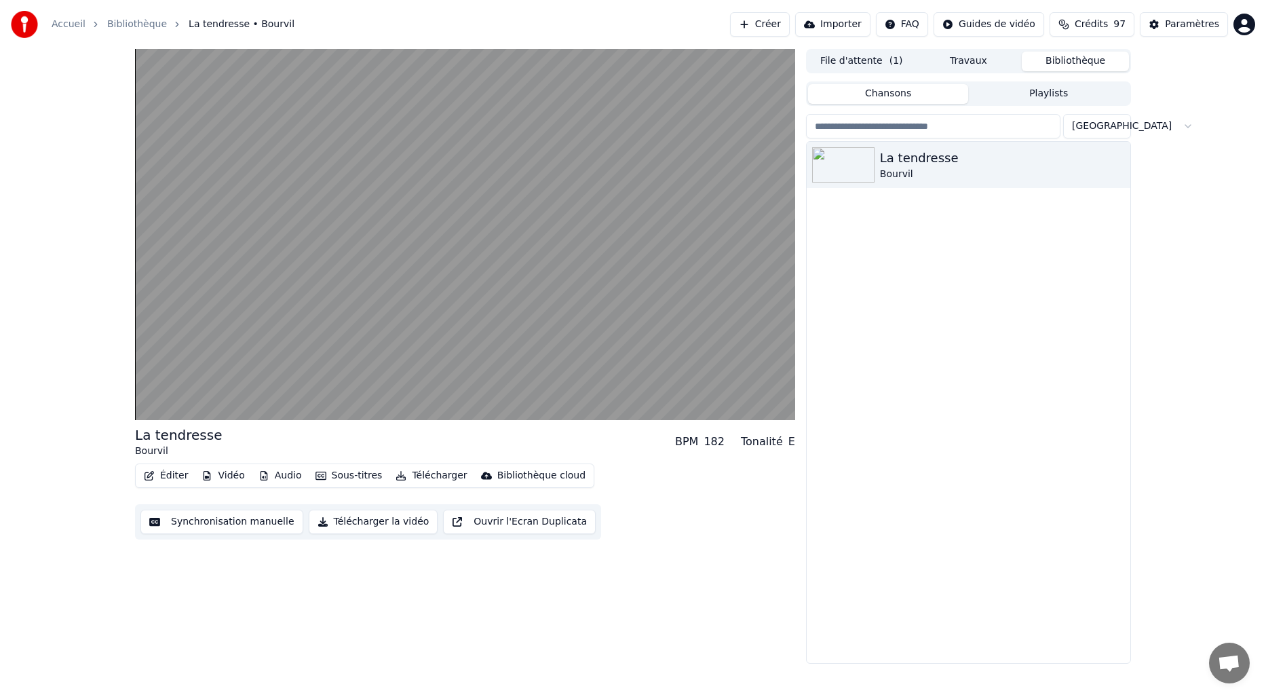
click at [969, 60] on button "Travaux" at bounding box center [968, 62] width 107 height 20
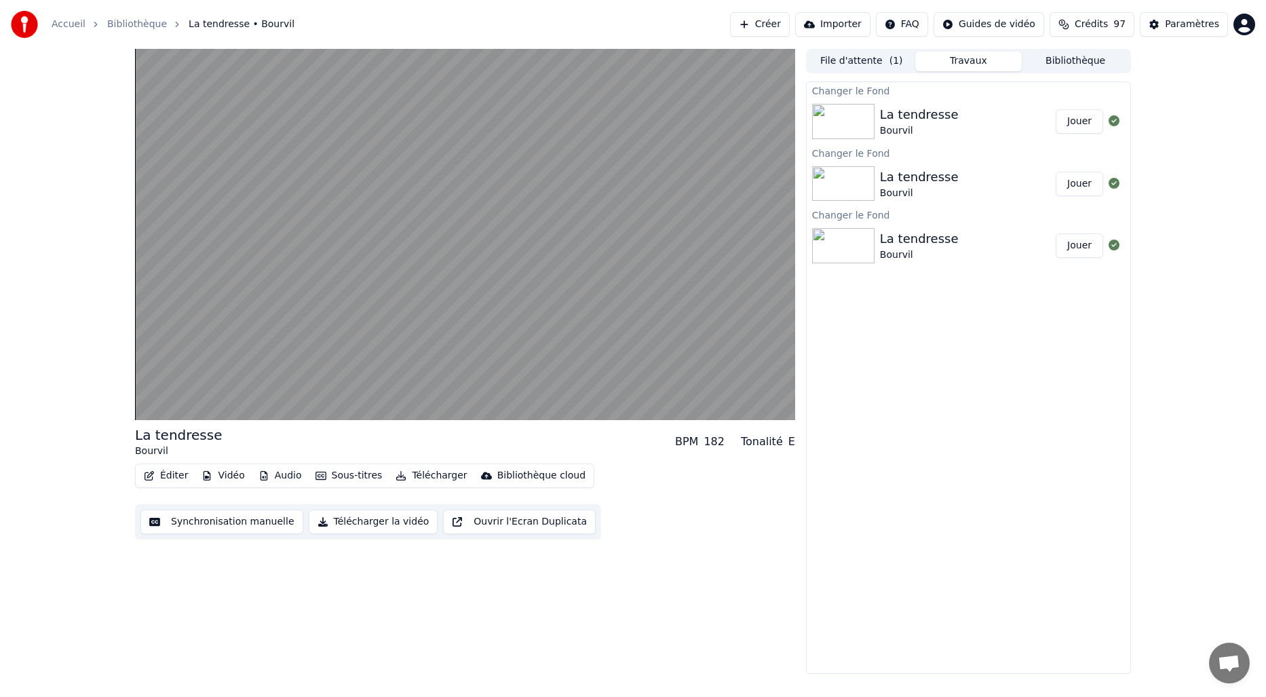
click at [1067, 113] on button "Jouer" at bounding box center [1079, 121] width 47 height 24
click at [870, 64] on button "File d'attente ( 1 )" at bounding box center [861, 62] width 107 height 20
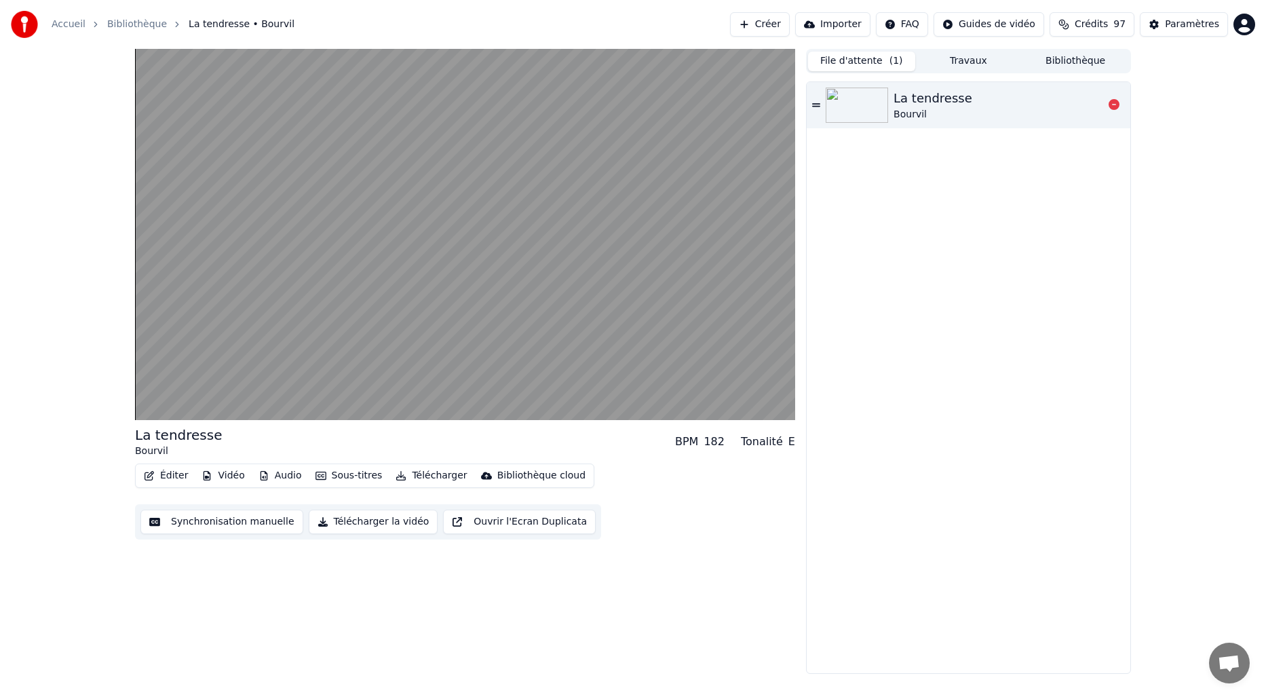
click at [862, 108] on img at bounding box center [857, 105] width 62 height 35
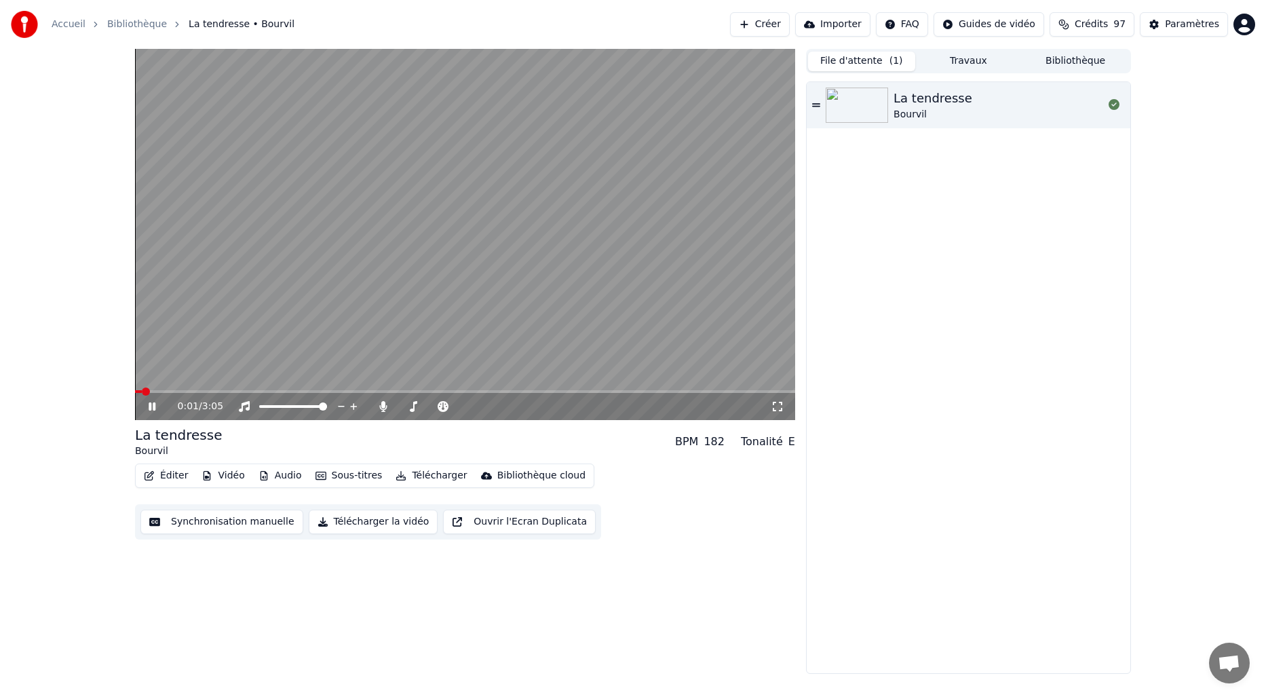
click at [667, 254] on video at bounding box center [465, 234] width 660 height 371
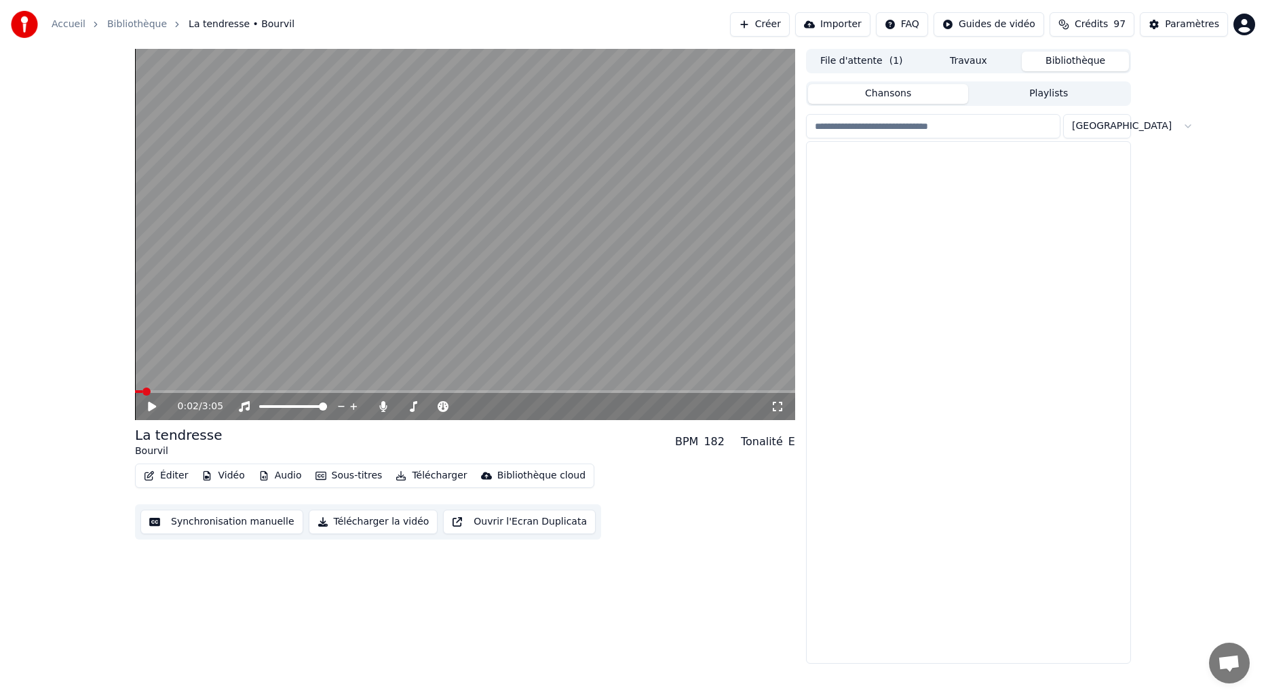
click at [1080, 58] on button "Bibliothèque" at bounding box center [1075, 62] width 107 height 20
click at [883, 160] on div "La tendresse" at bounding box center [995, 158] width 231 height 19
click at [975, 65] on button "Travaux" at bounding box center [968, 62] width 107 height 20
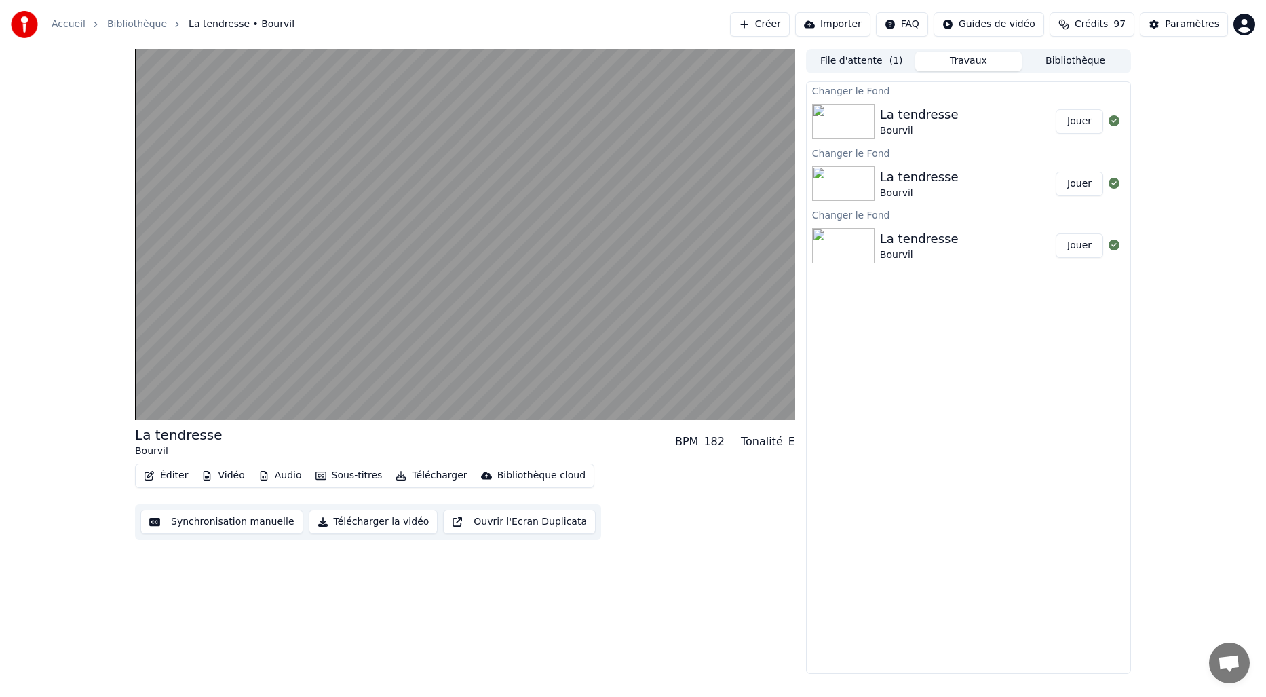
click at [1085, 122] on button "Jouer" at bounding box center [1079, 121] width 47 height 24
click at [1075, 185] on button "Jouer" at bounding box center [1079, 184] width 47 height 24
click at [1073, 246] on button "Jouer" at bounding box center [1079, 245] width 47 height 24
click at [1068, 115] on button "Jouer" at bounding box center [1079, 121] width 47 height 24
click at [180, 475] on button "Éditer" at bounding box center [165, 475] width 55 height 19
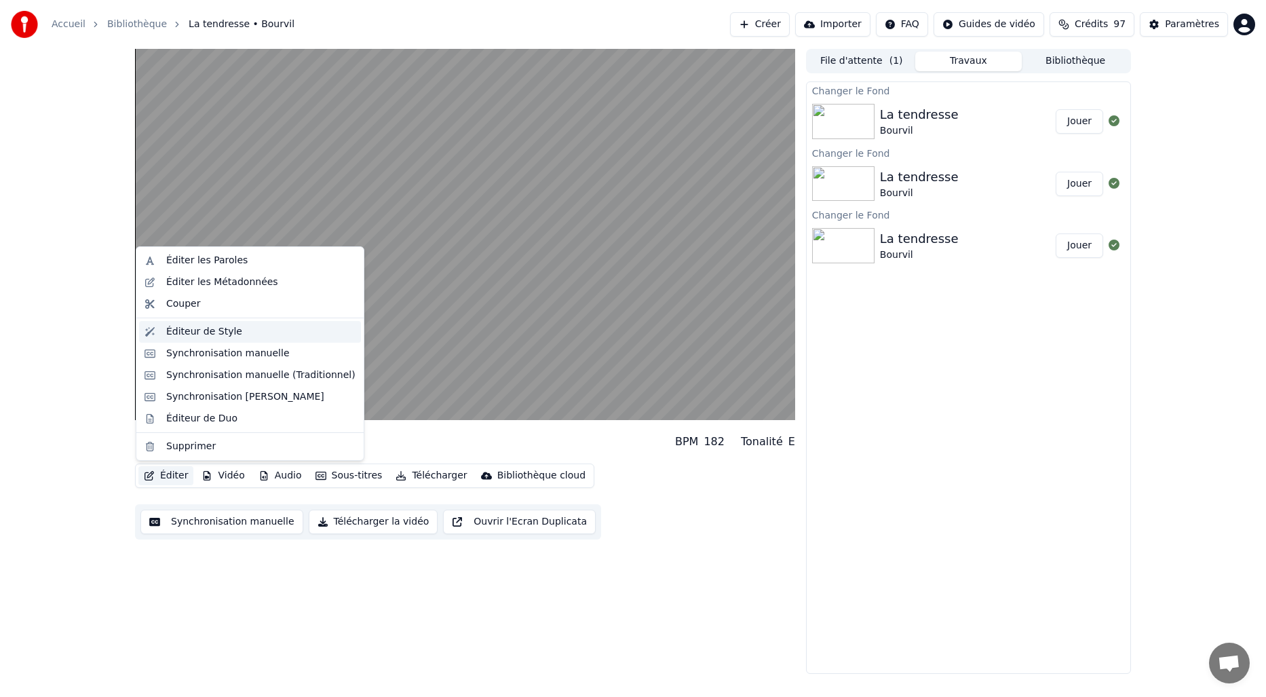
click at [204, 333] on div "Éditeur de Style" at bounding box center [204, 332] width 76 height 14
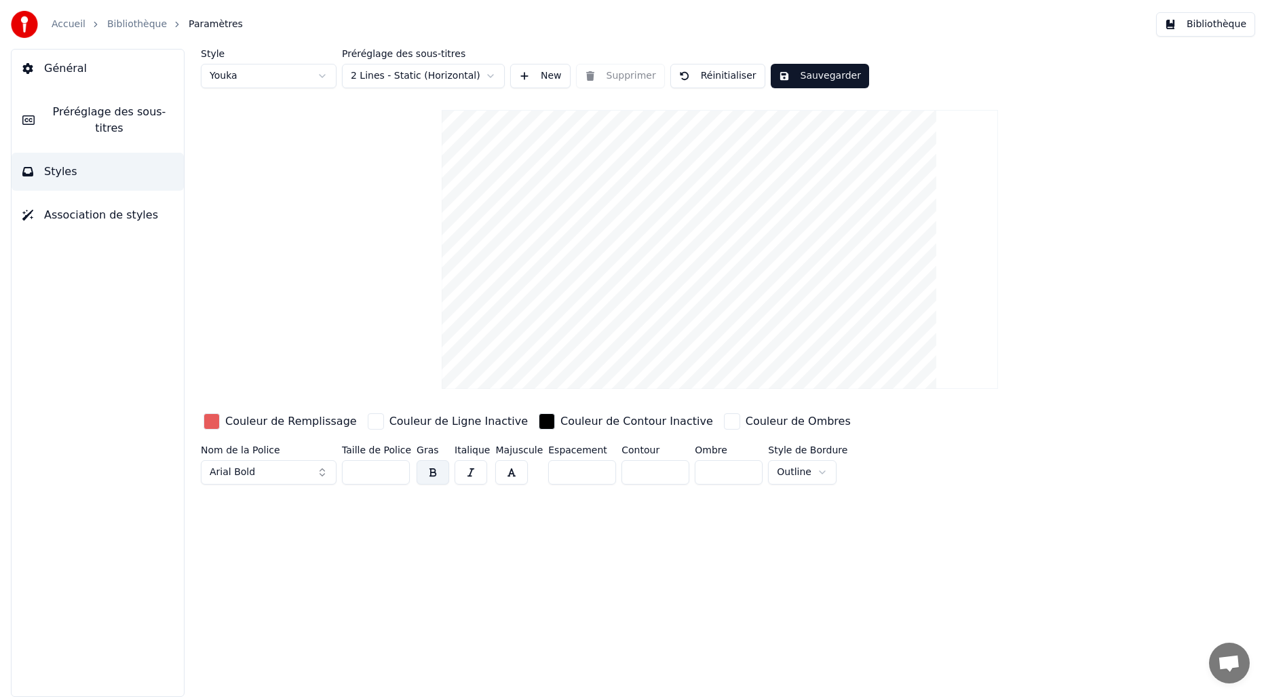
click at [85, 118] on span "Préréglage des sous-titres" at bounding box center [109, 120] width 128 height 33
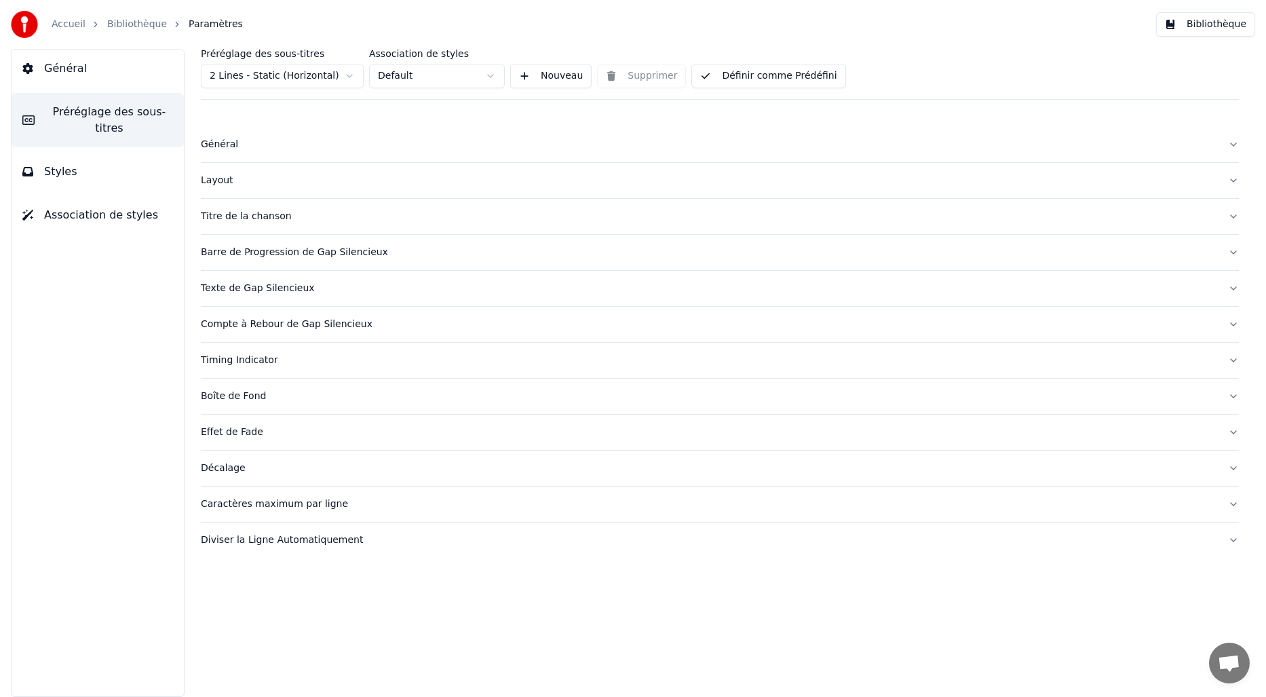
click at [227, 212] on div "Titre de la chanson" at bounding box center [709, 217] width 1016 height 14
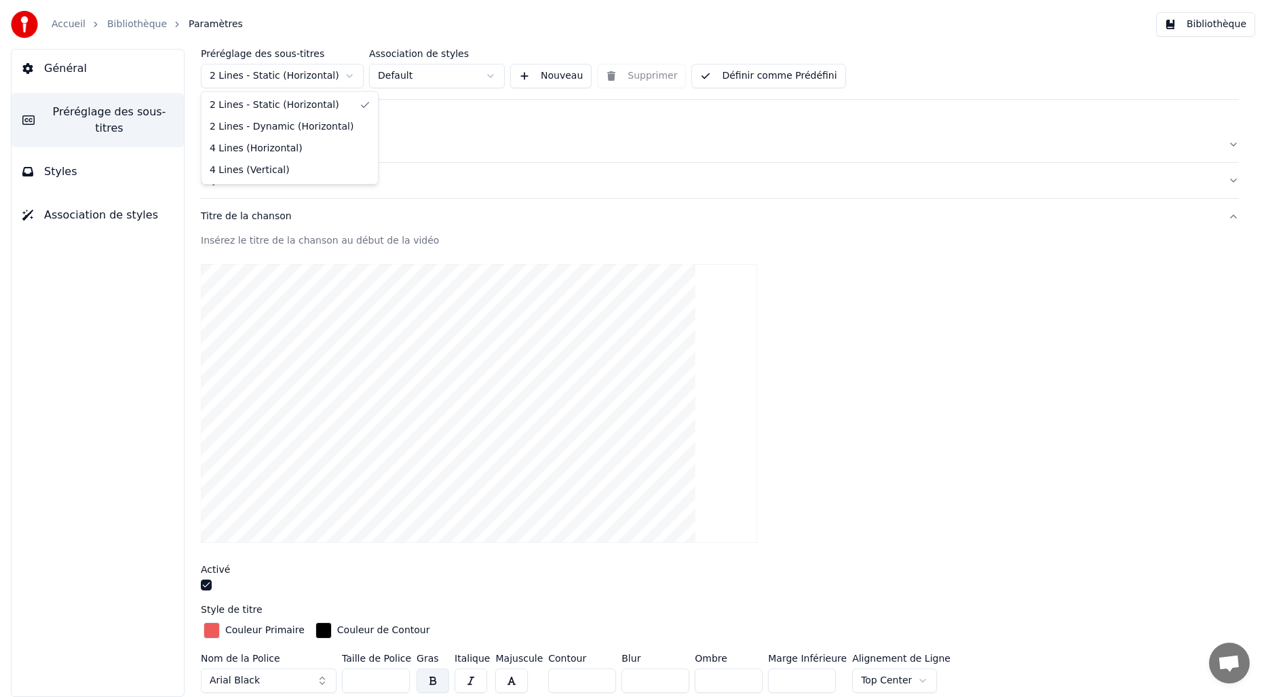
click at [336, 75] on html "Accueil Bibliothèque Paramètres Bibliothèque Général Préréglage des sous-titres…" at bounding box center [633, 348] width 1266 height 697
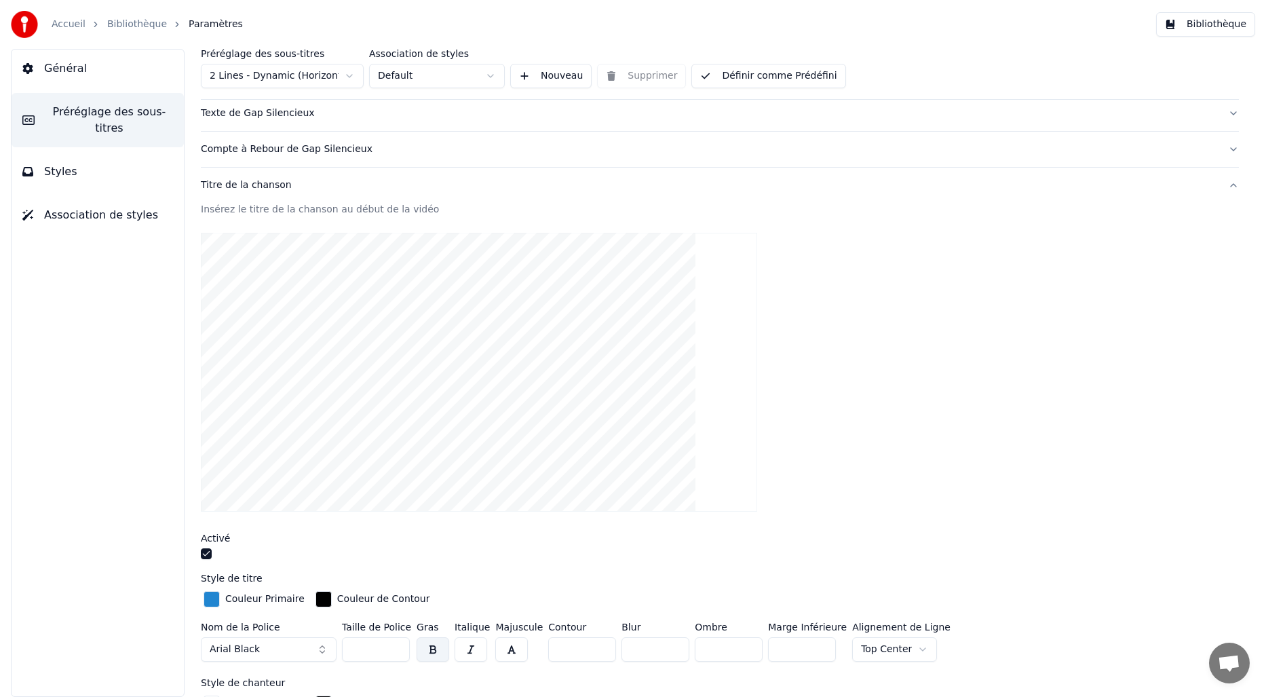
scroll to position [190, 0]
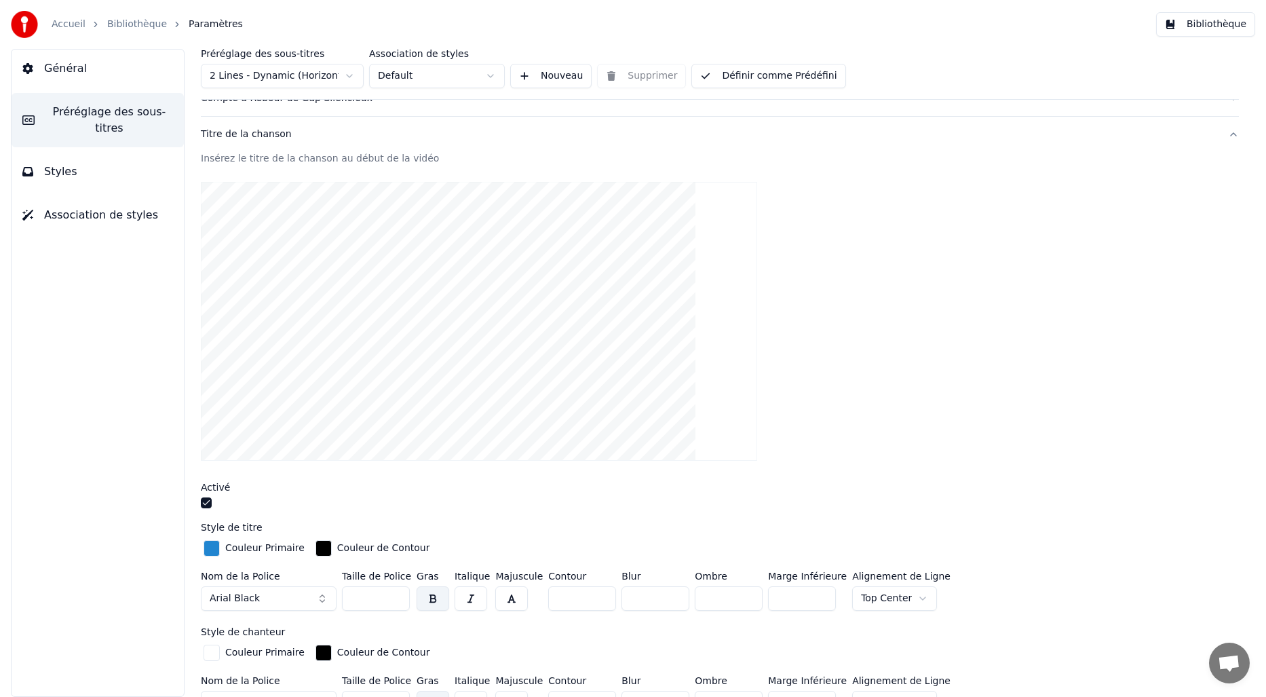
click at [215, 547] on div "button" at bounding box center [212, 548] width 16 height 16
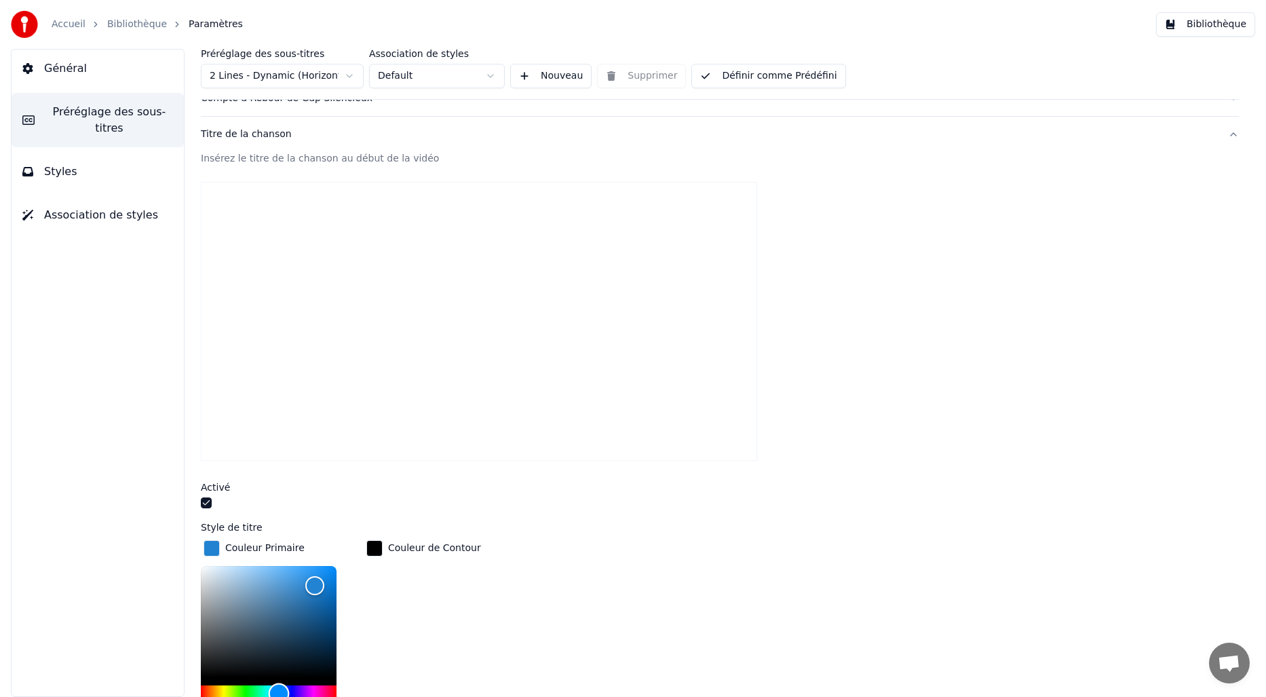
scroll to position [193, 0]
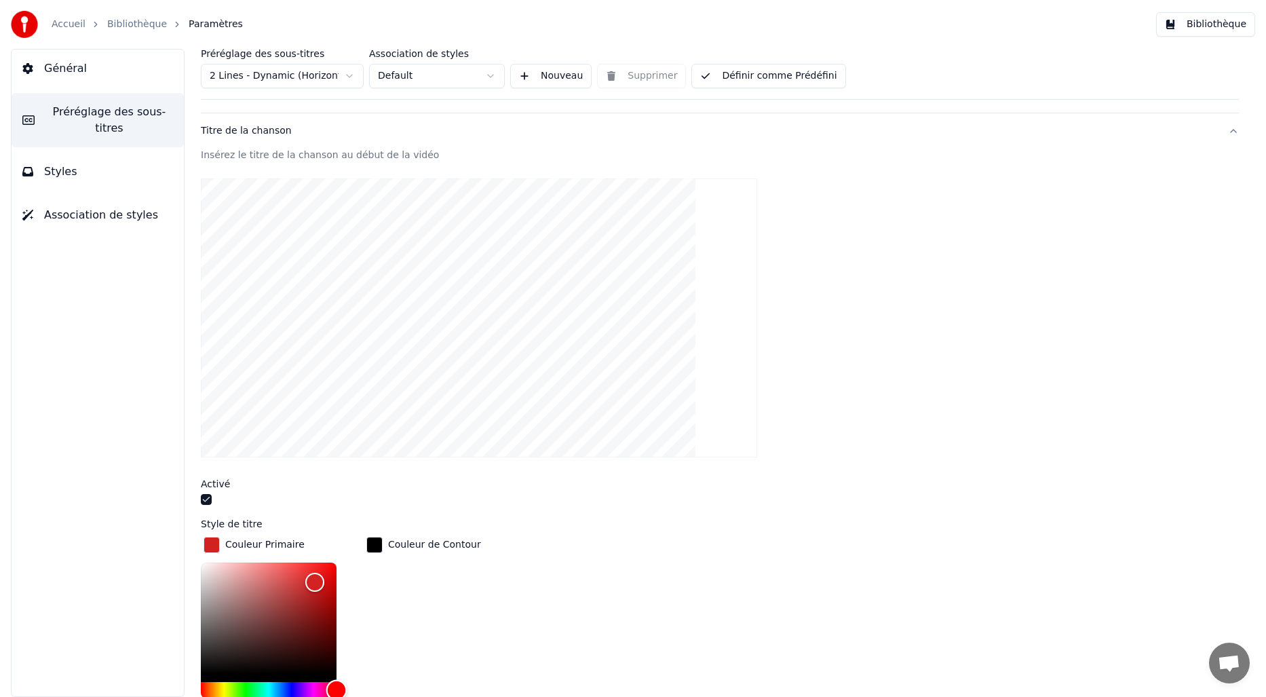
drag, startPoint x: 279, startPoint y: 689, endPoint x: 355, endPoint y: 695, distance: 76.2
click at [355, 695] on div "*******" at bounding box center [279, 647] width 157 height 171
drag, startPoint x: 316, startPoint y: 581, endPoint x: 283, endPoint y: 569, distance: 35.4
click at [283, 569] on div "Color" at bounding box center [283, 570] width 21 height 21
type input "*******"
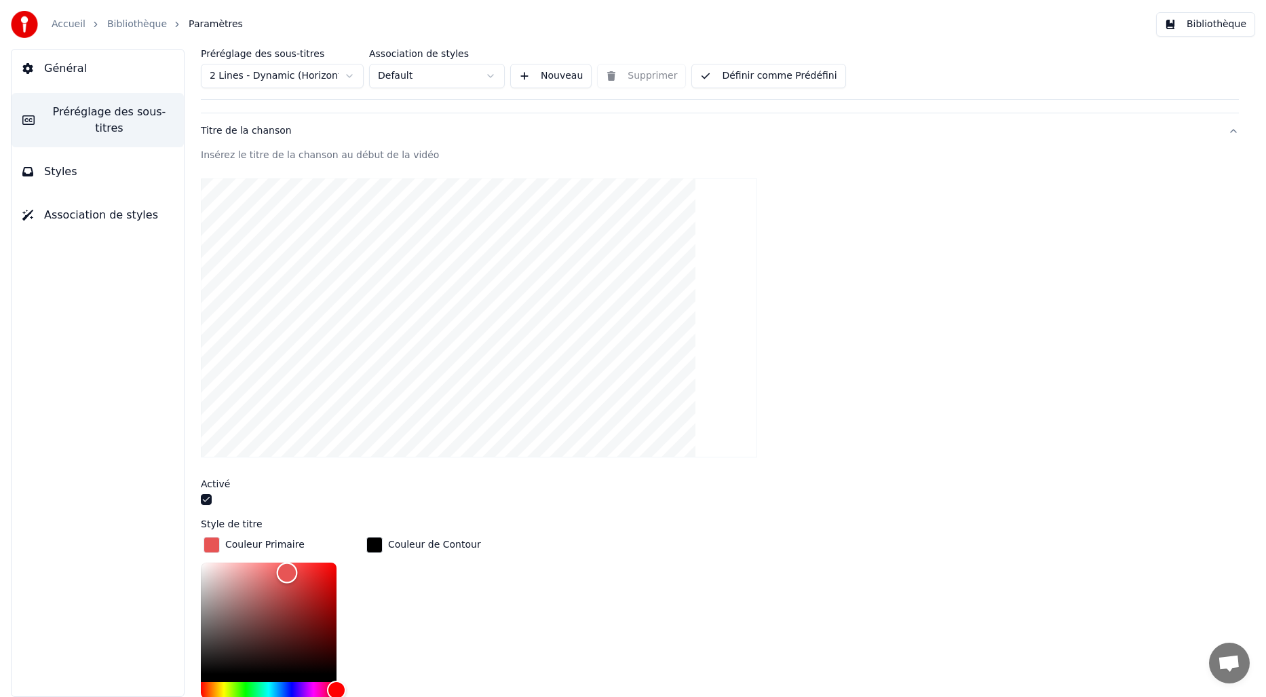
drag, startPoint x: 275, startPoint y: 571, endPoint x: 287, endPoint y: 571, distance: 11.6
click at [287, 571] on div "Color" at bounding box center [287, 572] width 21 height 21
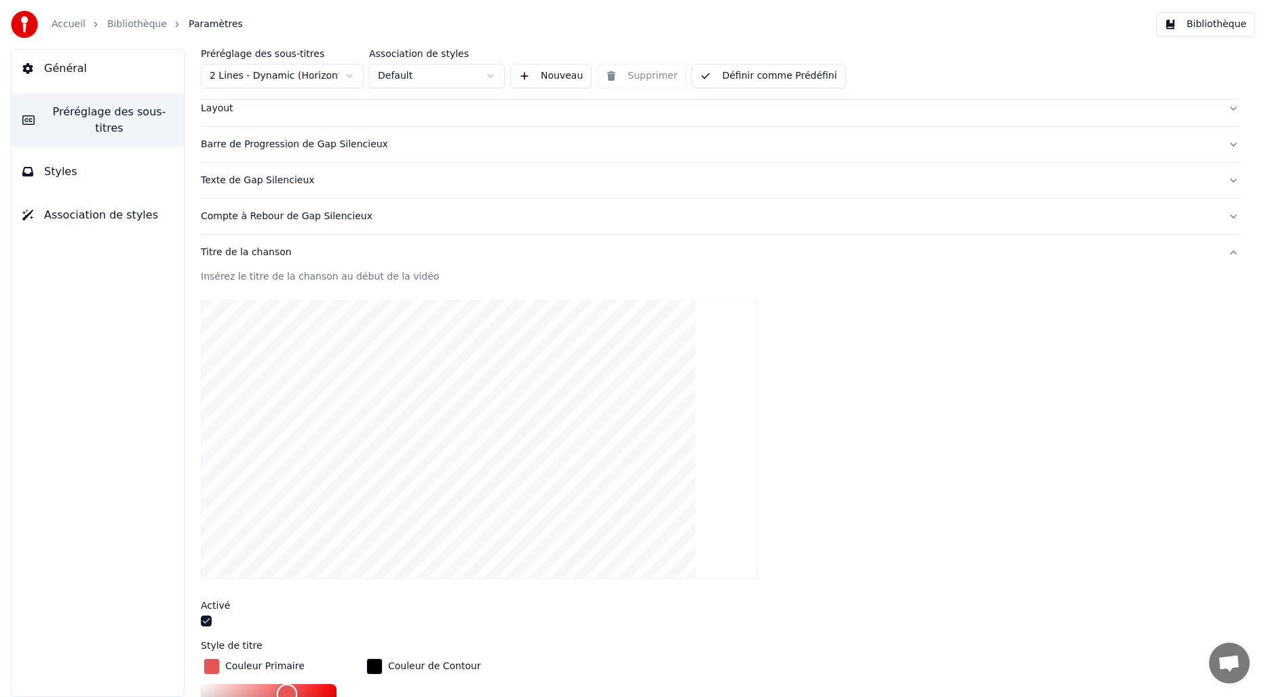
scroll to position [0, 0]
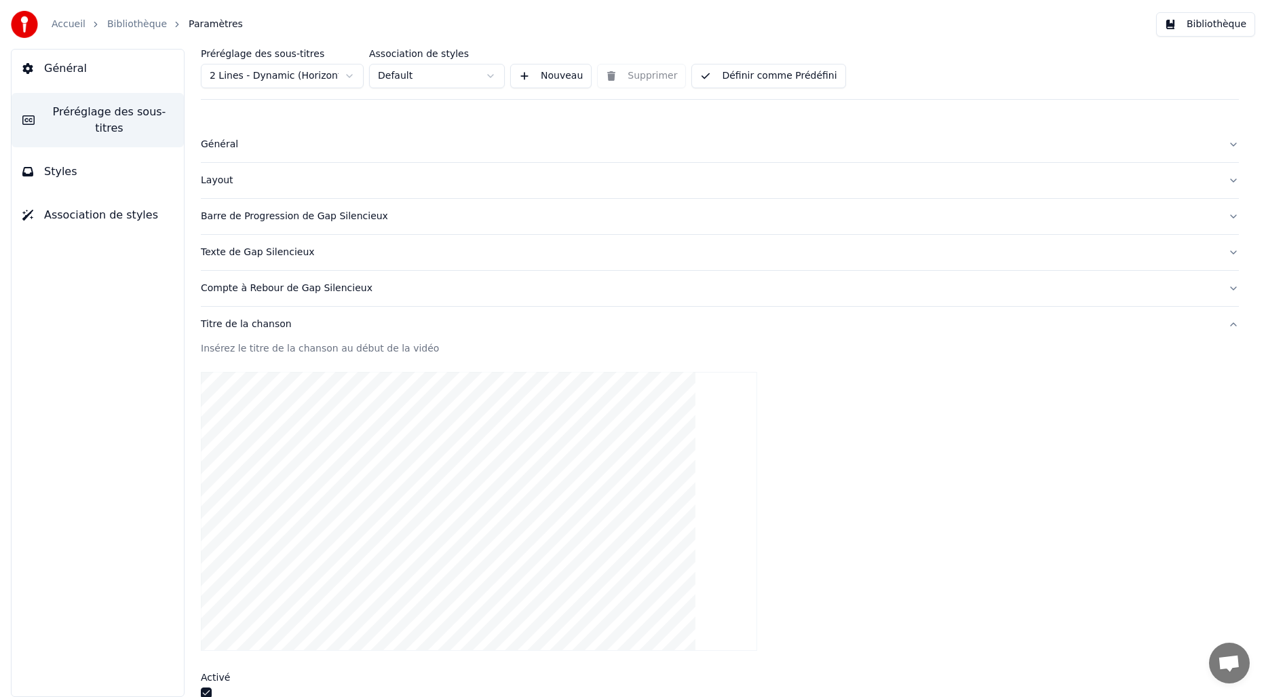
click at [64, 172] on span "Styles" at bounding box center [60, 172] width 33 height 16
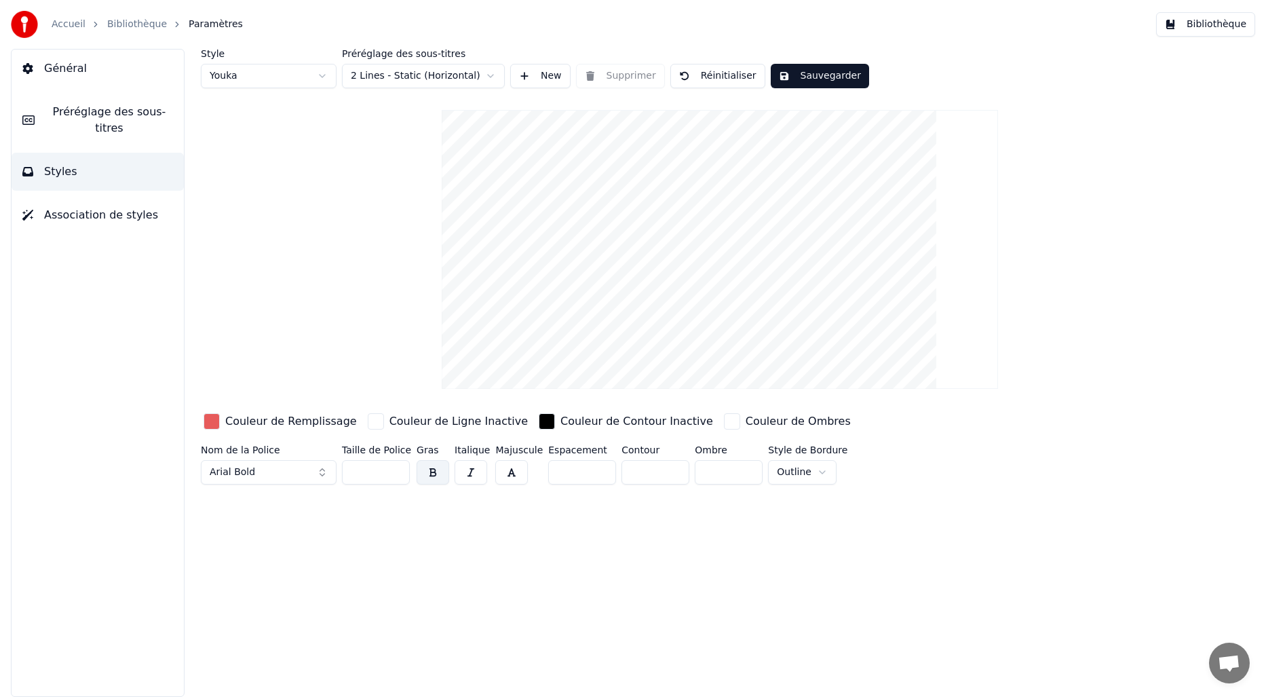
click at [828, 70] on button "Sauvegarder" at bounding box center [820, 76] width 98 height 24
click at [1179, 27] on button "Bibliothèque" at bounding box center [1205, 24] width 99 height 24
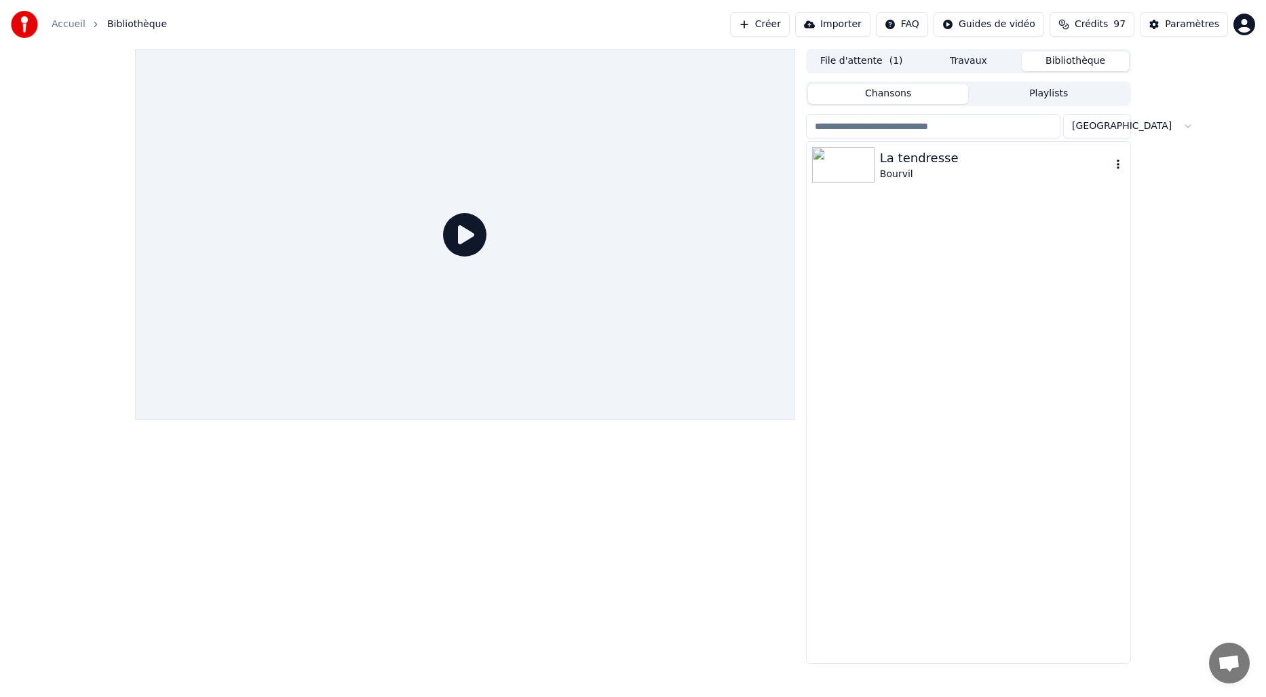
click at [860, 166] on img at bounding box center [843, 164] width 62 height 35
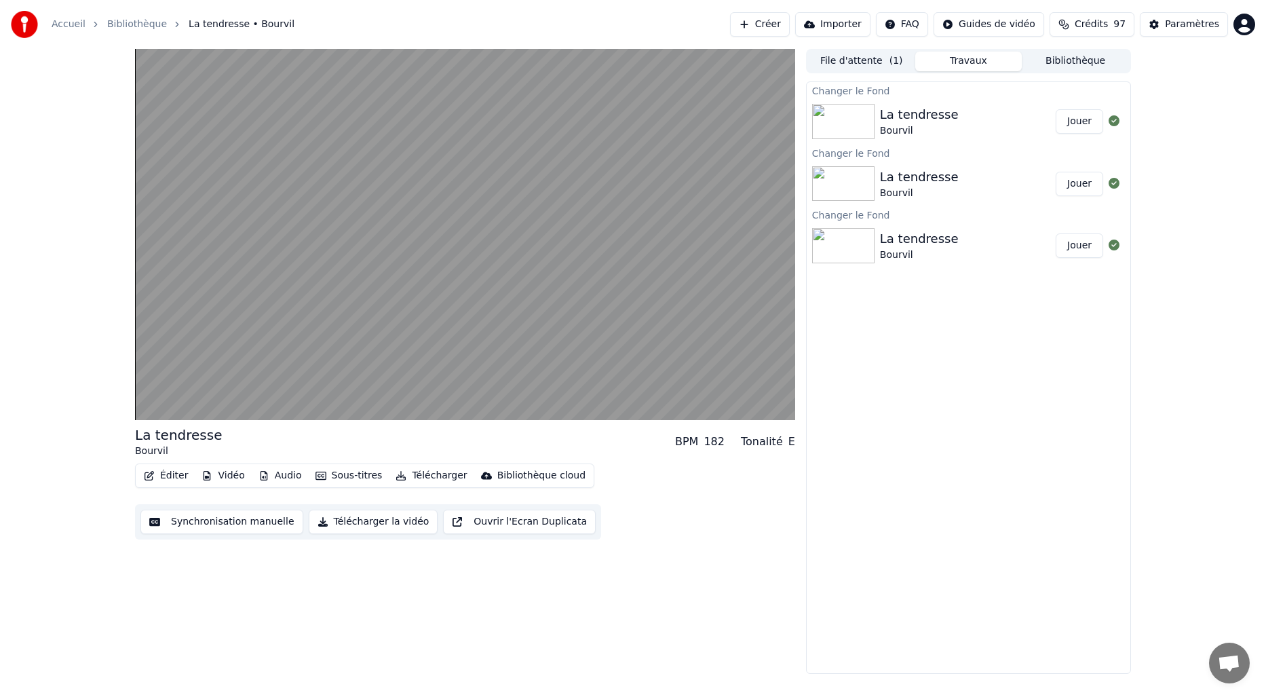
click at [957, 56] on button "Travaux" at bounding box center [968, 62] width 107 height 20
click at [914, 125] on div "Bourvil" at bounding box center [919, 131] width 79 height 14
click at [846, 124] on img at bounding box center [843, 121] width 62 height 35
click at [1071, 126] on button "Jouer" at bounding box center [1079, 121] width 47 height 24
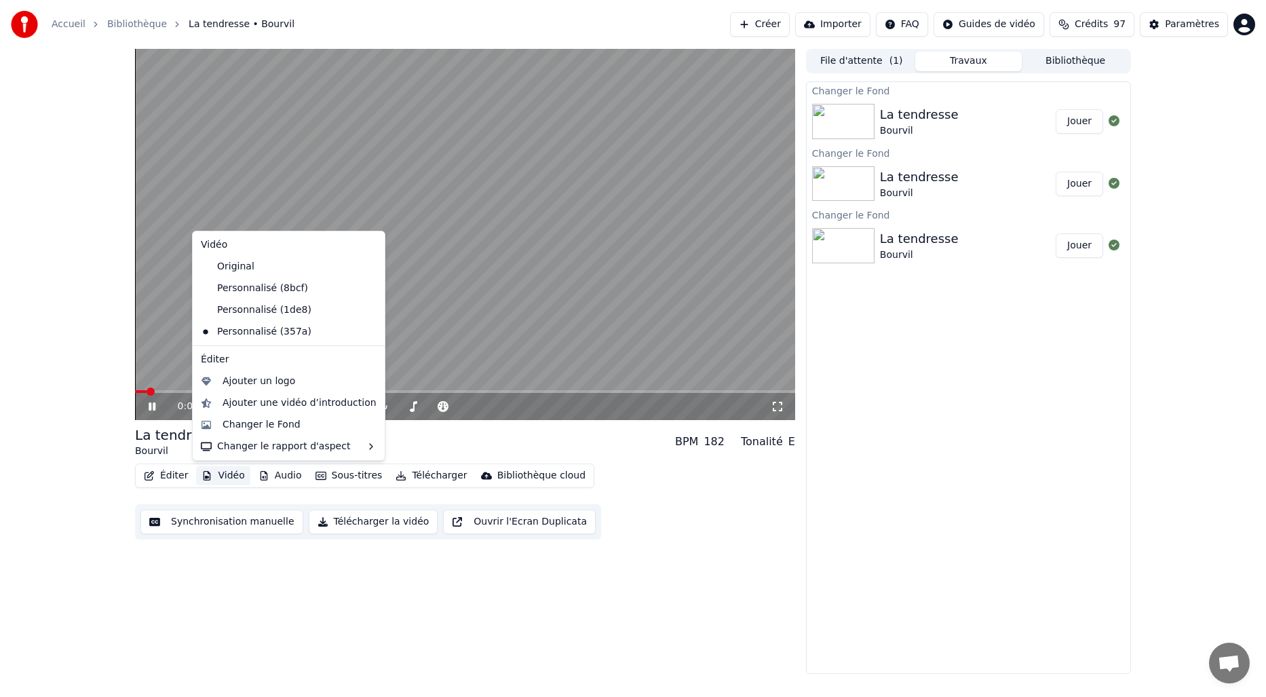
click at [229, 478] on button "Vidéo" at bounding box center [223, 475] width 54 height 19
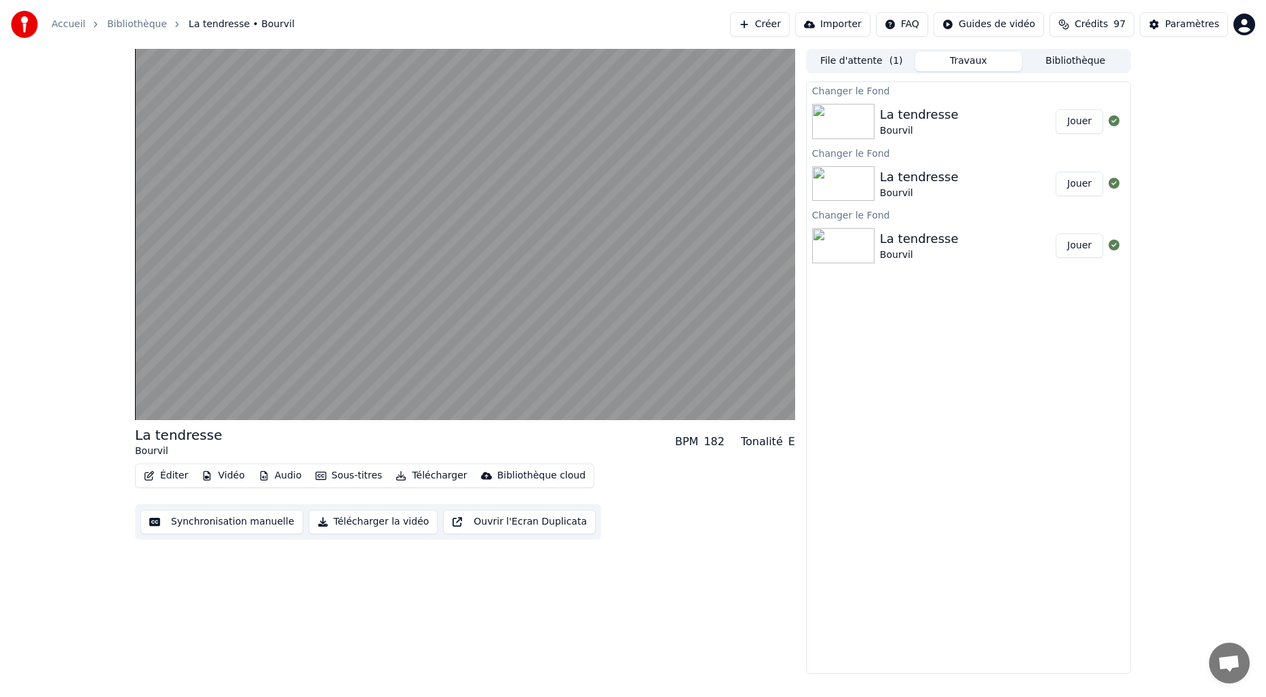
click at [265, 551] on div "La tendresse Bourvil BPM 182 Tonalité E Éditer Vidéo Audio Sous-titres Téléchar…" at bounding box center [465, 361] width 660 height 625
click at [339, 477] on button "Sous-titres" at bounding box center [349, 475] width 78 height 19
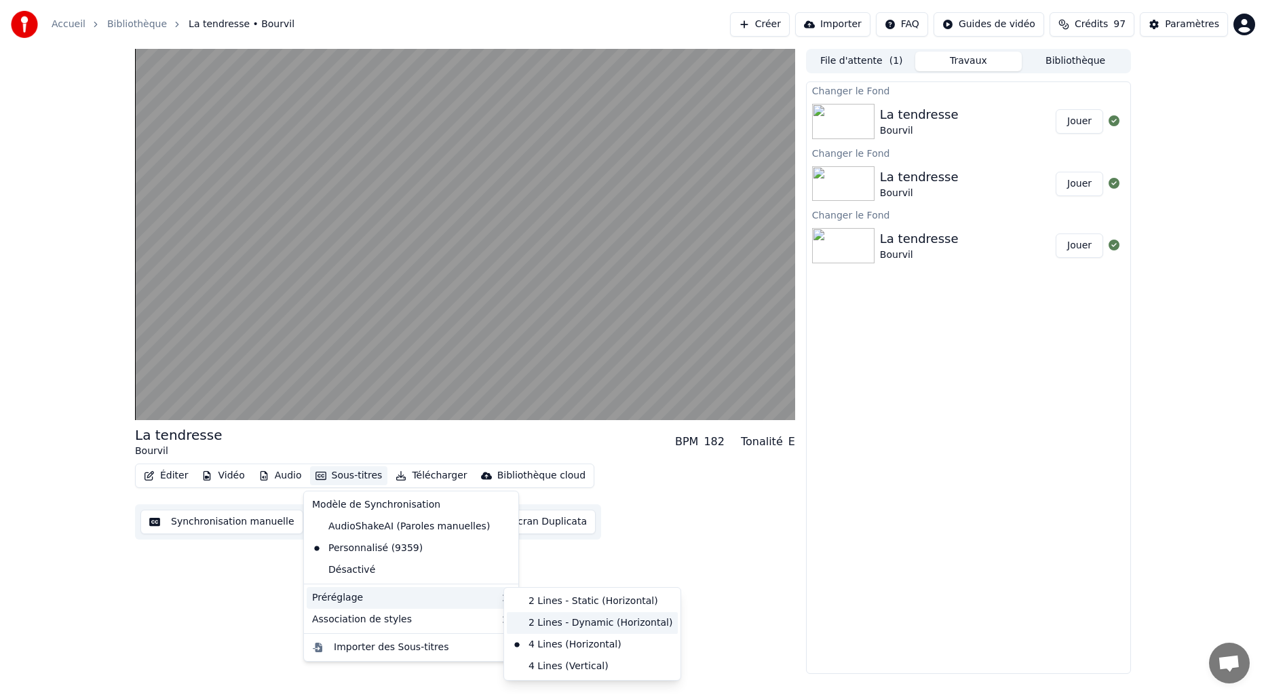
click at [558, 619] on div "2 Lines - Dynamic (Horizontal)" at bounding box center [592, 623] width 171 height 22
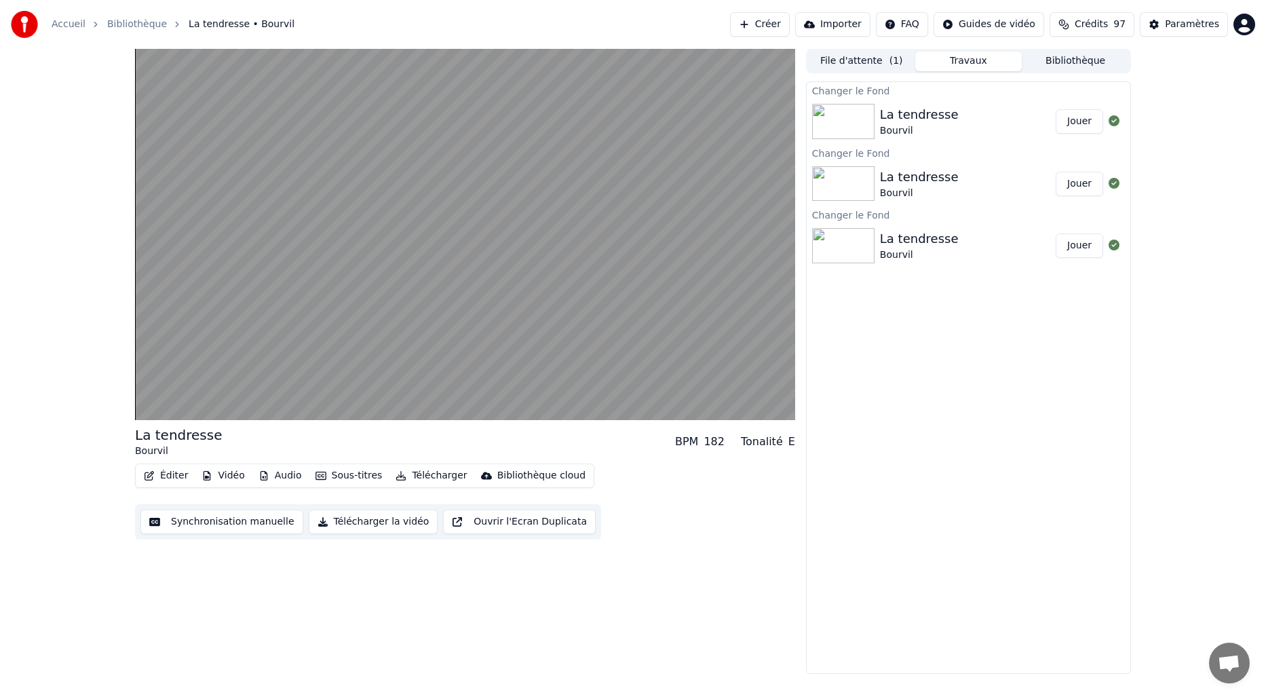
click at [337, 474] on button "Sous-titres" at bounding box center [349, 475] width 78 height 19
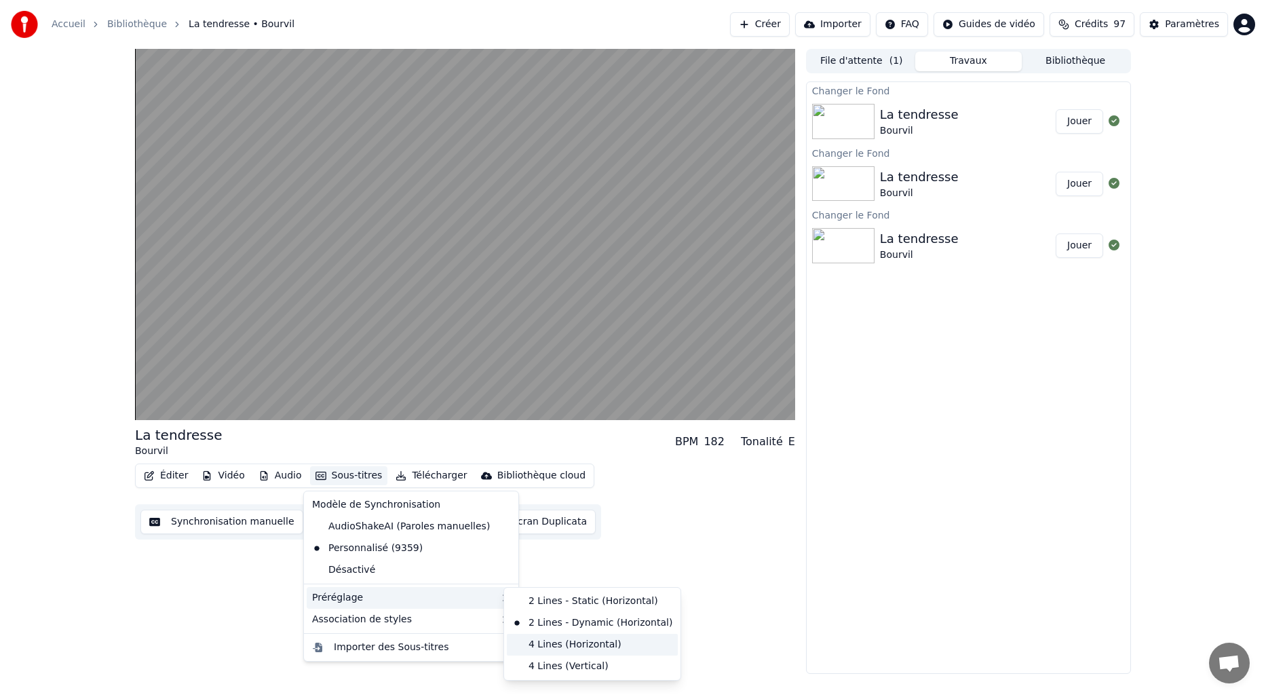
click at [571, 644] on div "4 Lines (Horizontal)" at bounding box center [592, 645] width 171 height 22
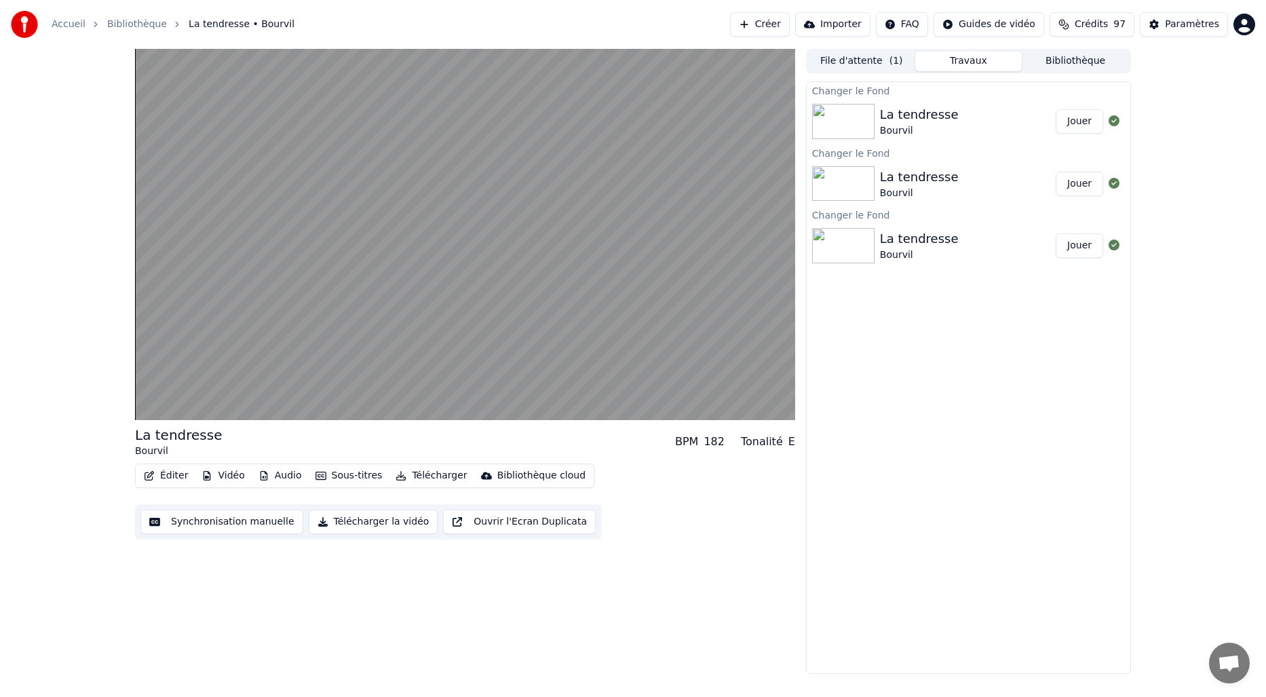
click at [1078, 119] on button "Jouer" at bounding box center [1079, 121] width 47 height 24
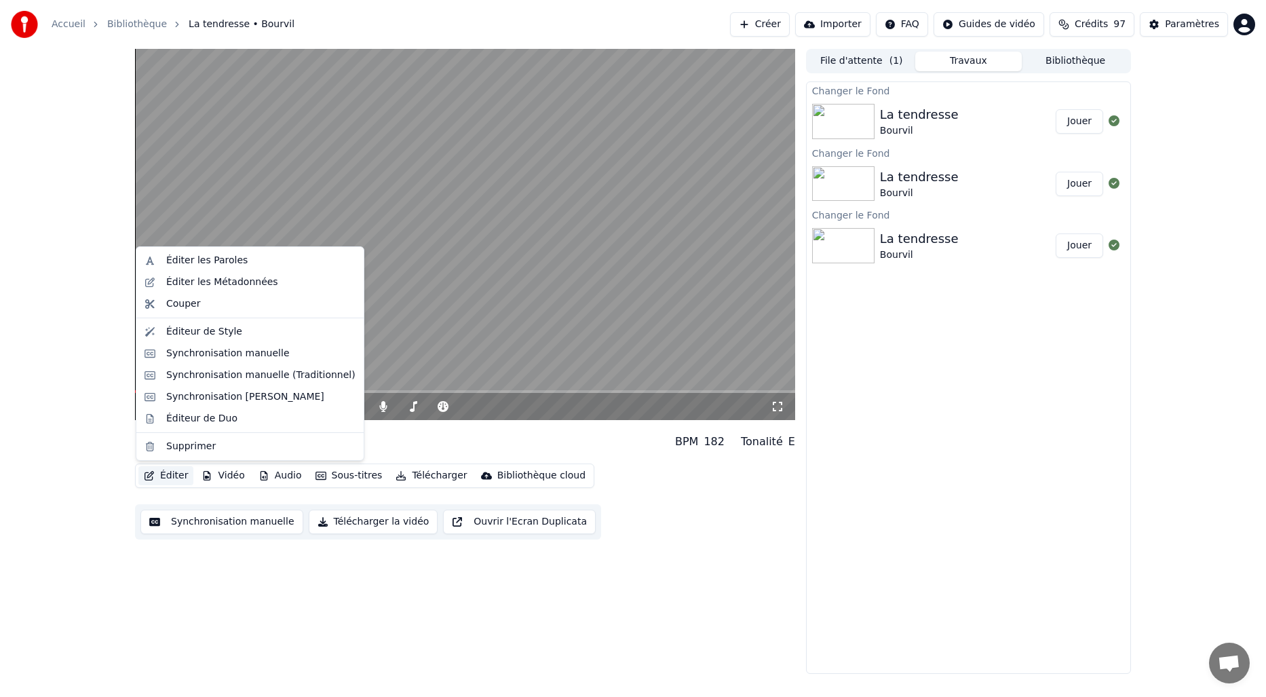
click at [164, 476] on button "Éditer" at bounding box center [165, 475] width 55 height 19
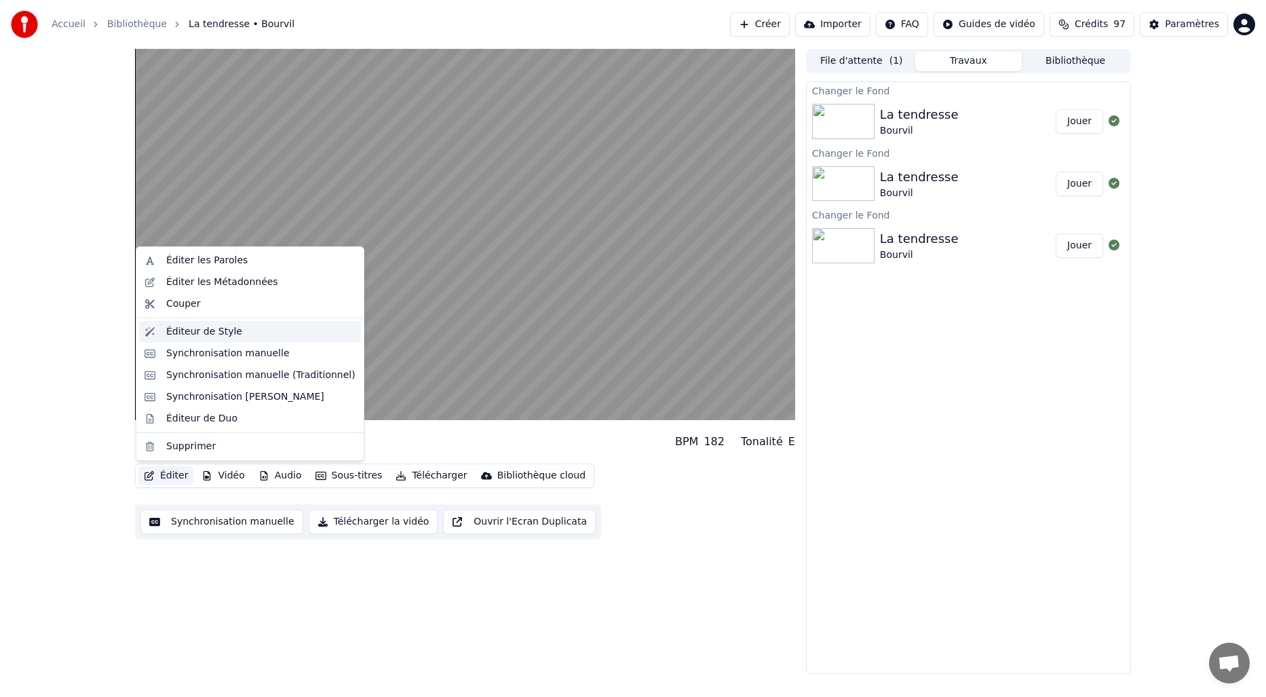
click at [216, 330] on div "Éditeur de Style" at bounding box center [204, 332] width 76 height 14
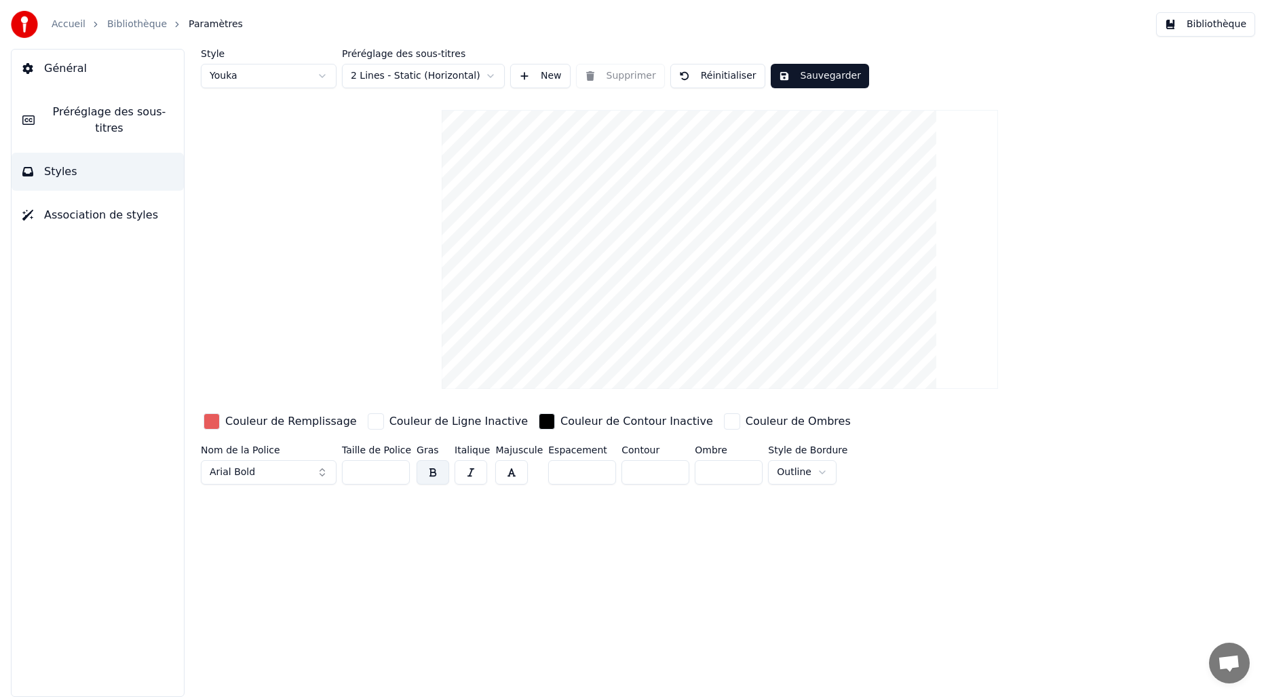
click at [88, 113] on span "Préréglage des sous-titres" at bounding box center [109, 120] width 128 height 33
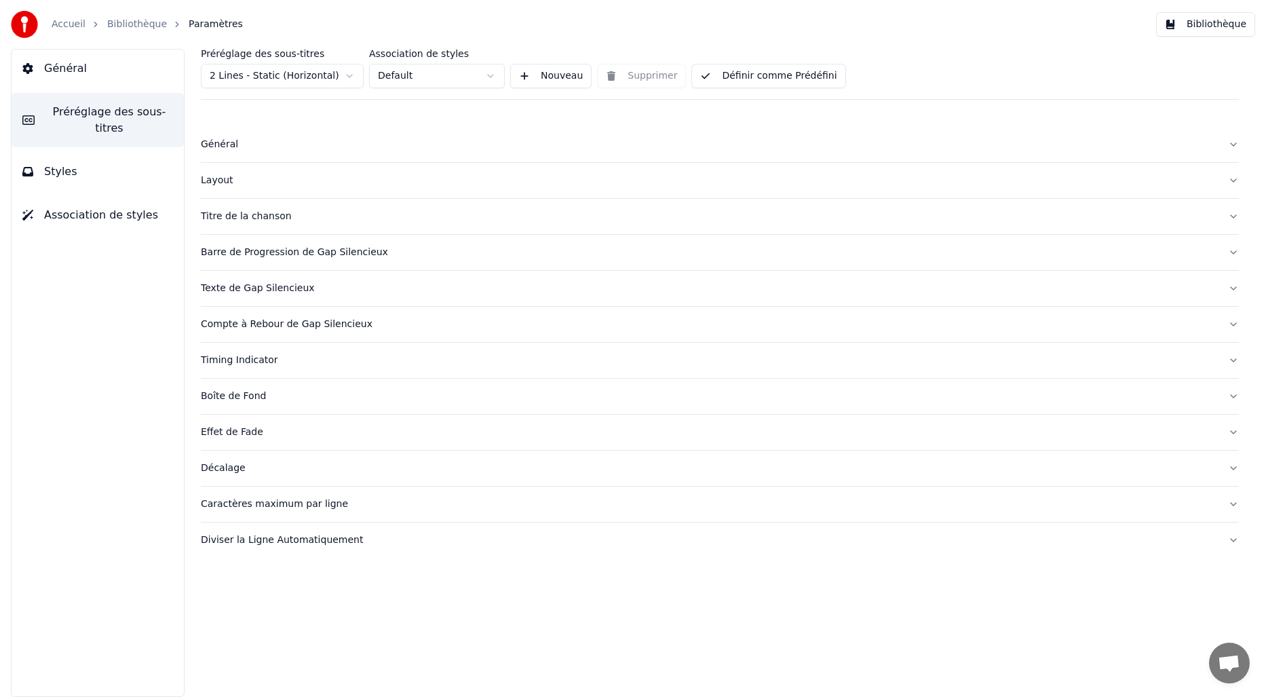
click at [275, 219] on div "Titre de la chanson" at bounding box center [709, 217] width 1016 height 14
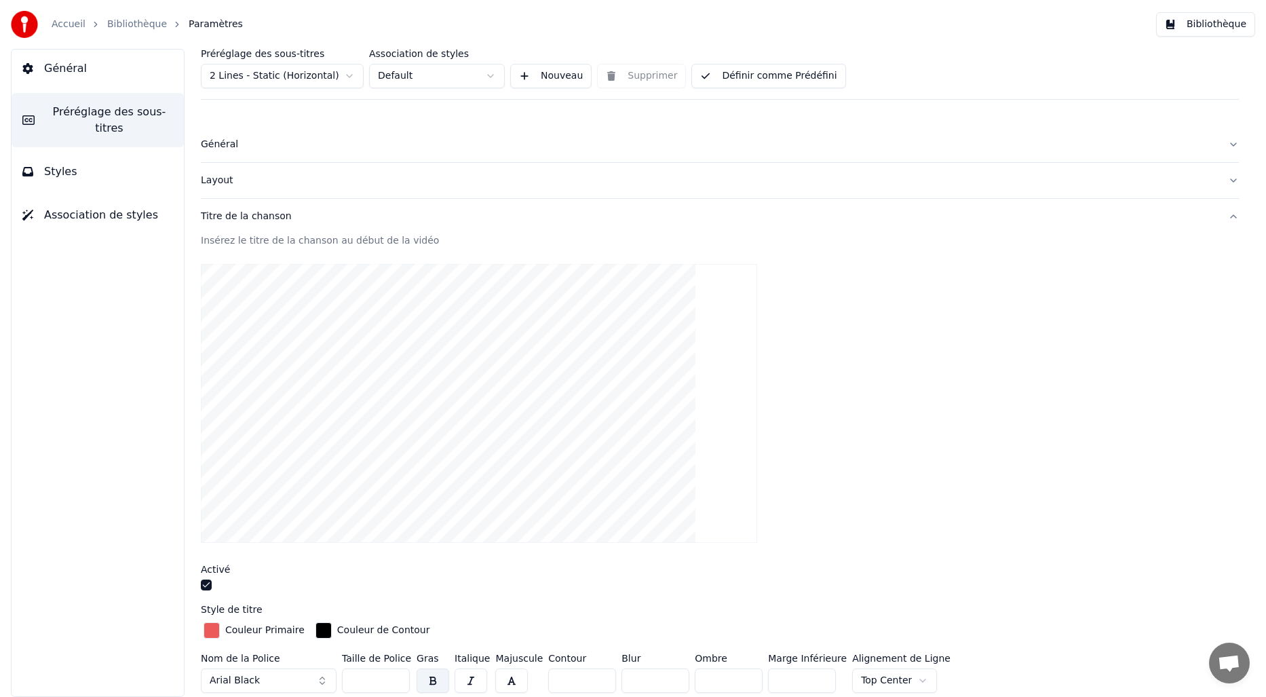
click at [337, 72] on html "Accueil Bibliothèque Paramètres Bibliothèque Général Préréglage des sous-titres…" at bounding box center [633, 348] width 1266 height 697
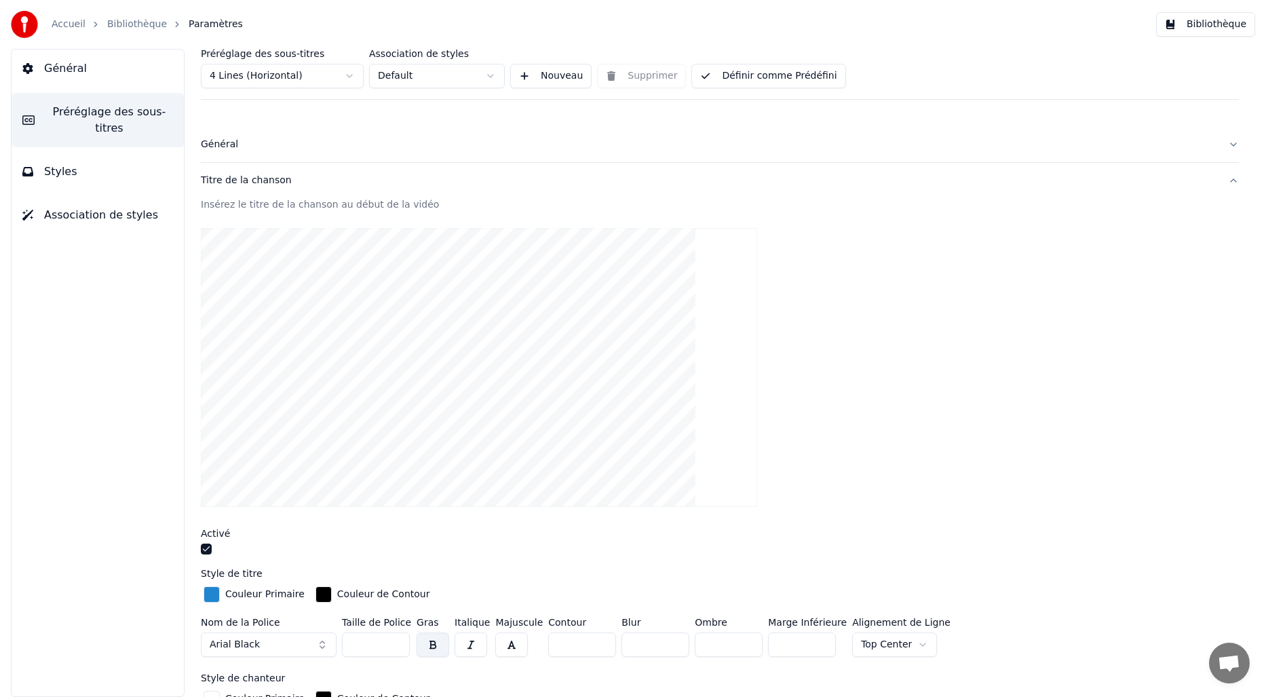
click at [214, 592] on div "button" at bounding box center [212, 594] width 16 height 16
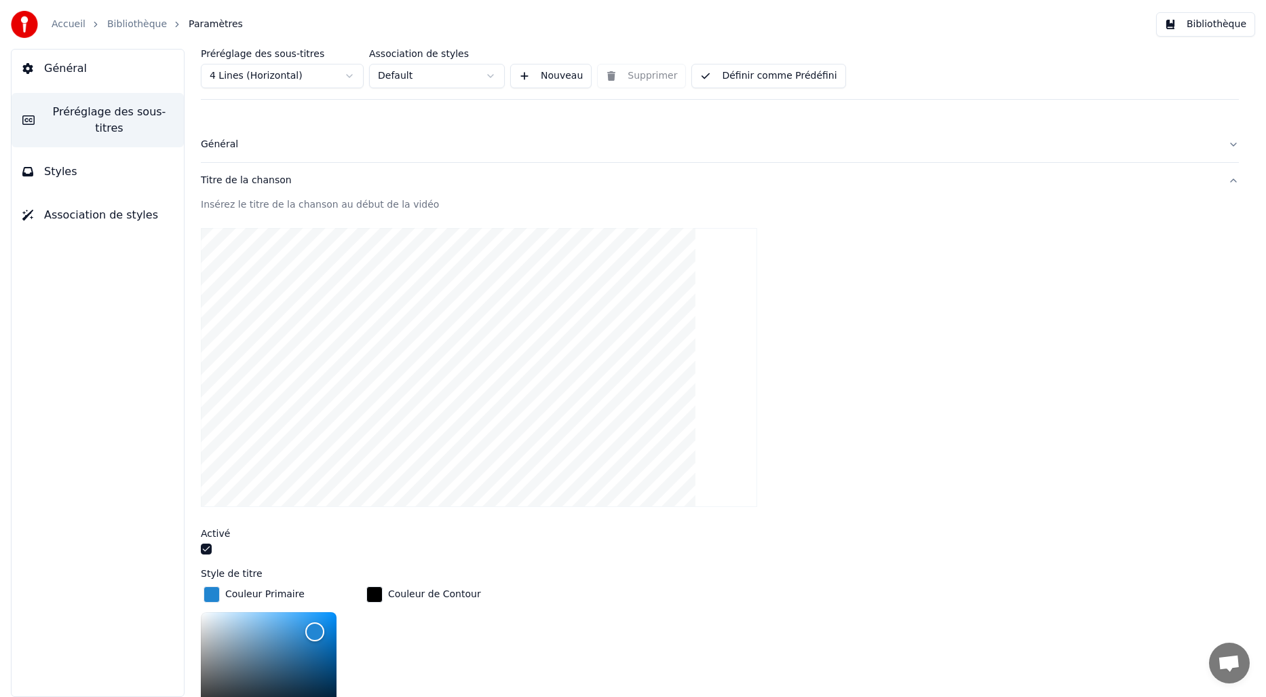
drag, startPoint x: 597, startPoint y: 510, endPoint x: 592, endPoint y: 543, distance: 34.3
click at [592, 543] on div "Insérez le titre de la chanson au début de la vidéo Activé Style de titre Coule…" at bounding box center [720, 660] width 1038 height 924
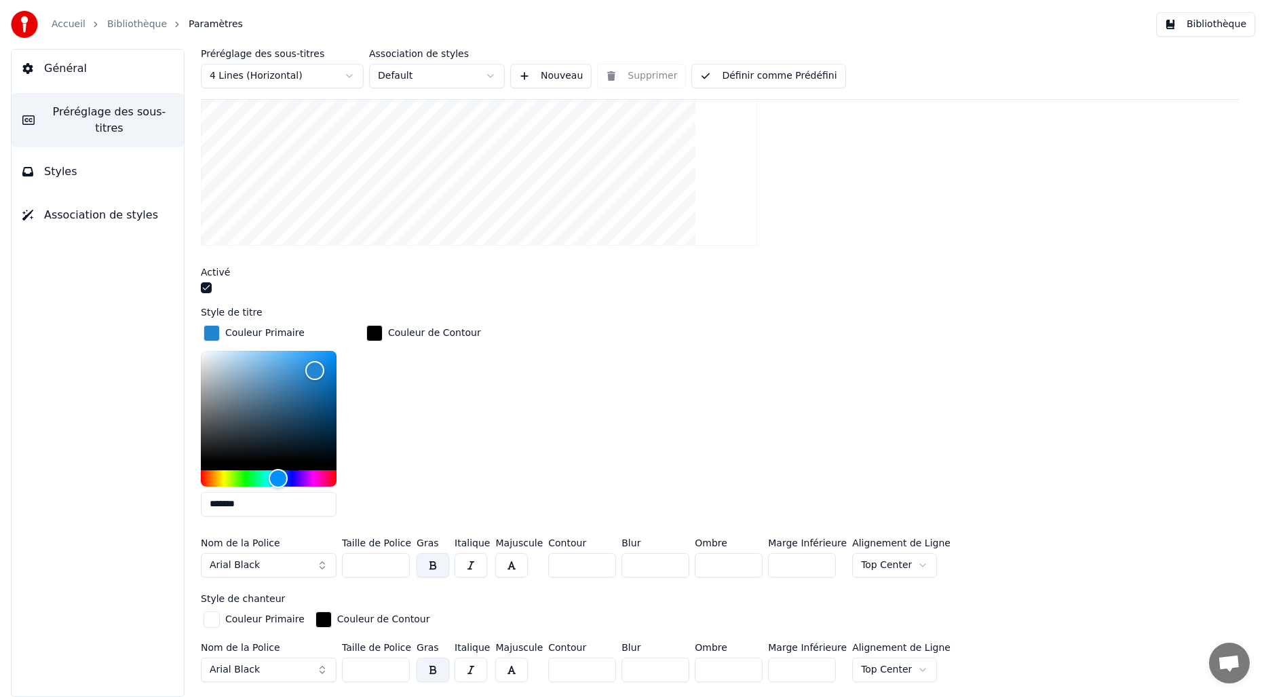
scroll to position [276, 0]
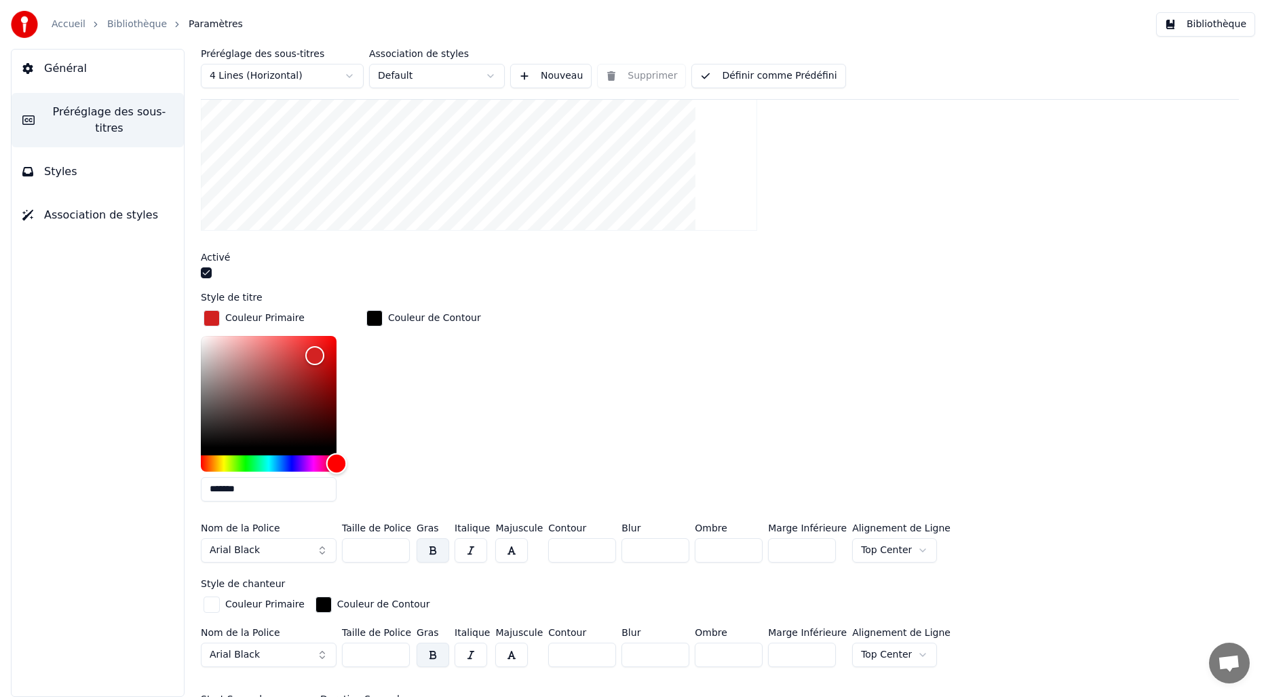
drag, startPoint x: 277, startPoint y: 457, endPoint x: 412, endPoint y: 460, distance: 135.0
click at [412, 460] on div "Couleur Primaire ******* Couleur de Contour" at bounding box center [720, 409] width 1038 height 205
drag, startPoint x: 313, startPoint y: 353, endPoint x: 280, endPoint y: 348, distance: 34.3
click at [280, 348] on div "Color" at bounding box center [279, 350] width 21 height 21
drag, startPoint x: 279, startPoint y: 351, endPoint x: 266, endPoint y: 346, distance: 13.7
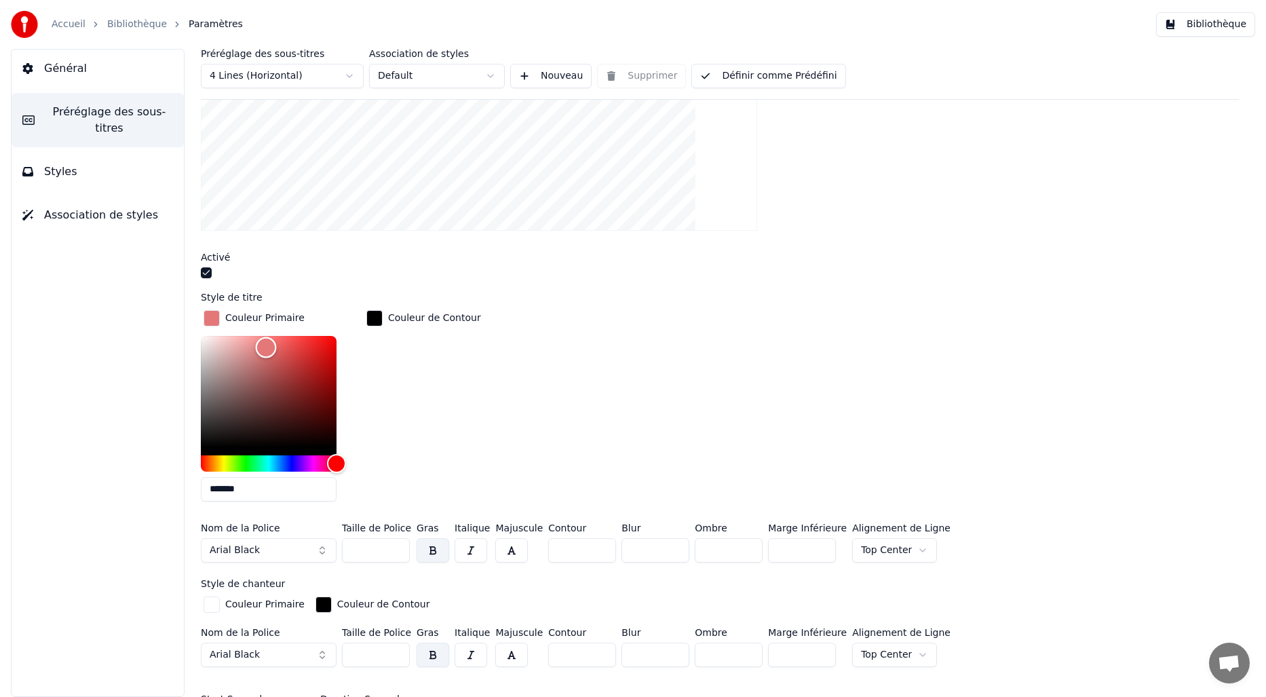
click at [266, 346] on div "Color" at bounding box center [266, 347] width 21 height 21
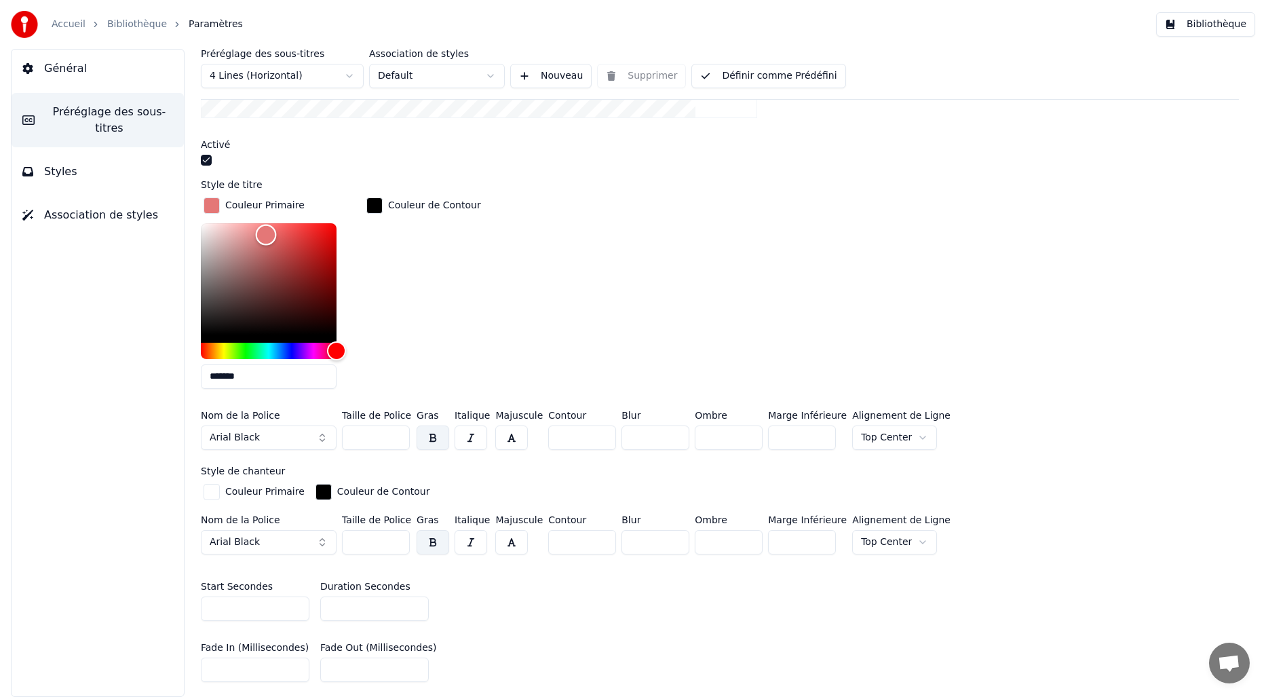
scroll to position [112, 0]
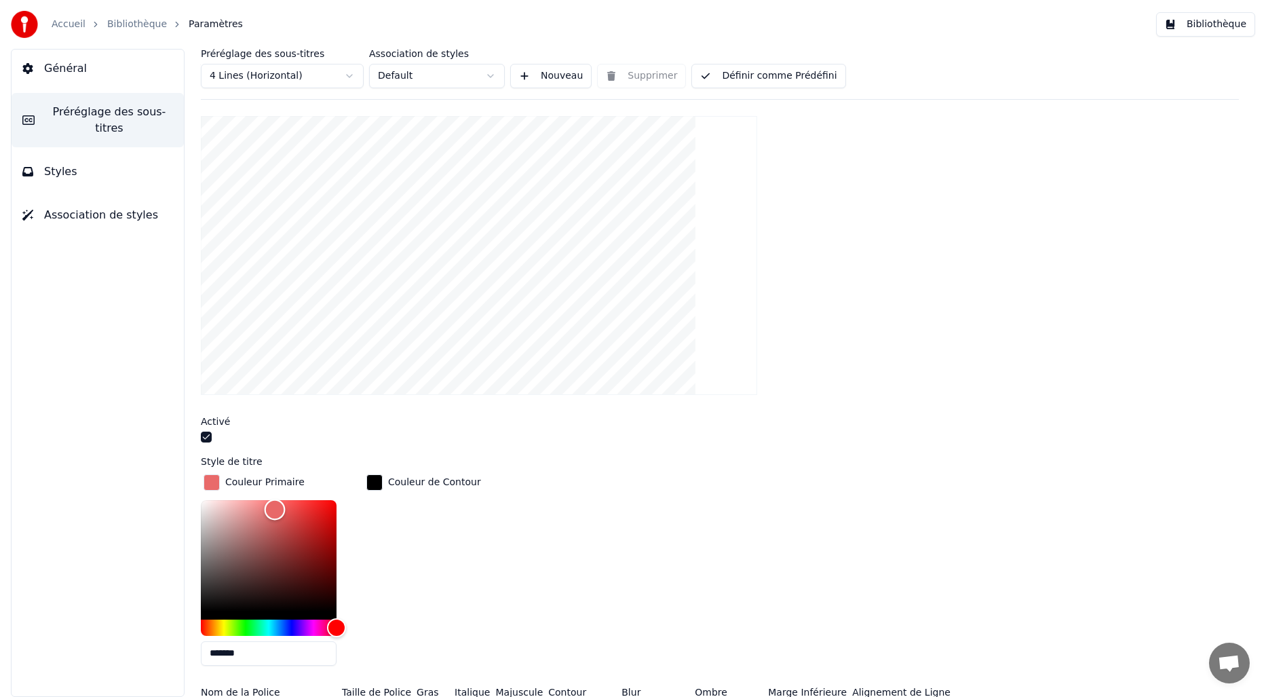
drag, startPoint x: 267, startPoint y: 510, endPoint x: 275, endPoint y: 508, distance: 8.4
click at [275, 508] on div "Color" at bounding box center [275, 509] width 21 height 21
click at [276, 510] on div "Color" at bounding box center [276, 511] width 21 height 21
type input "*******"
click at [277, 510] on div "Color" at bounding box center [277, 511] width 21 height 21
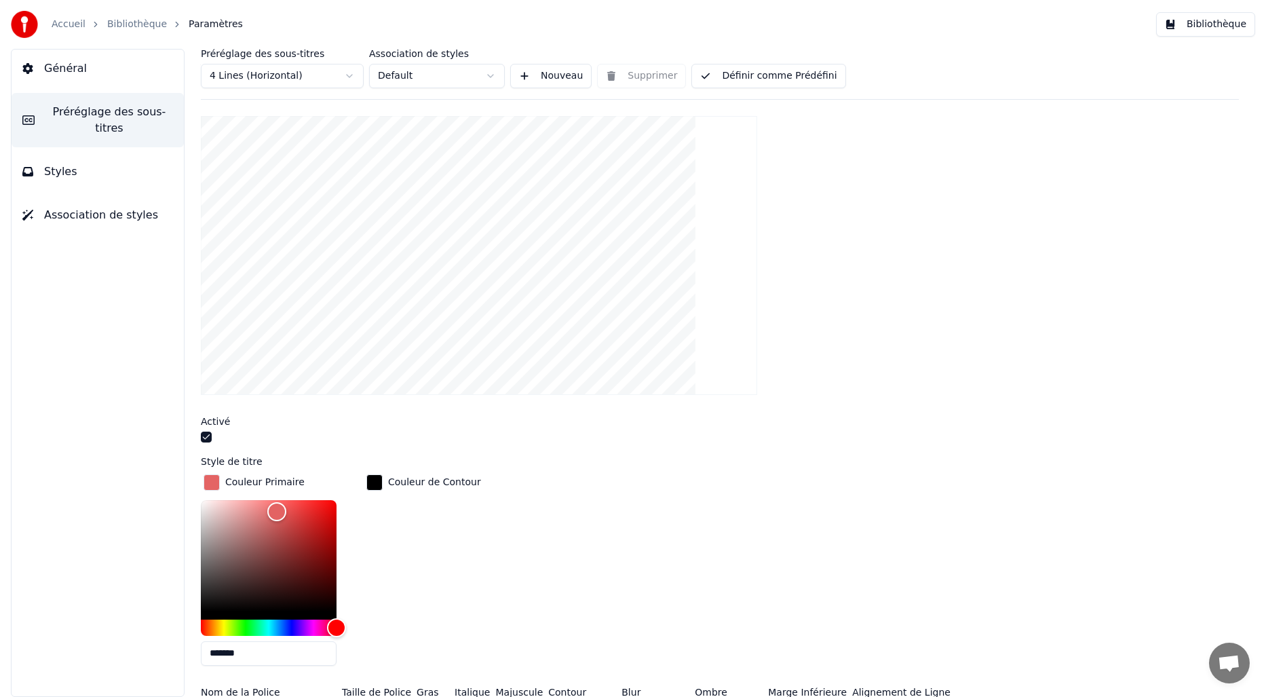
click at [98, 114] on span "Préréglage des sous-titres" at bounding box center [109, 120] width 128 height 33
click at [63, 173] on span "Styles" at bounding box center [60, 172] width 33 height 16
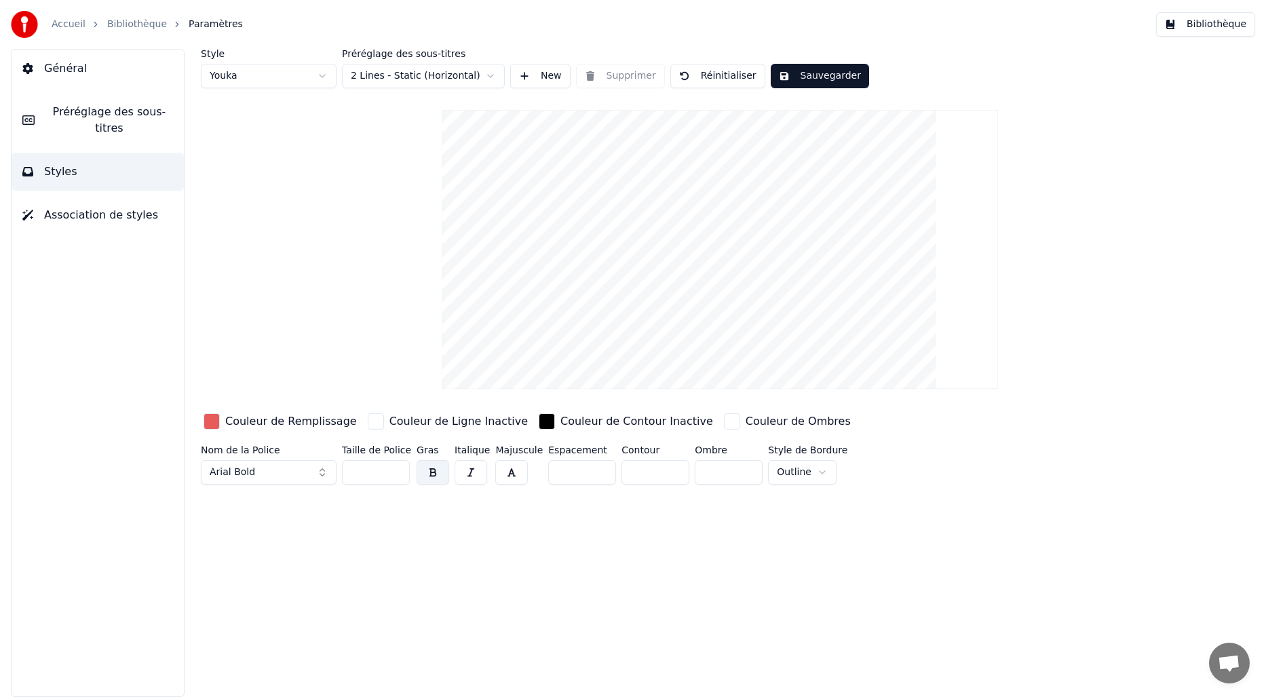
click at [837, 73] on button "Sauvegarder" at bounding box center [820, 76] width 98 height 24
click at [1199, 27] on button "Bibliothèque" at bounding box center [1205, 24] width 99 height 24
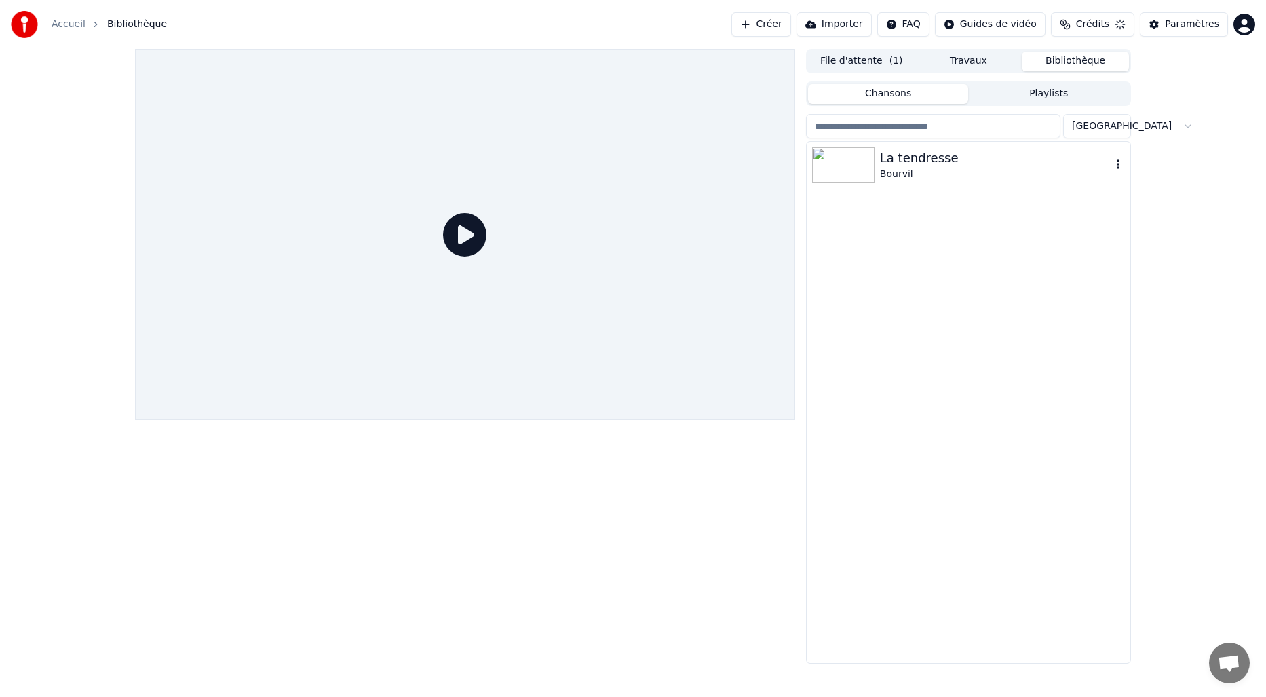
click at [868, 170] on img at bounding box center [843, 164] width 62 height 35
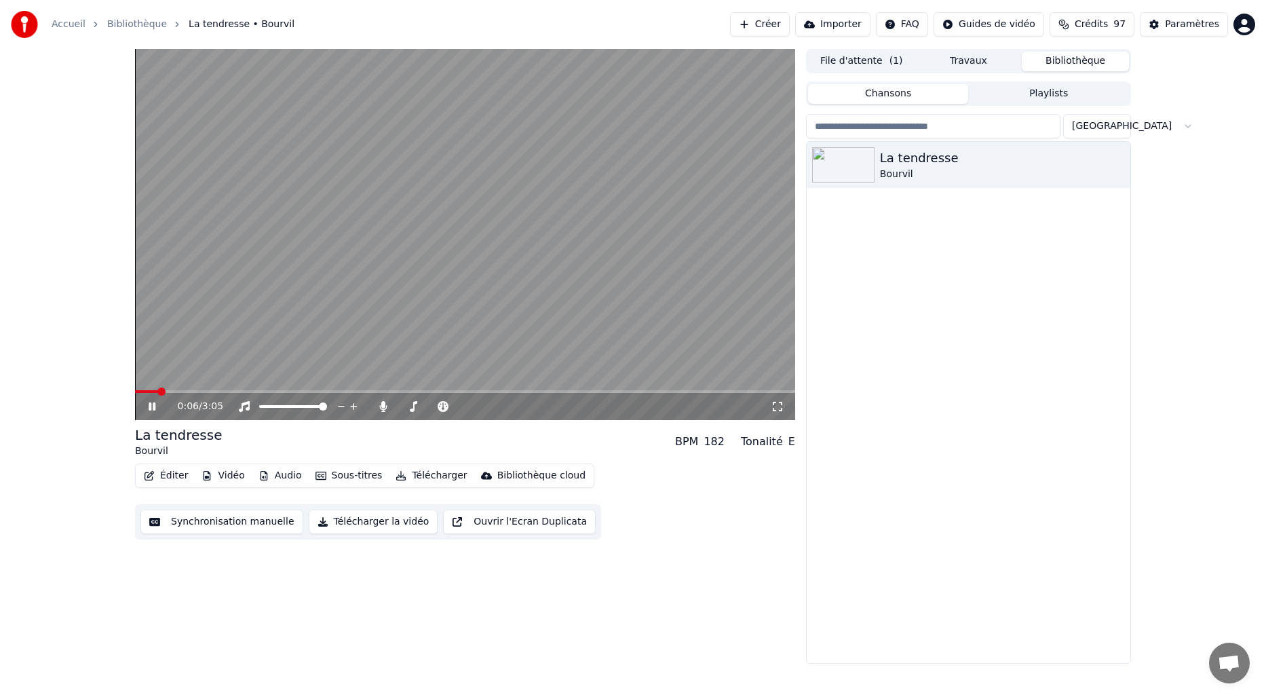
click at [594, 290] on video at bounding box center [465, 234] width 660 height 371
click at [164, 476] on button "Éditer" at bounding box center [165, 475] width 55 height 19
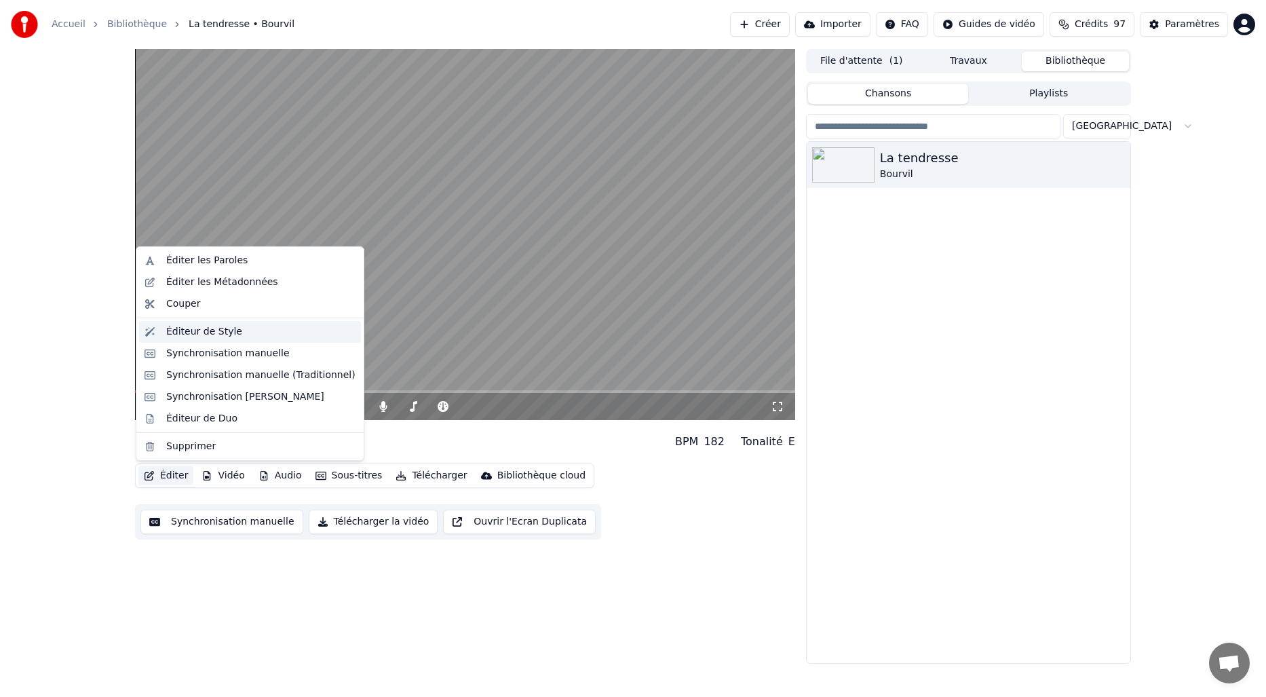
click at [210, 332] on div "Éditeur de Style" at bounding box center [204, 332] width 76 height 14
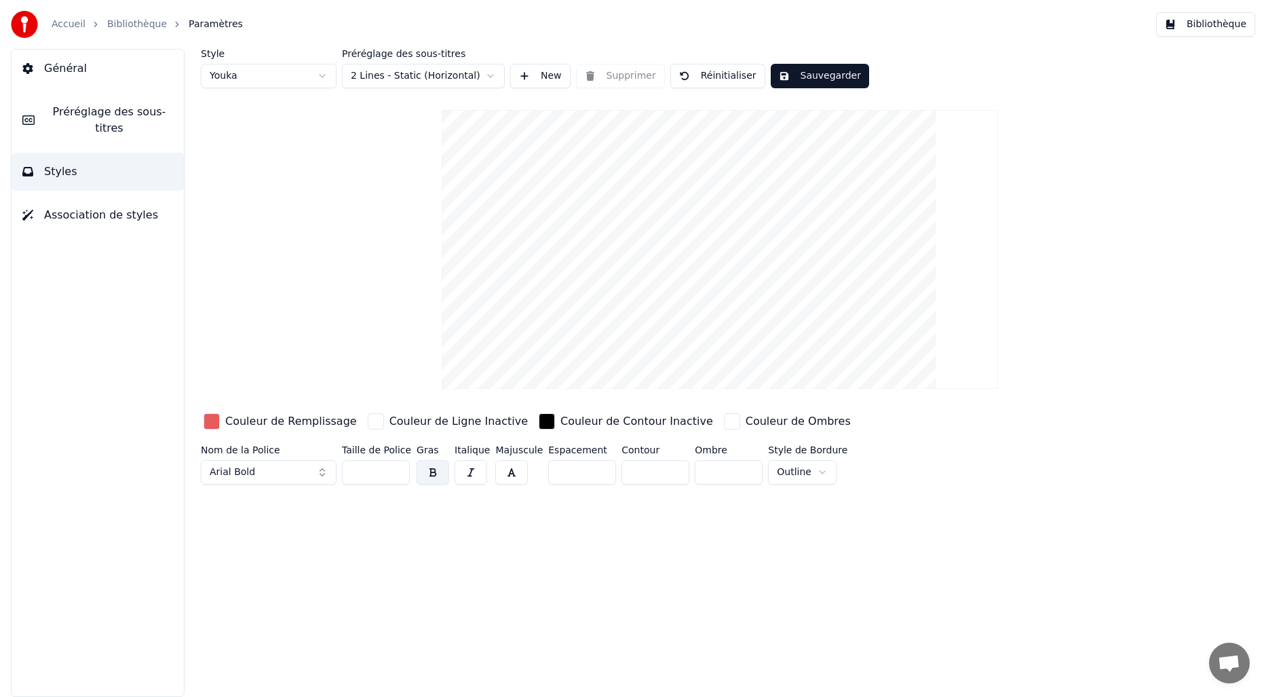
click at [99, 115] on span "Préréglage des sous-titres" at bounding box center [109, 120] width 128 height 33
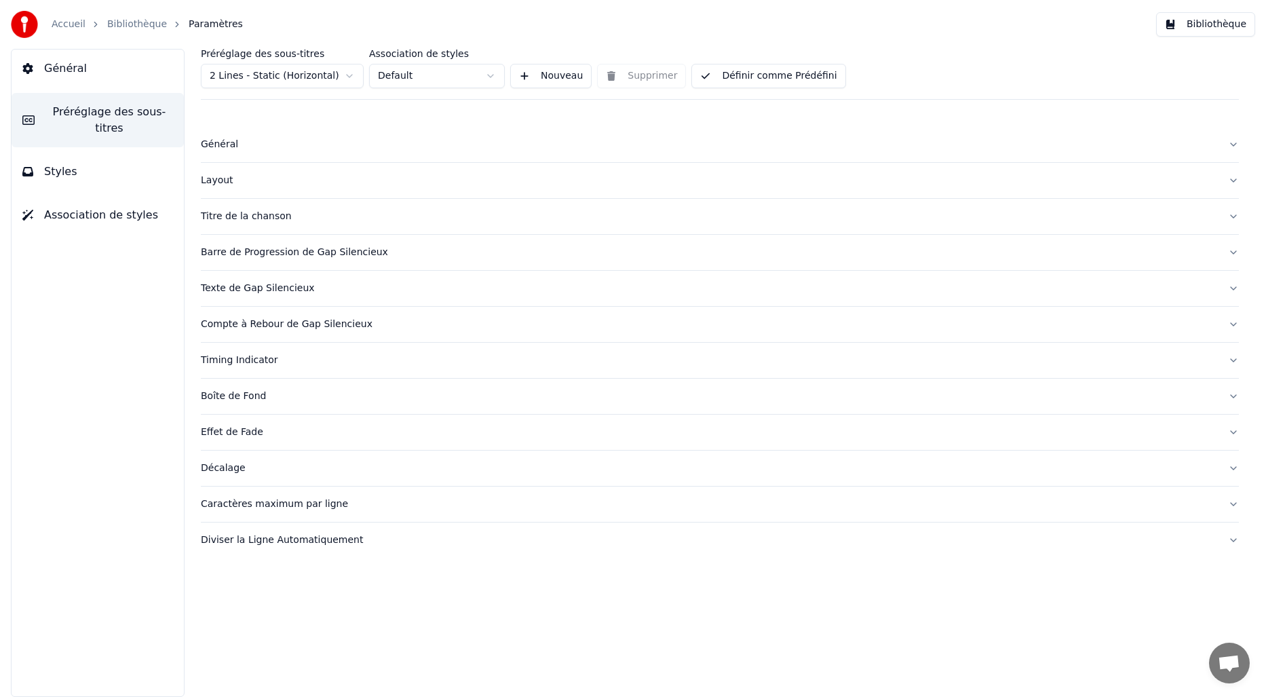
click at [244, 221] on div "Titre de la chanson" at bounding box center [709, 217] width 1016 height 14
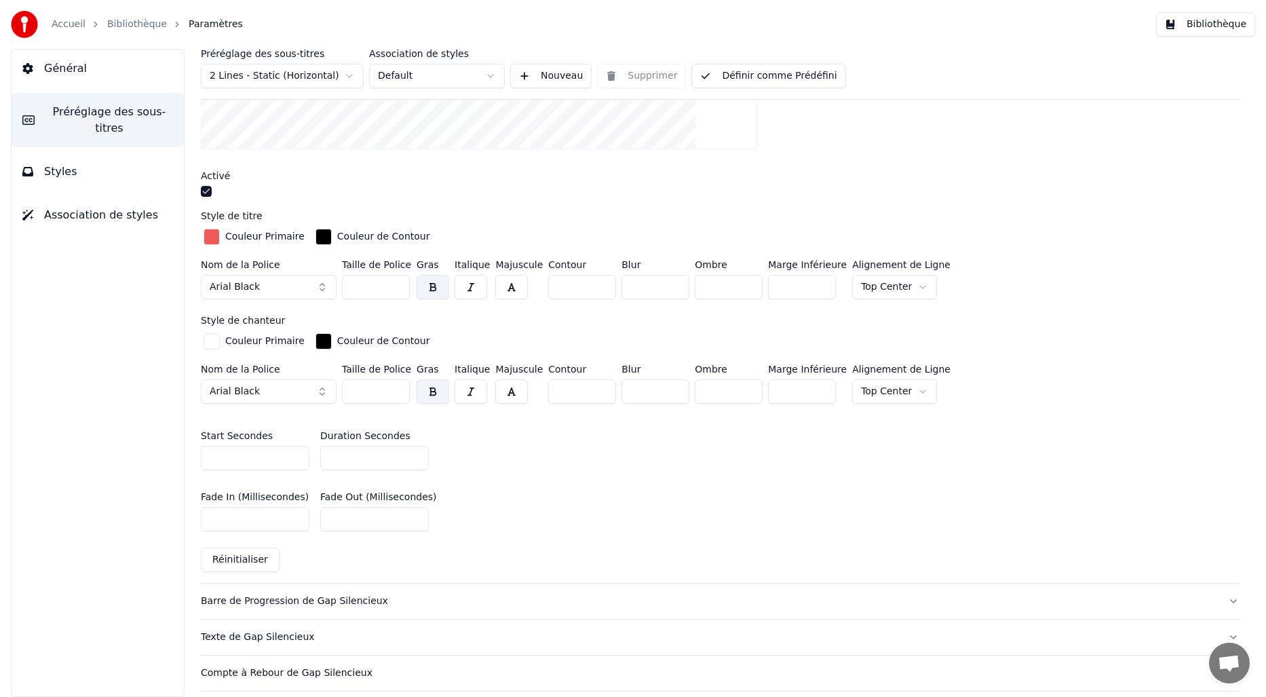
scroll to position [402, 0]
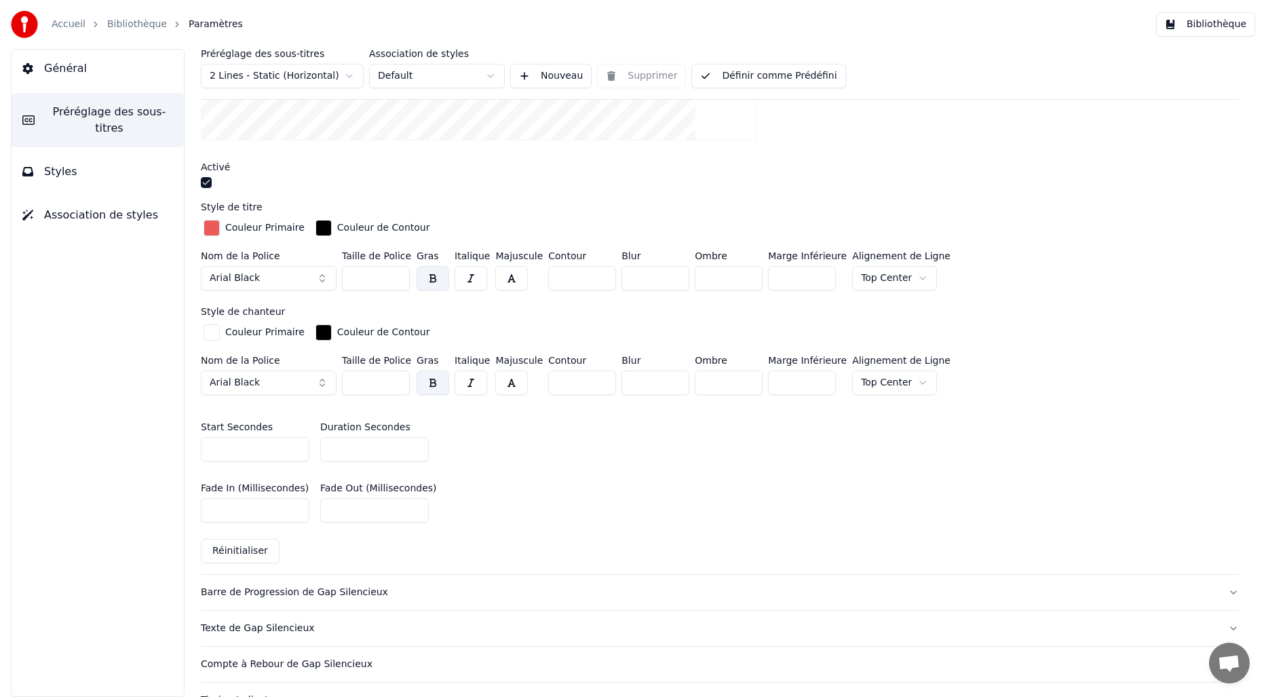
click at [907, 271] on html "Accueil Bibliothèque Paramètres Bibliothèque Général Préréglage des sous-titres…" at bounding box center [633, 348] width 1266 height 697
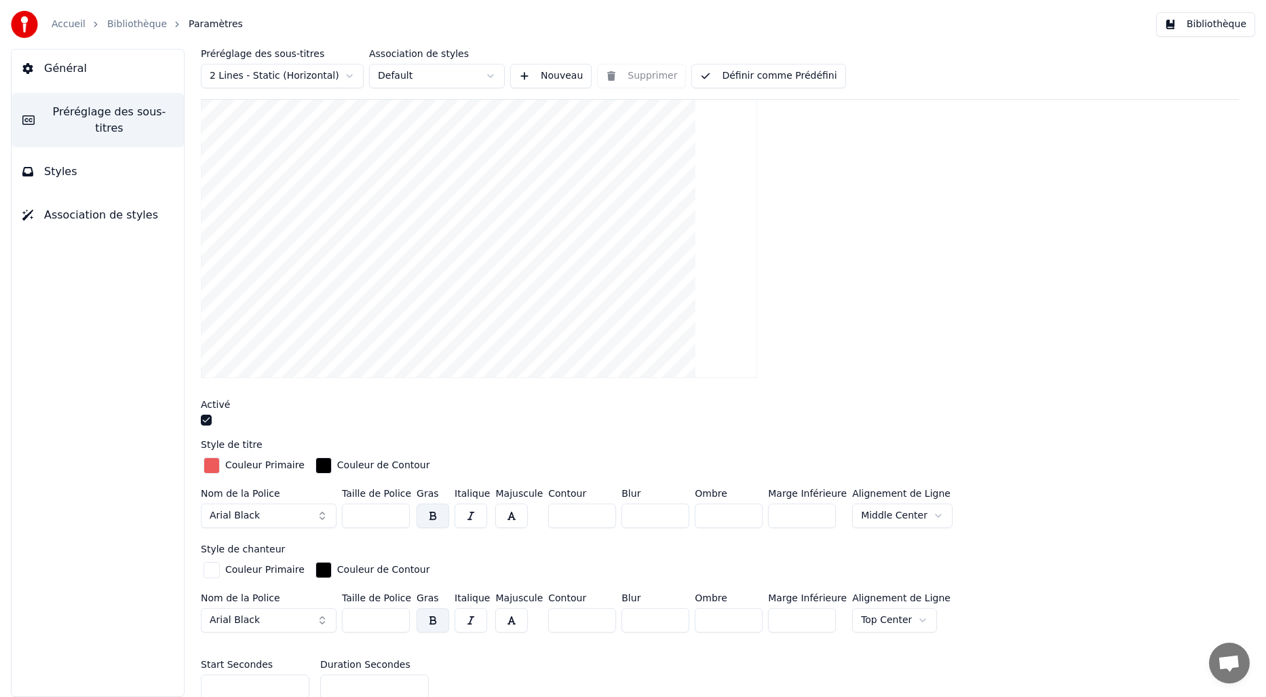
scroll to position [254, 0]
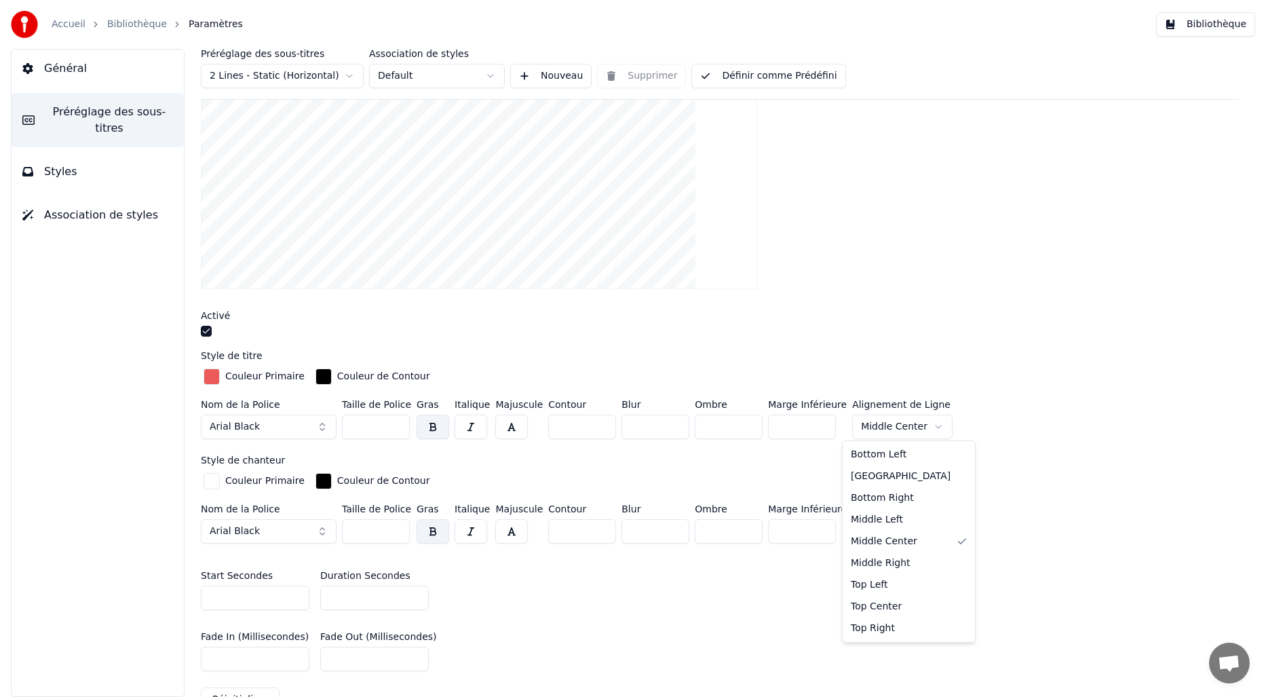
click at [913, 428] on html "Accueil Bibliothèque Paramètres Bibliothèque Général Préréglage des sous-titres…" at bounding box center [633, 348] width 1266 height 697
click at [1080, 511] on html "Accueil Bibliothèque Paramètres Bibliothèque Général Préréglage des sous-titres…" at bounding box center [633, 348] width 1266 height 697
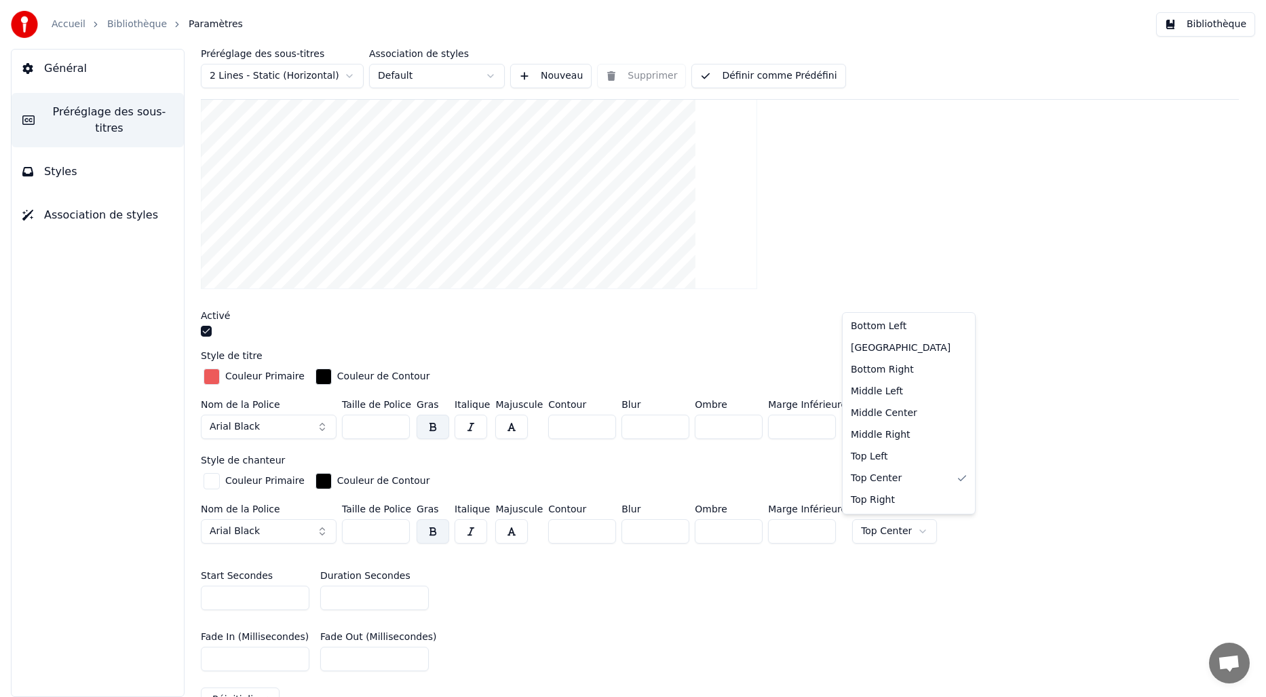
click at [906, 527] on html "Accueil Bibliothèque Paramètres Bibliothèque Général Préréglage des sous-titres…" at bounding box center [633, 348] width 1266 height 697
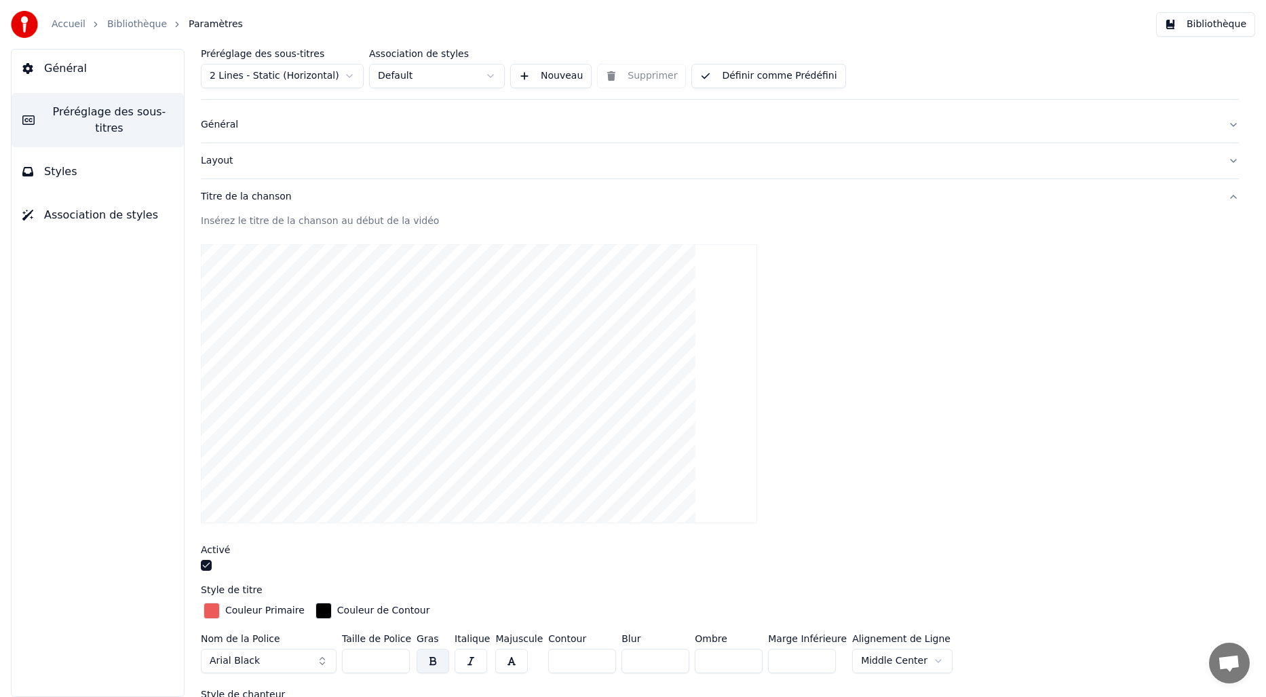
scroll to position [22, 0]
click at [53, 172] on span "Styles" at bounding box center [60, 172] width 33 height 16
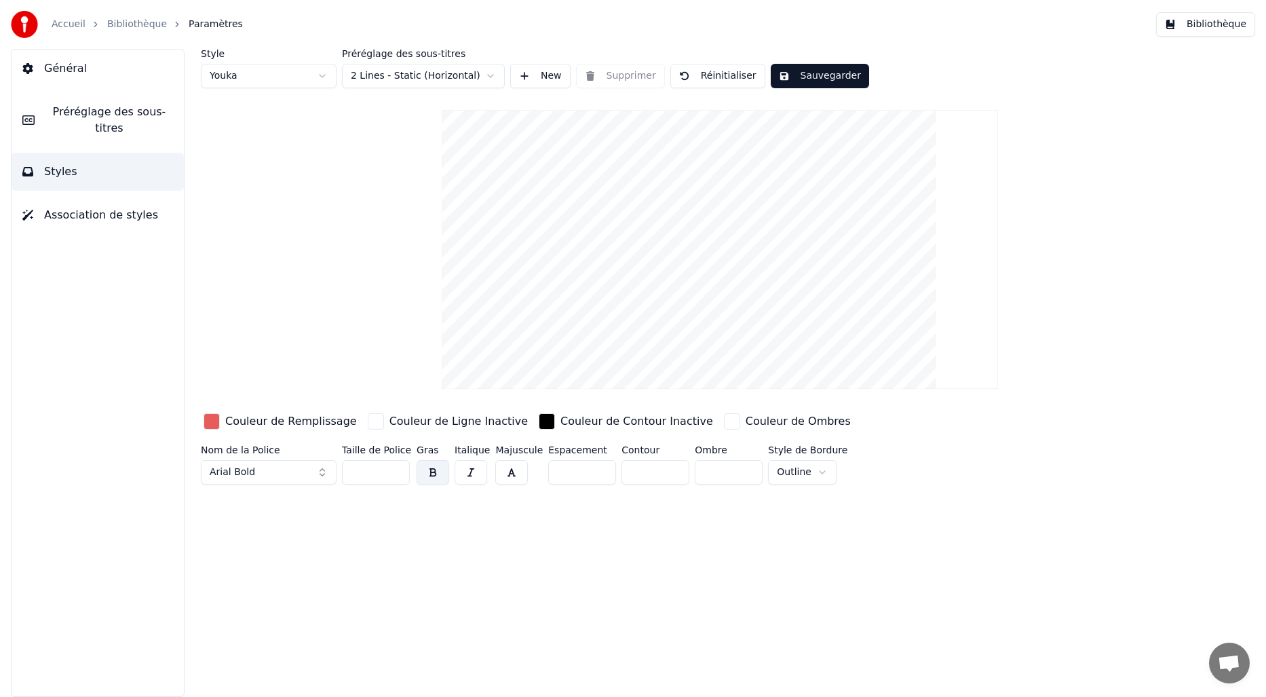
scroll to position [0, 0]
click at [831, 77] on button "Sauvegarder" at bounding box center [820, 76] width 98 height 24
click at [1195, 29] on button "Bibliothèque" at bounding box center [1205, 24] width 99 height 24
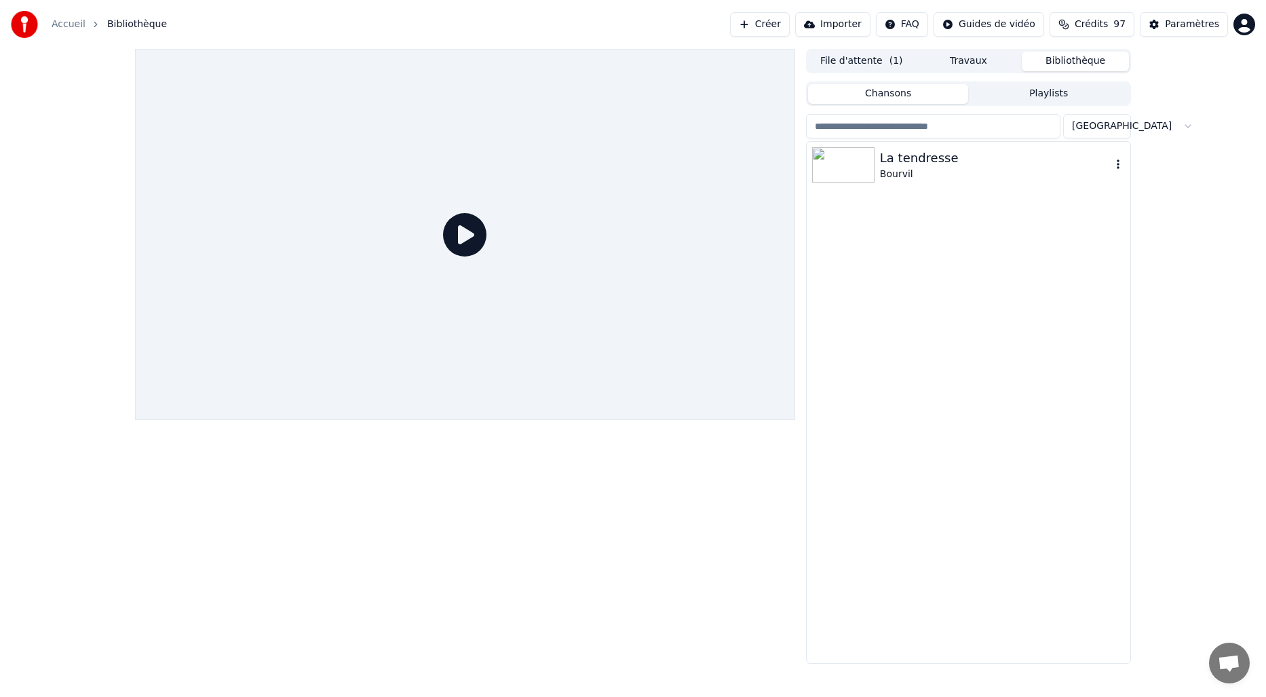
click at [889, 166] on div "La tendresse" at bounding box center [995, 158] width 231 height 19
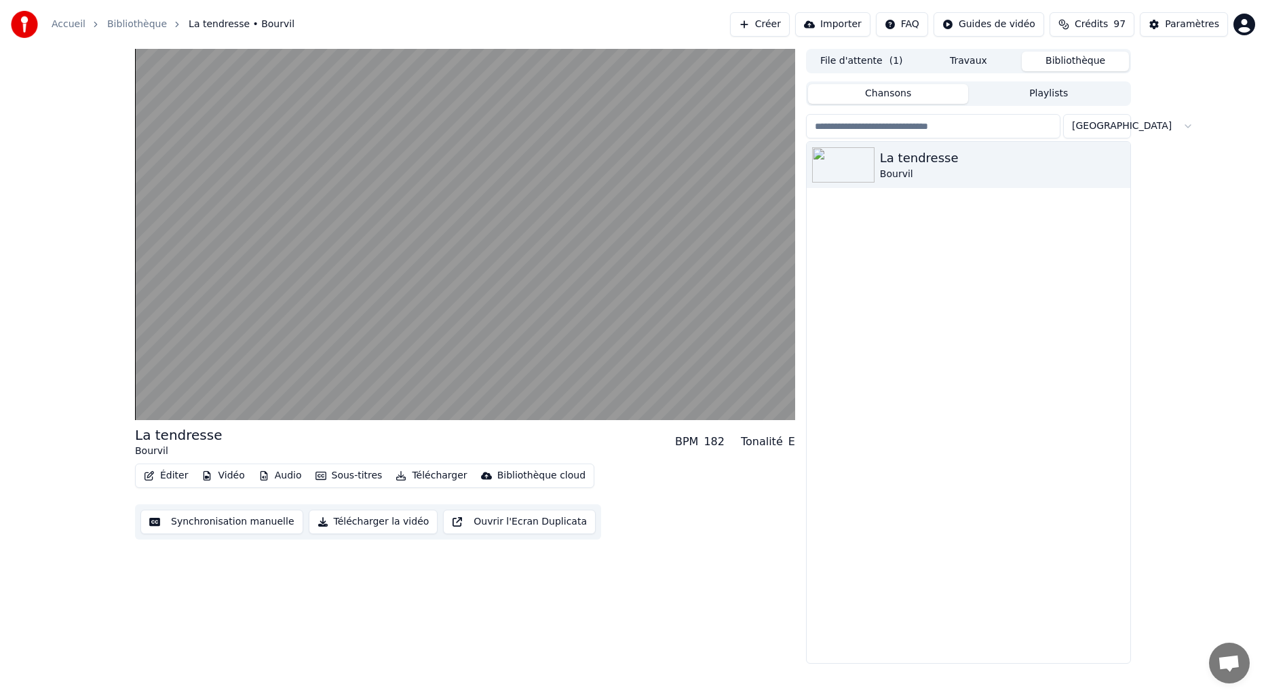
click at [969, 60] on button "Travaux" at bounding box center [968, 62] width 107 height 20
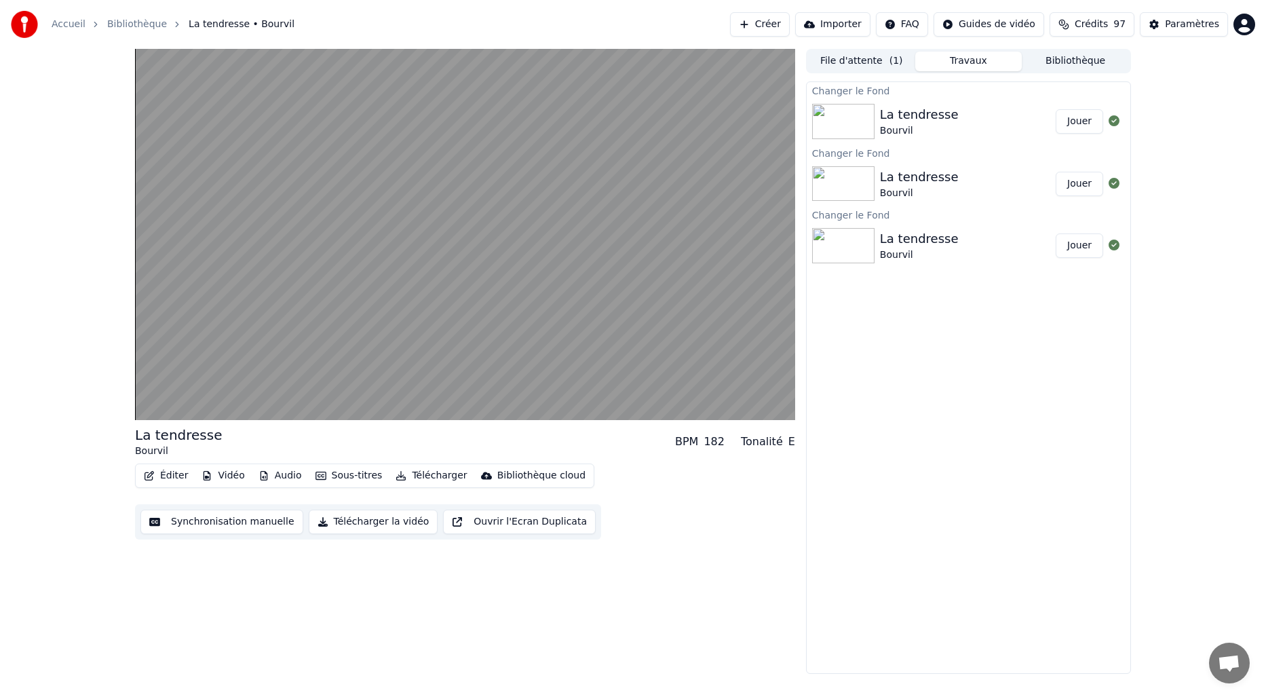
click at [1085, 121] on button "Jouer" at bounding box center [1079, 121] width 47 height 24
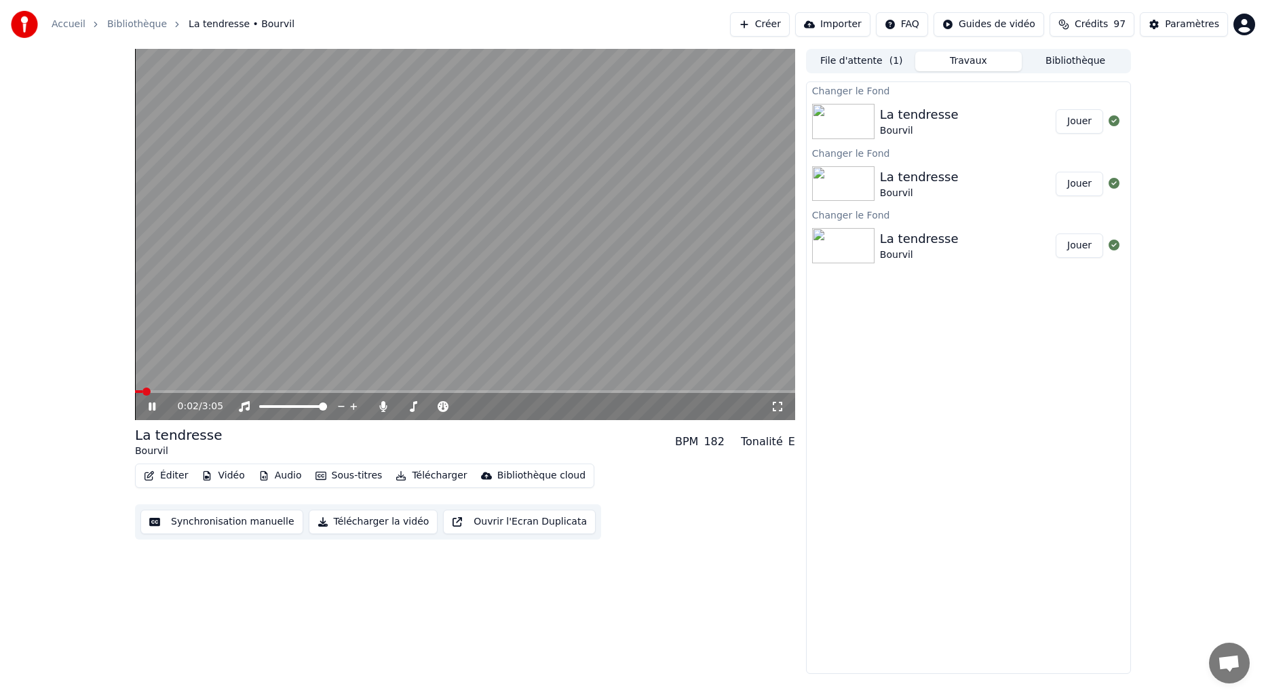
click at [681, 342] on video at bounding box center [465, 234] width 660 height 371
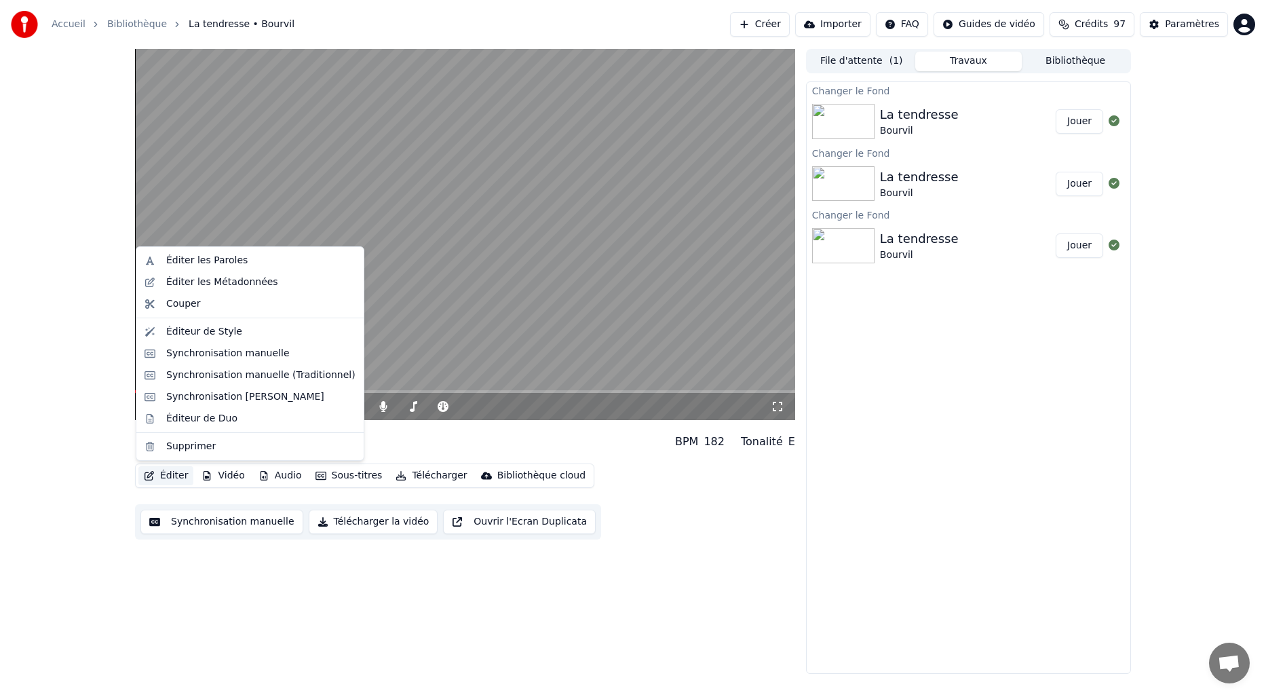
click at [165, 480] on button "Éditer" at bounding box center [165, 475] width 55 height 19
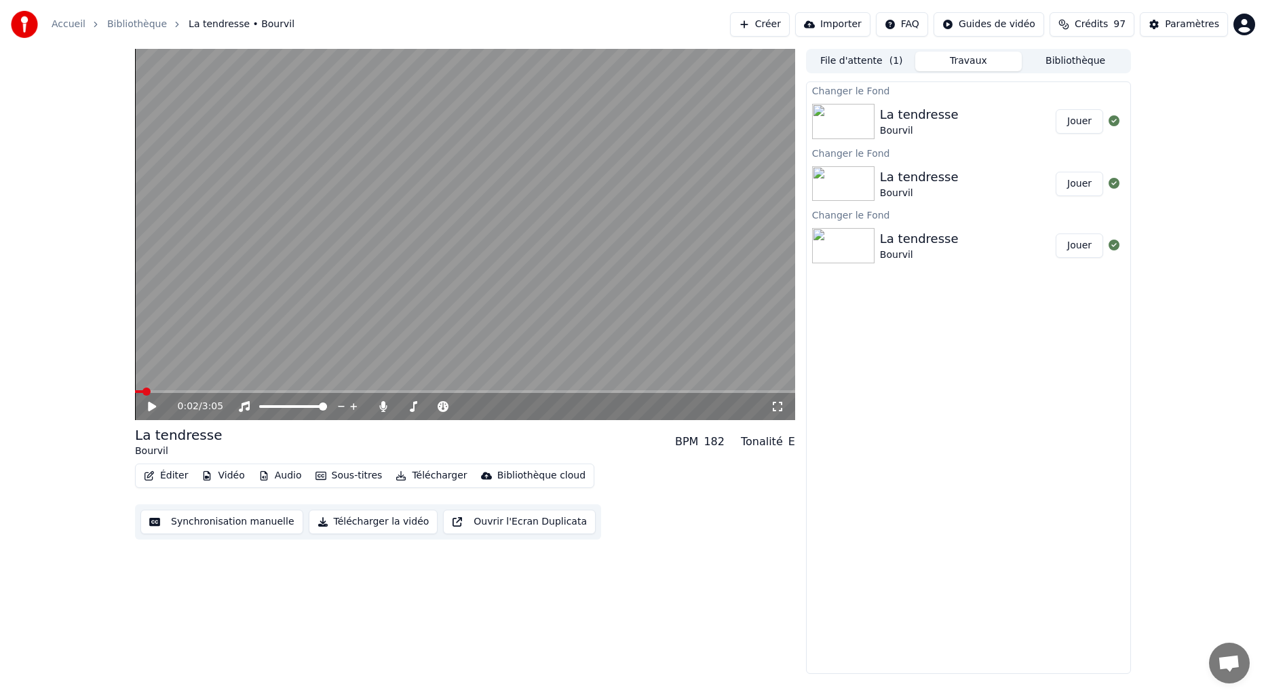
click at [189, 571] on div "0:02 / 3:05 La tendresse Bourvil BPM 182 Tonalité E Éditer Vidéo Audio Sous-tit…" at bounding box center [465, 361] width 660 height 625
click at [351, 478] on button "Sous-titres" at bounding box center [349, 475] width 78 height 19
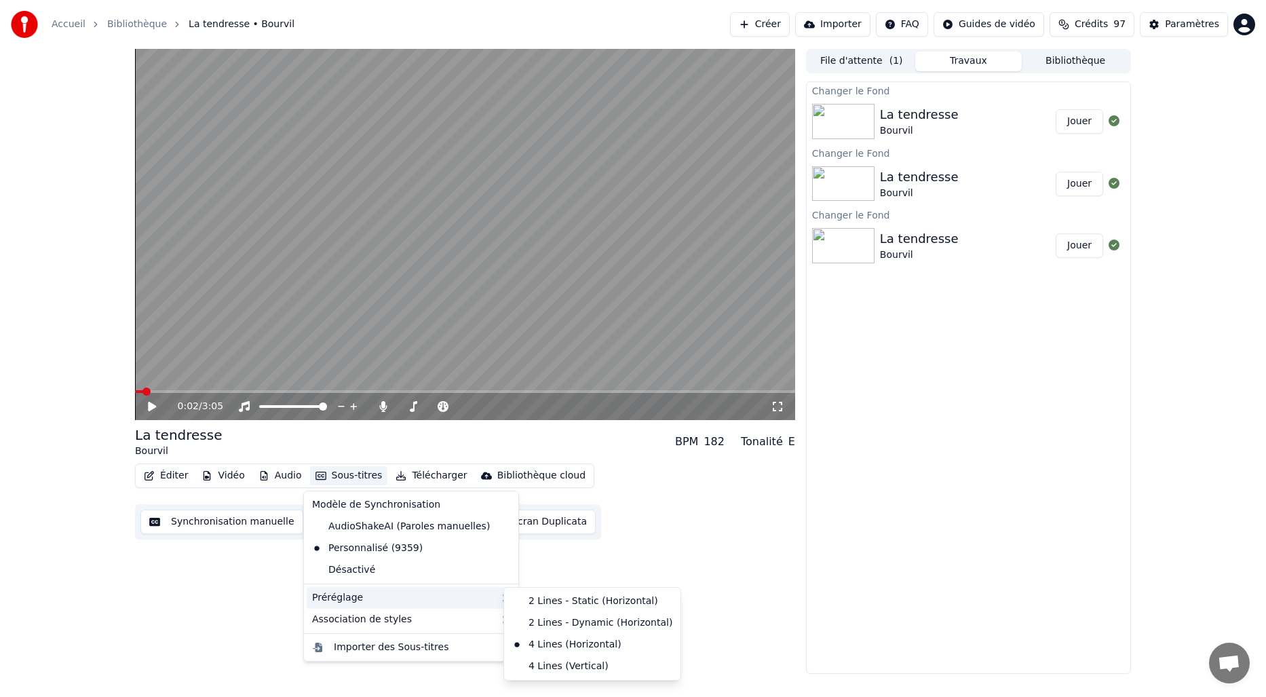
click at [595, 541] on div "0:02 / 3:05 La tendresse Bourvil BPM 182 Tonalité E Éditer Vidéo Audio Sous-tit…" at bounding box center [465, 361] width 660 height 625
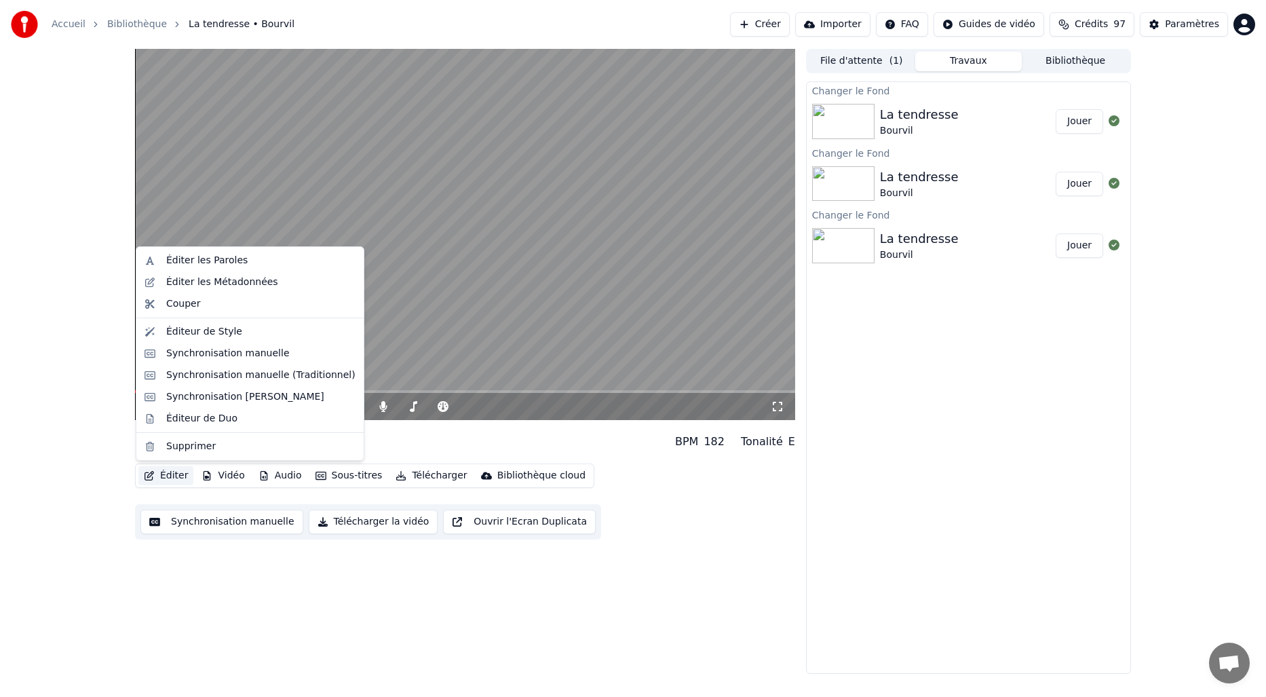
click at [174, 478] on button "Éditer" at bounding box center [165, 475] width 55 height 19
click at [221, 333] on div "Éditeur de Style" at bounding box center [204, 332] width 76 height 14
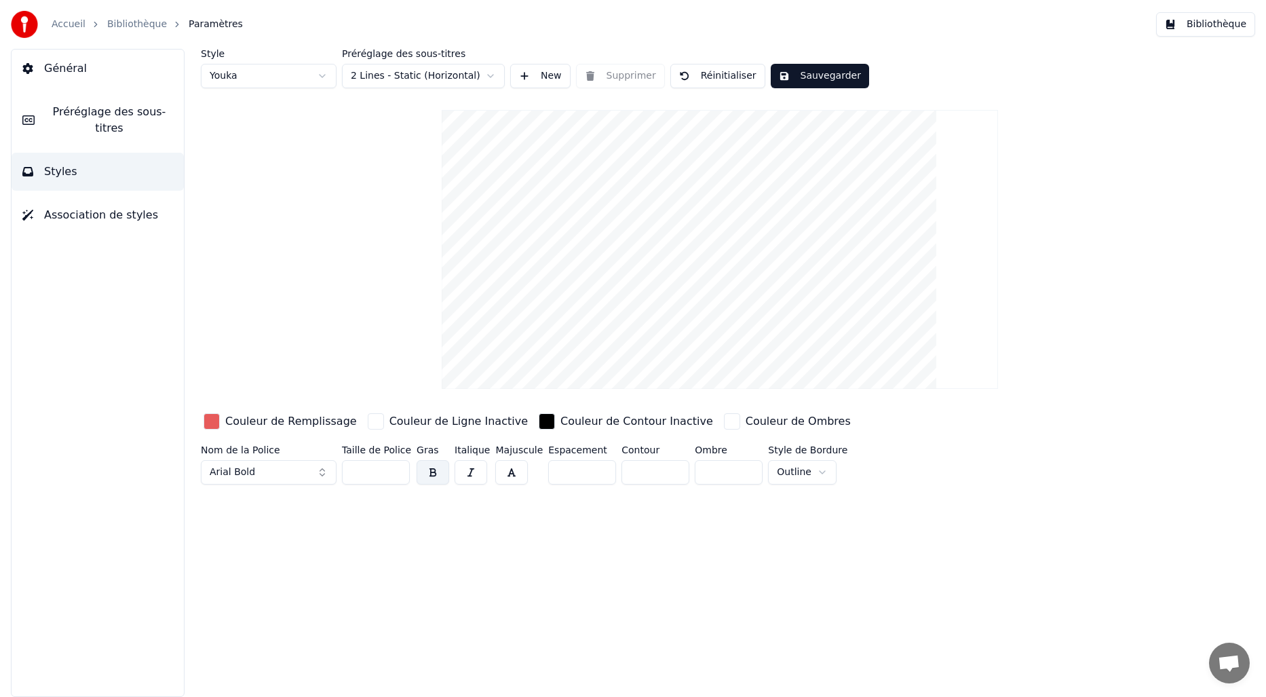
click at [85, 109] on span "Préréglage des sous-titres" at bounding box center [109, 120] width 128 height 33
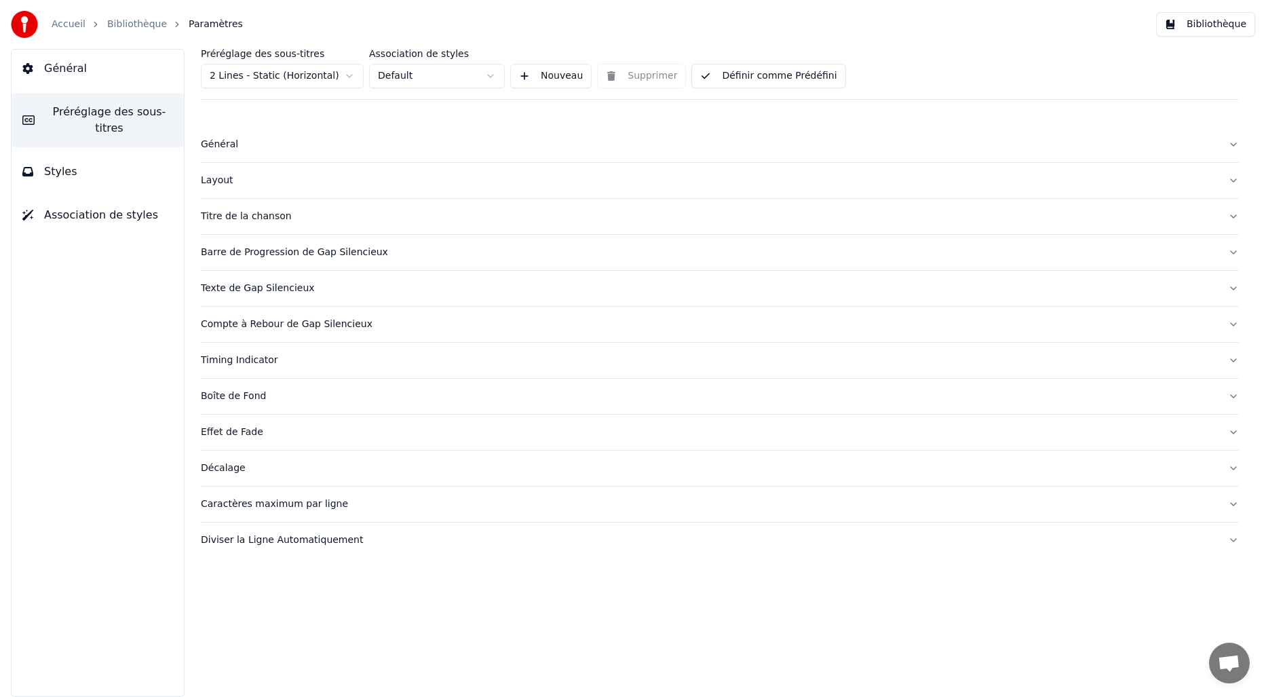
click at [101, 127] on span "Préréglage des sous-titres" at bounding box center [109, 120] width 128 height 33
click at [96, 115] on span "Préréglage des sous-titres" at bounding box center [109, 120] width 128 height 33
click at [61, 178] on span "Styles" at bounding box center [60, 172] width 33 height 16
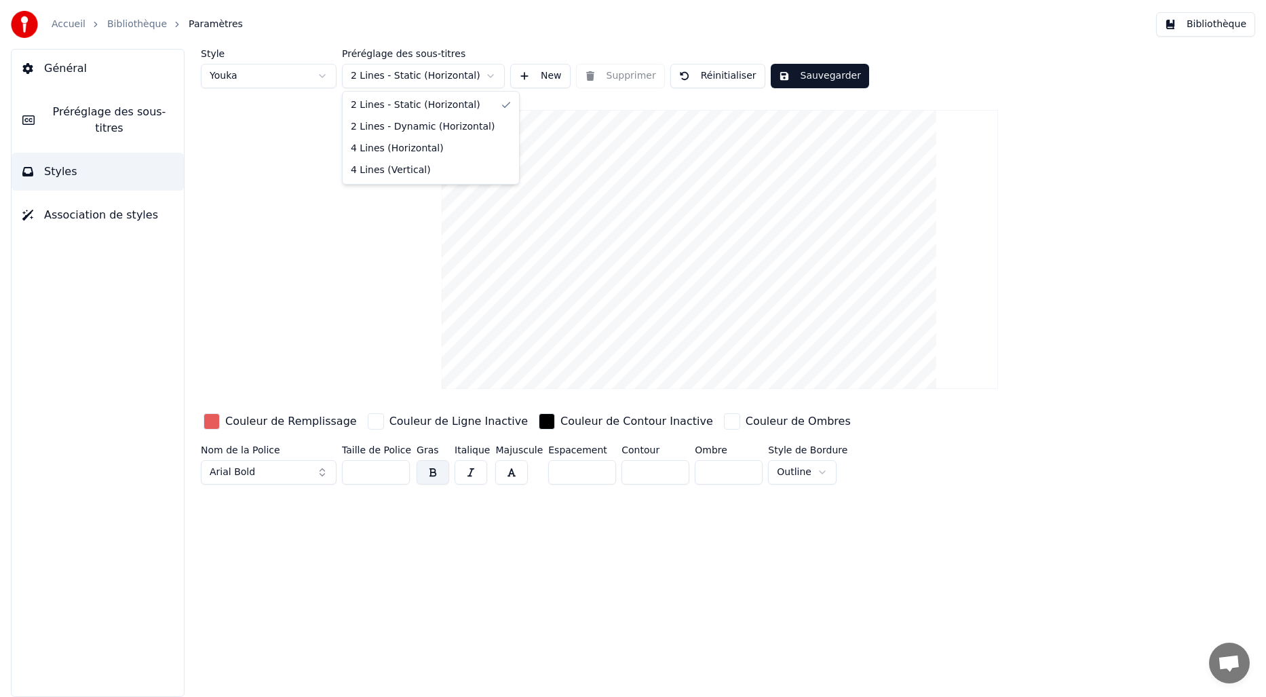
click at [481, 69] on html "Accueil Bibliothèque Paramètres Bibliothèque Général Préréglage des sous-titres…" at bounding box center [633, 348] width 1266 height 697
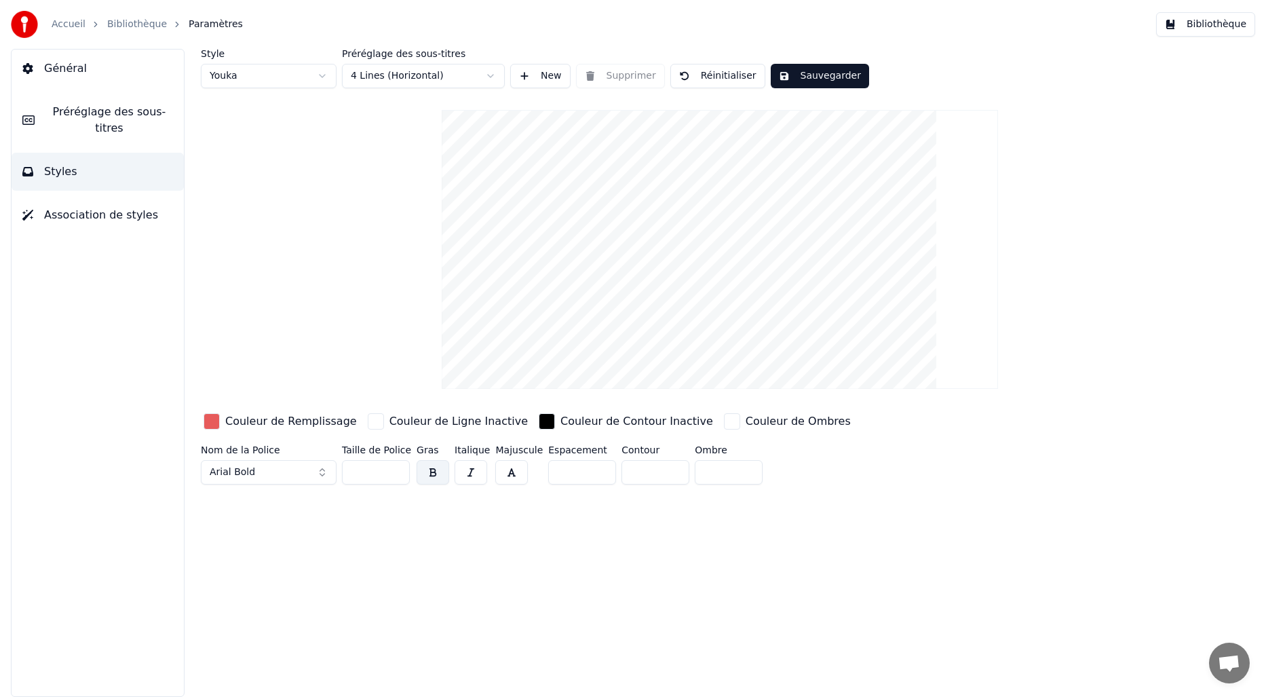
click at [69, 170] on span "Styles" at bounding box center [60, 172] width 33 height 16
click at [97, 107] on span "Préréglage des sous-titres" at bounding box center [109, 120] width 128 height 33
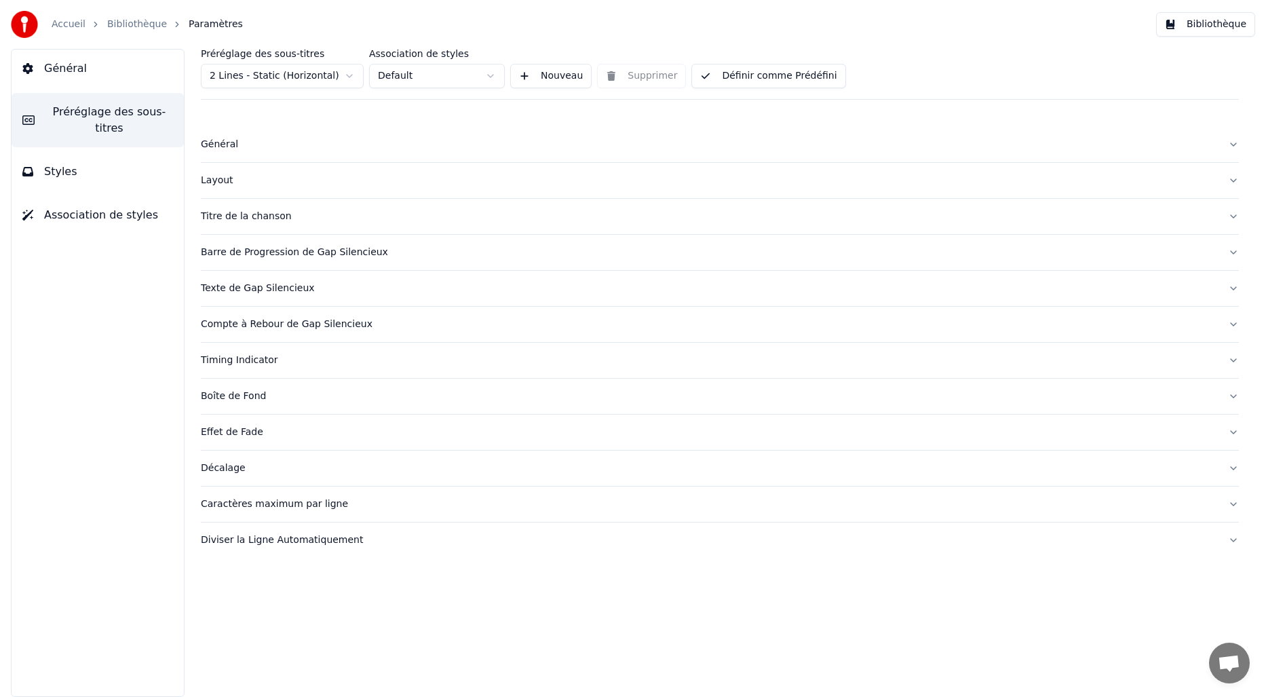
click at [242, 212] on div "Titre de la chanson" at bounding box center [709, 217] width 1016 height 14
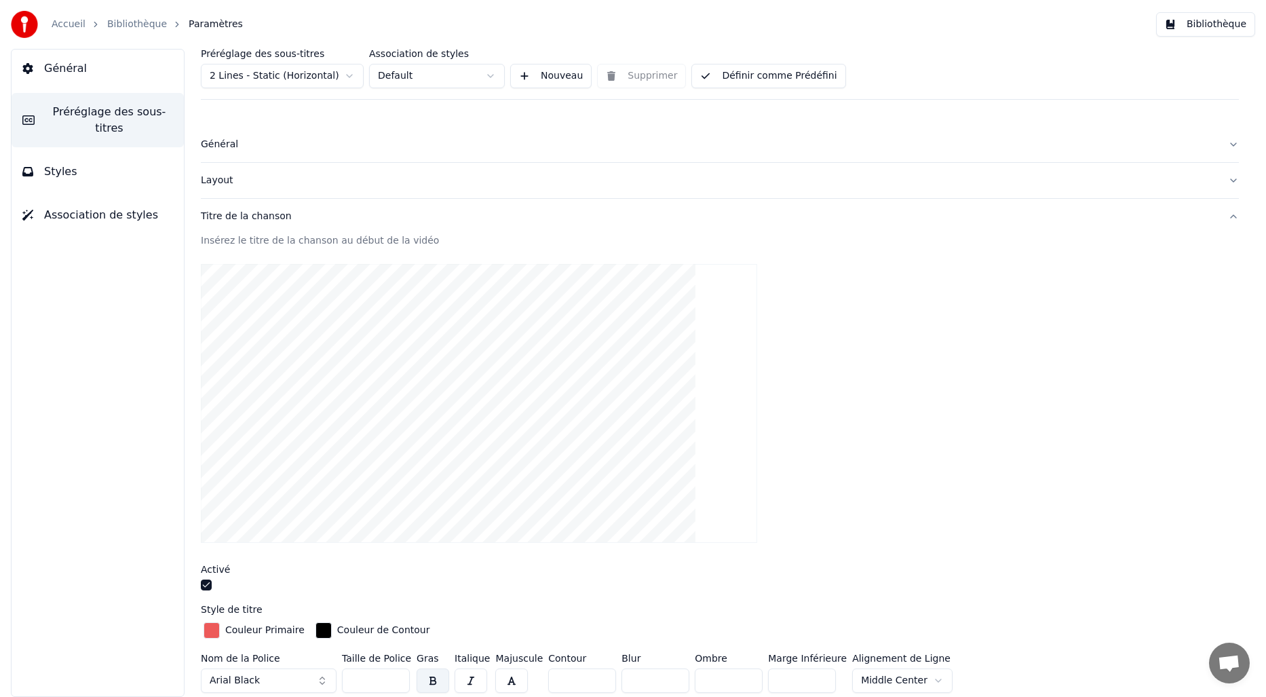
click at [333, 75] on html "Accueil Bibliothèque Paramètres Bibliothèque Général Préréglage des sous-titres…" at bounding box center [633, 348] width 1266 height 697
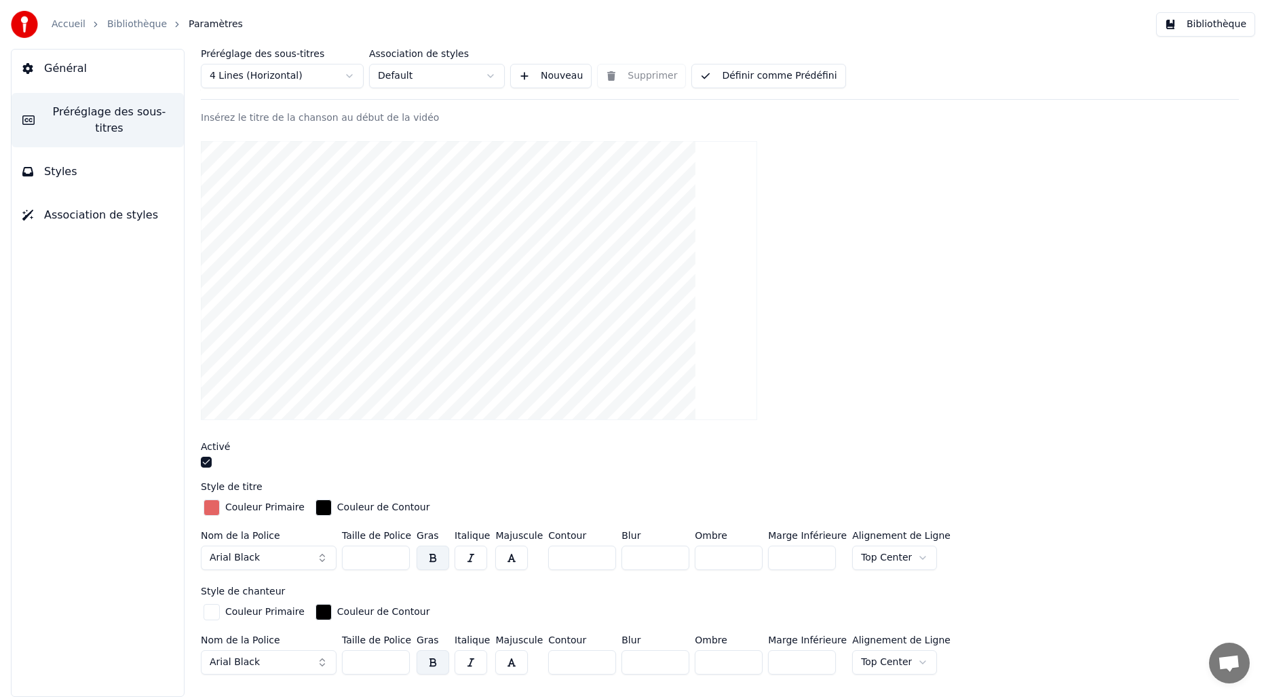
scroll to position [88, 0]
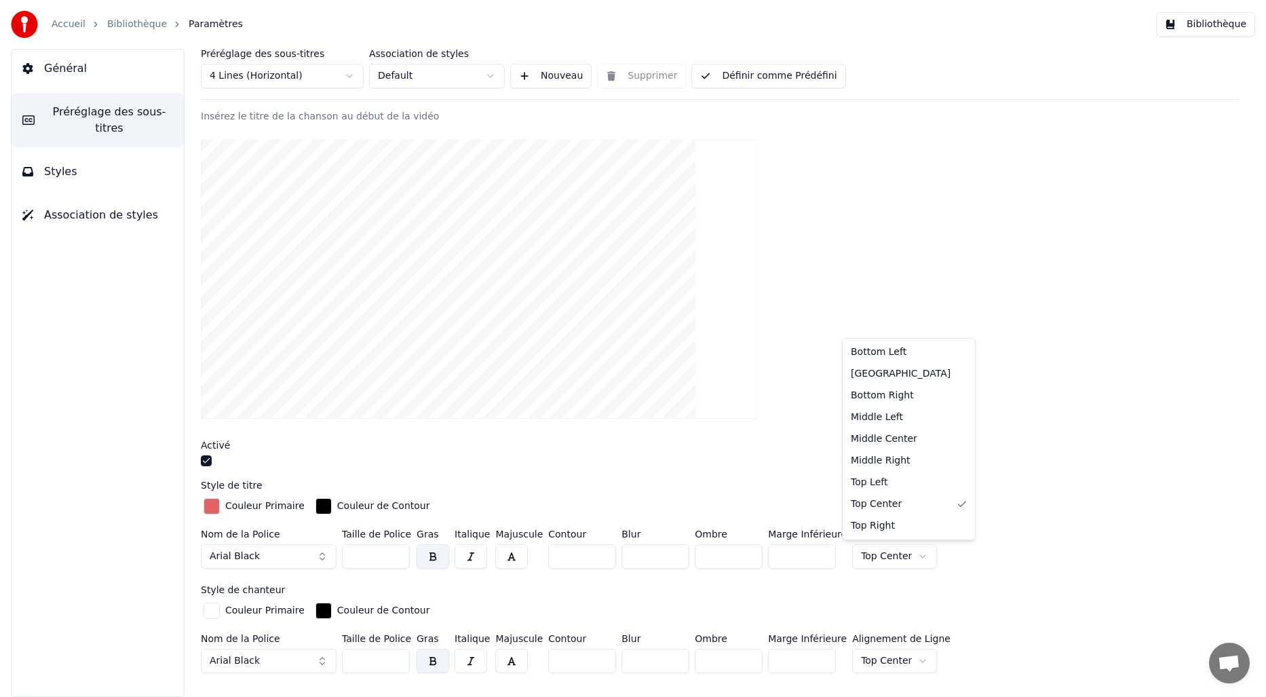
click at [863, 554] on html "Accueil Bibliothèque Paramètres Bibliothèque Général Préréglage des sous-titres…" at bounding box center [633, 348] width 1266 height 697
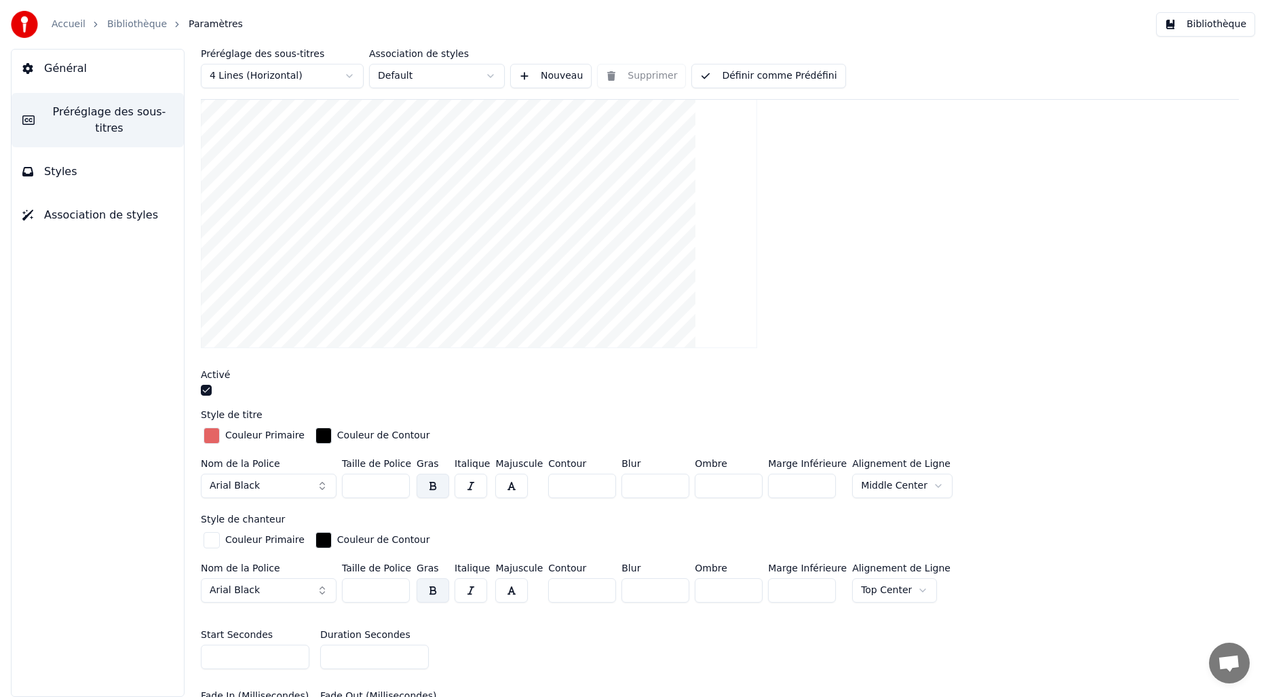
scroll to position [189, 0]
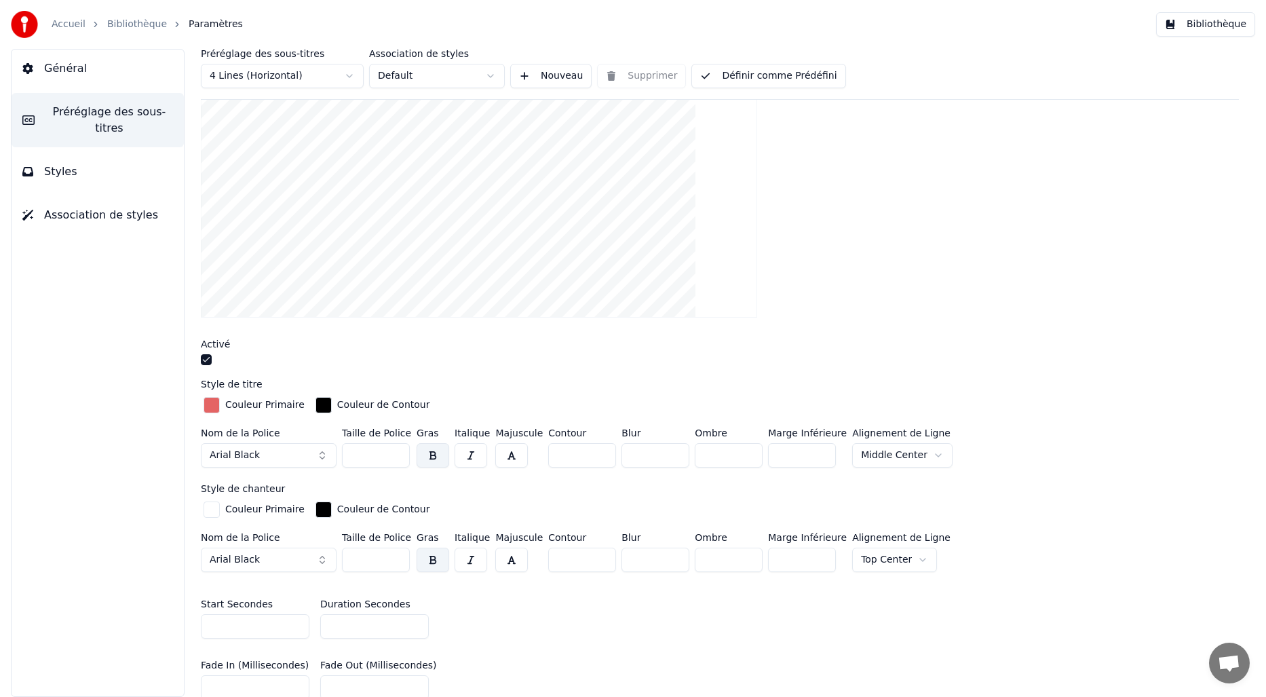
click at [866, 564] on html "Accueil Bibliothèque Paramètres Bibliothèque Général Préréglage des sous-titres…" at bounding box center [633, 348] width 1266 height 697
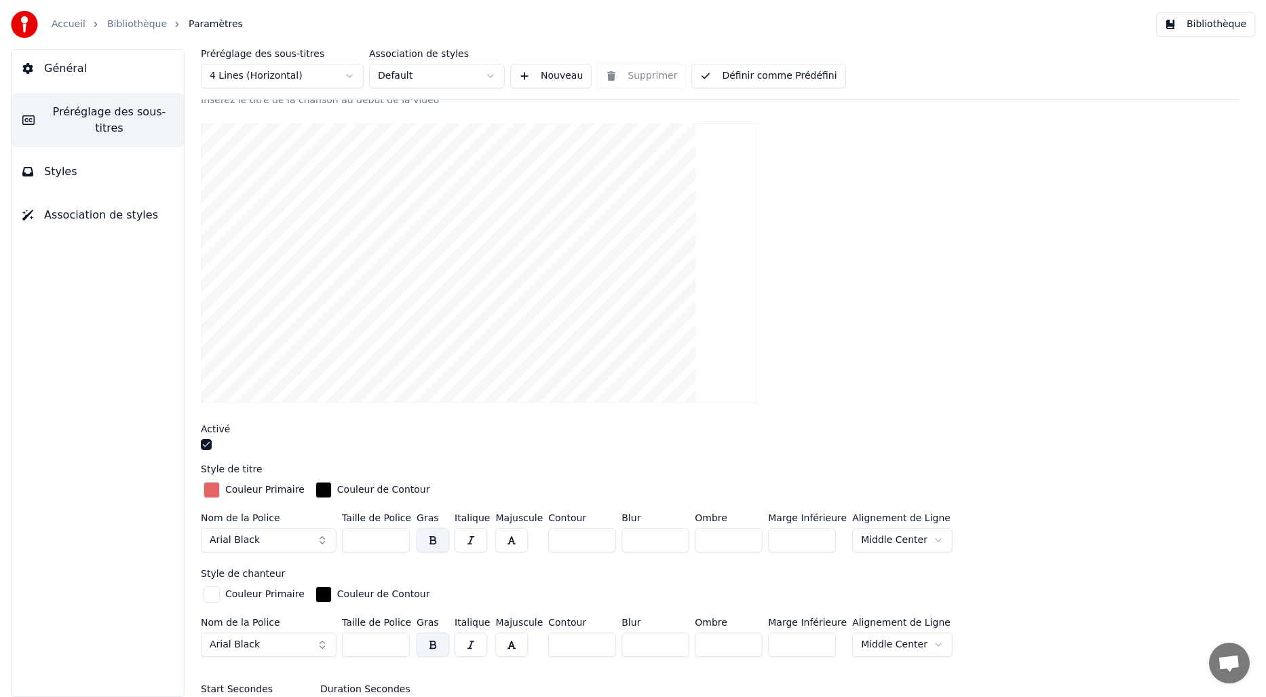
scroll to position [0, 0]
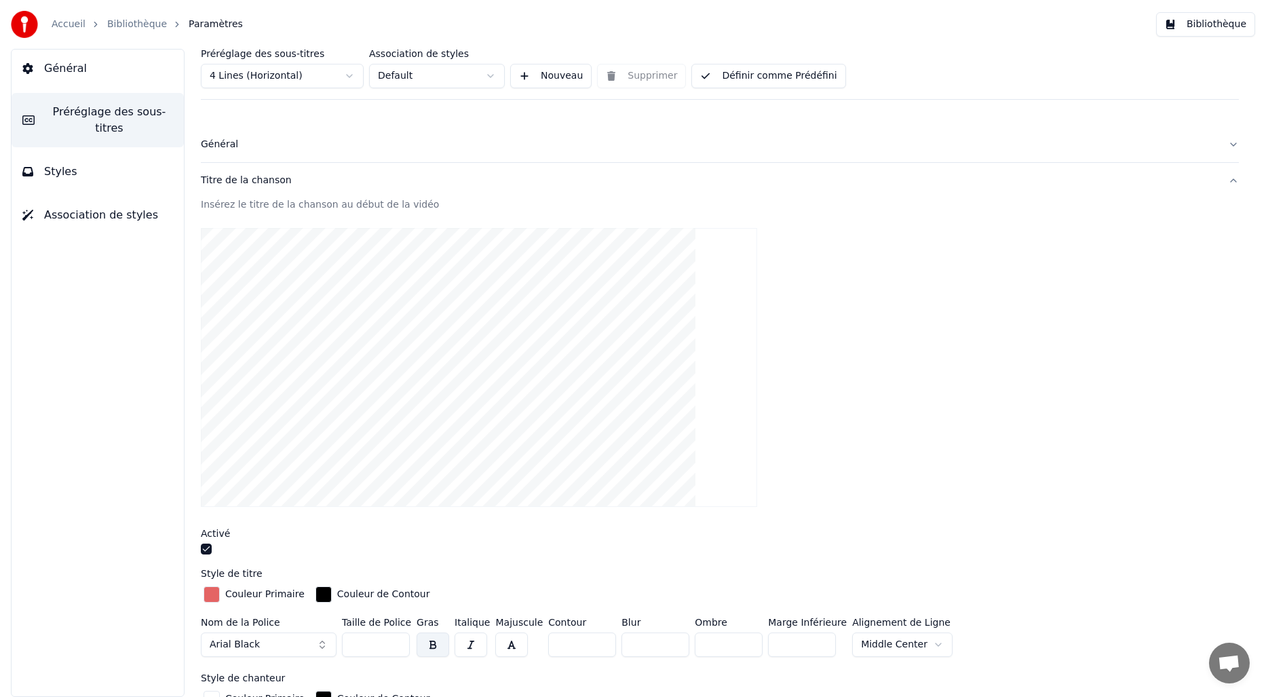
click at [58, 171] on span "Styles" at bounding box center [60, 172] width 33 height 16
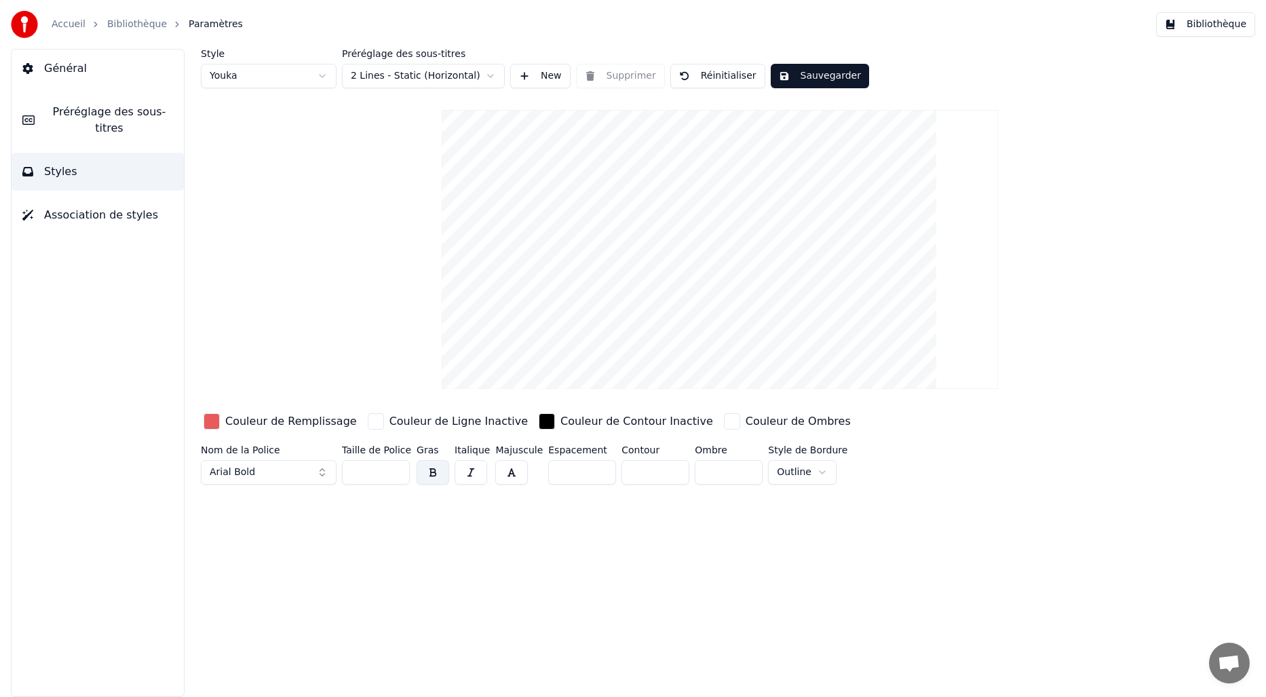
click at [486, 73] on html "Accueil Bibliothèque Paramètres Bibliothèque Général Préréglage des sous-titres…" at bounding box center [633, 348] width 1266 height 697
click at [811, 73] on button "Sauvegarder" at bounding box center [820, 76] width 98 height 24
click at [1211, 24] on button "Bibliothèque" at bounding box center [1205, 24] width 99 height 24
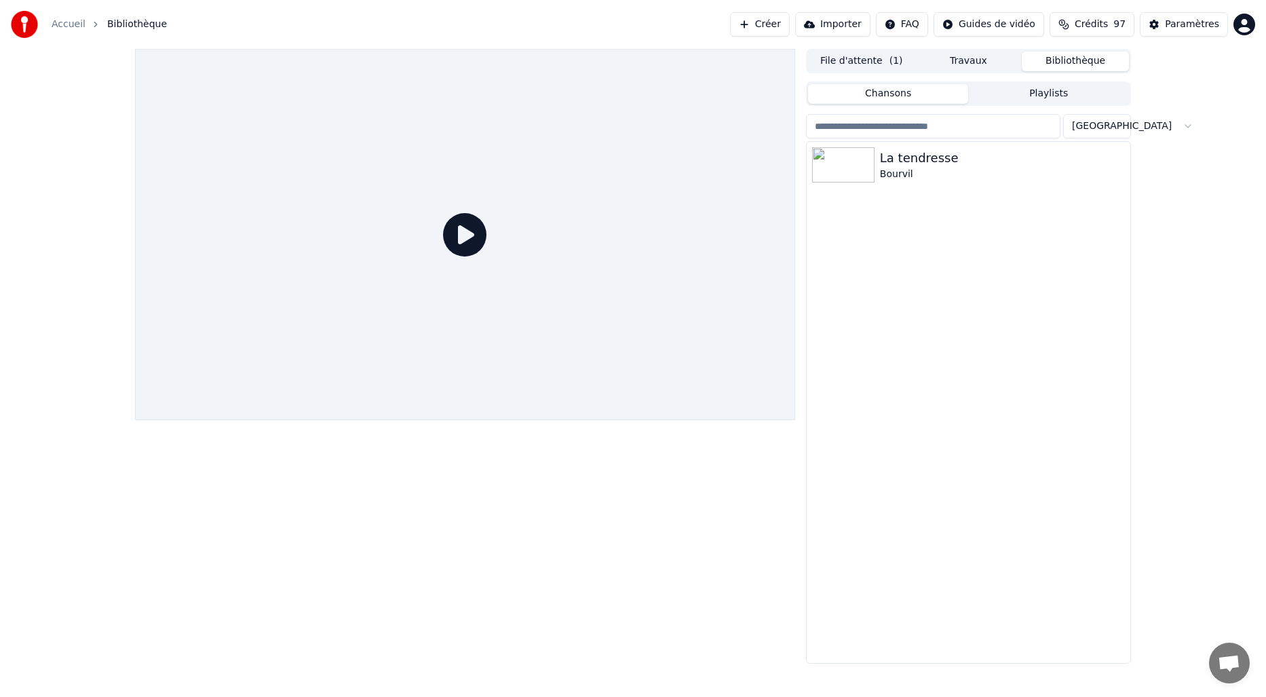
click at [959, 67] on button "Travaux" at bounding box center [968, 62] width 107 height 20
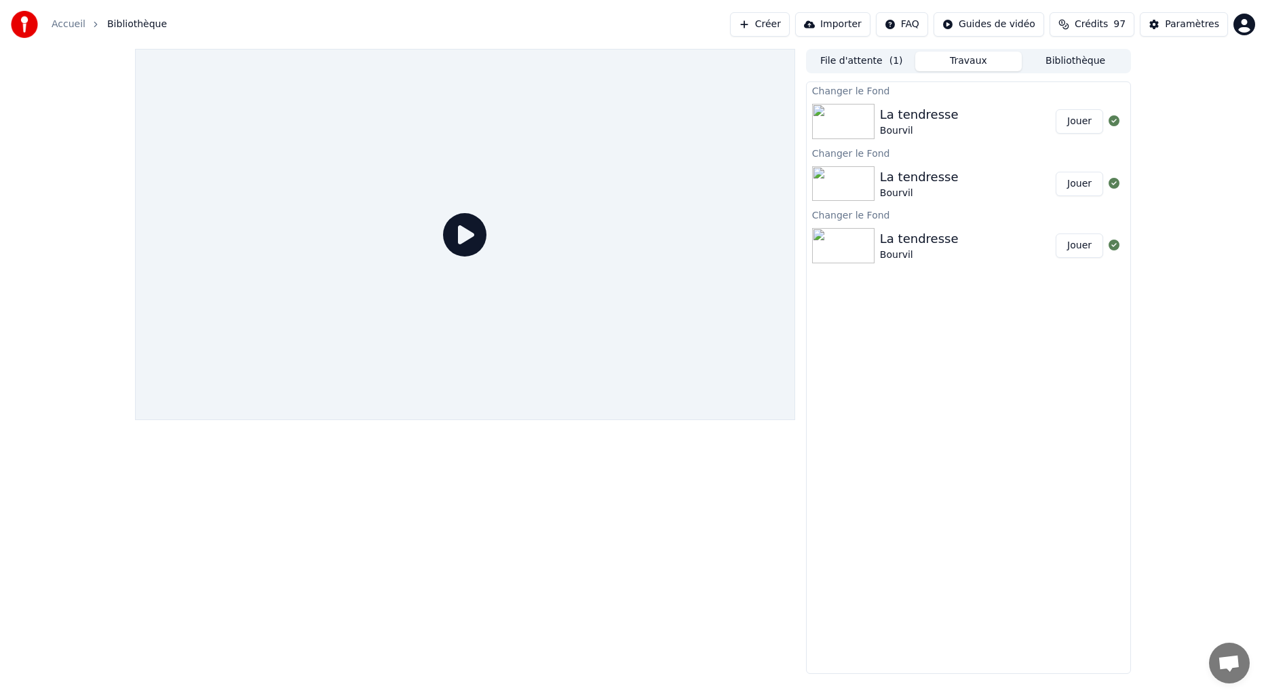
click at [1076, 121] on button "Jouer" at bounding box center [1079, 121] width 47 height 24
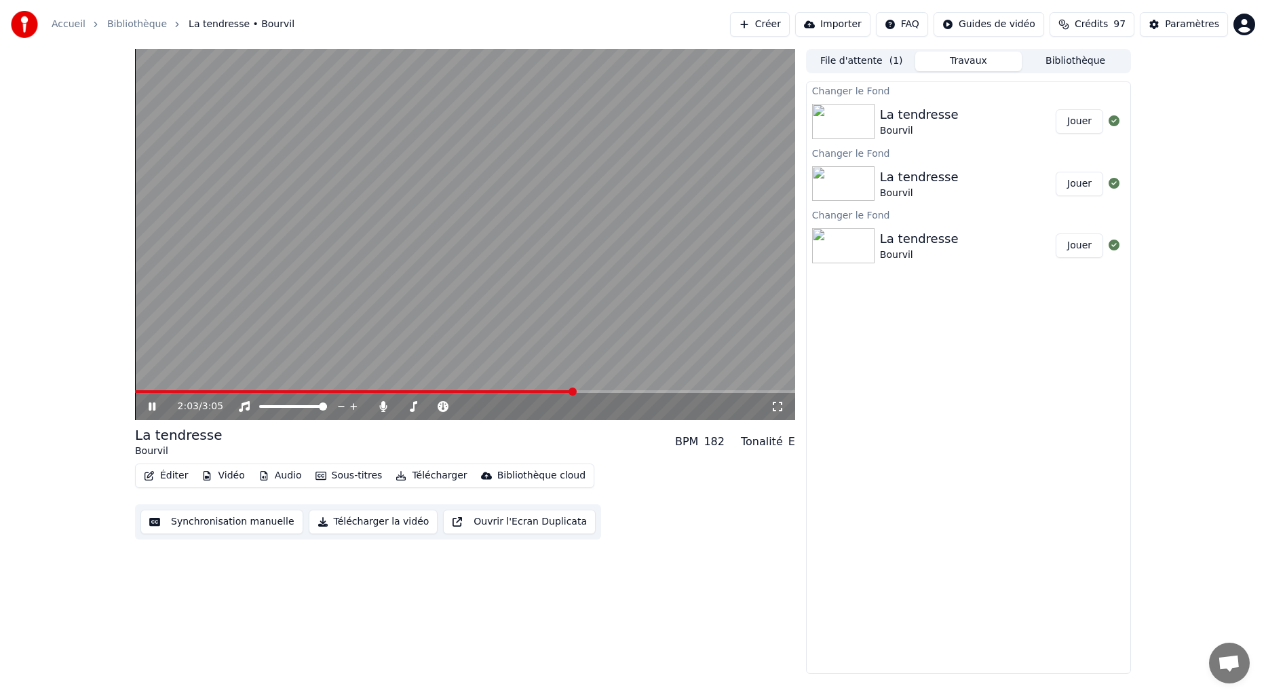
drag, startPoint x: 630, startPoint y: 383, endPoint x: 645, endPoint y: 386, distance: 15.2
click at [645, 386] on video at bounding box center [465, 234] width 660 height 371
click at [759, 390] on span at bounding box center [465, 391] width 660 height 3
click at [135, 396] on span at bounding box center [139, 391] width 8 height 8
click at [155, 408] on icon at bounding box center [162, 406] width 32 height 11
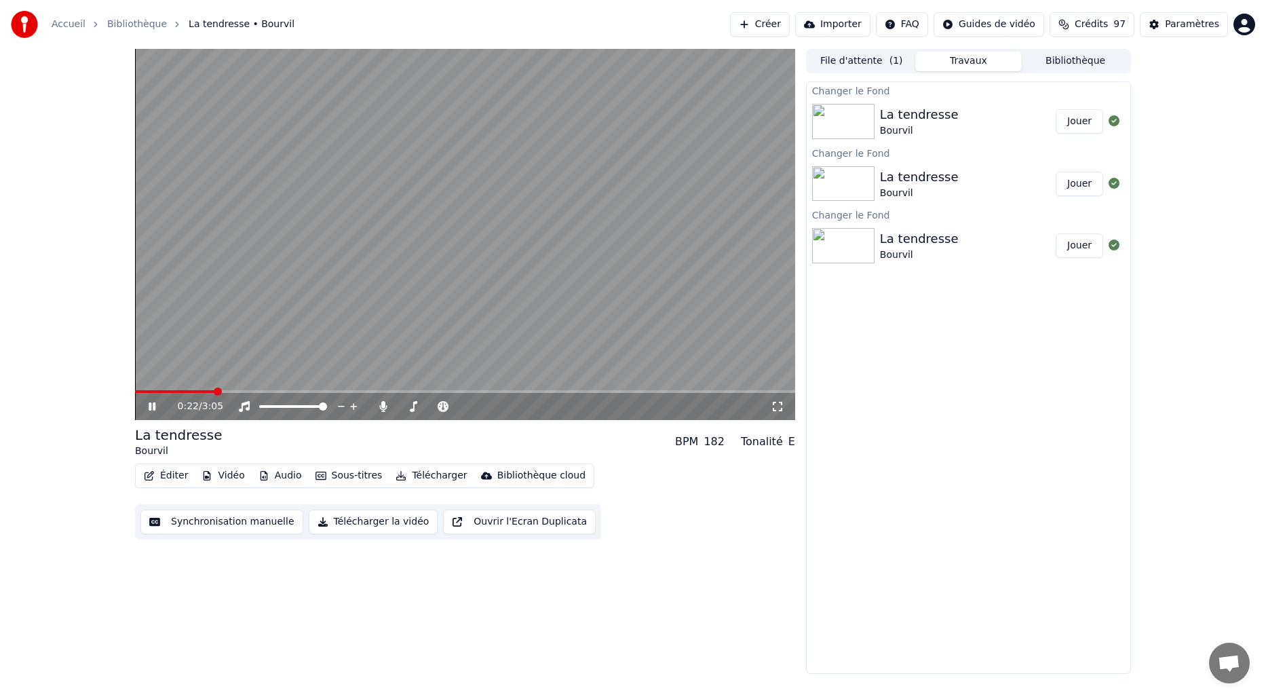
click at [151, 406] on icon at bounding box center [152, 406] width 7 height 8
click at [213, 397] on div "0:22 / 3:05" at bounding box center [465, 406] width 660 height 27
click at [207, 395] on div "0:22 / 3:05" at bounding box center [465, 406] width 660 height 27
click at [202, 390] on span at bounding box center [169, 391] width 68 height 3
click at [192, 390] on span at bounding box center [163, 391] width 57 height 3
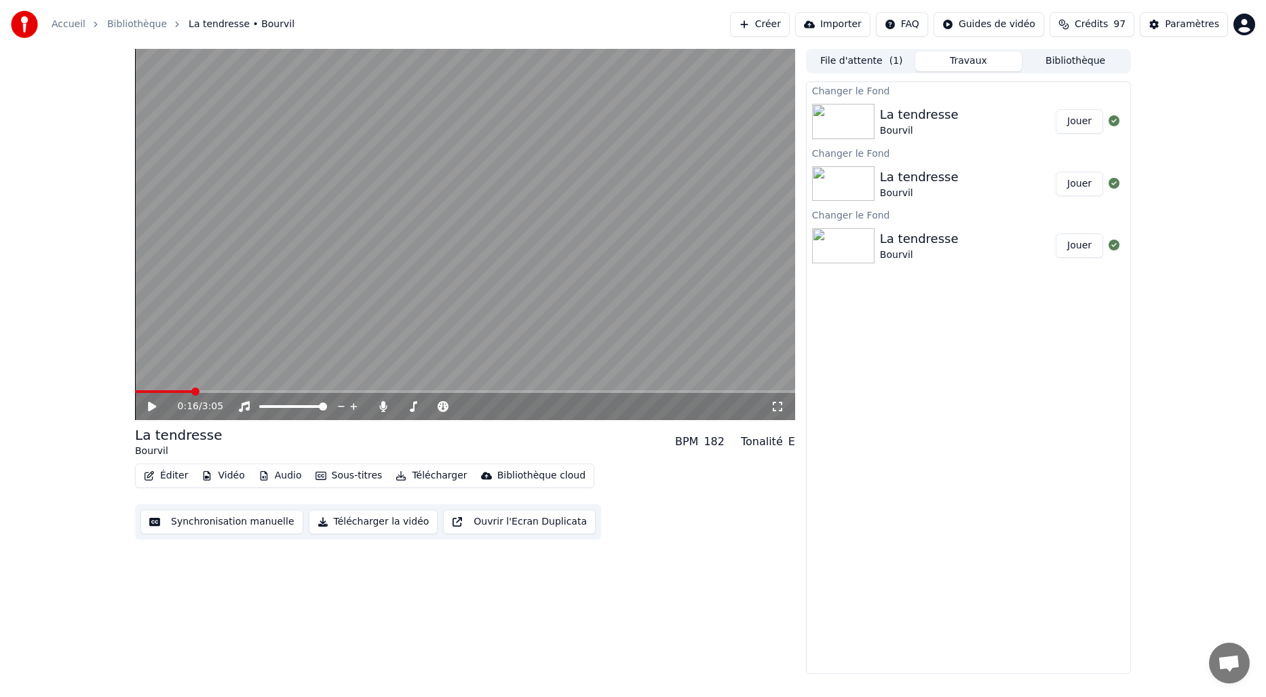
click at [168, 390] on span at bounding box center [163, 391] width 57 height 3
click at [153, 392] on span at bounding box center [144, 391] width 18 height 3
click at [154, 405] on icon at bounding box center [152, 406] width 8 height 9
click at [154, 405] on icon at bounding box center [152, 406] width 7 height 8
click at [153, 400] on div "0:09 / 3:05" at bounding box center [464, 407] width 649 height 14
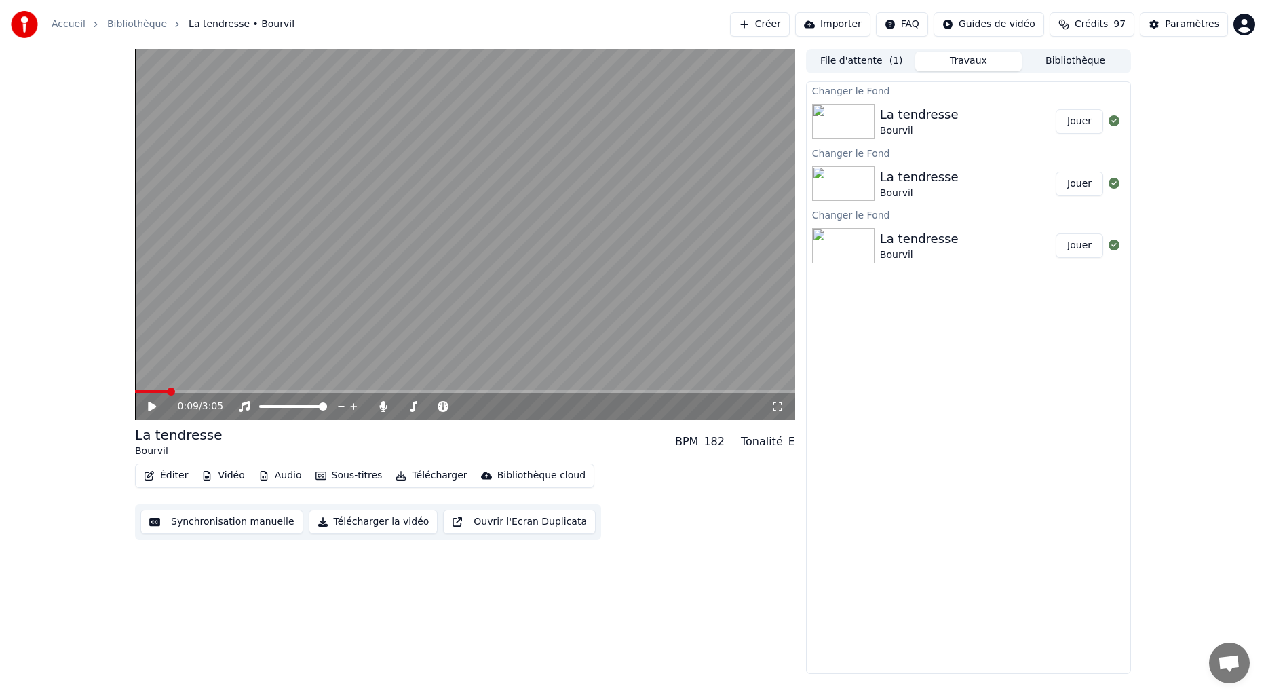
click at [148, 410] on icon at bounding box center [162, 406] width 32 height 11
click at [149, 409] on icon at bounding box center [152, 406] width 8 height 9
click at [149, 409] on icon at bounding box center [152, 406] width 7 height 8
click at [149, 409] on icon at bounding box center [152, 406] width 8 height 9
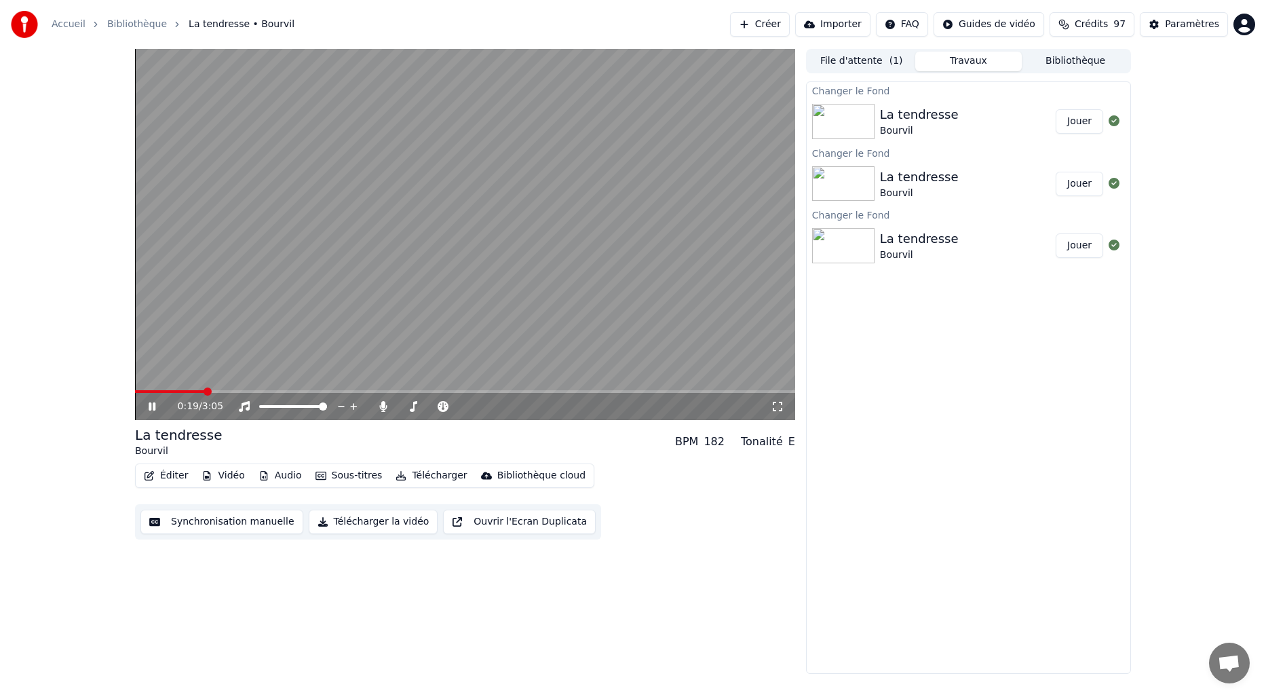
click at [148, 405] on icon at bounding box center [162, 406] width 32 height 11
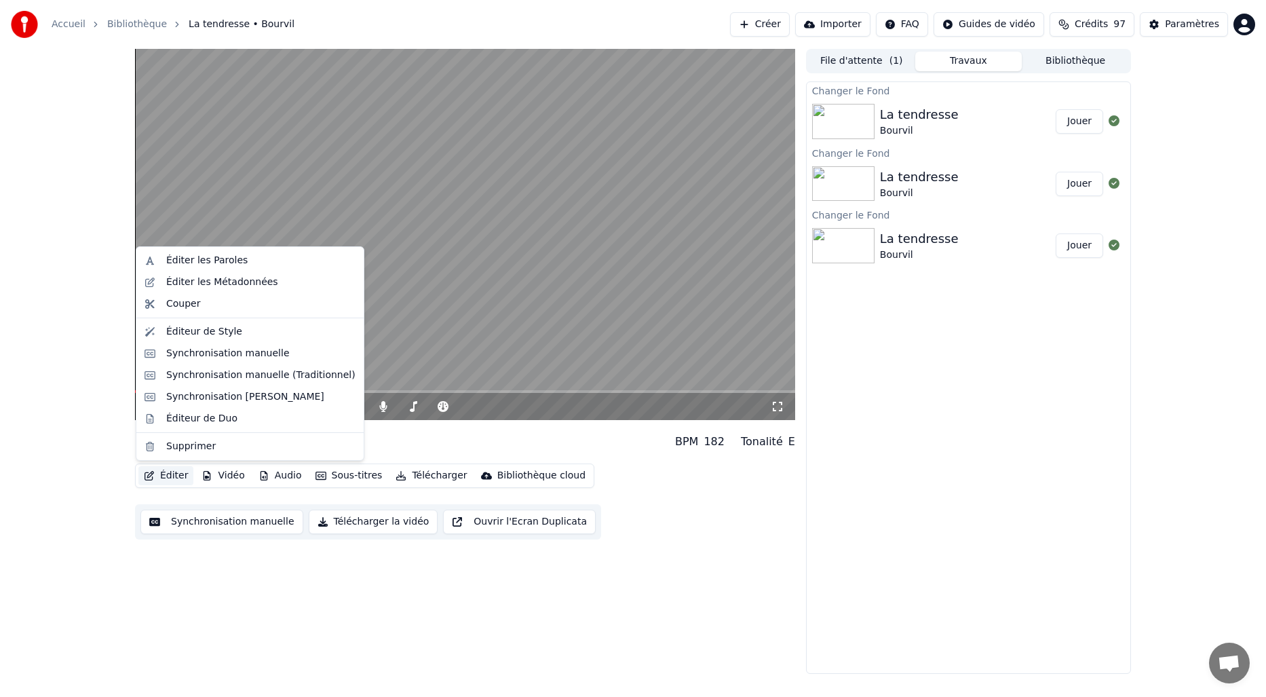
click at [174, 475] on button "Éditer" at bounding box center [165, 475] width 55 height 19
click at [191, 331] on div "Éditeur de Style" at bounding box center [204, 332] width 76 height 14
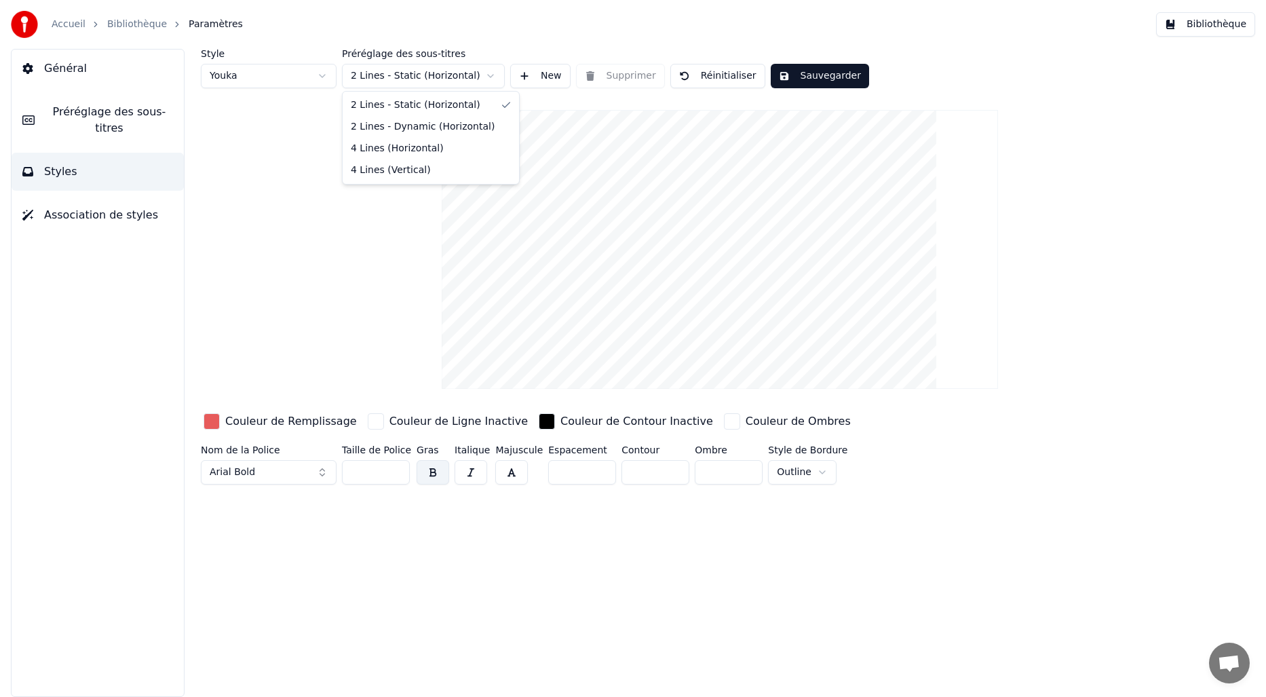
click at [471, 71] on html "Accueil Bibliothèque Paramètres Bibliothèque Général Préréglage des sous-titres…" at bounding box center [633, 348] width 1266 height 697
click at [486, 74] on html "Accueil Bibliothèque Paramètres Bibliothèque Général Préréglage des sous-titres…" at bounding box center [633, 348] width 1266 height 697
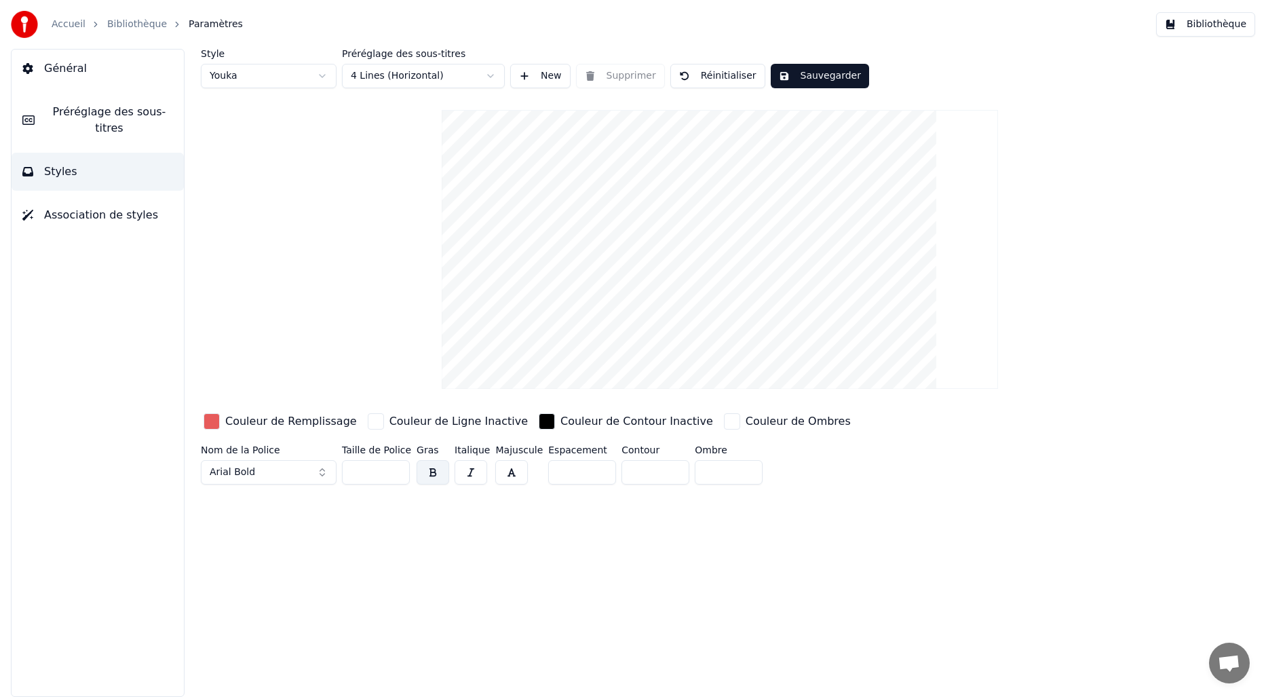
click at [488, 78] on html "Accueil Bibliothèque Paramètres Bibliothèque Général Préréglage des sous-titres…" at bounding box center [633, 348] width 1266 height 697
click at [485, 81] on html "Accueil Bibliothèque Paramètres Bibliothèque Général Préréglage des sous-titres…" at bounding box center [633, 348] width 1266 height 697
click at [426, 75] on html "Accueil Bibliothèque Paramètres Bibliothèque Général Préréglage des sous-titres…" at bounding box center [633, 348] width 1266 height 697
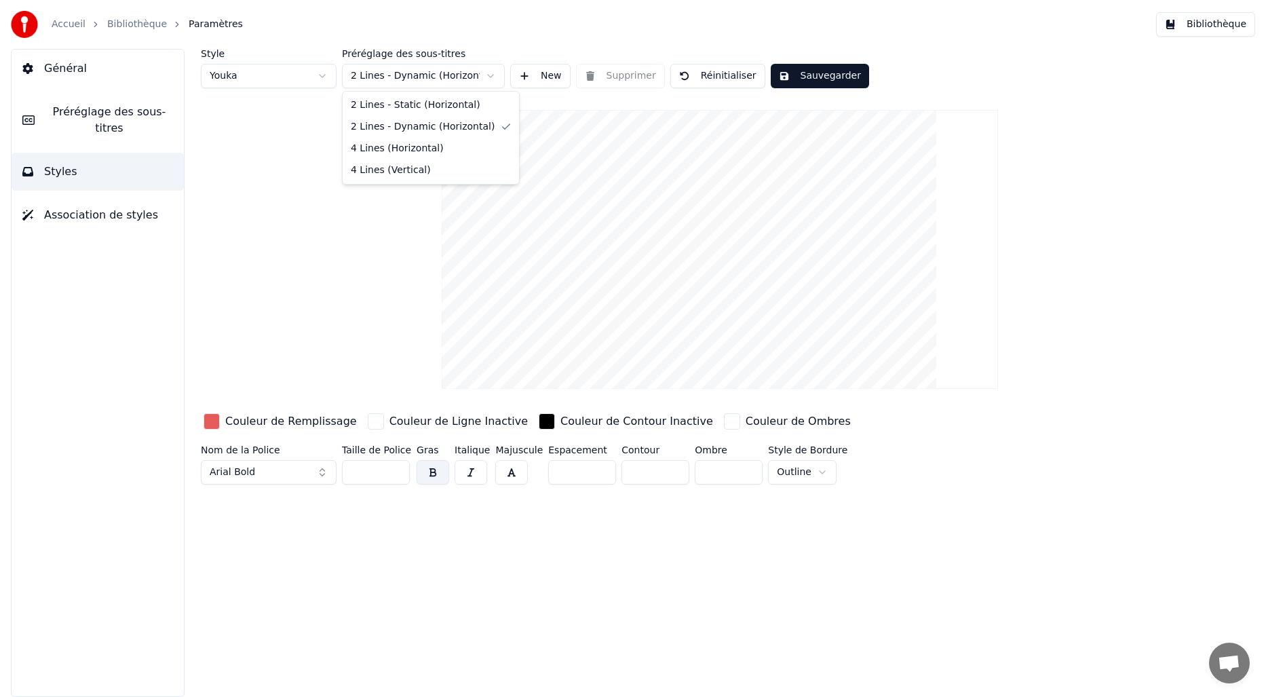
click at [461, 73] on html "Accueil Bibliothèque Paramètres Bibliothèque Général Préréglage des sous-titres…" at bounding box center [633, 348] width 1266 height 697
click at [404, 269] on html "Accueil Bibliothèque Paramètres Bibliothèque Général Préréglage des sous-titres…" at bounding box center [633, 348] width 1266 height 697
click at [831, 83] on button "Sauvegarder" at bounding box center [820, 76] width 98 height 24
click at [1189, 21] on button "Bibliothèque" at bounding box center [1205, 24] width 99 height 24
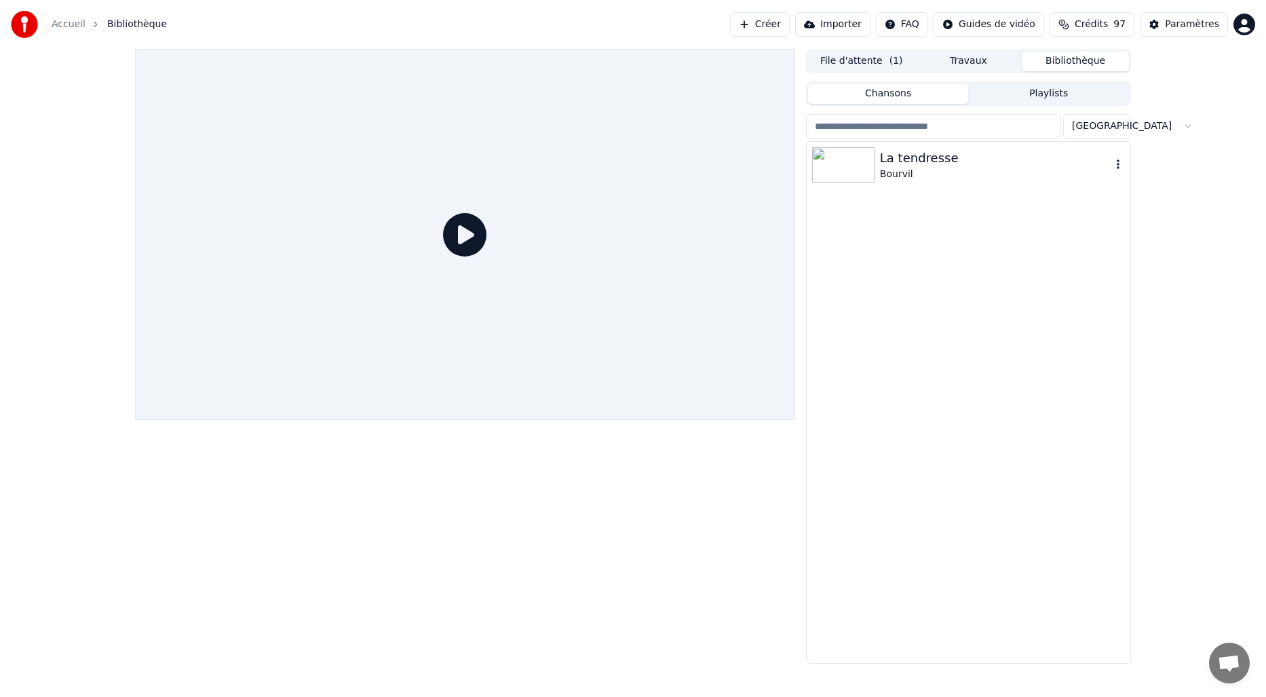
click at [889, 157] on div "La tendresse" at bounding box center [995, 158] width 231 height 19
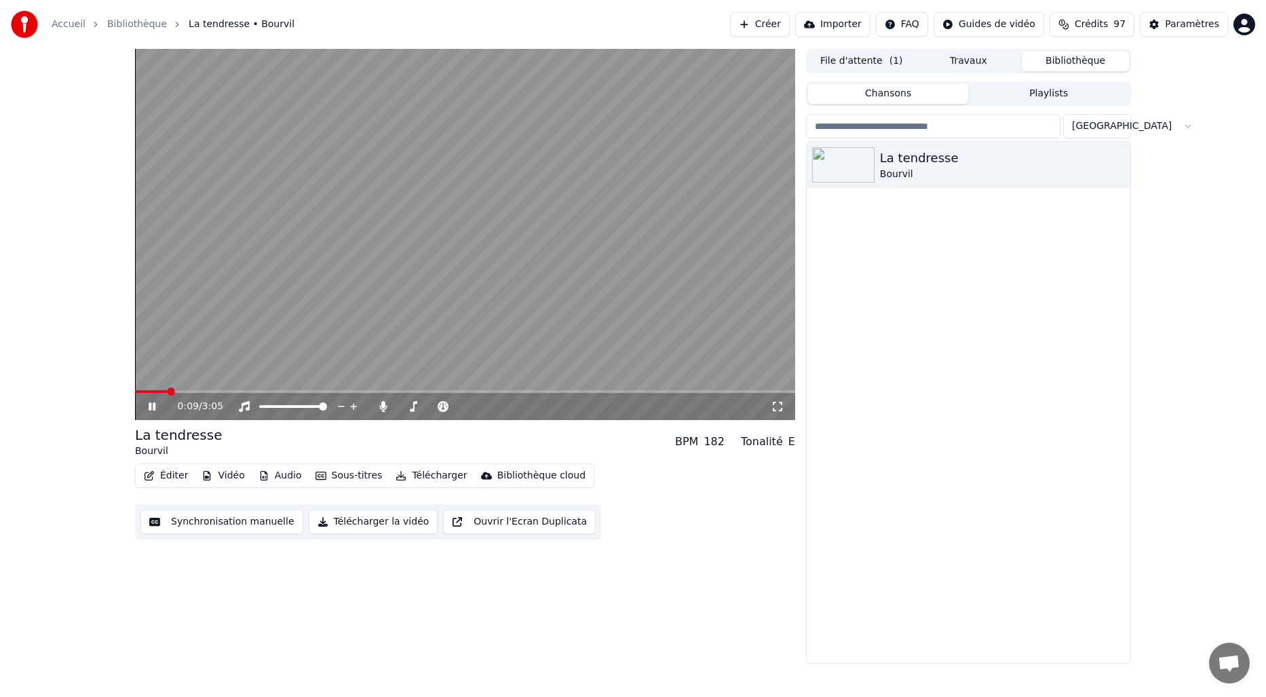
click at [168, 389] on span at bounding box center [171, 391] width 8 height 8
click at [155, 407] on icon at bounding box center [152, 406] width 7 height 8
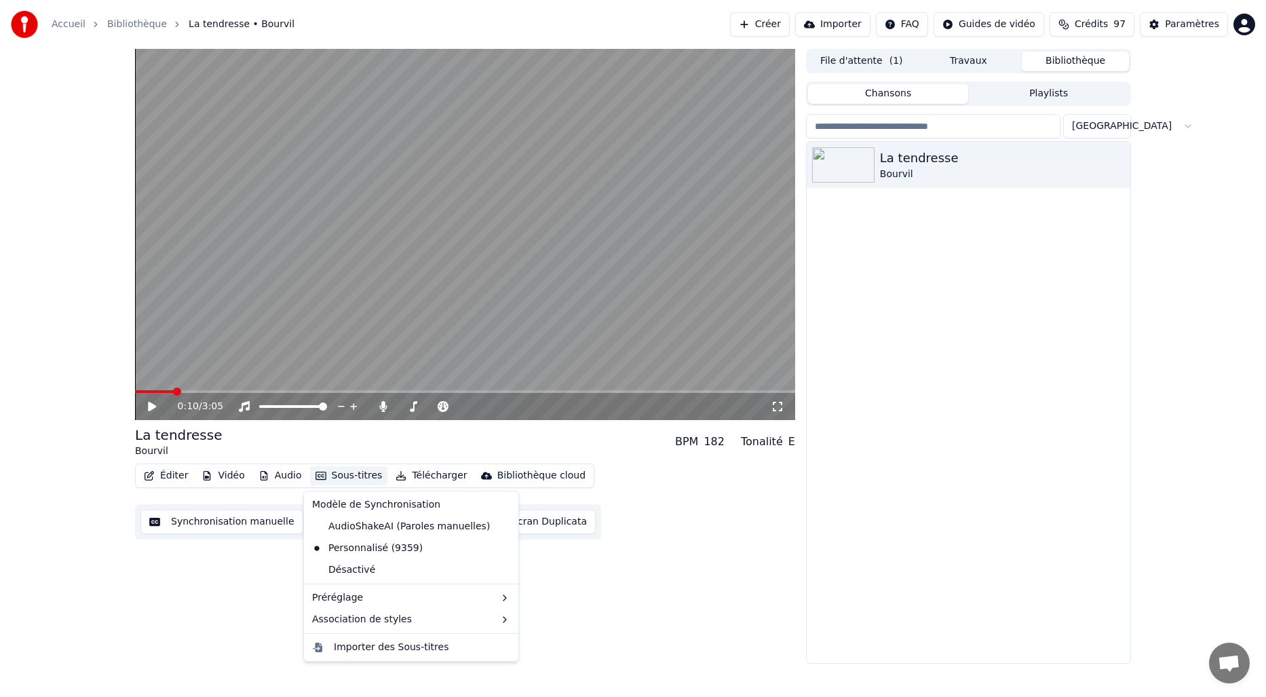
click at [325, 472] on button "Sous-titres" at bounding box center [349, 475] width 78 height 19
click at [535, 619] on div "2 Lines - Dynamic (Horizontal)" at bounding box center [592, 623] width 171 height 22
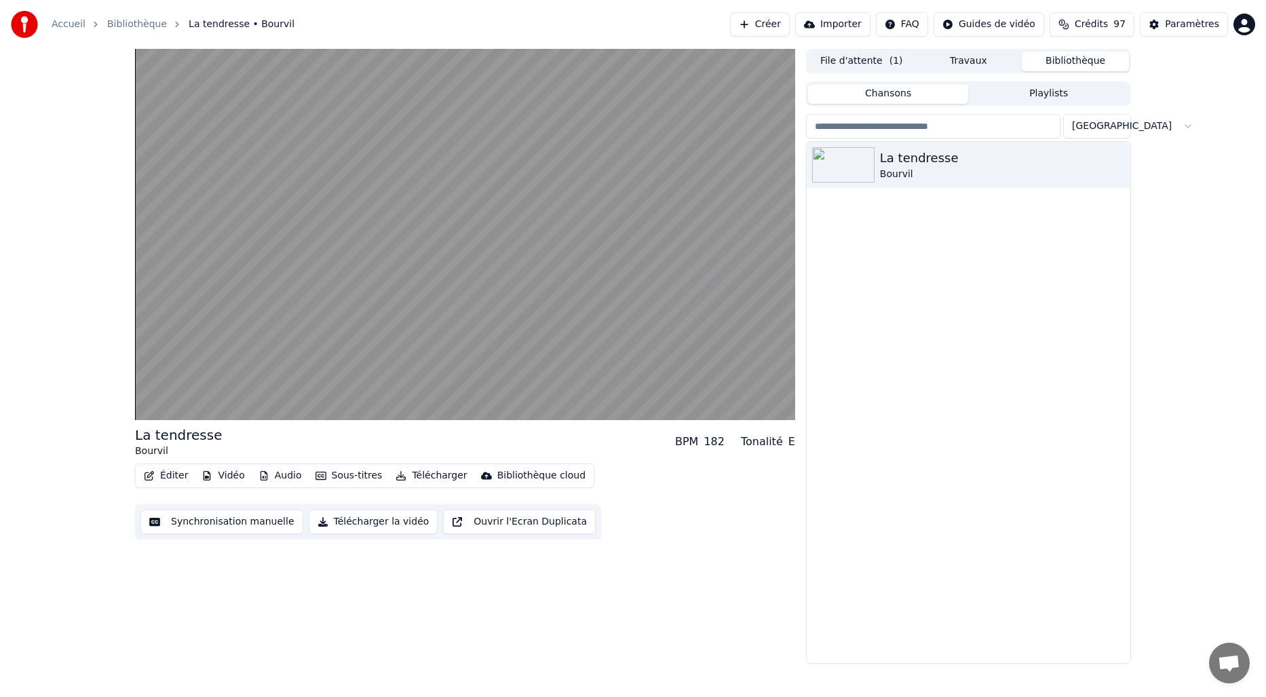
click at [414, 476] on button "Télécharger" at bounding box center [431, 475] width 82 height 19
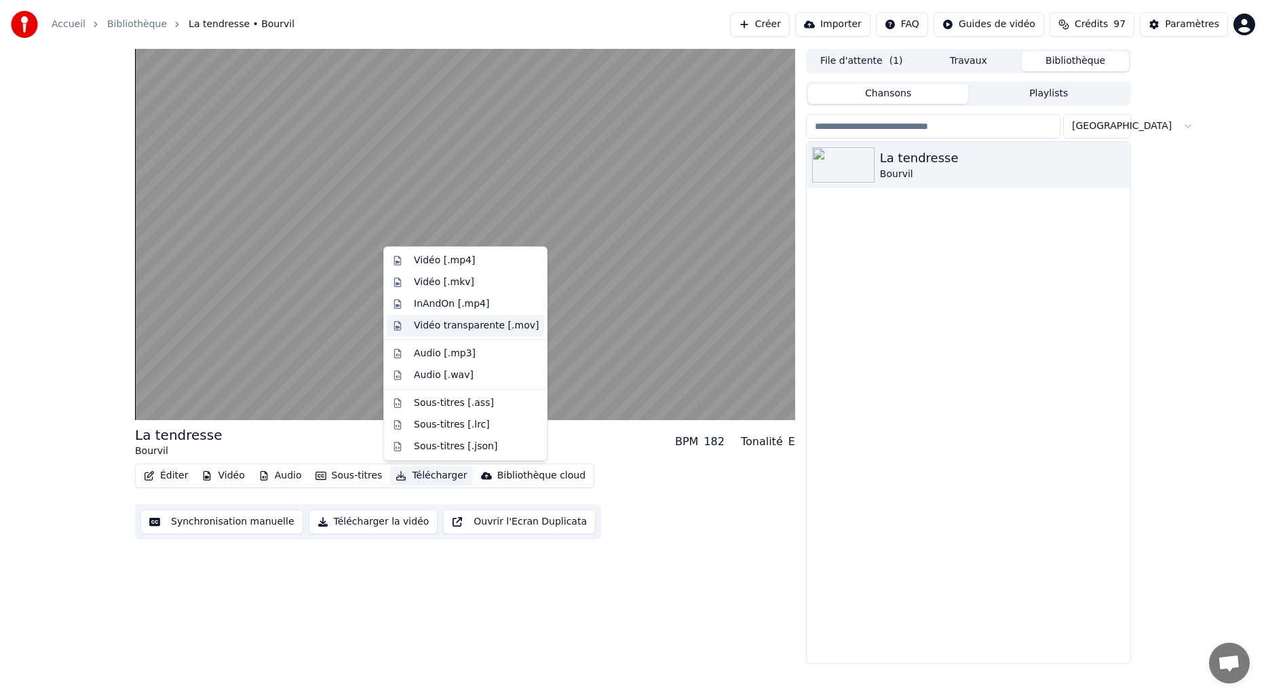
click at [438, 324] on div "Vidéo transparente [.mov]" at bounding box center [476, 326] width 125 height 14
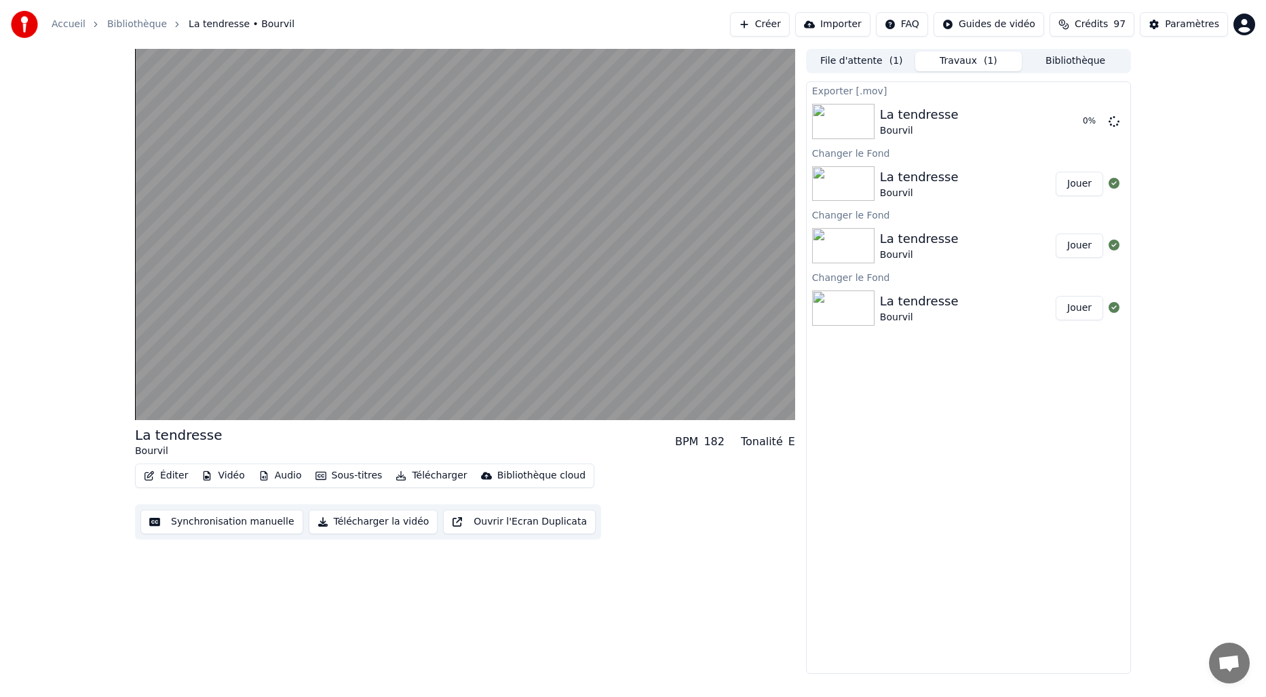
click at [412, 475] on button "Télécharger" at bounding box center [431, 475] width 82 height 19
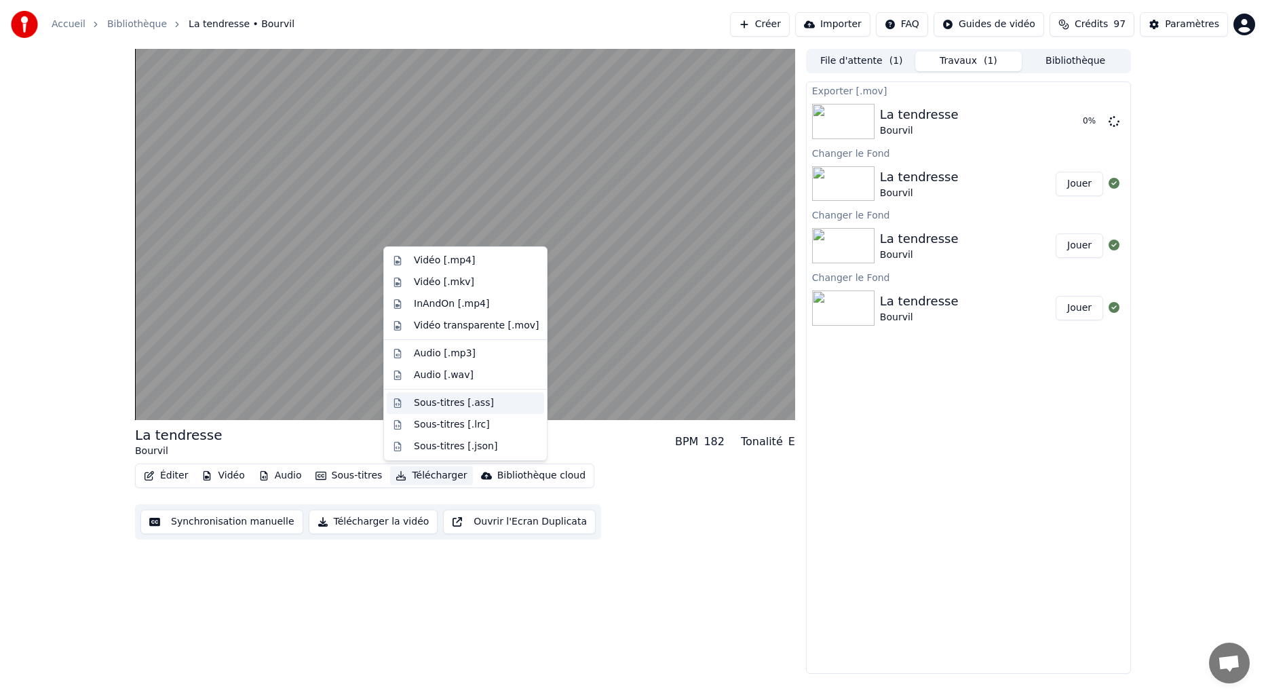
click at [427, 404] on div "Sous-titres [.ass]" at bounding box center [454, 403] width 80 height 14
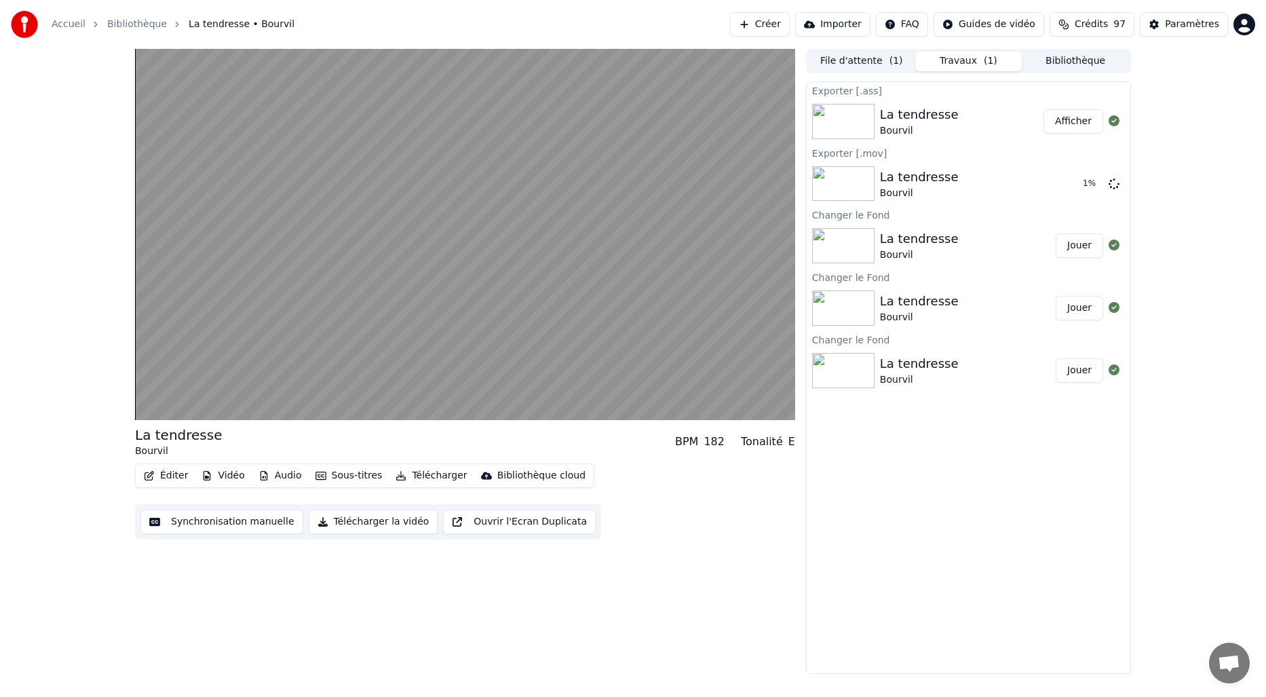
click at [1067, 123] on button "Afficher" at bounding box center [1073, 121] width 60 height 24
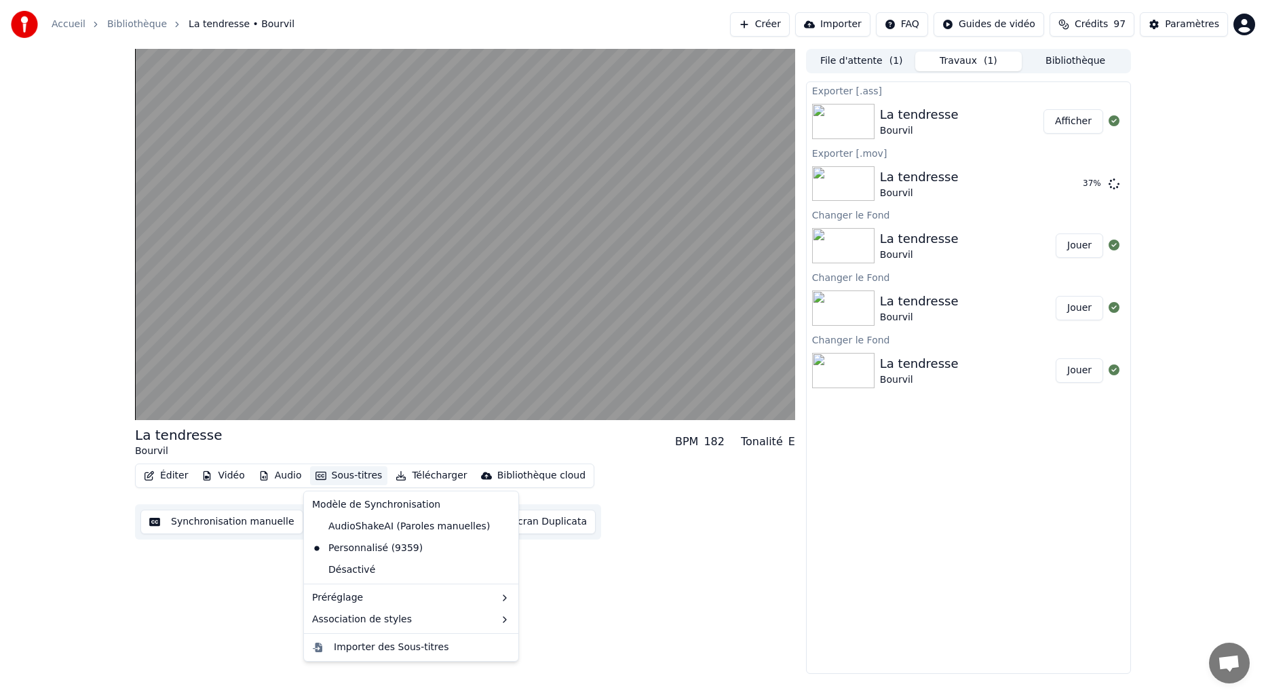
click at [346, 474] on button "Sous-titres" at bounding box center [349, 475] width 78 height 19
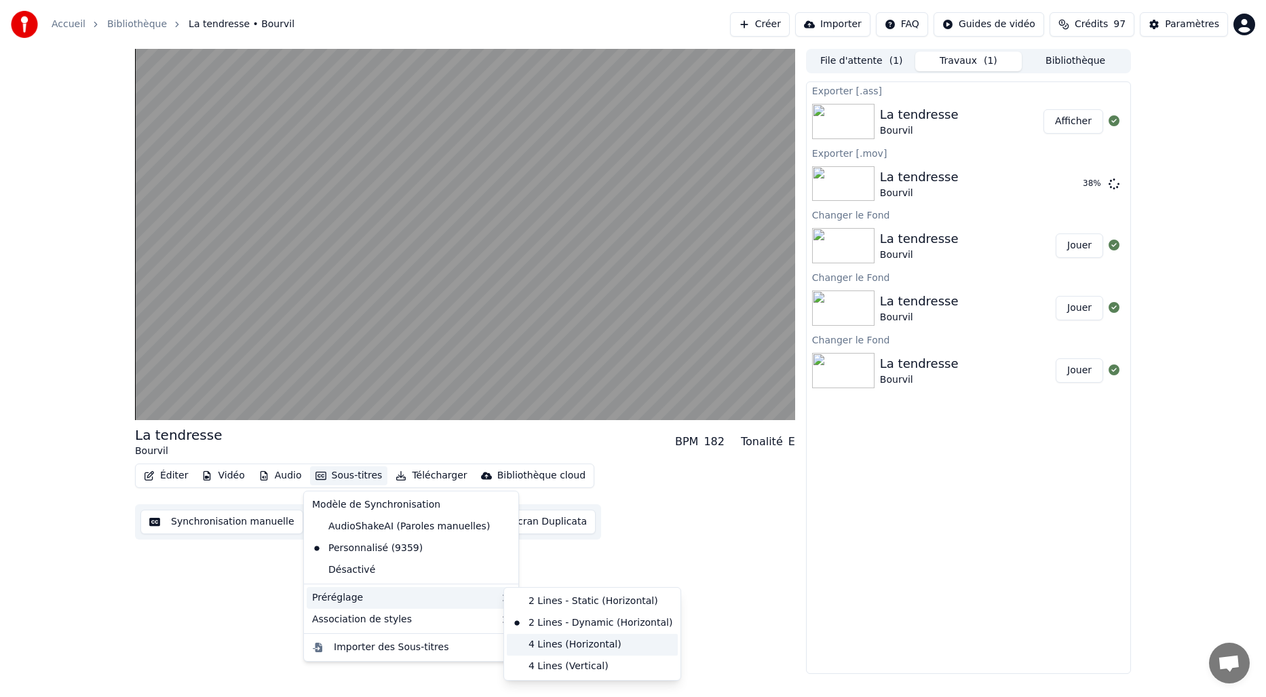
click at [545, 646] on div "4 Lines (Horizontal)" at bounding box center [592, 645] width 171 height 22
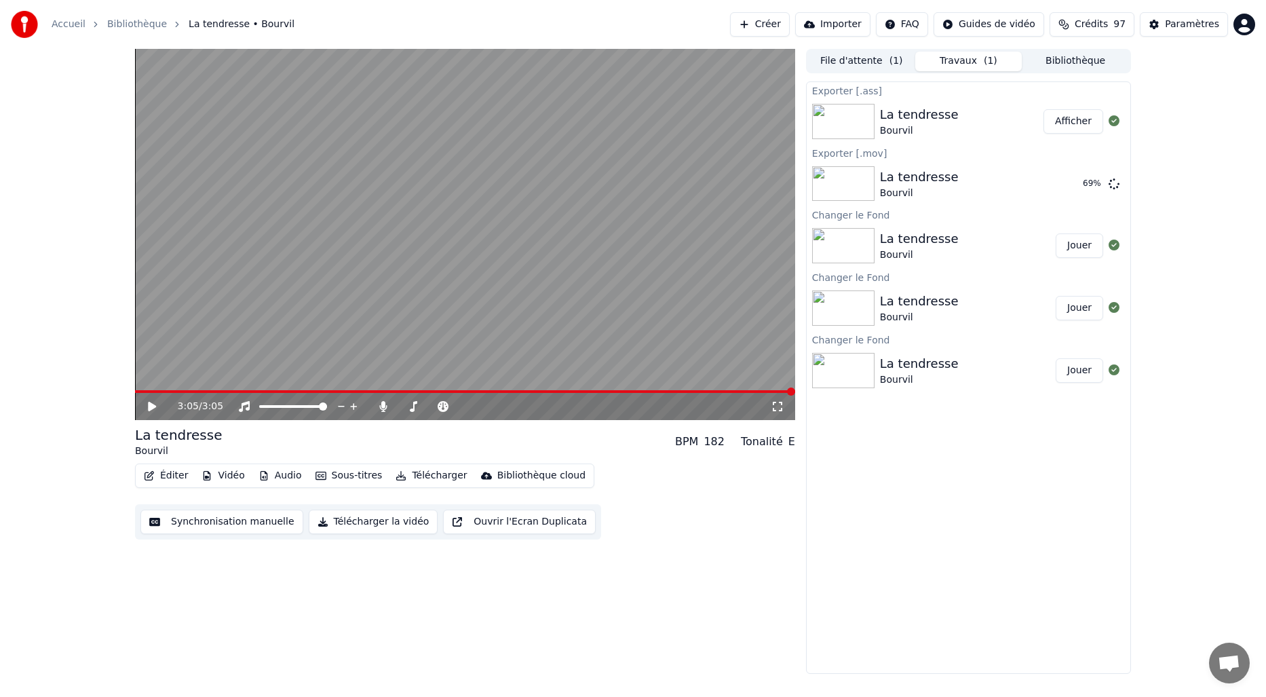
click at [722, 559] on div "3:05 / 3:05 La tendresse Bourvil BPM 182 Tonalité E Éditer Vidéo Audio Sous-tit…" at bounding box center [465, 361] width 660 height 625
click at [391, 523] on button "Télécharger la vidéo" at bounding box center [374, 522] width 130 height 24
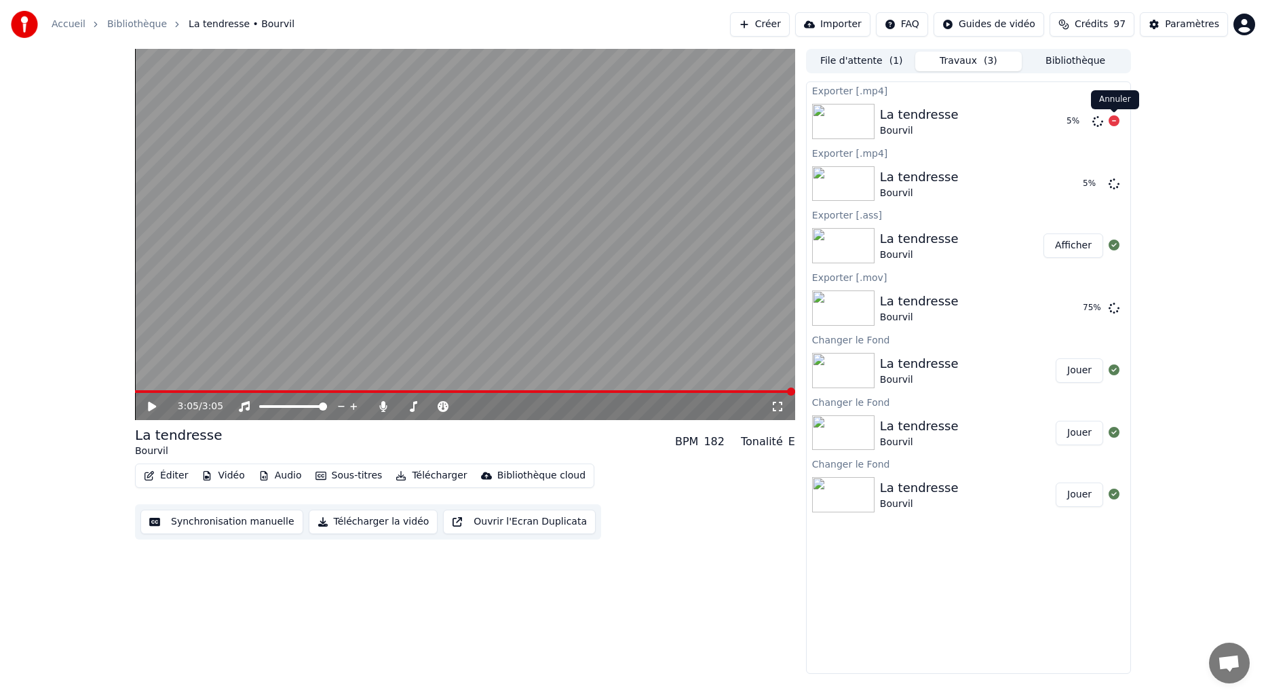
click at [1115, 118] on icon at bounding box center [1114, 120] width 11 height 11
click at [1111, 182] on icon at bounding box center [1114, 183] width 11 height 11
click at [387, 517] on button "Télécharger la vidéo" at bounding box center [374, 522] width 130 height 24
click at [1067, 300] on button "Afficher" at bounding box center [1073, 308] width 60 height 24
click at [710, 548] on div "3:05 / 3:05 La tendresse Bourvil BPM 182 Tonalité E Éditer Vidéo Audio Sous-tit…" at bounding box center [465, 361] width 660 height 625
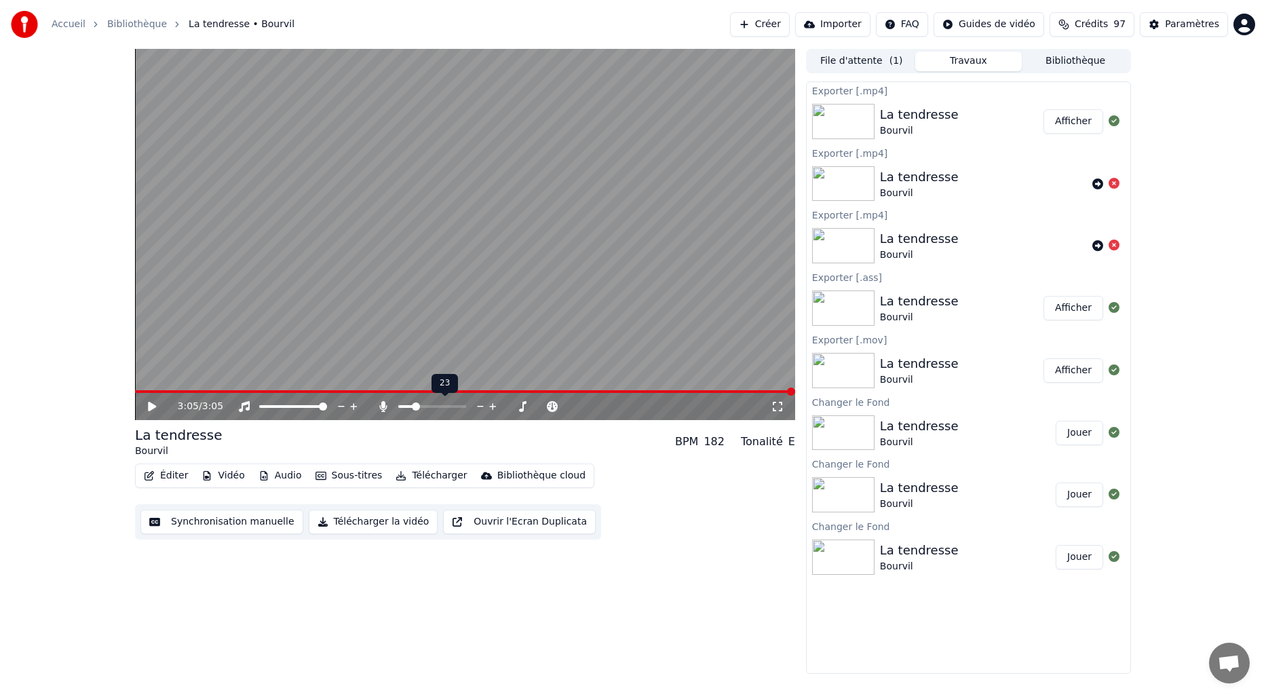
click at [413, 405] on span at bounding box center [406, 406] width 16 height 3
click at [152, 409] on icon at bounding box center [152, 406] width 8 height 9
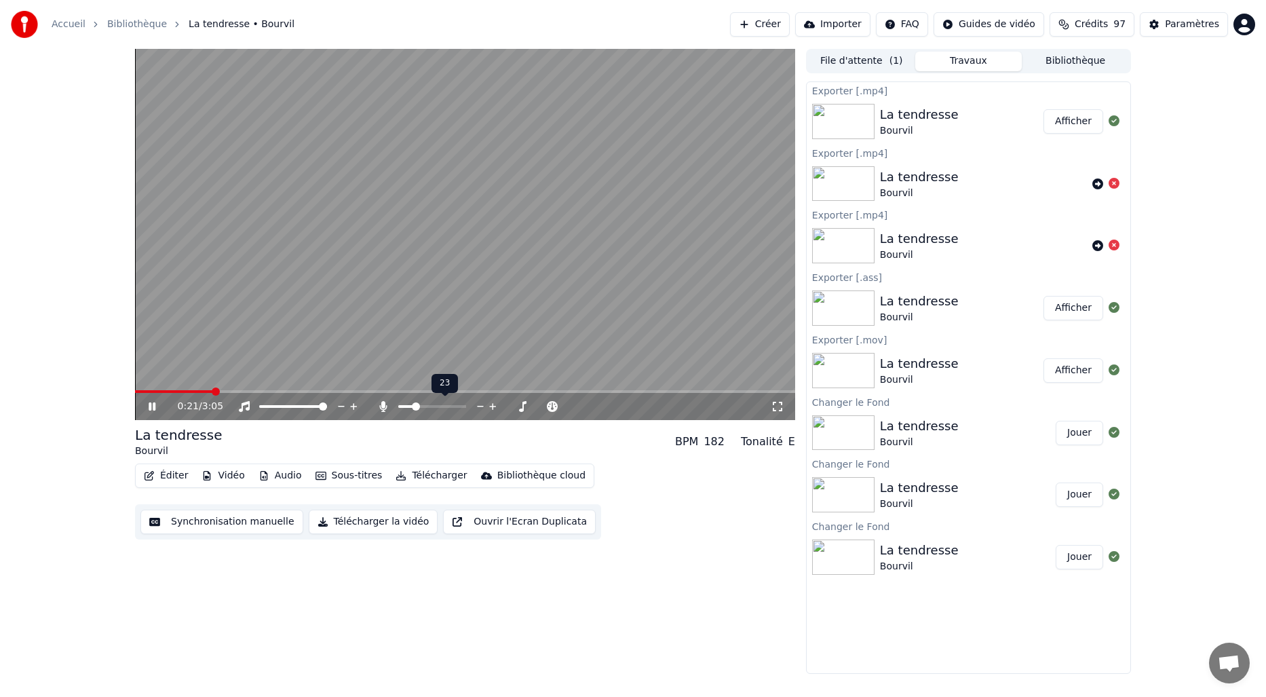
click at [494, 405] on icon at bounding box center [492, 407] width 13 height 14
click at [494, 404] on icon at bounding box center [492, 407] width 13 height 14
click at [543, 438] on div "La tendresse Bourvil BPM 182 Tonalité E" at bounding box center [465, 441] width 660 height 33
click at [542, 309] on video at bounding box center [465, 234] width 660 height 371
click at [388, 524] on button "Télécharger la vidéo" at bounding box center [374, 522] width 130 height 24
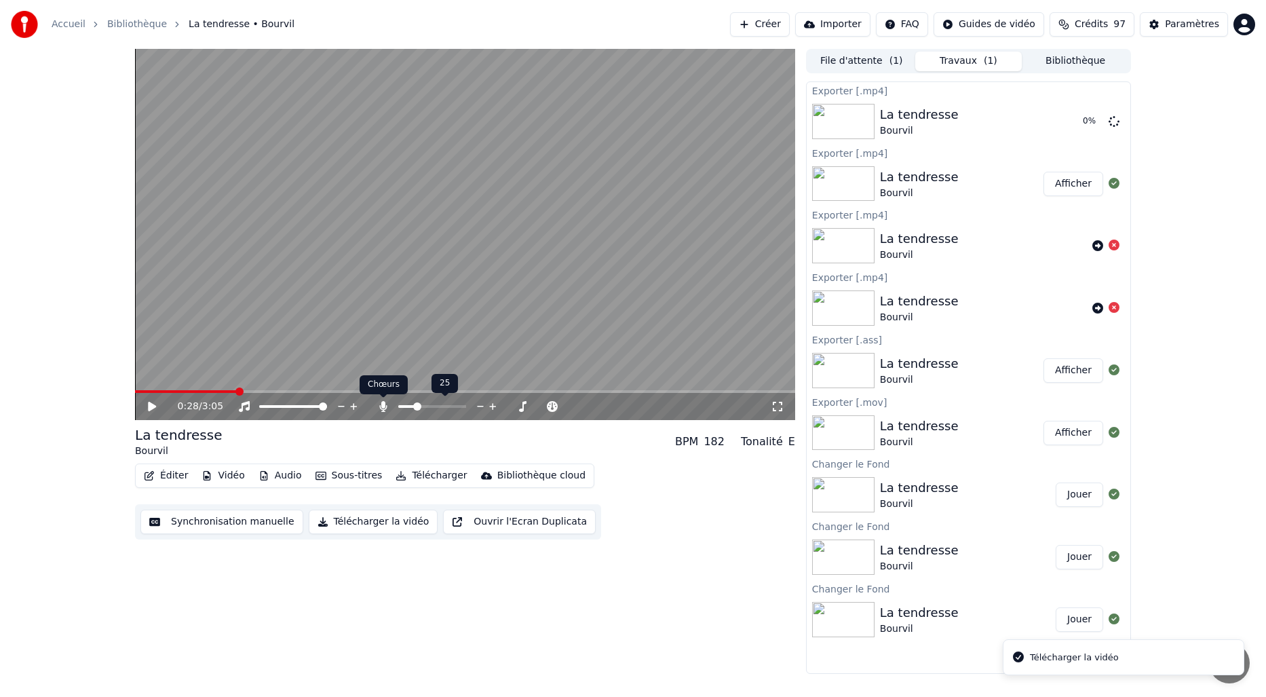
click at [383, 405] on icon at bounding box center [382, 406] width 7 height 11
click at [391, 520] on button "Télécharger la vidéo" at bounding box center [374, 522] width 130 height 24
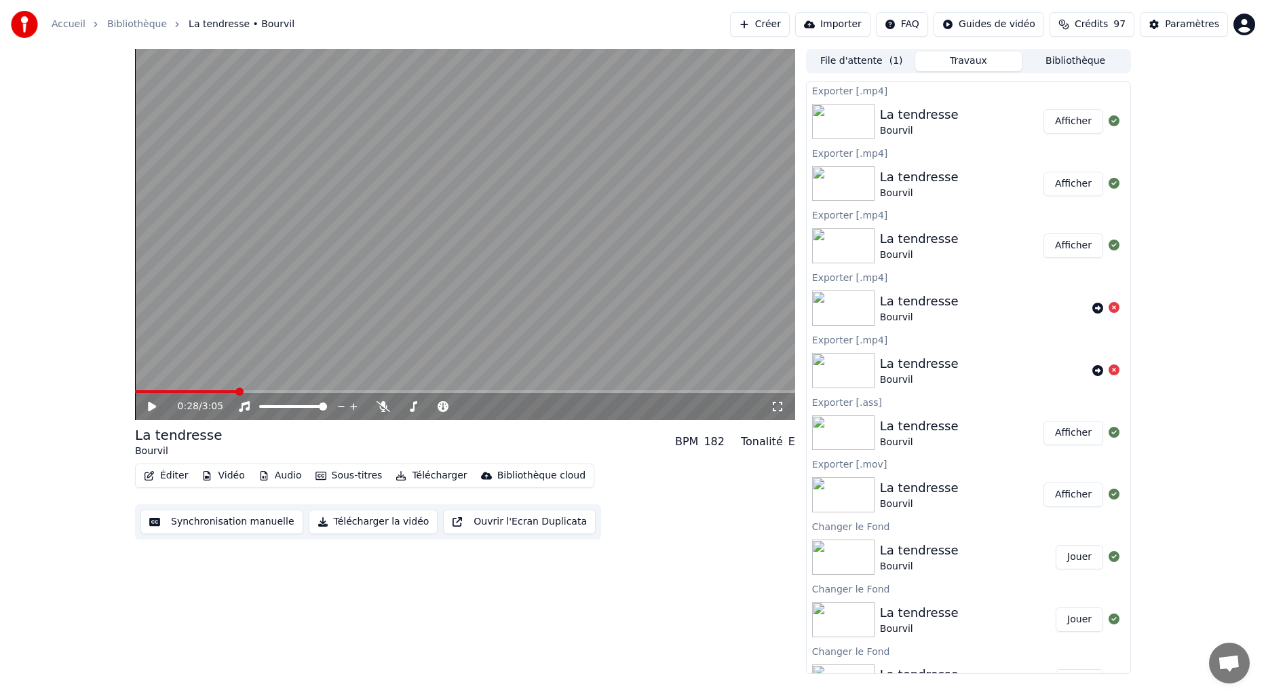
click at [1061, 185] on button "Afficher" at bounding box center [1073, 184] width 60 height 24
click at [1070, 120] on button "Afficher" at bounding box center [1073, 121] width 60 height 24
click at [1061, 184] on button "Afficher" at bounding box center [1073, 184] width 60 height 24
click at [1057, 123] on button "Afficher" at bounding box center [1073, 121] width 60 height 24
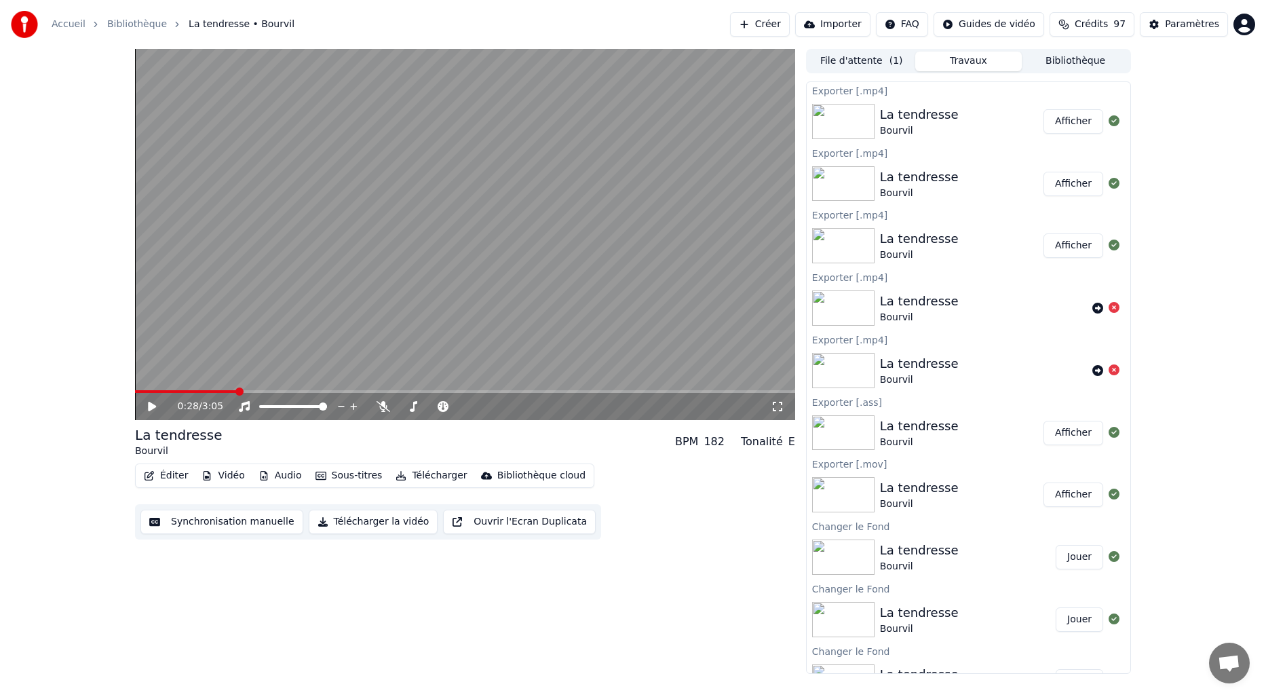
click at [1062, 185] on button "Afficher" at bounding box center [1073, 184] width 60 height 24
click at [1062, 119] on button "Afficher" at bounding box center [1073, 121] width 60 height 24
click at [1046, 182] on button "Afficher" at bounding box center [1073, 184] width 60 height 24
click at [152, 407] on icon at bounding box center [152, 406] width 8 height 9
click at [155, 408] on icon at bounding box center [152, 406] width 7 height 8
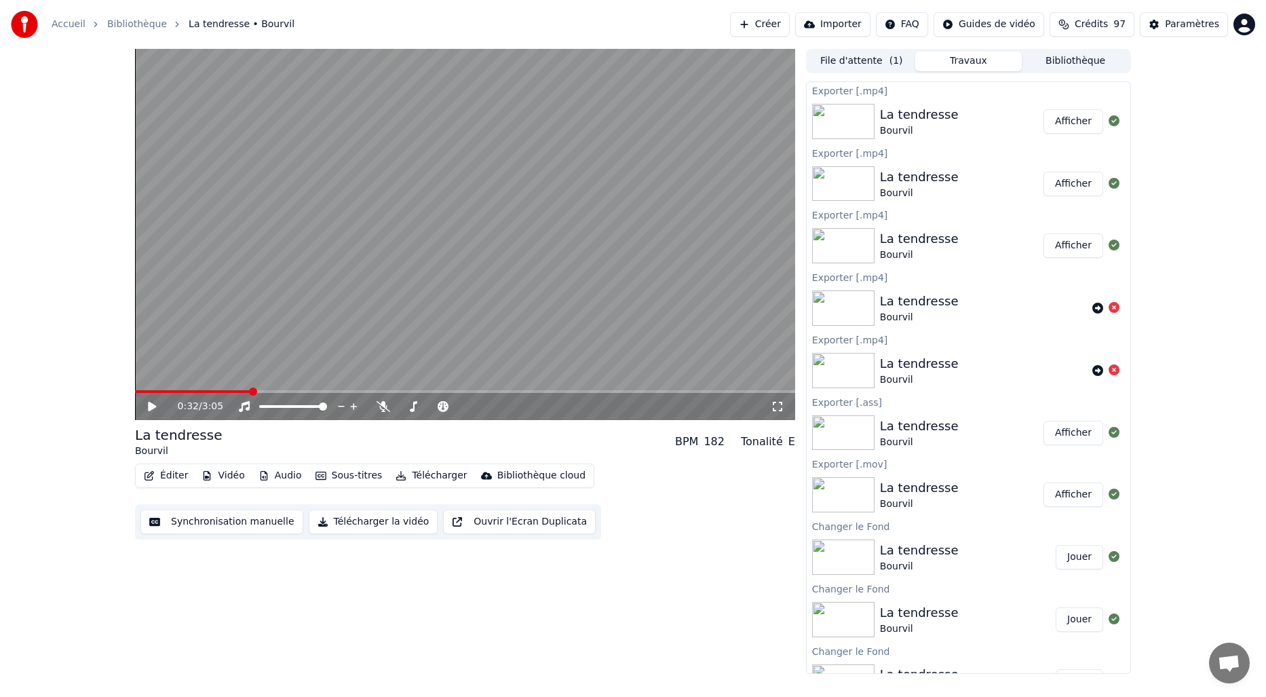
click at [385, 523] on button "Télécharger la vidéo" at bounding box center [374, 522] width 130 height 24
click at [1078, 122] on button "Afficher" at bounding box center [1073, 121] width 60 height 24
click at [172, 476] on button "Éditer" at bounding box center [165, 475] width 55 height 19
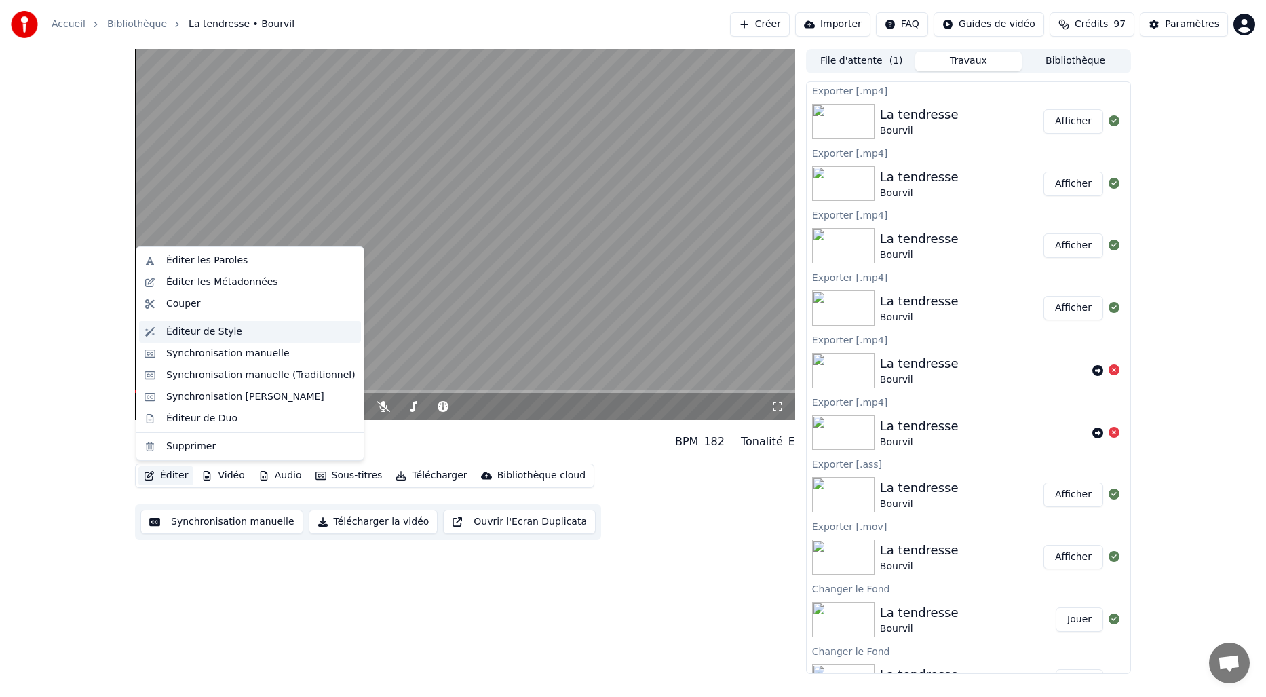
click at [177, 330] on div "Éditeur de Style" at bounding box center [204, 332] width 76 height 14
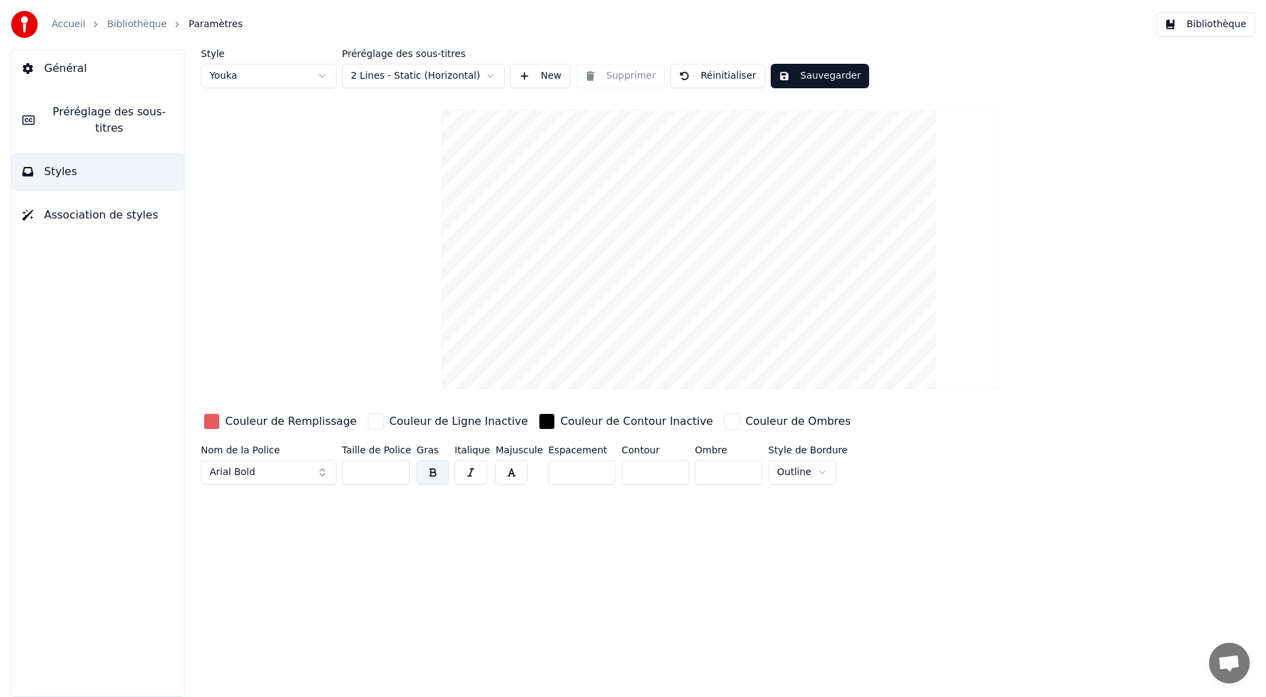
click at [78, 107] on span "Préréglage des sous-titres" at bounding box center [109, 120] width 128 height 33
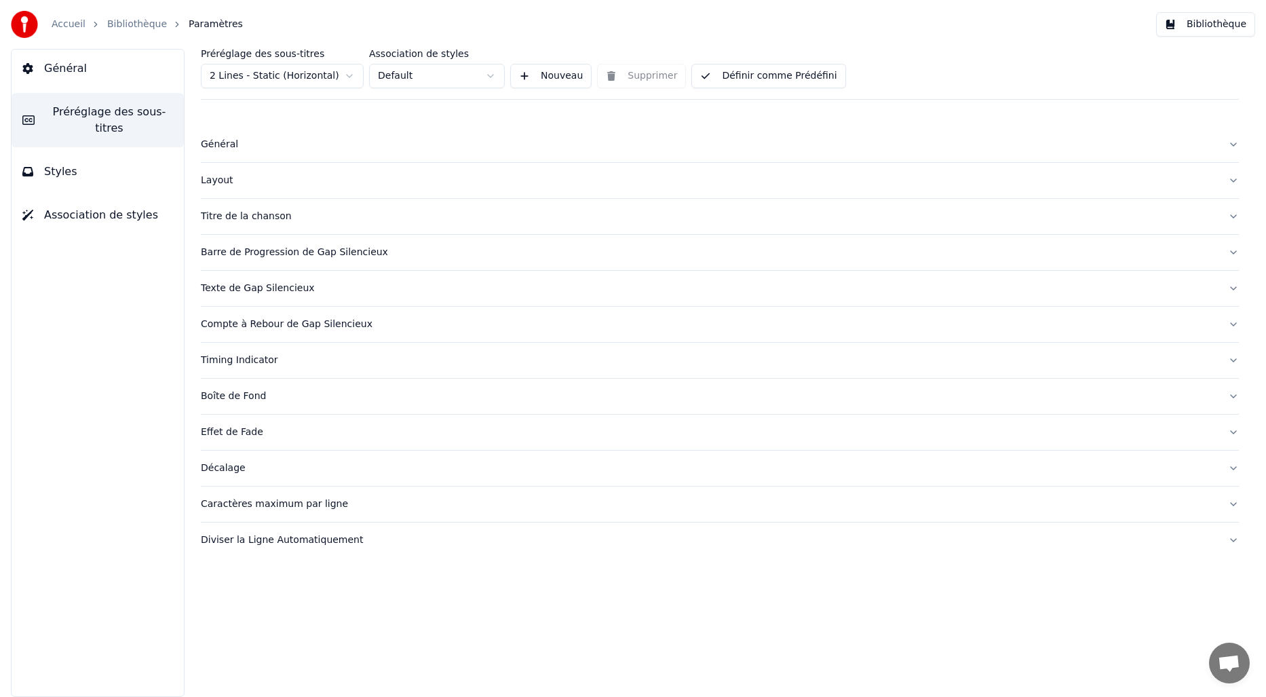
click at [222, 179] on div "Layout" at bounding box center [709, 181] width 1016 height 14
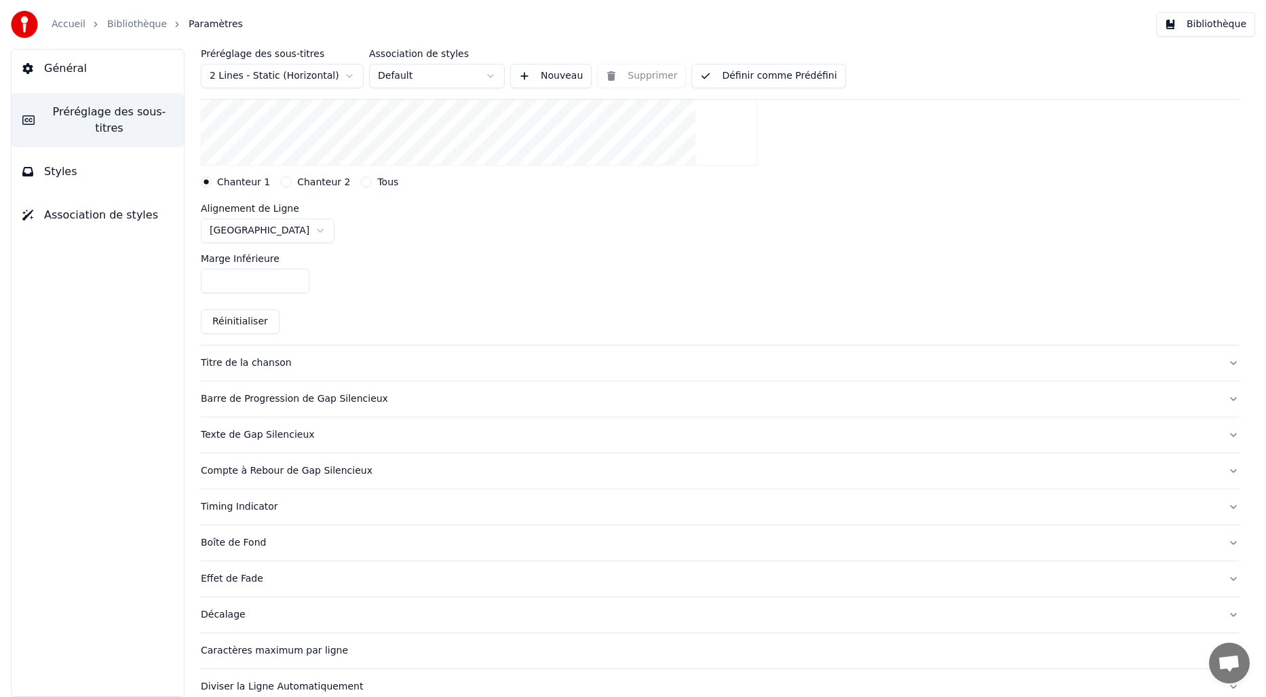
scroll to position [360, 0]
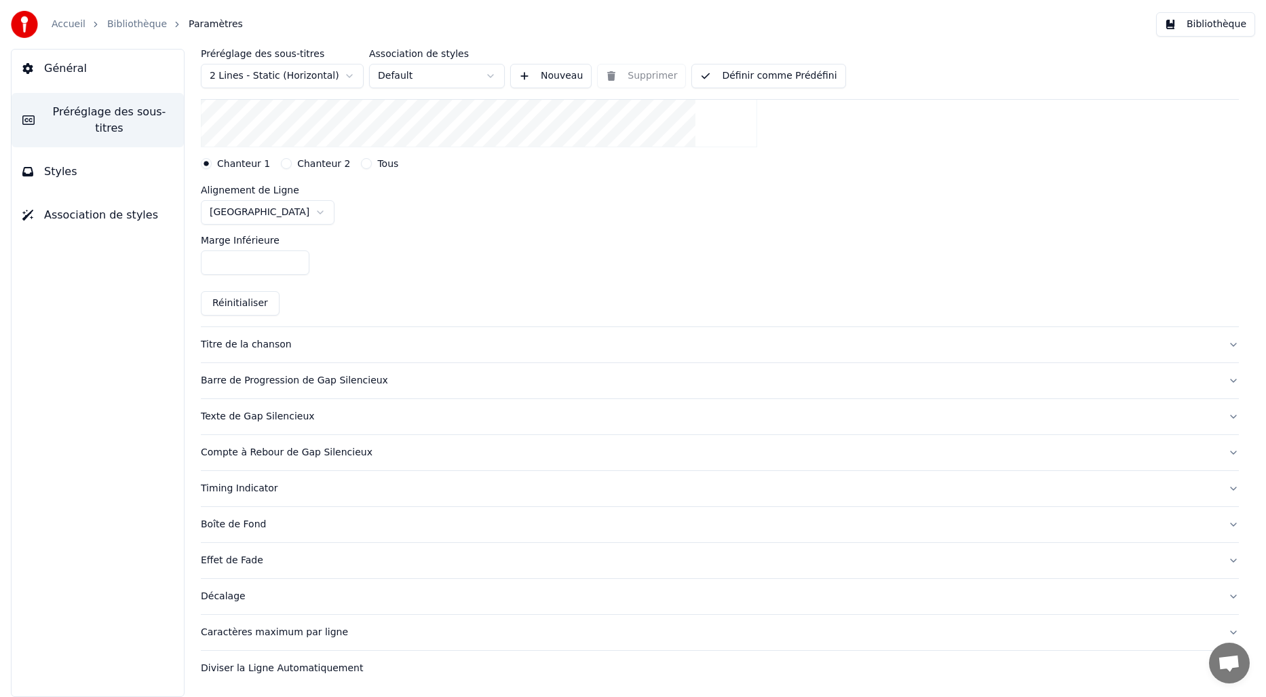
click at [271, 377] on div "Barre de Progression de Gap Silencieux" at bounding box center [709, 381] width 1016 height 14
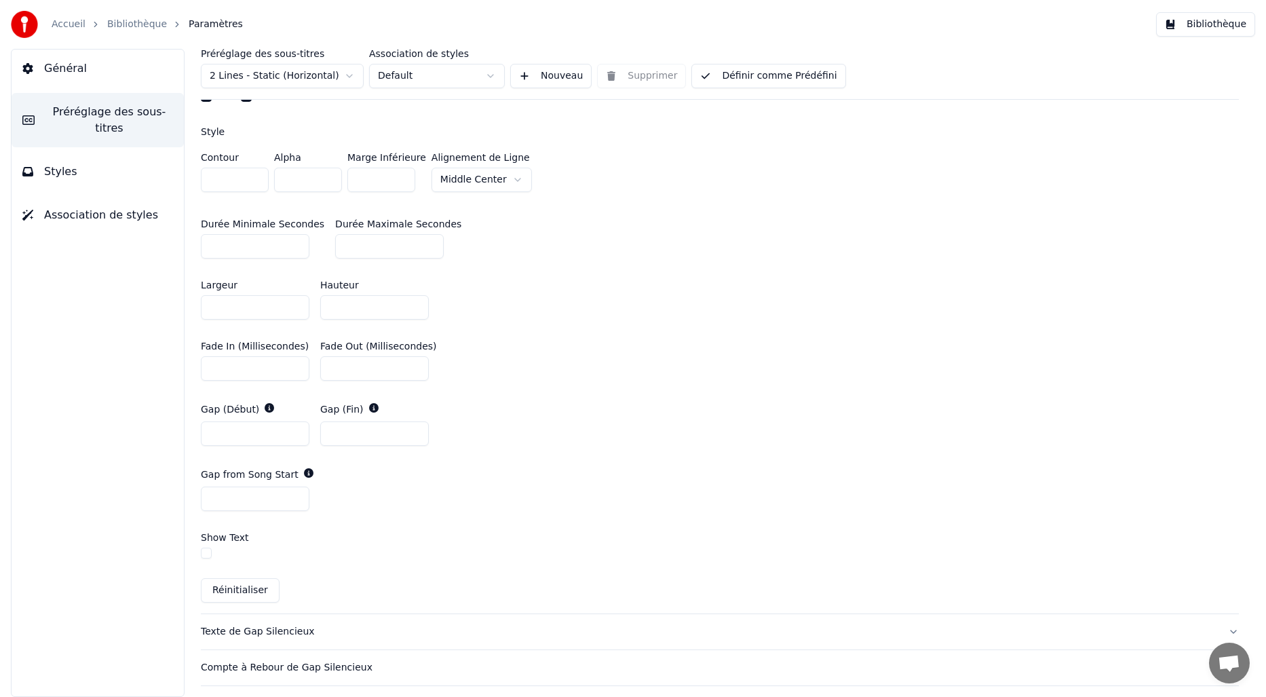
scroll to position [738, 0]
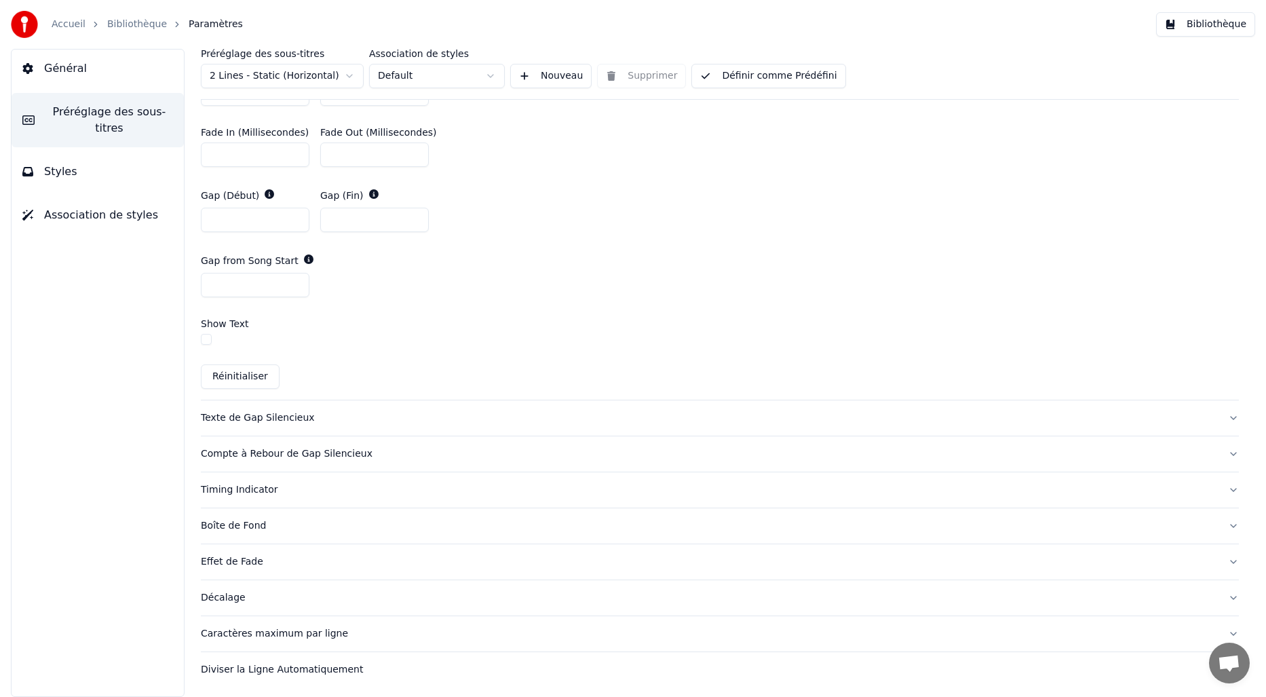
click at [261, 483] on div "Timing Indicator" at bounding box center [709, 490] width 1016 height 14
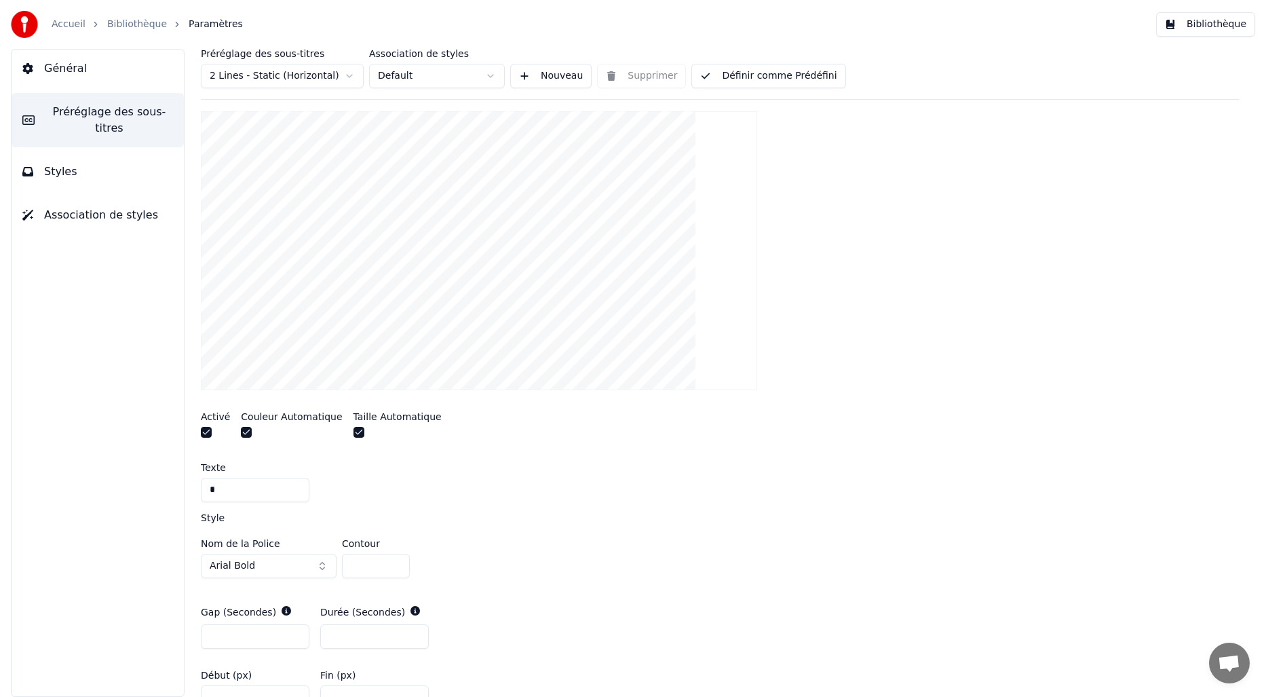
scroll to position [299, 0]
click at [354, 432] on button "button" at bounding box center [358, 429] width 11 height 11
click at [353, 431] on button "button" at bounding box center [358, 429] width 11 height 11
click at [353, 424] on button "button" at bounding box center [358, 429] width 11 height 11
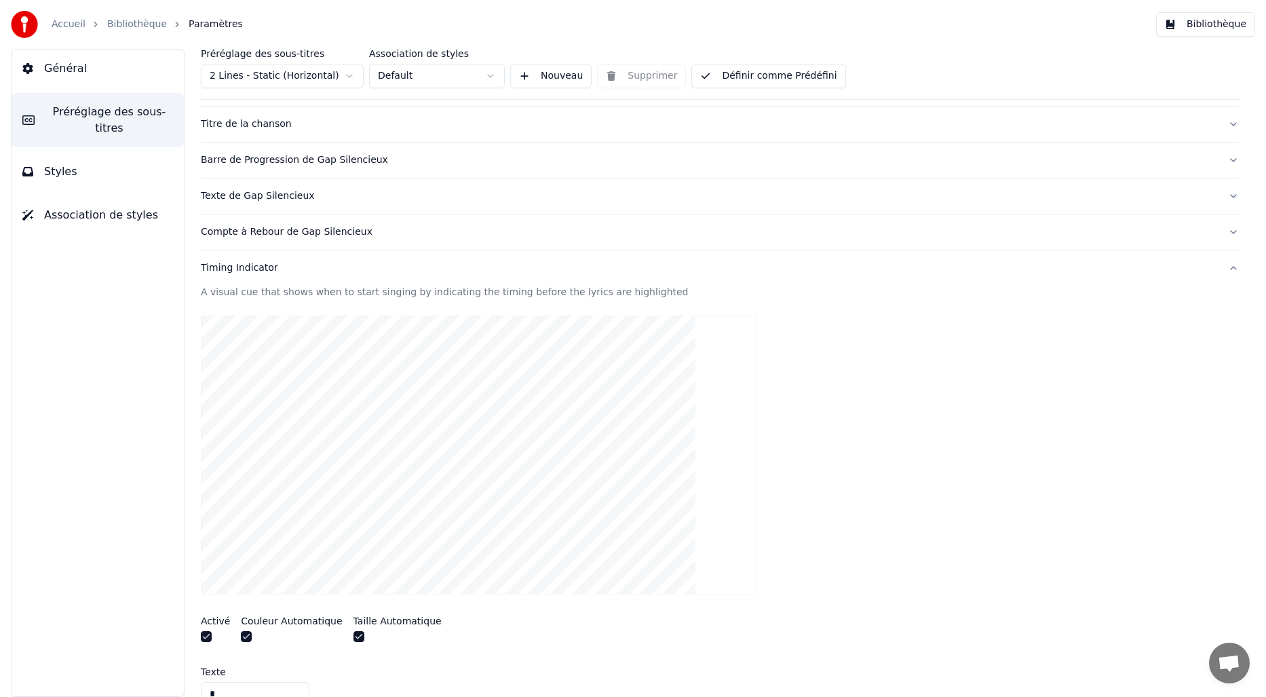
scroll to position [0, 0]
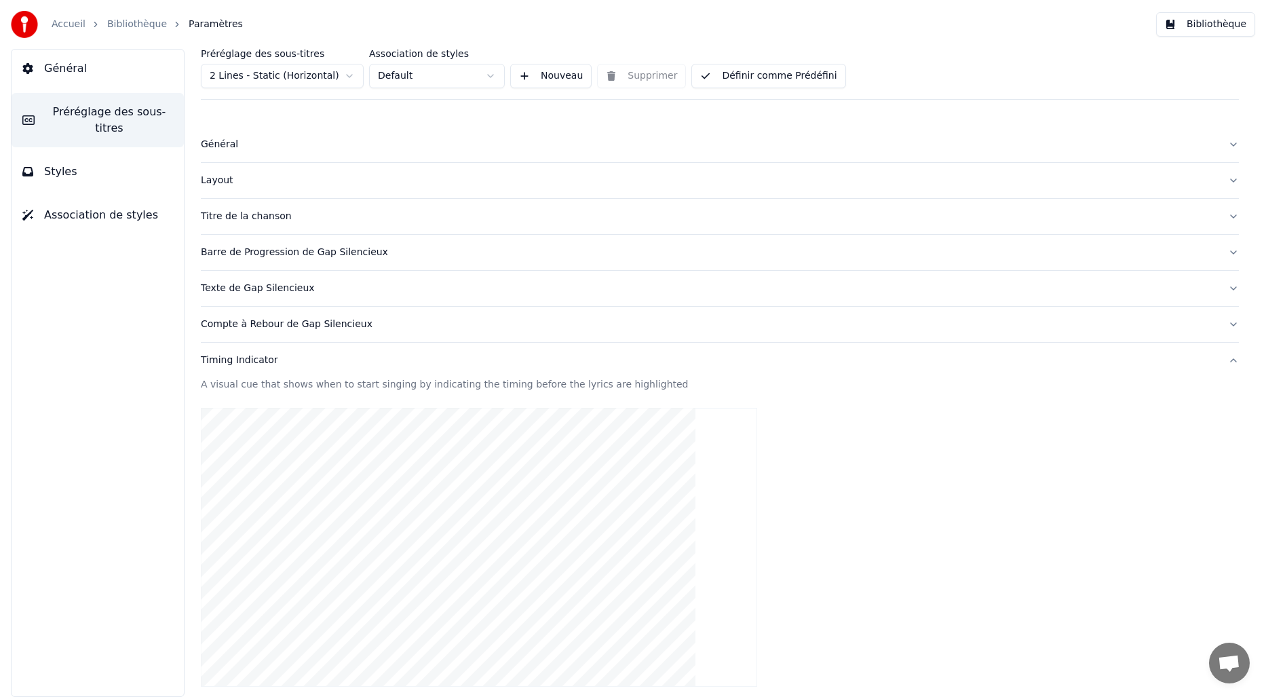
click at [265, 293] on div "Texte de Gap Silencieux" at bounding box center [709, 289] width 1016 height 14
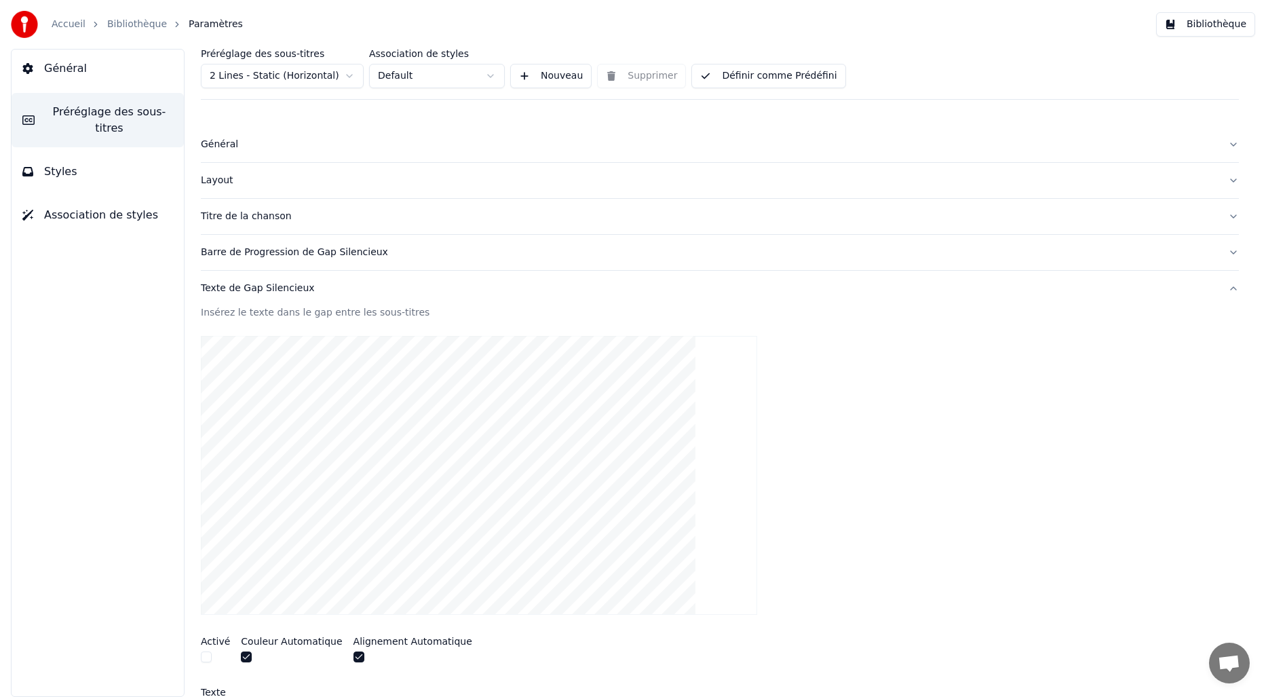
click at [254, 253] on div "Barre de Progression de Gap Silencieux" at bounding box center [709, 253] width 1016 height 14
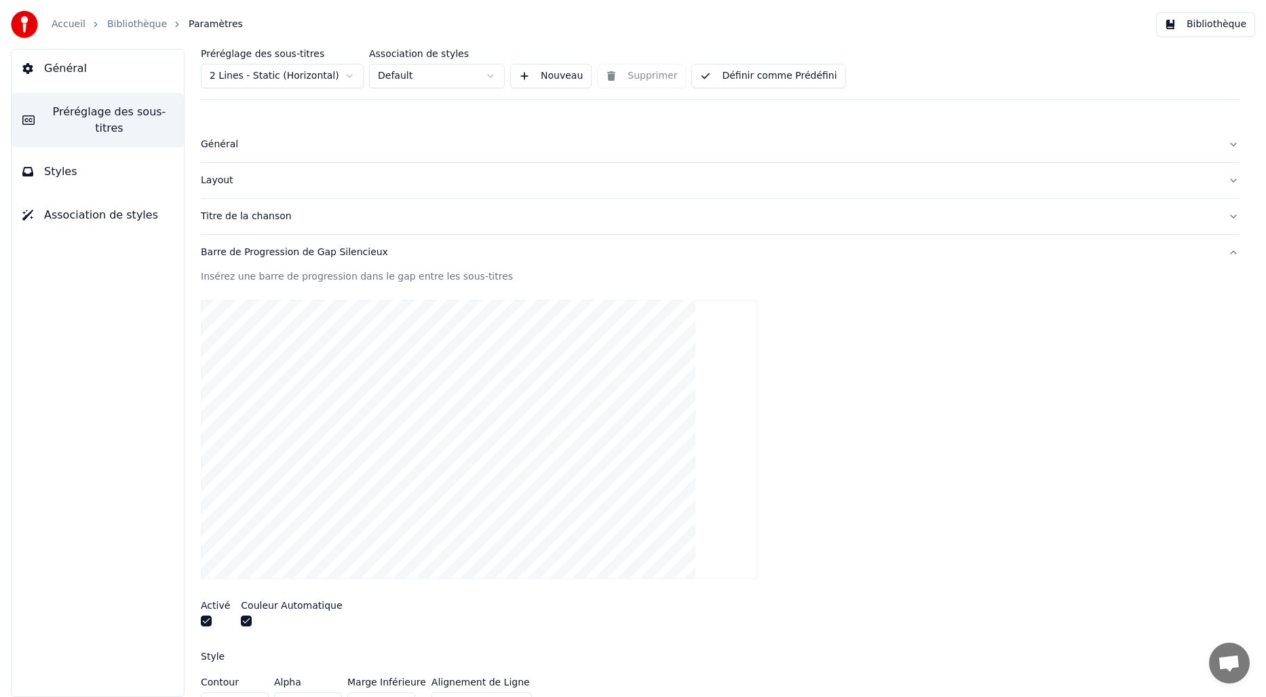
click at [242, 216] on div "Titre de la chanson" at bounding box center [709, 217] width 1016 height 14
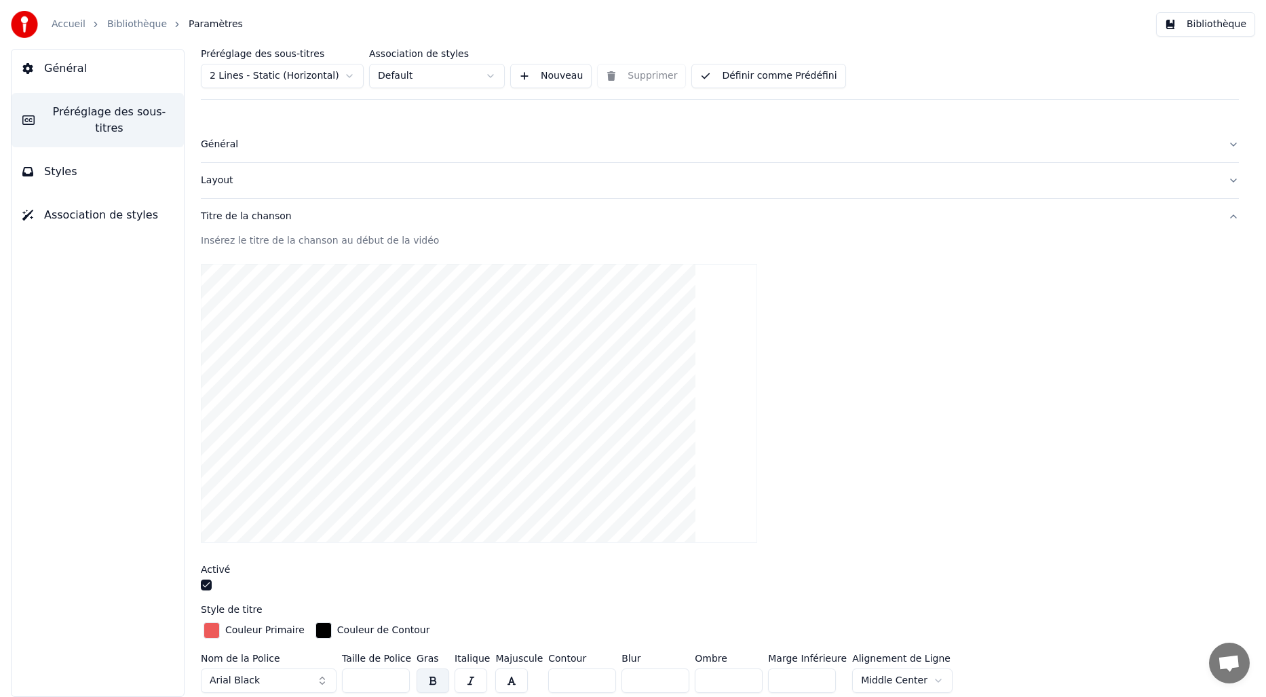
click at [204, 180] on div "Layout" at bounding box center [709, 181] width 1016 height 14
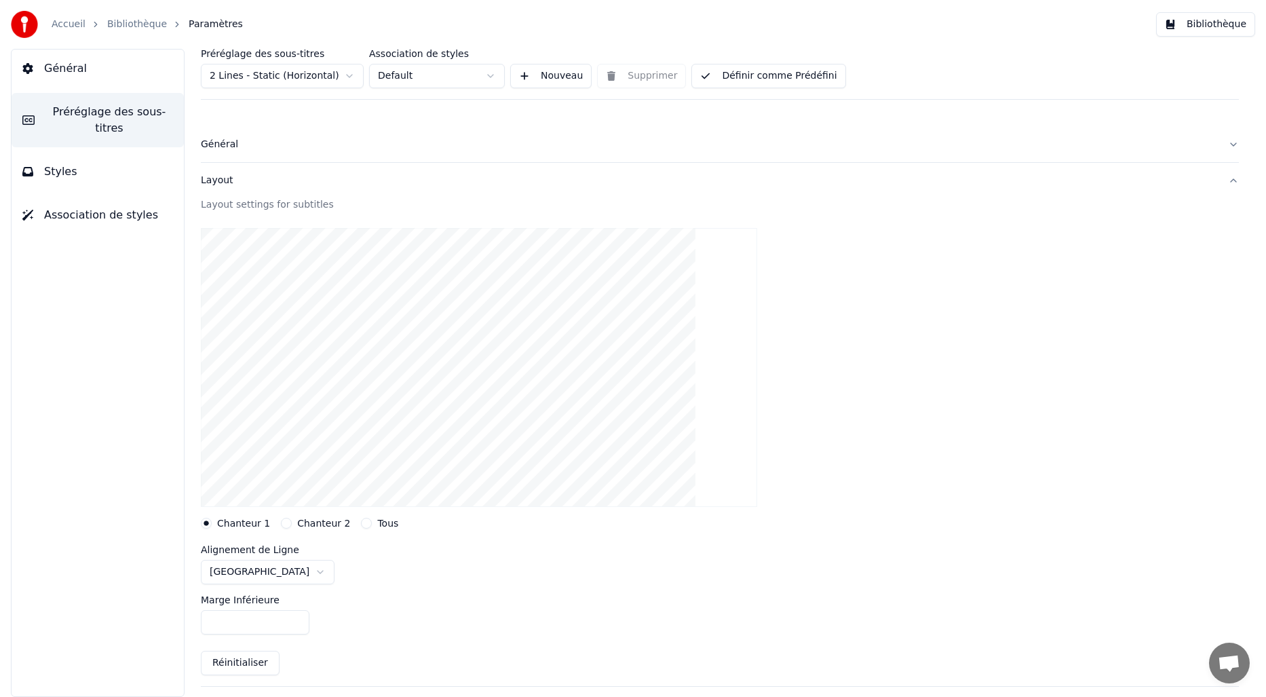
click at [225, 146] on div "Général" at bounding box center [709, 145] width 1016 height 14
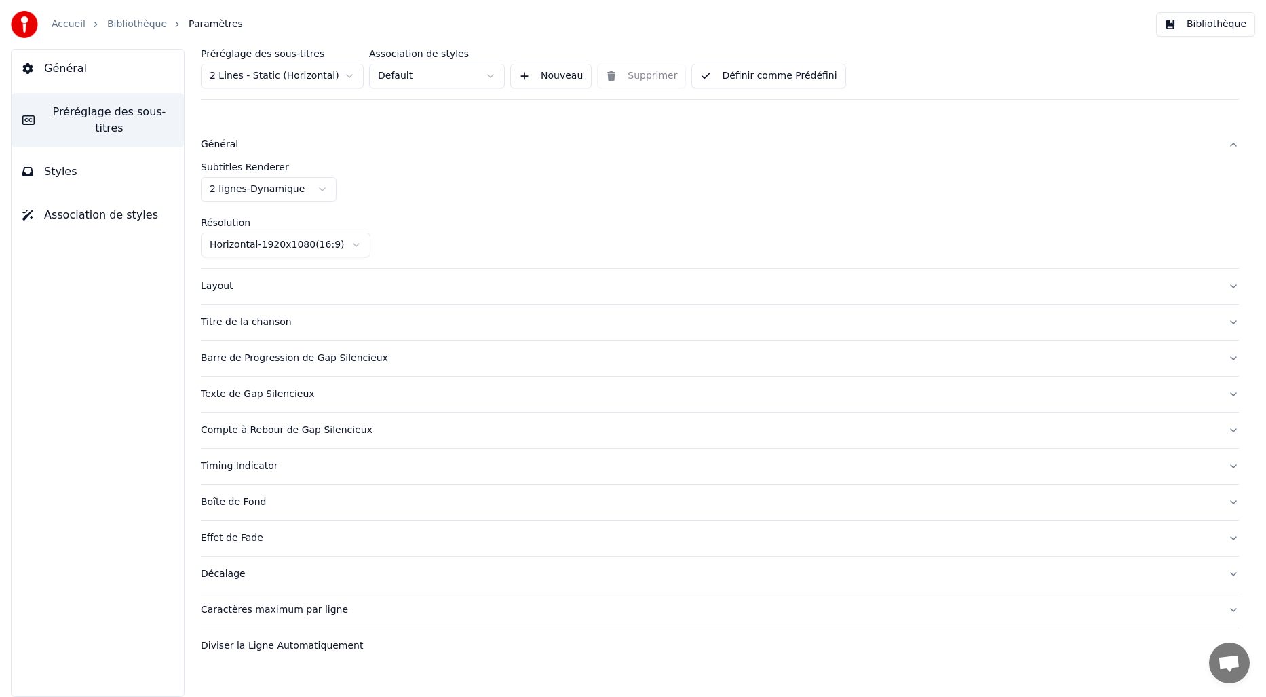
click at [155, 28] on link "Bibliothèque" at bounding box center [137, 25] width 60 height 14
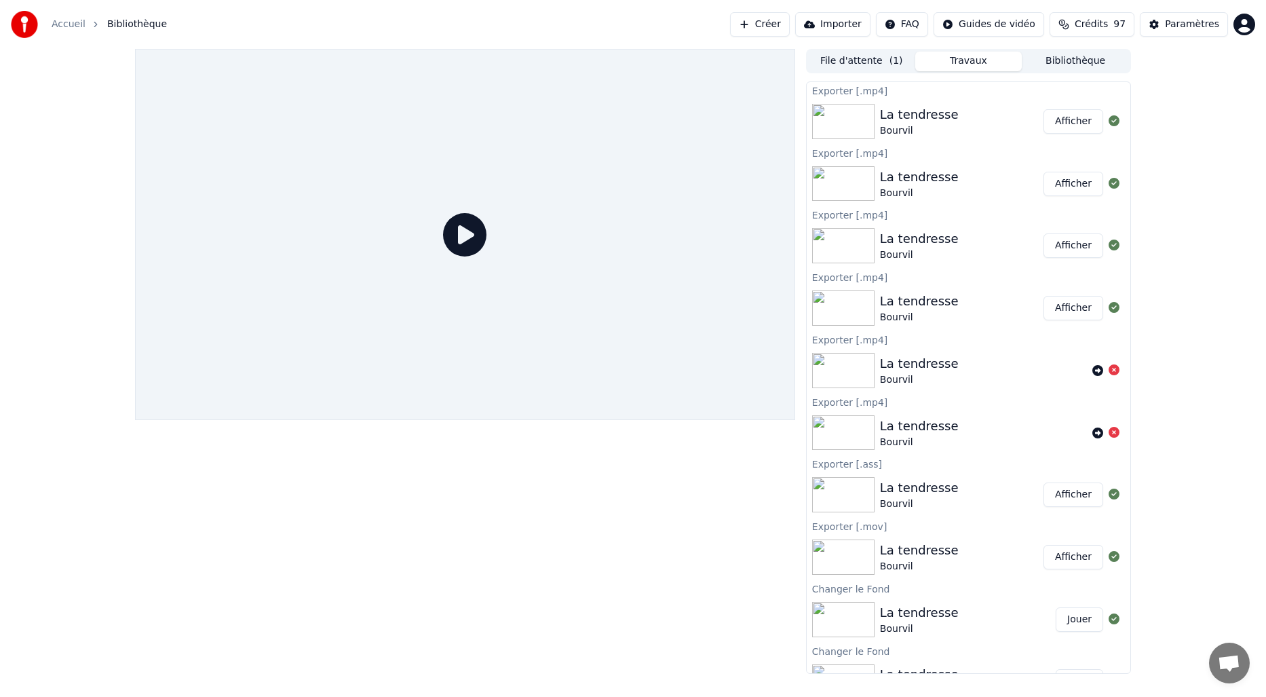
click at [1067, 121] on button "Afficher" at bounding box center [1073, 121] width 60 height 24
click at [1060, 130] on button "Afficher" at bounding box center [1073, 121] width 60 height 24
click at [748, 264] on div at bounding box center [465, 234] width 660 height 371
click at [726, 227] on div at bounding box center [465, 234] width 660 height 371
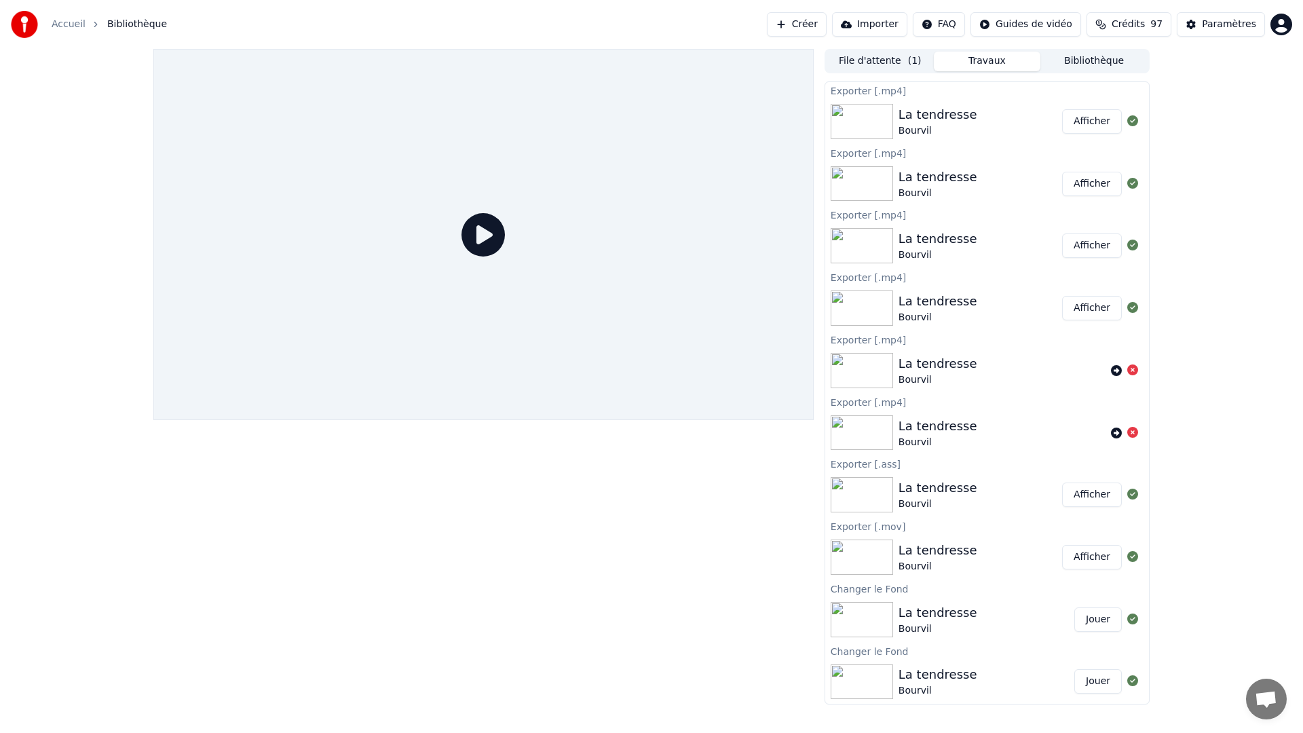
click at [725, 221] on div at bounding box center [483, 234] width 660 height 371
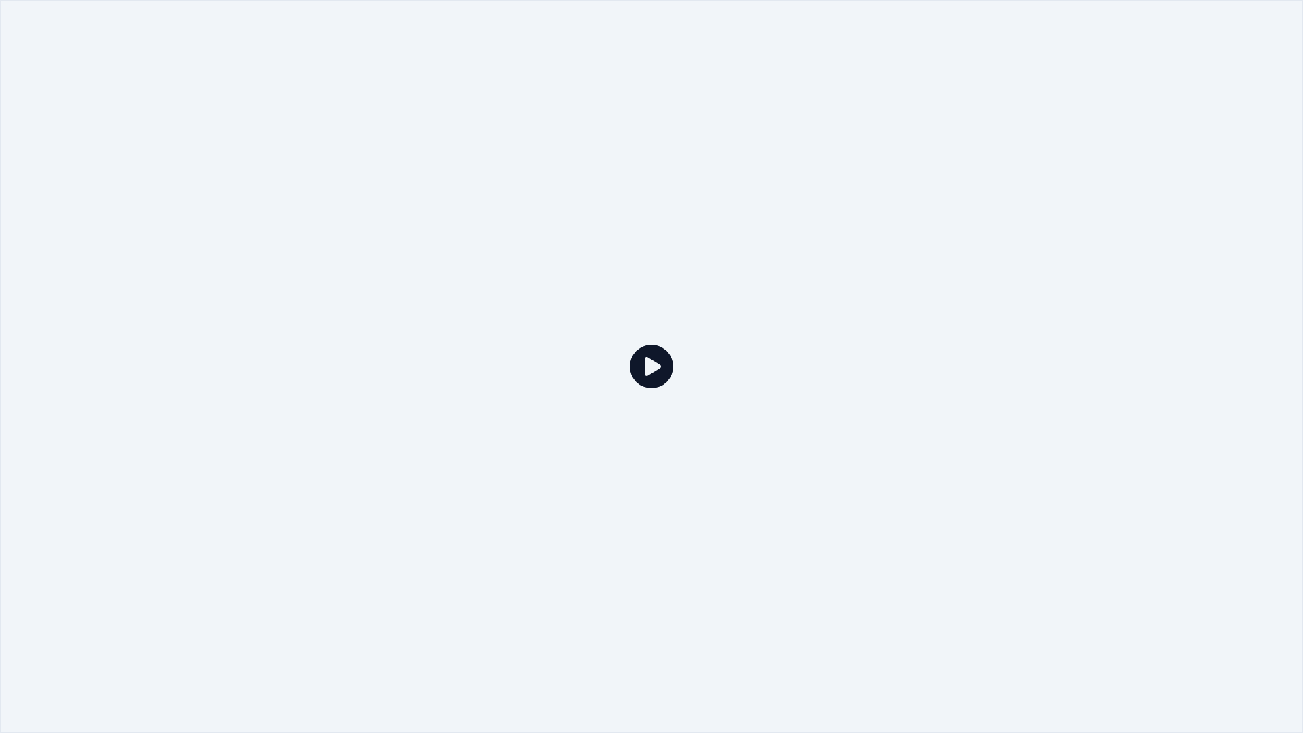
click at [725, 221] on div at bounding box center [651, 366] width 1303 height 733
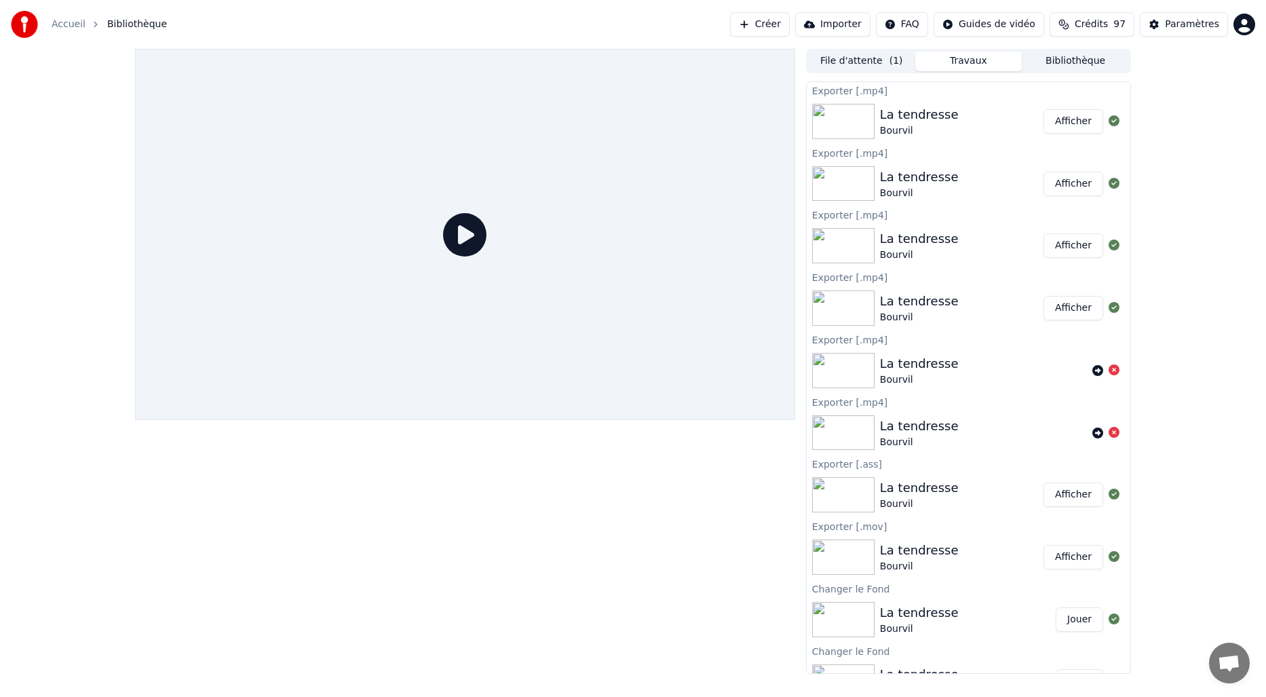
click at [874, 126] on div at bounding box center [846, 121] width 68 height 35
click at [902, 113] on div "La tendresse" at bounding box center [919, 114] width 79 height 19
click at [1060, 132] on button "Afficher" at bounding box center [1073, 121] width 60 height 24
click at [1047, 127] on button "Afficher" at bounding box center [1073, 121] width 60 height 24
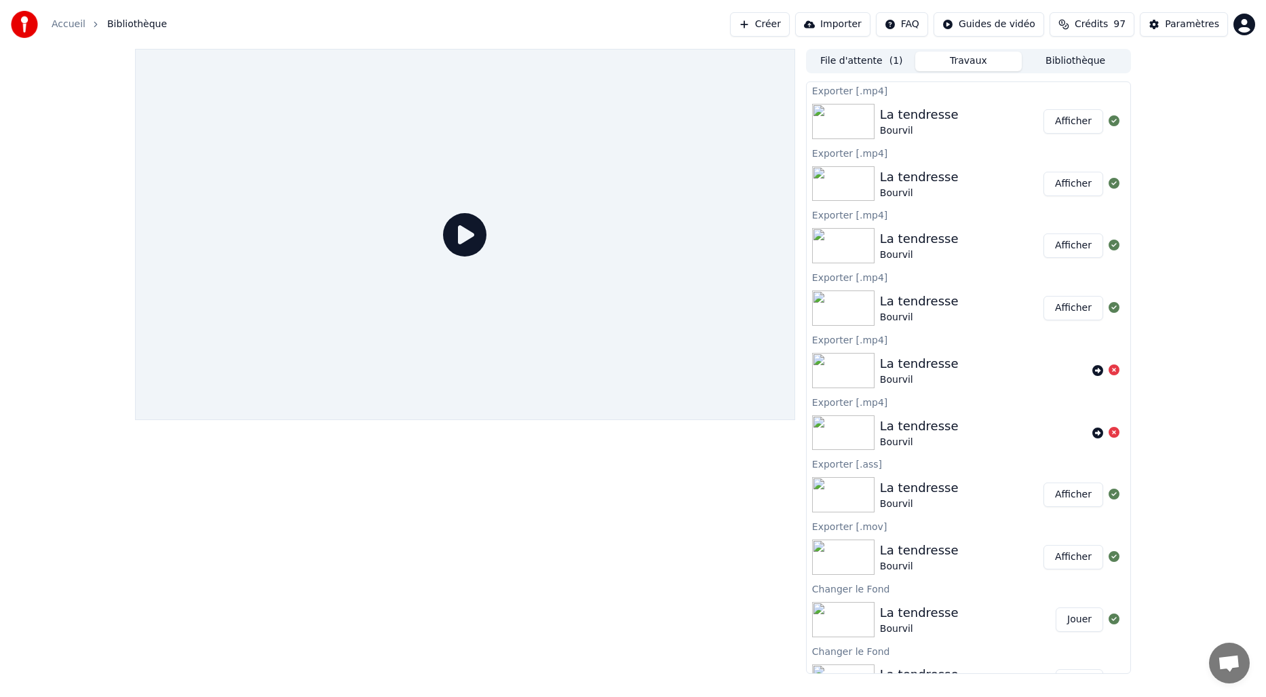
click at [1047, 127] on button "Afficher" at bounding box center [1073, 121] width 60 height 24
click at [997, 92] on div "Exporter [.mp4]" at bounding box center [969, 90] width 324 height 16
click at [1070, 59] on button "Bibliothèque" at bounding box center [1075, 62] width 107 height 20
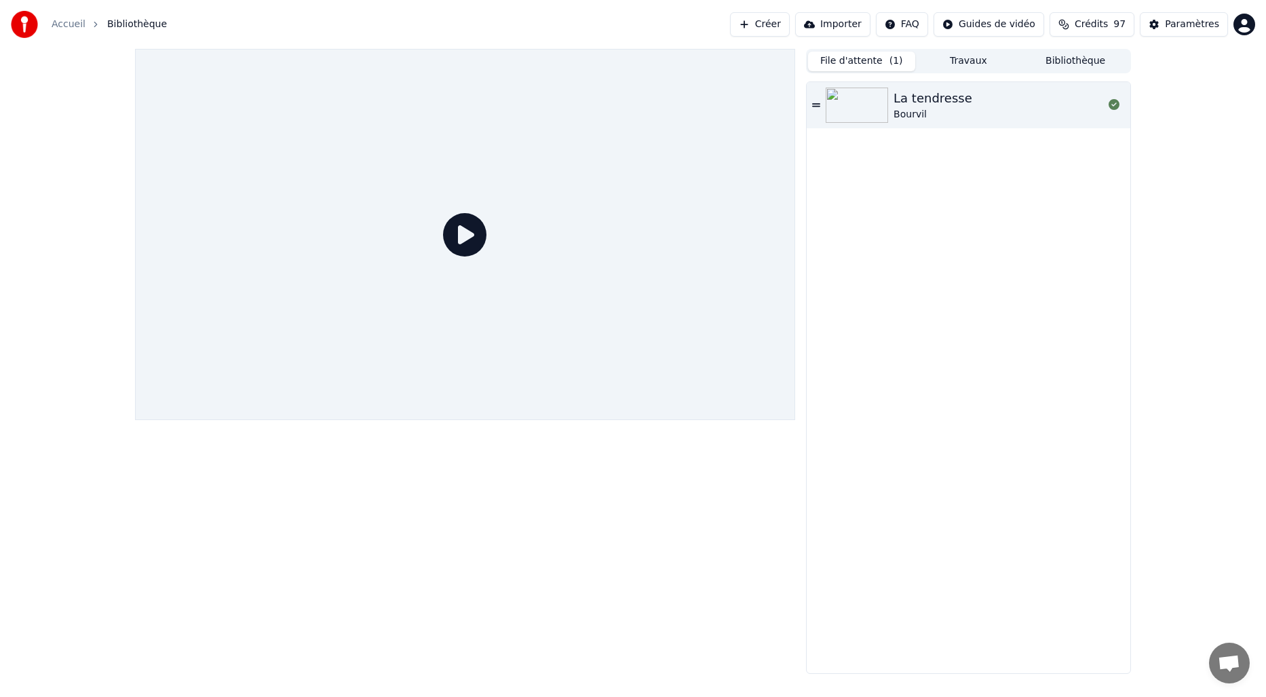
click at [879, 62] on button "File d'attente ( 1 )" at bounding box center [861, 62] width 107 height 20
click at [974, 74] on div "File d'attente ( 1 ) Travaux Bibliothèque La tendresse [PERSON_NAME]" at bounding box center [968, 361] width 325 height 625
click at [974, 67] on button "Travaux" at bounding box center [968, 62] width 107 height 20
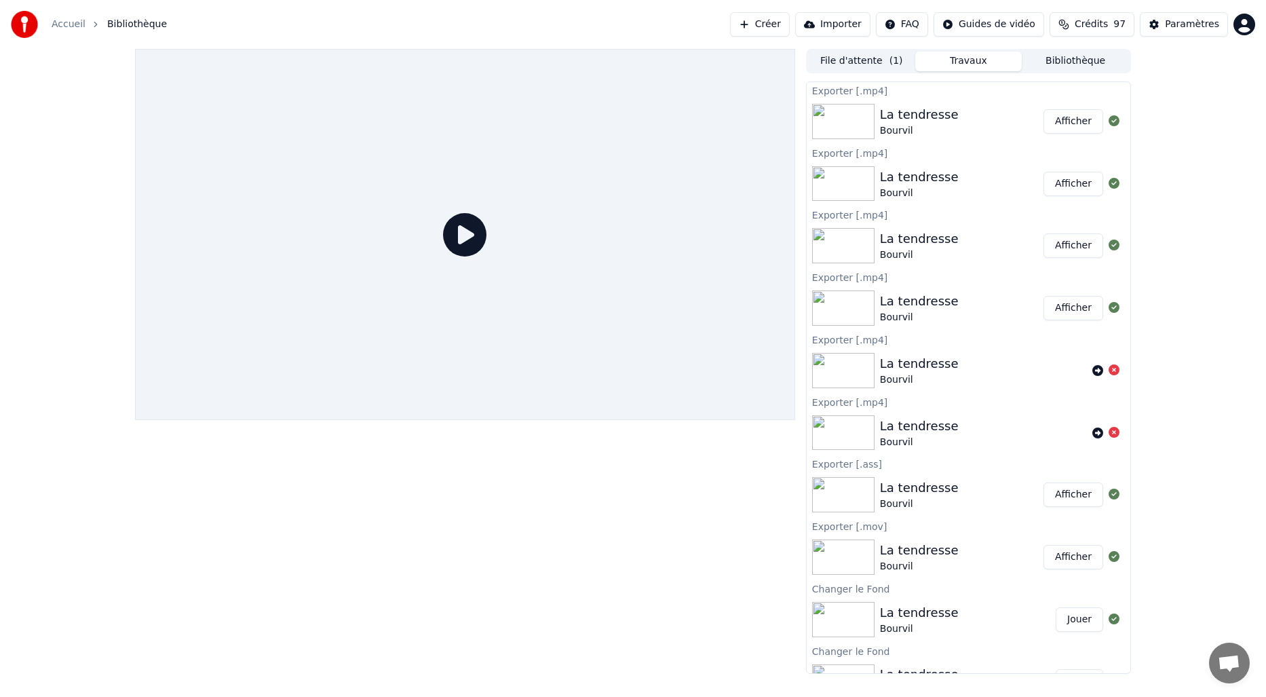
click at [904, 103] on div "La tendresse Bourvil Afficher" at bounding box center [969, 121] width 324 height 46
click at [828, 128] on img at bounding box center [843, 121] width 62 height 35
click at [556, 263] on div at bounding box center [465, 234] width 660 height 371
click at [469, 229] on icon at bounding box center [464, 234] width 43 height 43
click at [467, 235] on icon at bounding box center [464, 234] width 43 height 43
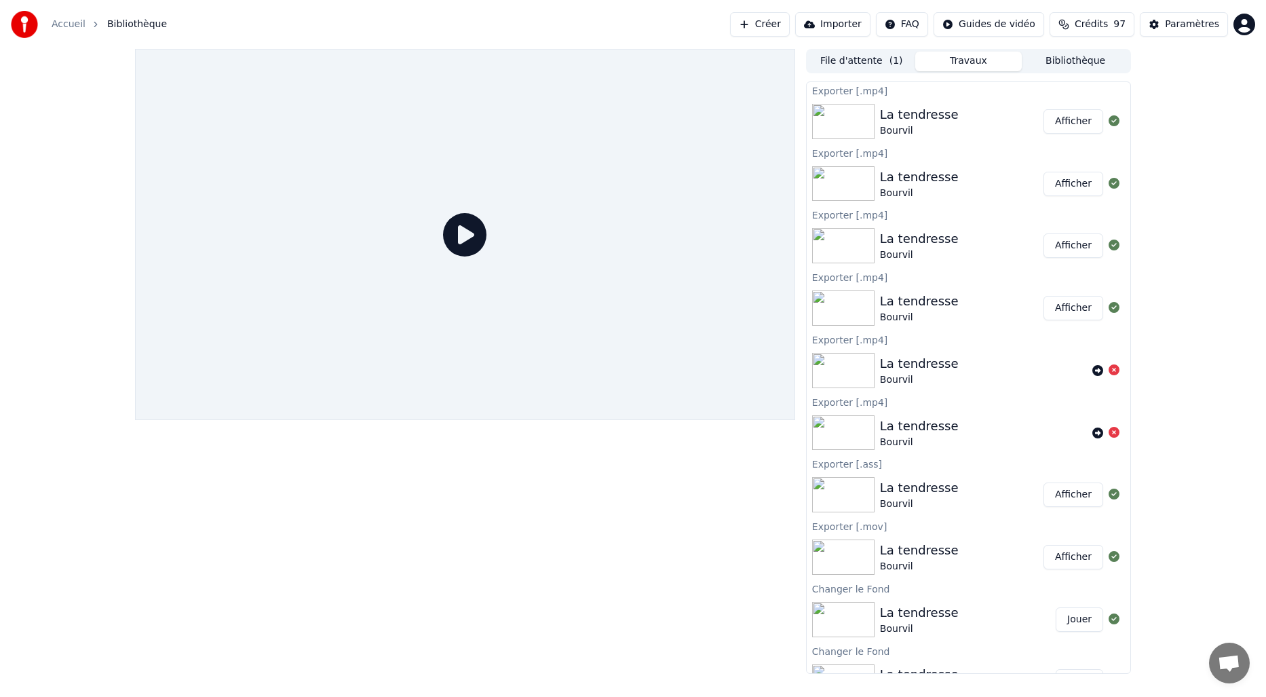
click at [1071, 52] on button "Bibliothèque" at bounding box center [1075, 62] width 107 height 20
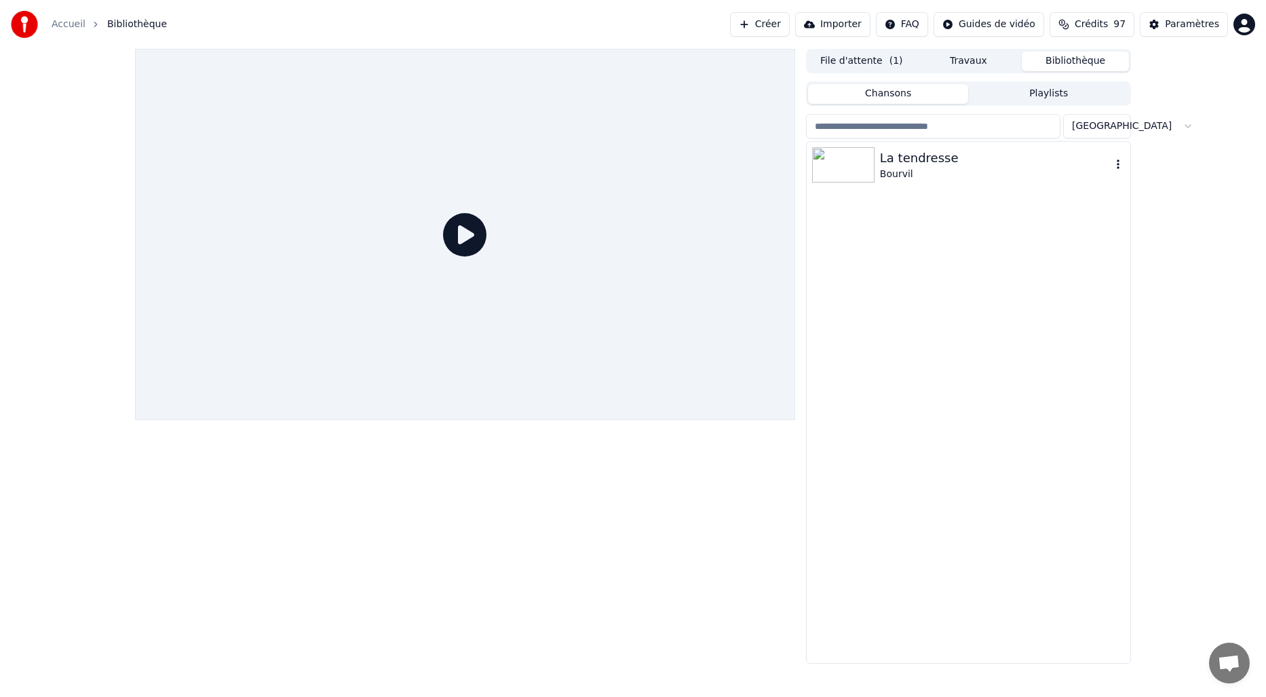
click at [847, 153] on img at bounding box center [843, 164] width 62 height 35
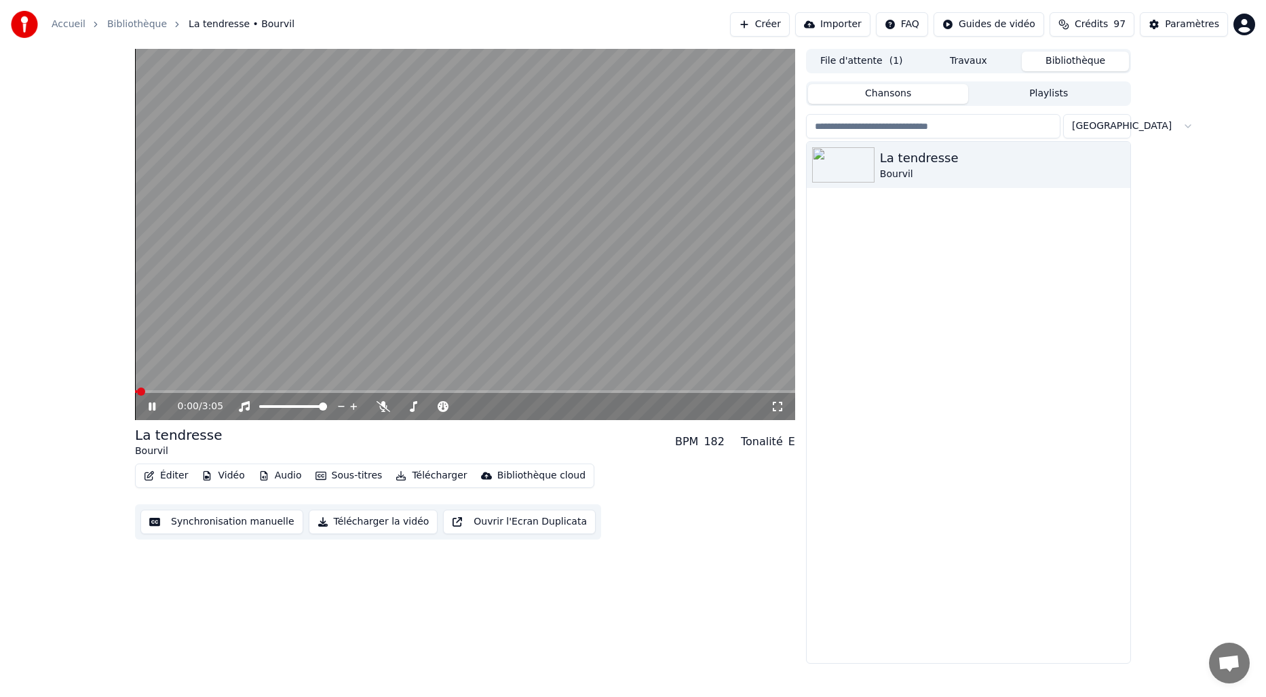
click at [349, 329] on video at bounding box center [465, 234] width 660 height 371
